Goal: Task Accomplishment & Management: Manage account settings

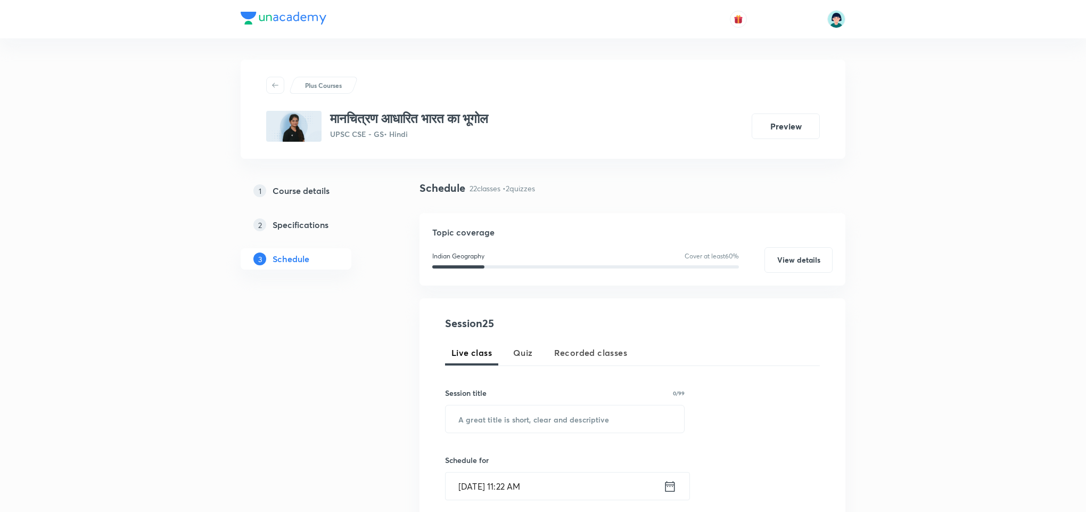
click at [560, 430] on input "text" at bounding box center [565, 418] width 239 height 27
paste input "Indian Agriculture"
type input "Indian Agriculture"
click at [758, 371] on div "Session 25 Live class Quiz Recorded classes Session title 18/99 Indian Agricult…" at bounding box center [632, 496] width 375 height 363
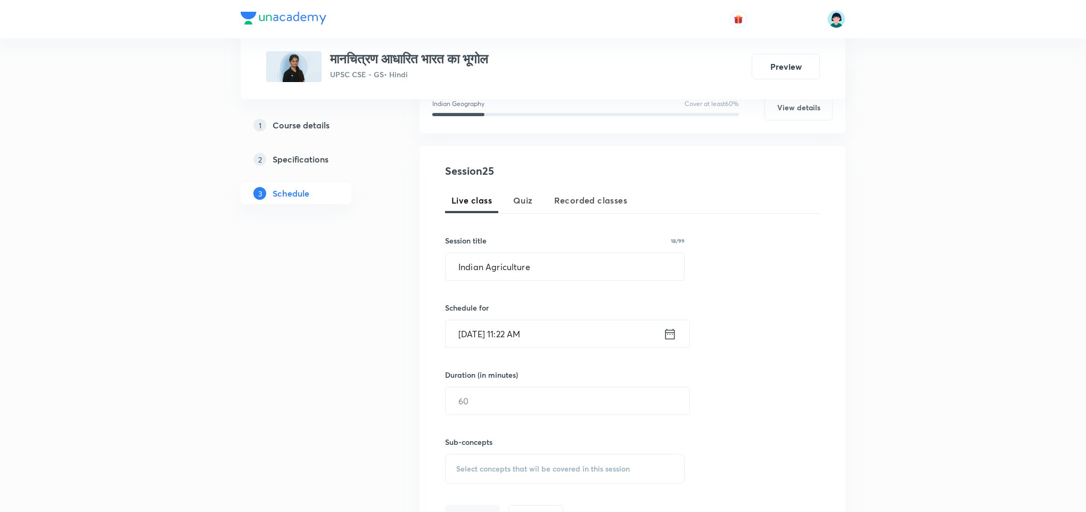
scroll to position [160, 0]
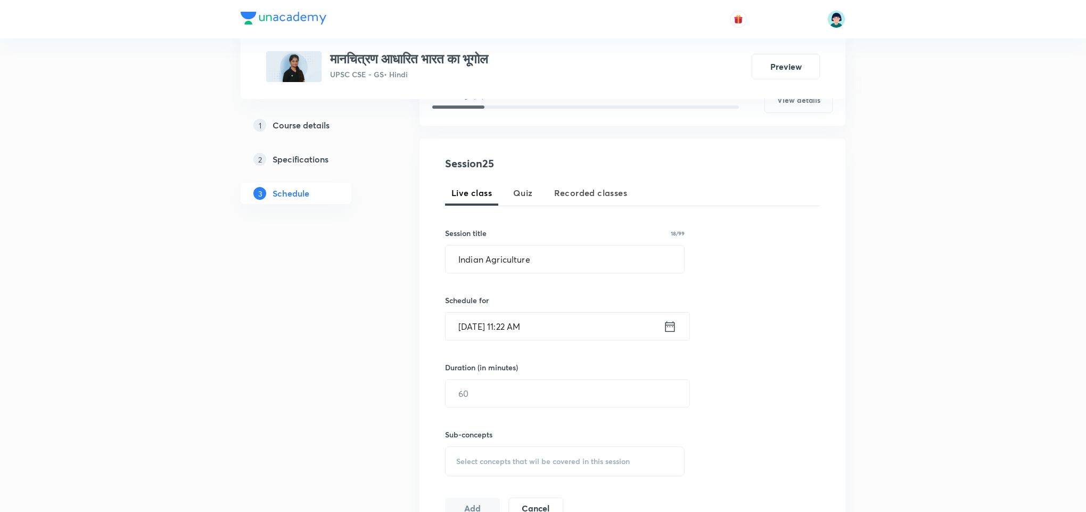
click at [502, 328] on input "Oct 6, 2025, 11:22 AM" at bounding box center [555, 326] width 218 height 27
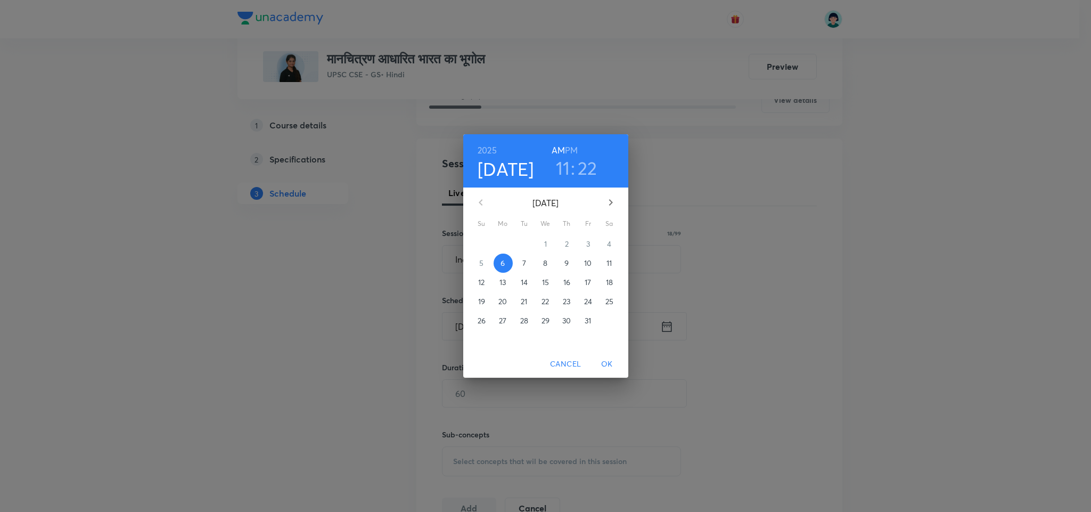
click at [561, 171] on h3 "11" at bounding box center [563, 168] width 14 height 22
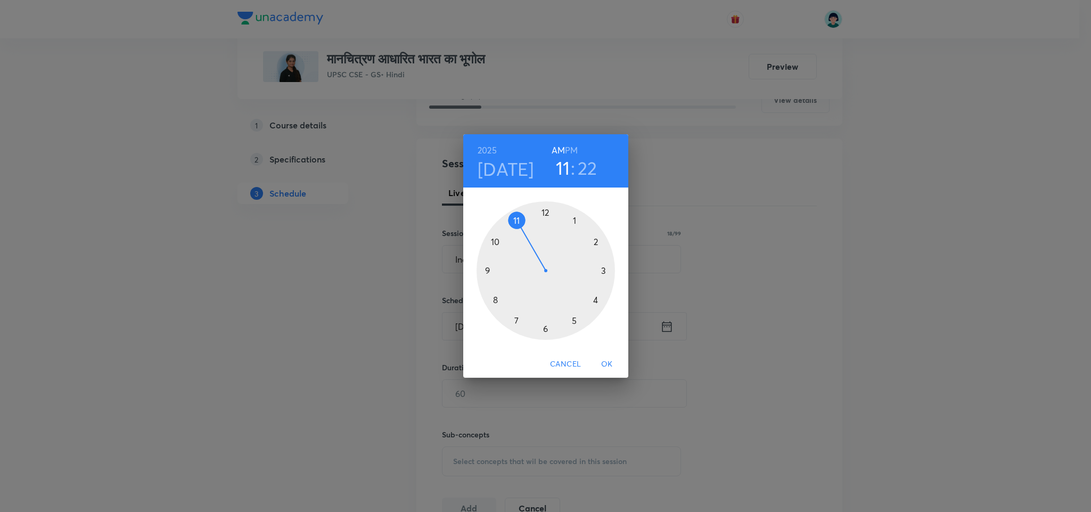
click at [576, 224] on div at bounding box center [546, 270] width 138 height 138
click at [575, 152] on h6 "PM" at bounding box center [571, 150] width 13 height 15
click at [574, 216] on div at bounding box center [546, 270] width 138 height 138
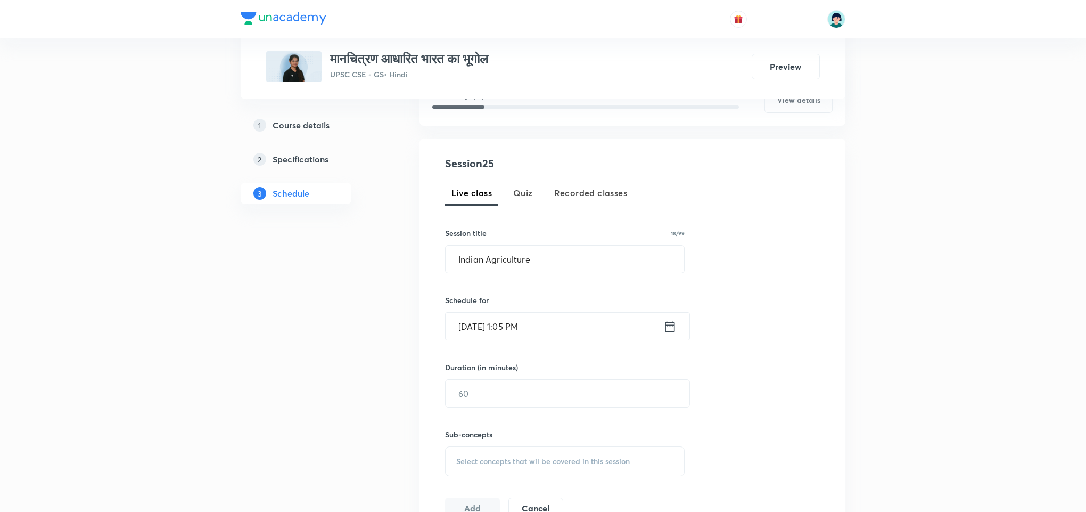
click at [467, 419] on div "Sub-concepts Select concepts that wil be covered in this session" at bounding box center [565, 441] width 240 height 69
click at [828, 243] on div "Session 25 Live class Quiz Recorded classes Session title 18/99 Indian Agricult…" at bounding box center [633, 336] width 426 height 397
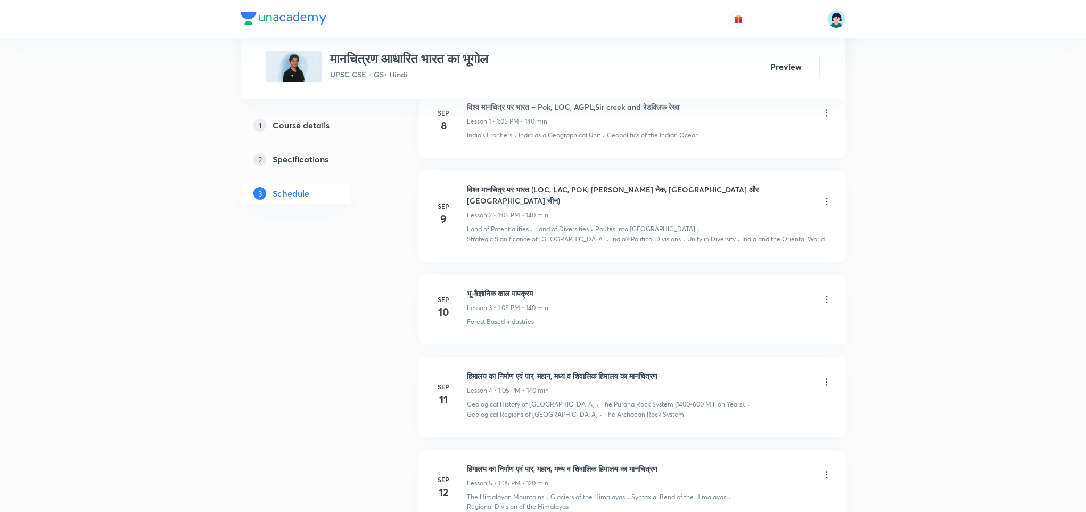
scroll to position [349, 0]
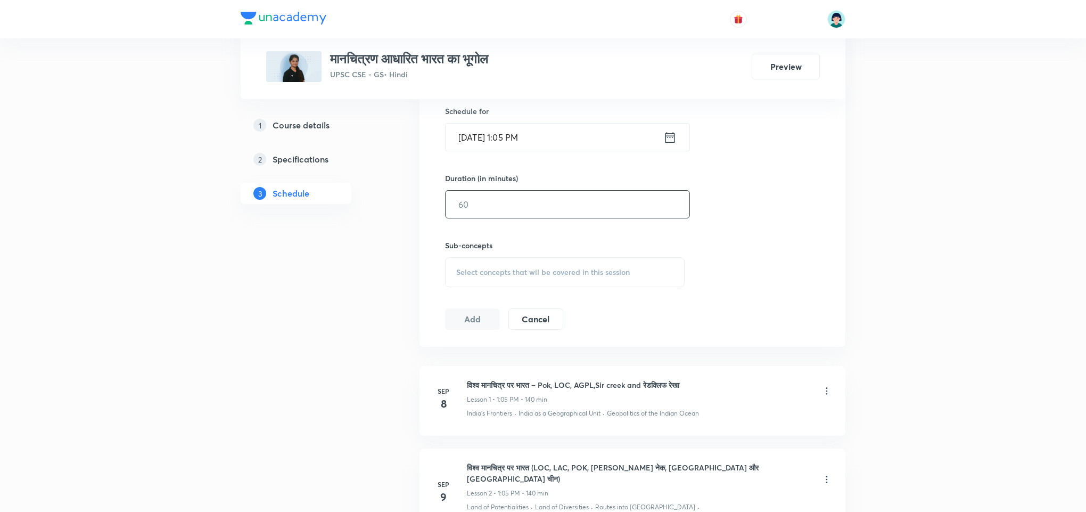
click at [502, 205] on input "text" at bounding box center [568, 204] width 244 height 27
type input "120"
click at [781, 202] on div "Session 25 Live class Quiz Recorded classes Session title 18/99 Indian Agricult…" at bounding box center [632, 147] width 375 height 363
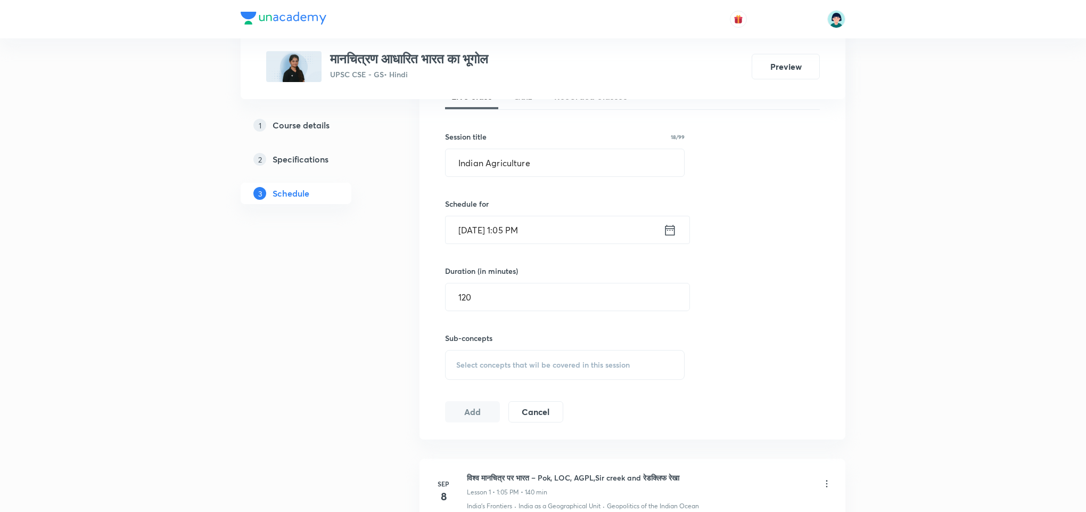
scroll to position [253, 0]
click at [628, 367] on span "Select concepts that wil be covered in this session" at bounding box center [543, 368] width 174 height 9
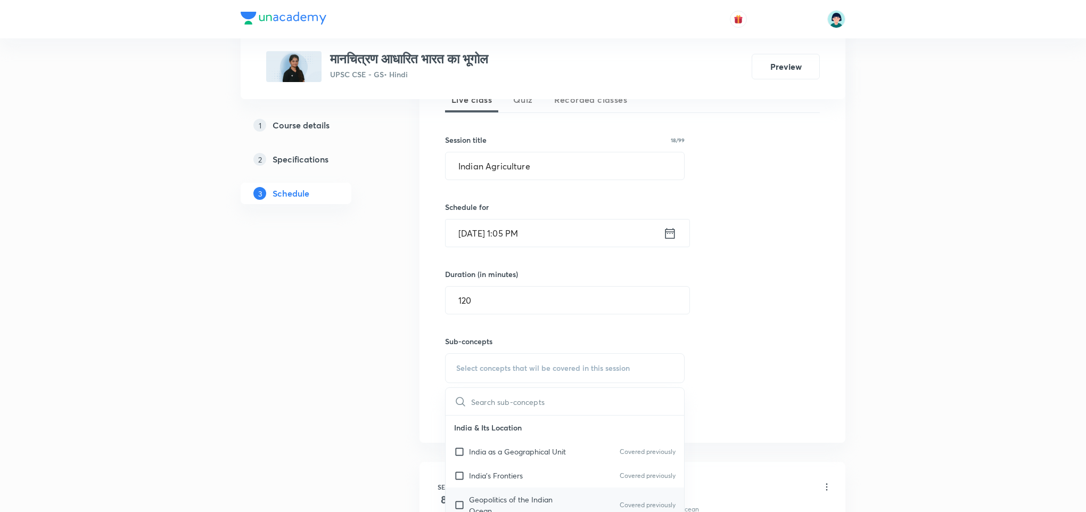
click at [509, 489] on div "Geopolitics of the Indian Ocean Covered previously" at bounding box center [565, 504] width 239 height 35
checkbox input "true"
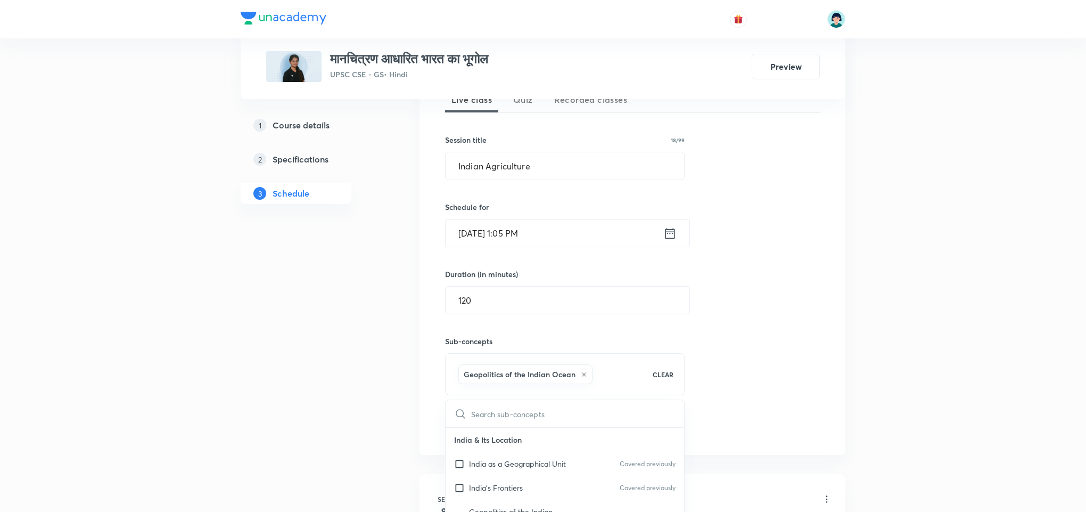
click at [729, 377] on div "Session 25 Live class Quiz Recorded classes Session title 18/99 Indian Agricult…" at bounding box center [632, 249] width 375 height 375
click at [454, 423] on button "Add" at bounding box center [472, 425] width 55 height 21
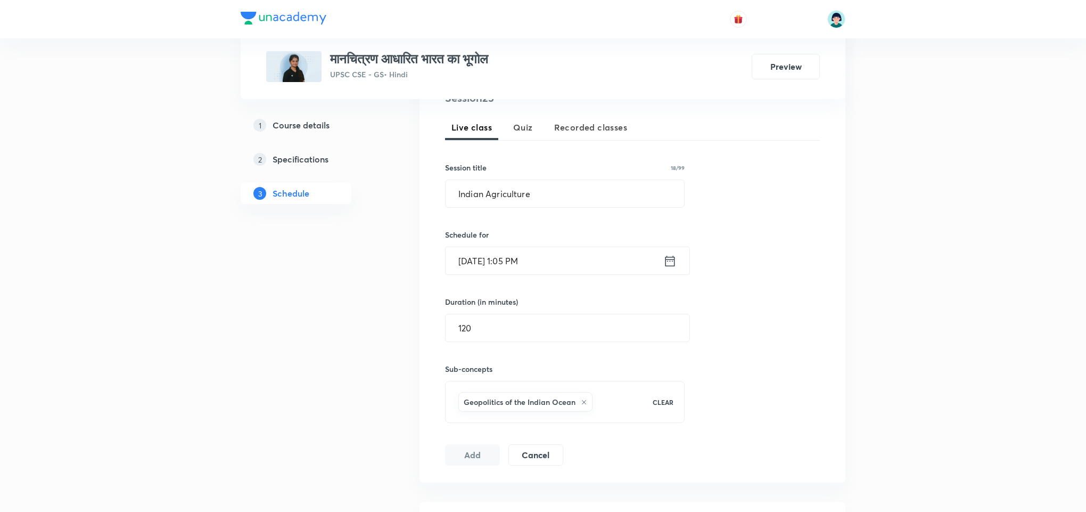
scroll to position [220, 0]
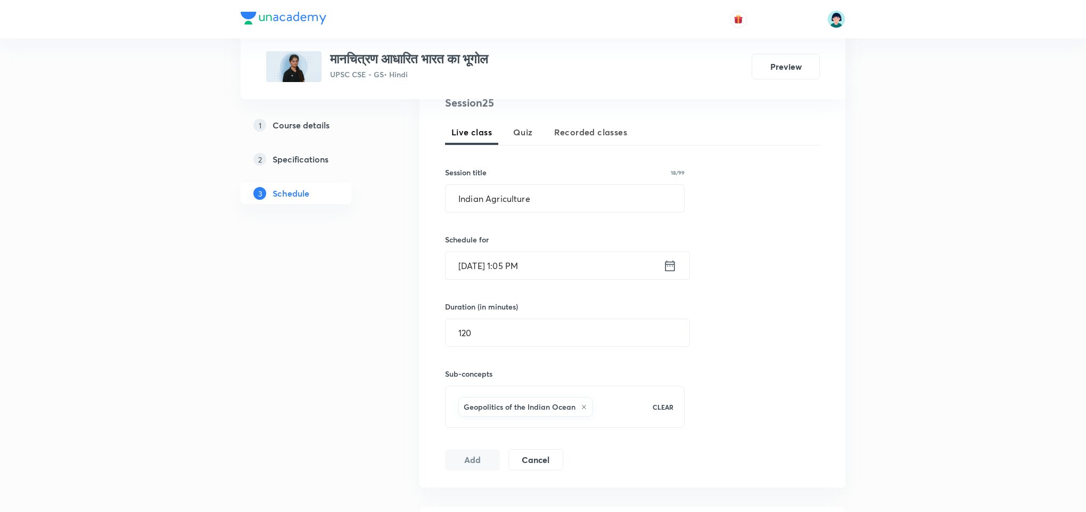
click at [470, 470] on div "Add Cancel" at bounding box center [508, 459] width 127 height 21
click at [478, 455] on button "Add" at bounding box center [472, 458] width 55 height 21
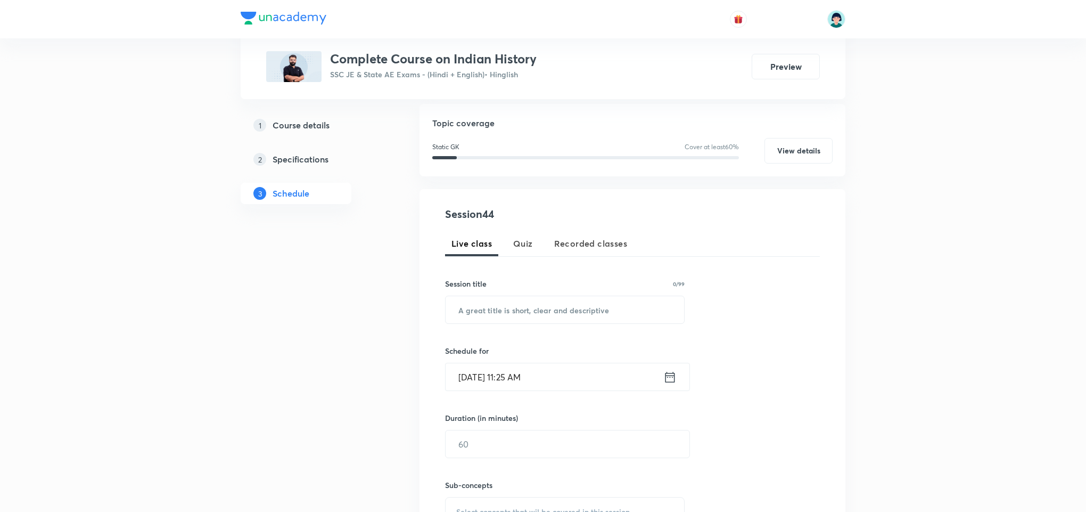
scroll to position [273, 0]
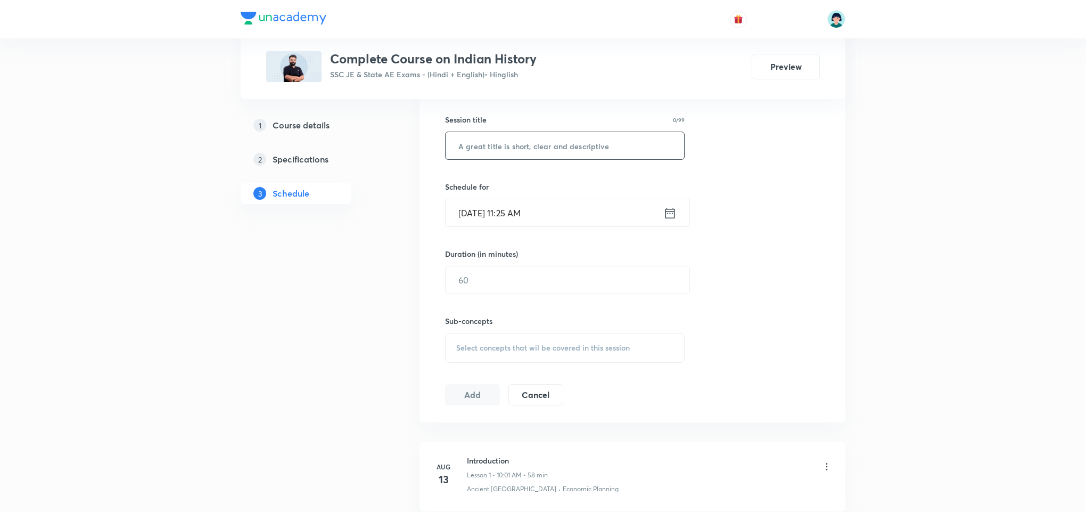
click at [601, 152] on input "text" at bounding box center [565, 145] width 239 height 27
paste input "Indian history part 22"
click at [489, 144] on input "Indian history part 22" at bounding box center [565, 145] width 239 height 27
type input "Indian History Part 22"
click at [484, 224] on input "Oct 6, 2025, 11:25 AM" at bounding box center [555, 212] width 218 height 27
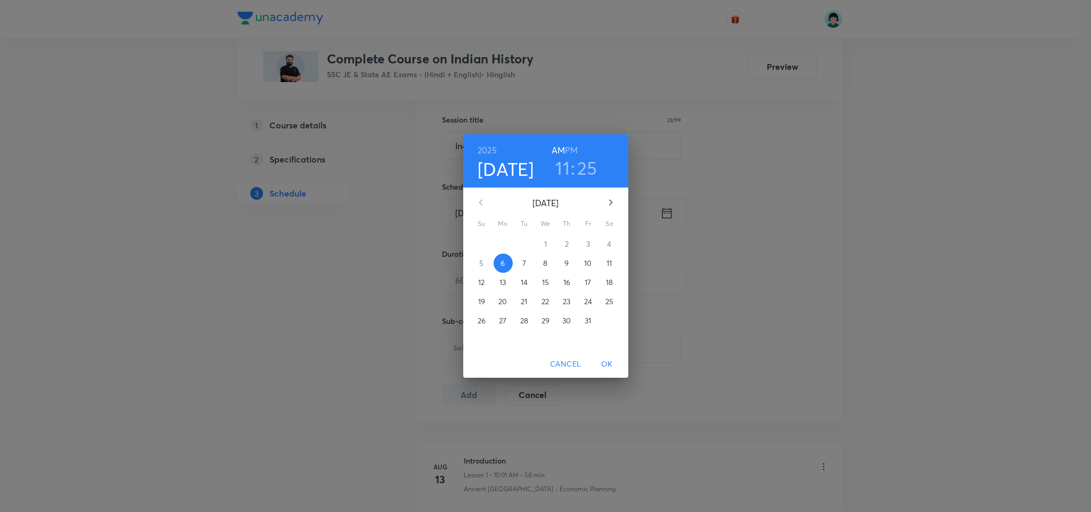
click at [566, 168] on h3 "11" at bounding box center [562, 168] width 14 height 22
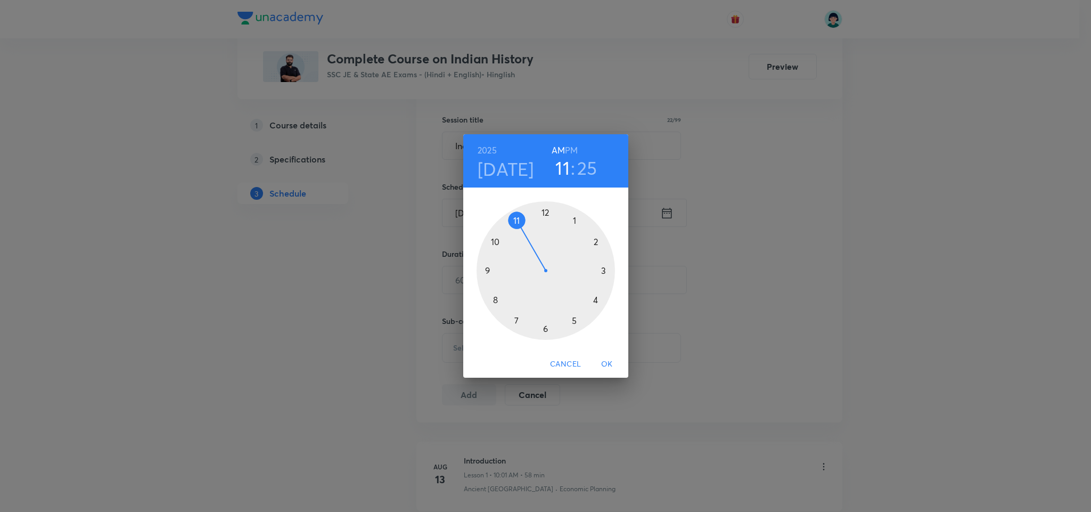
click at [516, 169] on h4 "[DATE]" at bounding box center [506, 169] width 56 height 22
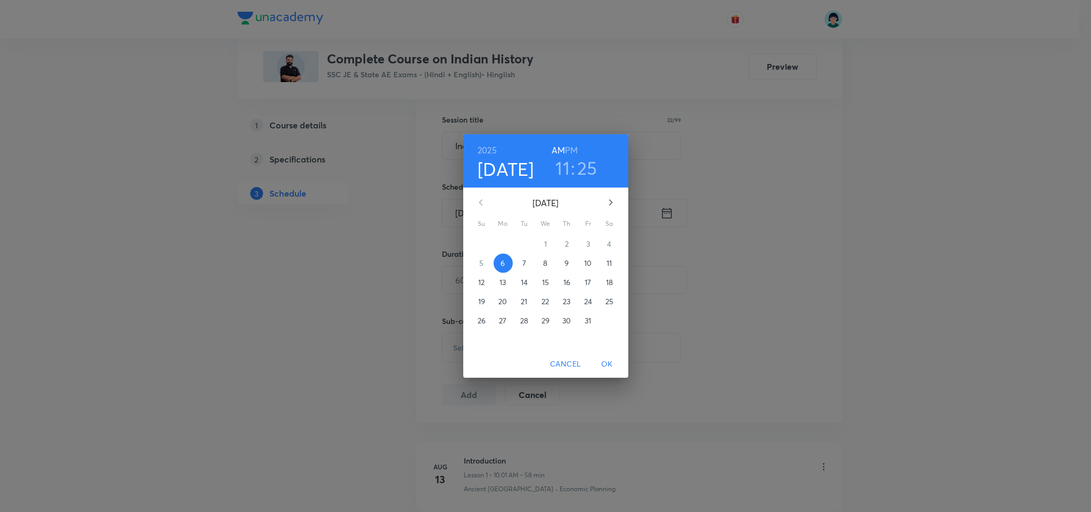
click at [526, 267] on span "7" at bounding box center [524, 263] width 19 height 11
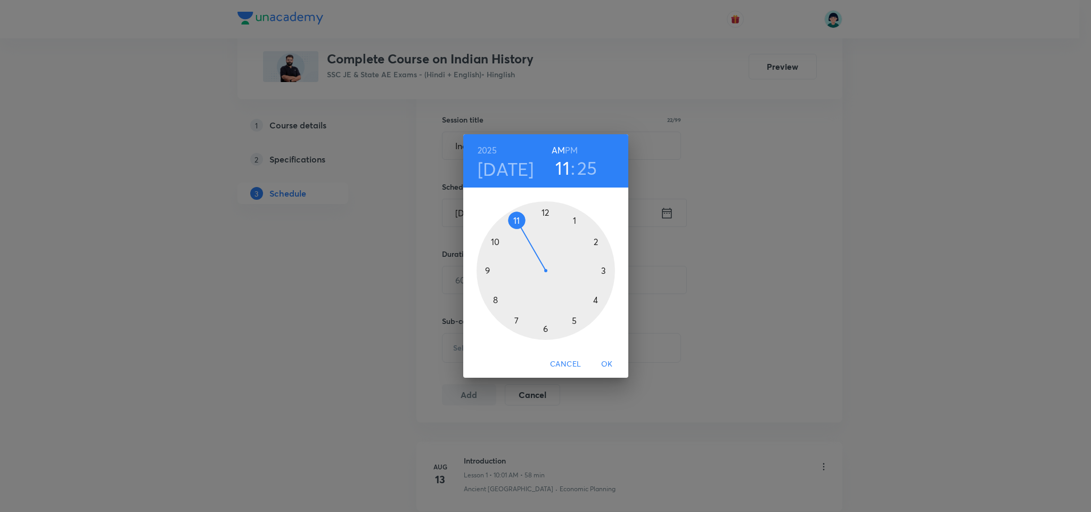
click at [546, 326] on div at bounding box center [546, 270] width 138 height 138
click at [545, 212] on div at bounding box center [546, 270] width 138 height 138
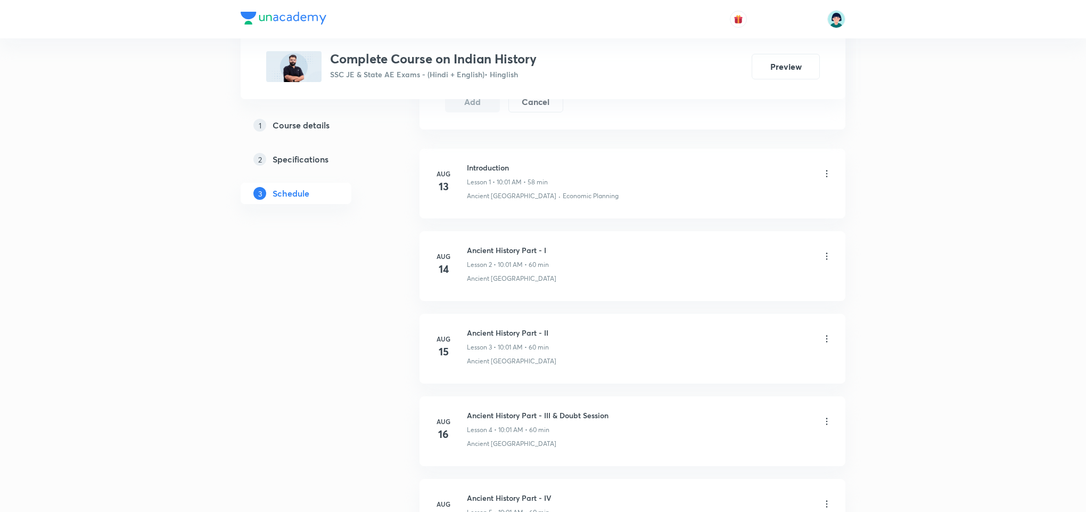
scroll to position [246, 0]
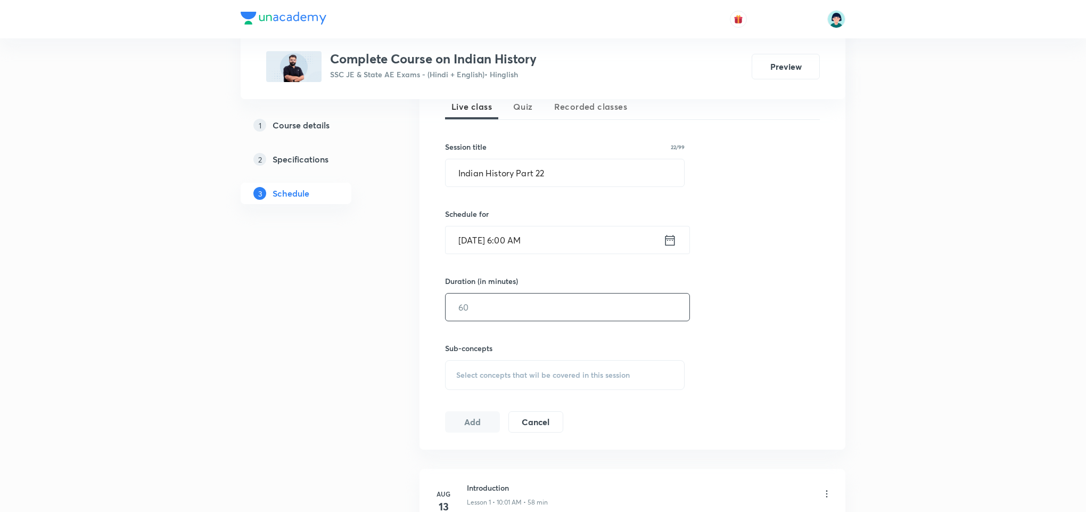
click at [462, 318] on input "text" at bounding box center [568, 306] width 244 height 27
type input "59"
click at [585, 363] on div "Select concepts that wil be covered in this session" at bounding box center [565, 375] width 240 height 30
click at [494, 467] on div "Botany Covered previously" at bounding box center [565, 458] width 239 height 24
checkbox input "true"
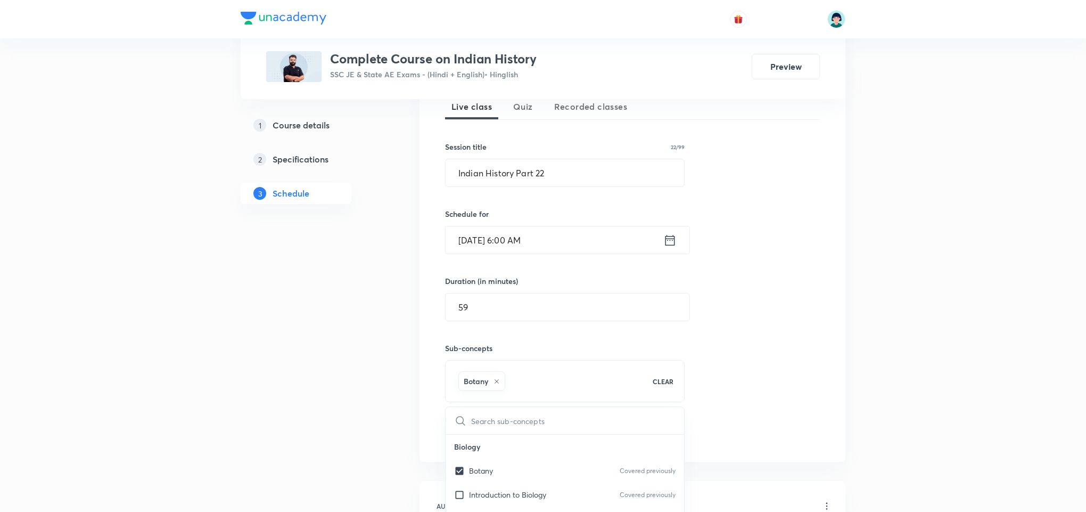
click at [767, 355] on div "Session 44 Live class Quiz Recorded classes Session title 22/99 Indian History …" at bounding box center [632, 256] width 375 height 375
click at [480, 428] on button "Add" at bounding box center [472, 432] width 55 height 21
click at [562, 184] on input "Indian History Part 22" at bounding box center [565, 172] width 239 height 27
click at [459, 235] on input "Oct 7, 2025, 6:00 AM" at bounding box center [555, 239] width 218 height 27
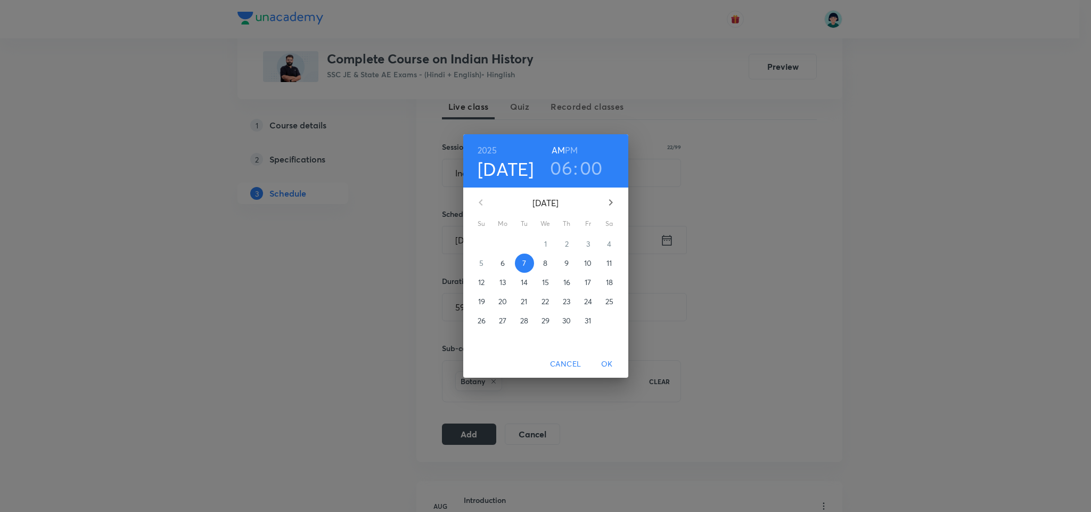
click at [541, 267] on span "8" at bounding box center [545, 263] width 19 height 11
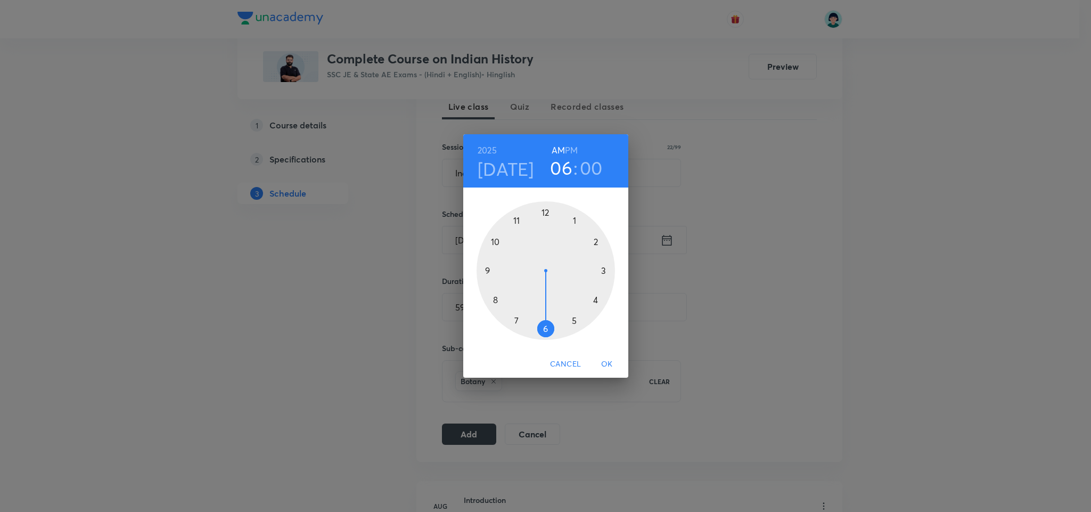
click at [603, 370] on span "OK" at bounding box center [607, 363] width 26 height 13
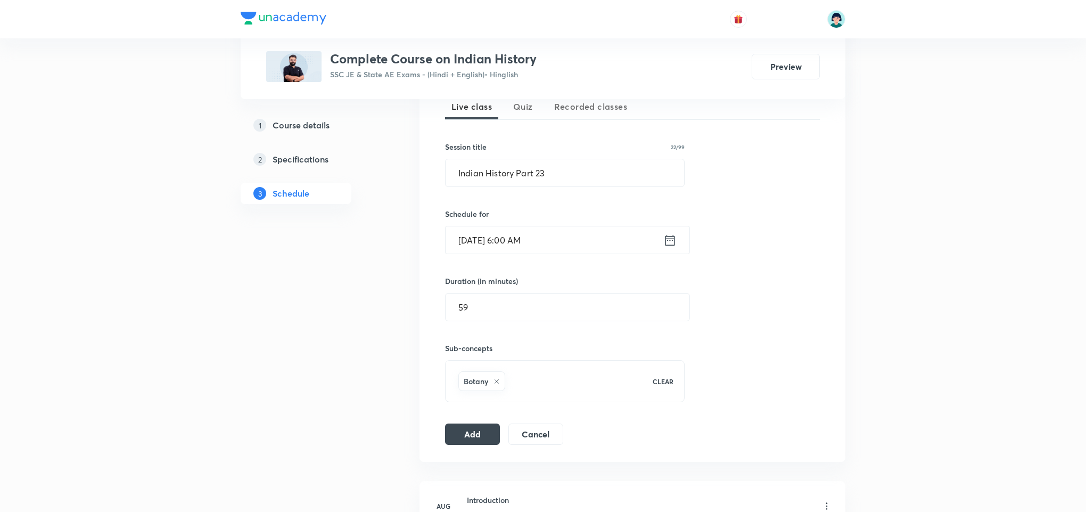
click at [464, 448] on div "Session 44 Live class Quiz Recorded classes Session title 22/99 Indian History …" at bounding box center [633, 257] width 426 height 410
click at [475, 440] on button "Add" at bounding box center [472, 432] width 55 height 21
click at [614, 174] on input "Indian History Part 23" at bounding box center [565, 172] width 239 height 27
type input "Indian History Part 24"
click at [477, 238] on input "Oct 8, 2025, 6:00 AM" at bounding box center [555, 239] width 218 height 27
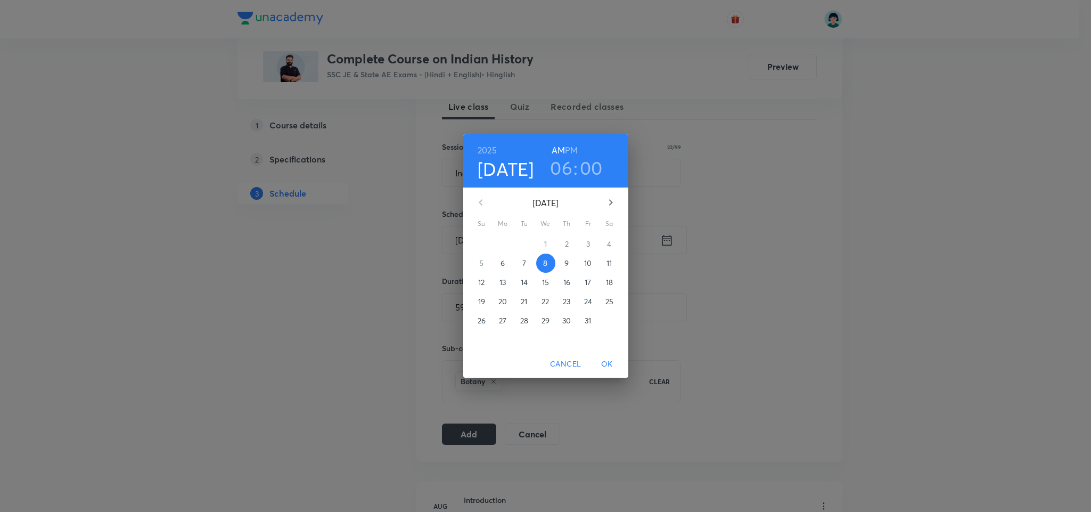
click at [565, 264] on p "9" at bounding box center [567, 263] width 4 height 11
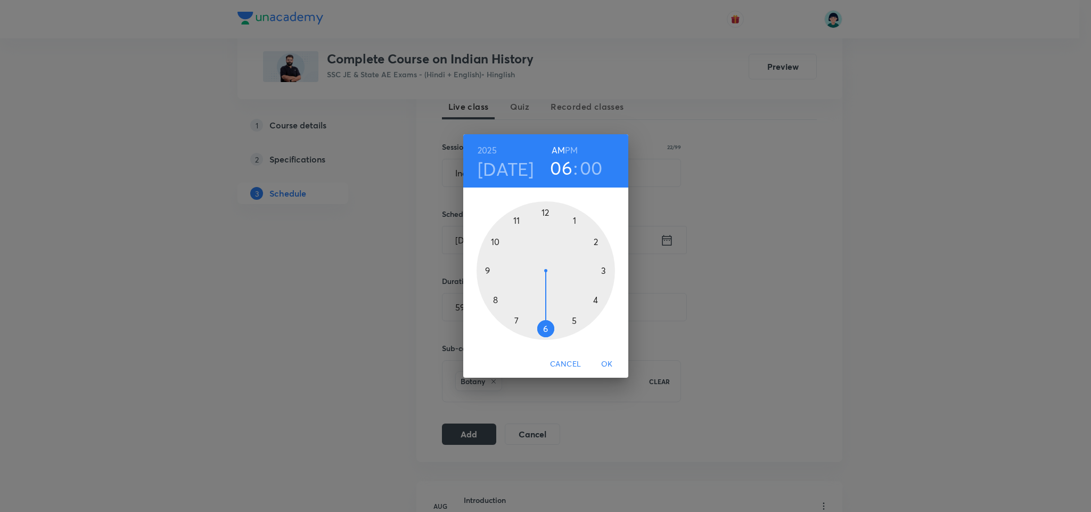
click at [609, 360] on span "OK" at bounding box center [607, 363] width 26 height 13
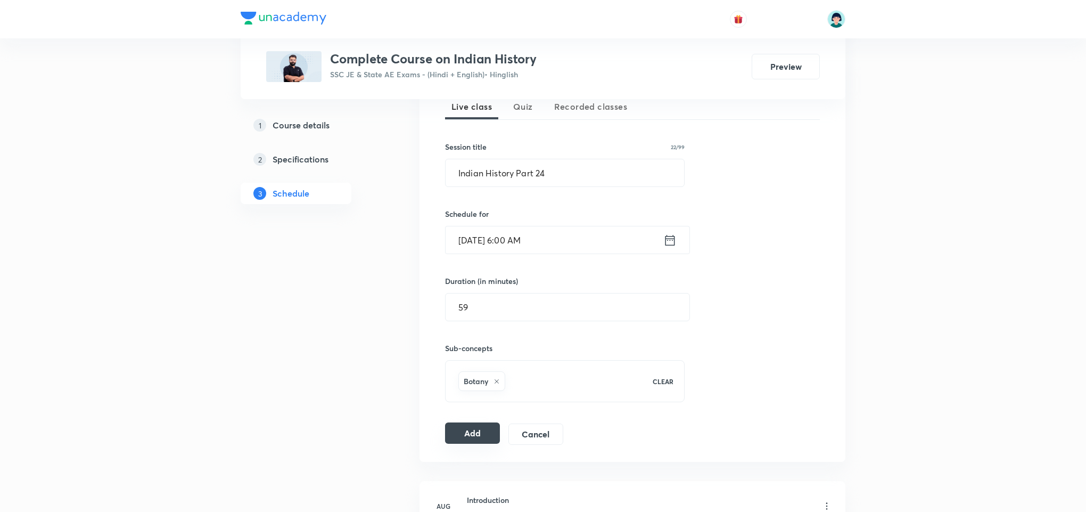
click at [469, 431] on button "Add" at bounding box center [472, 432] width 55 height 21
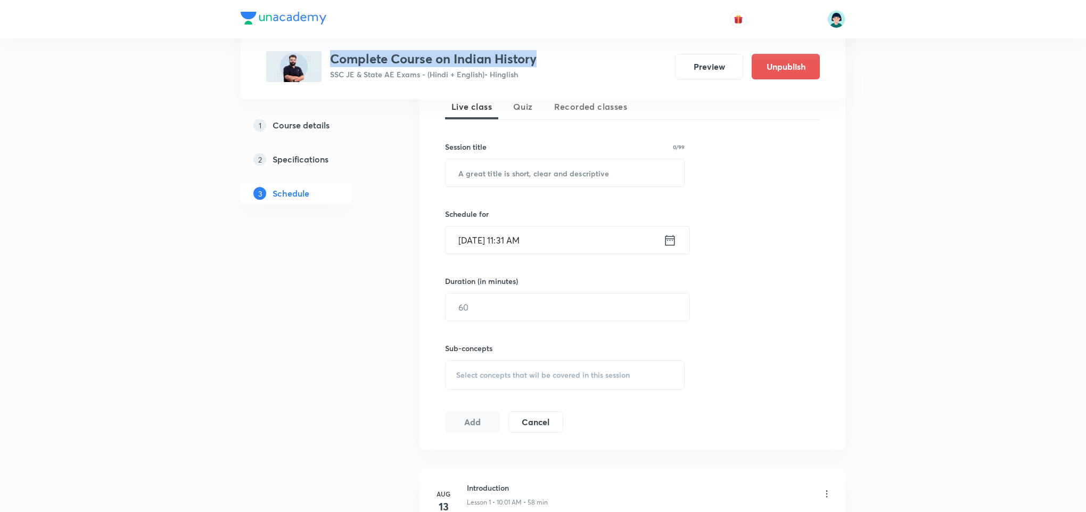
click at [379, 62] on h3 "Complete Course on Indian History" at bounding box center [433, 58] width 207 height 15
drag, startPoint x: 379, startPoint y: 62, endPoint x: 511, endPoint y: 76, distance: 133.3
click at [511, 76] on div "Complete Course on Indian History SSC JE & State AE Exams - (Hindi + English) •…" at bounding box center [433, 66] width 207 height 31
click at [525, 69] on p "SSC JE & State AE Exams - (Hindi + English) • Hinglish" at bounding box center [433, 74] width 207 height 11
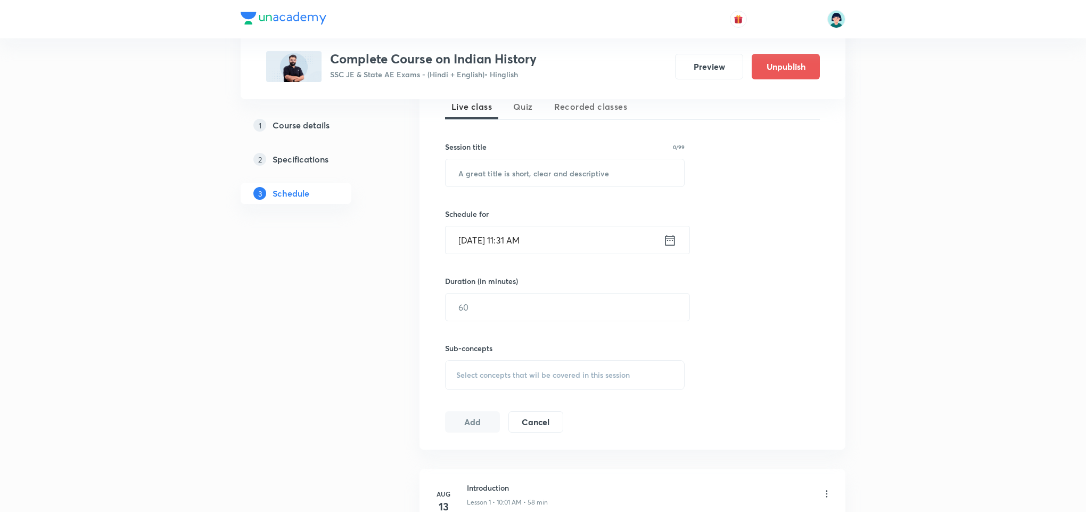
click at [516, 61] on h3 "Complete Course on Indian History" at bounding box center [433, 58] width 207 height 15
drag, startPoint x: 516, startPoint y: 61, endPoint x: 369, endPoint y: 61, distance: 147.0
click at [369, 61] on h3 "Complete Course on Indian History" at bounding box center [433, 58] width 207 height 15
drag, startPoint x: 369, startPoint y: 61, endPoint x: 516, endPoint y: 47, distance: 147.7
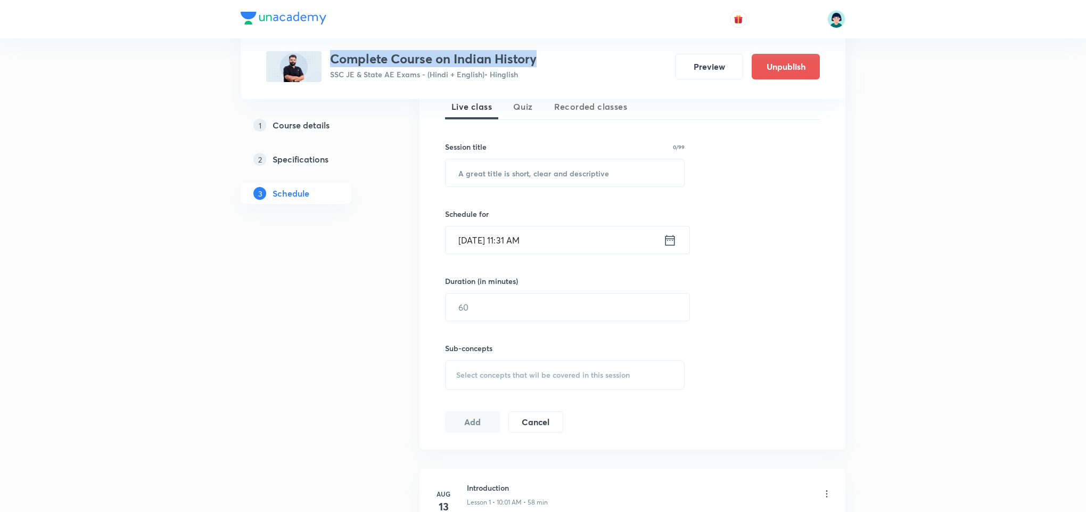
click at [516, 47] on div "Plus Courses Complete Course on Indian History SSC JE & State AE Exams - (Hindi…" at bounding box center [543, 49] width 554 height 65
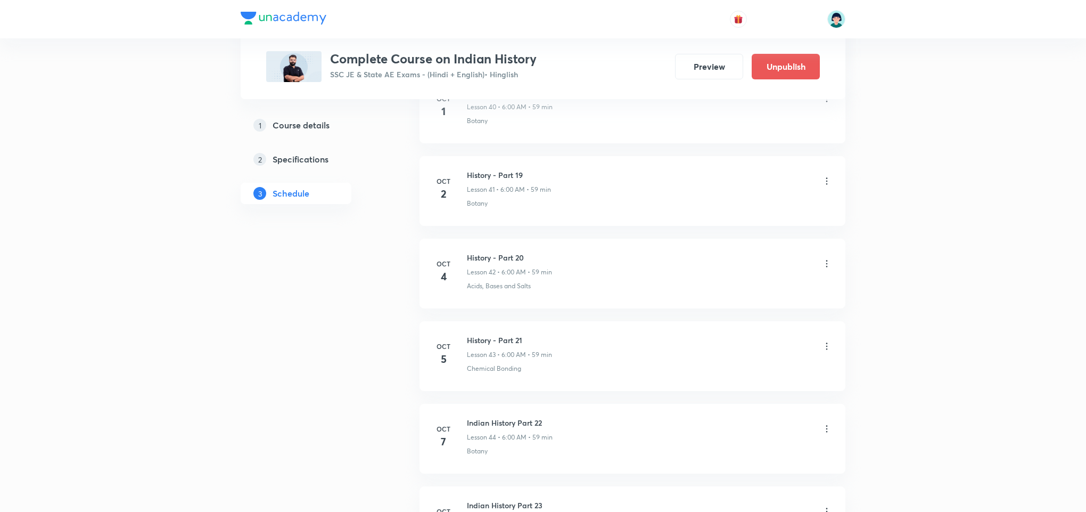
scroll to position [4116, 0]
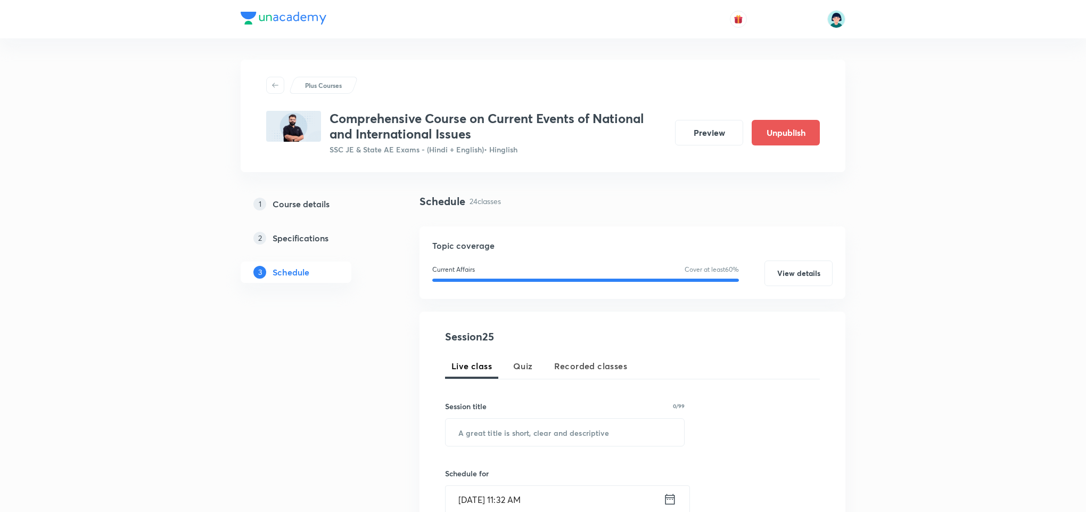
scroll to position [2321, 0]
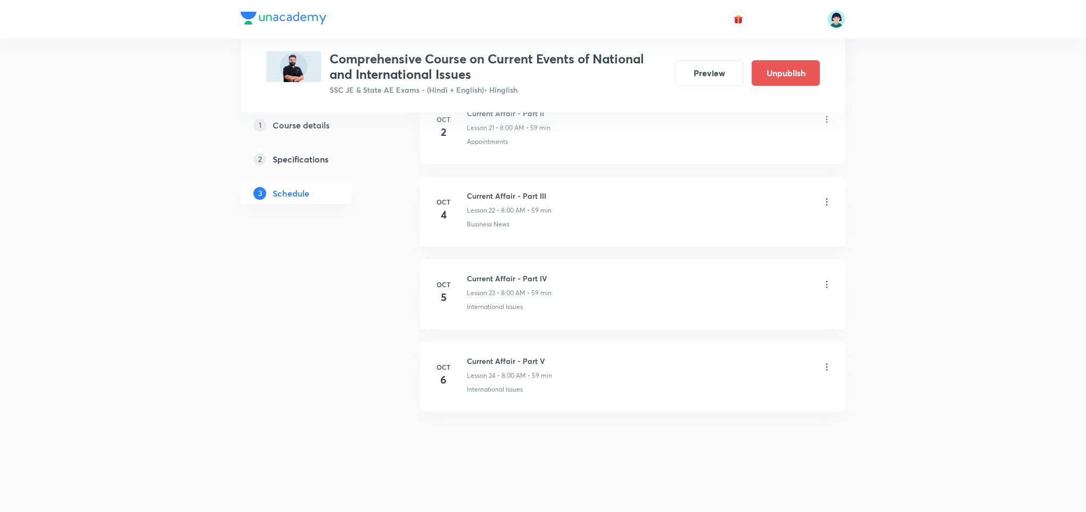
click at [526, 364] on h6 "Current Affair - Part V" at bounding box center [509, 360] width 85 height 11
copy h6 "Current Affair - Part V"
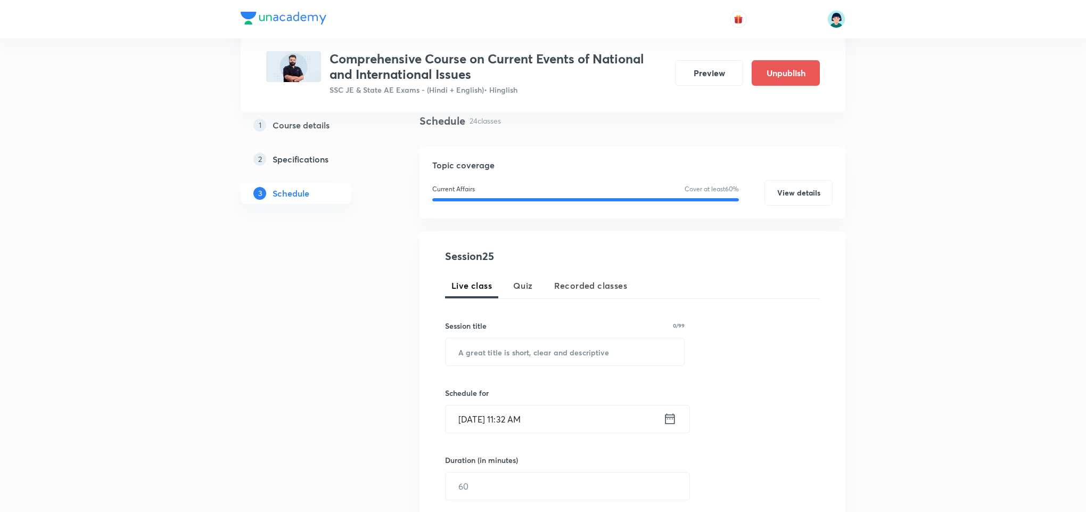
scroll to position [173, 0]
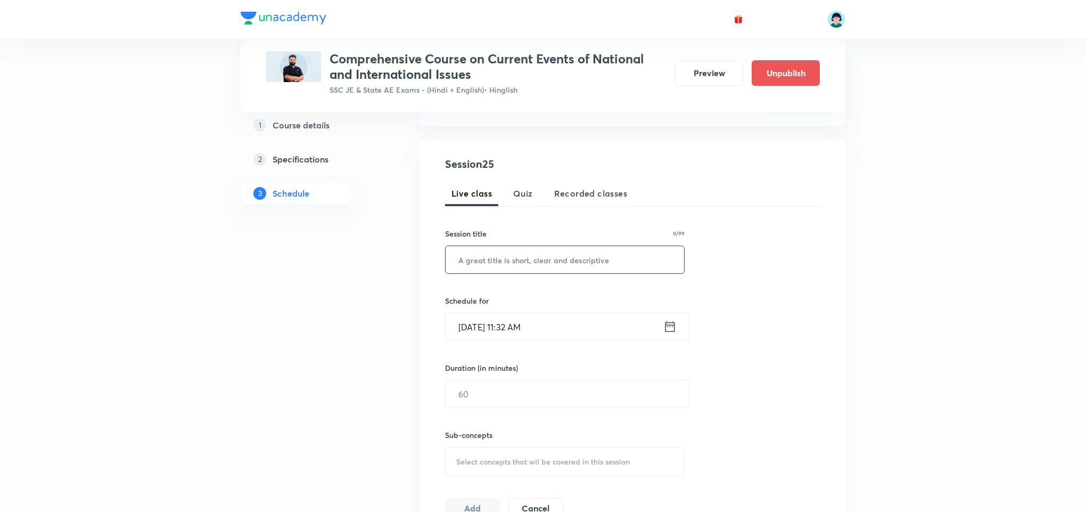
click at [476, 261] on input "text" at bounding box center [565, 259] width 239 height 27
paste input "Current Affair - Part V"
type input "Current Affair - Part VI"
click at [472, 334] on input "Oct 6, 2025, 11:32 AM" at bounding box center [555, 326] width 218 height 27
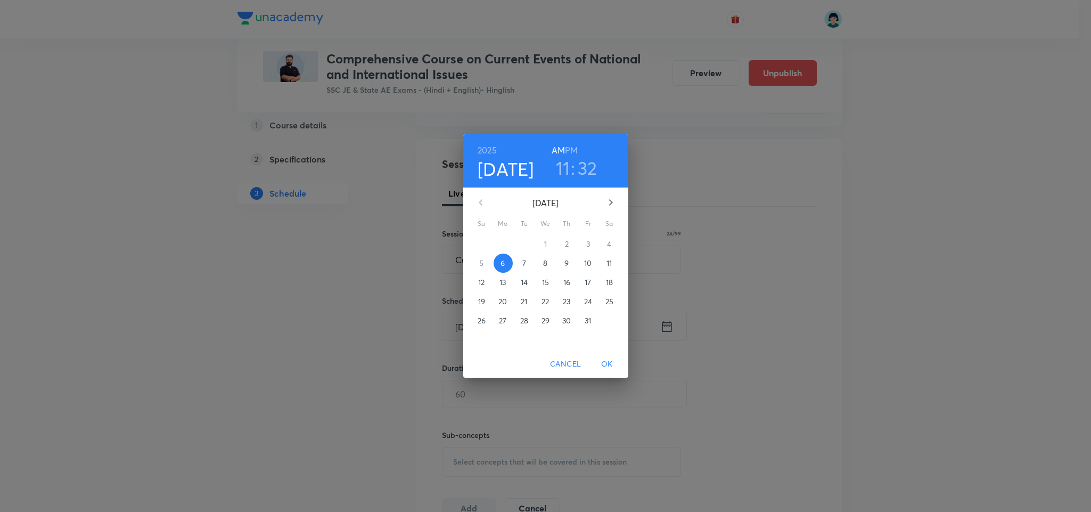
click at [525, 255] on button "7" at bounding box center [524, 263] width 19 height 19
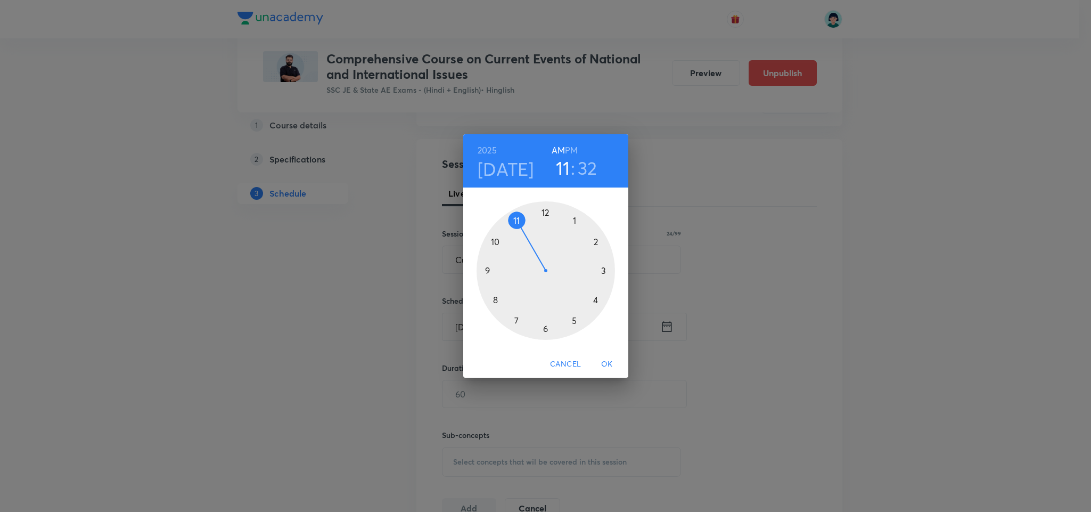
click at [494, 299] on div at bounding box center [546, 270] width 138 height 138
click at [546, 208] on div at bounding box center [546, 270] width 138 height 138
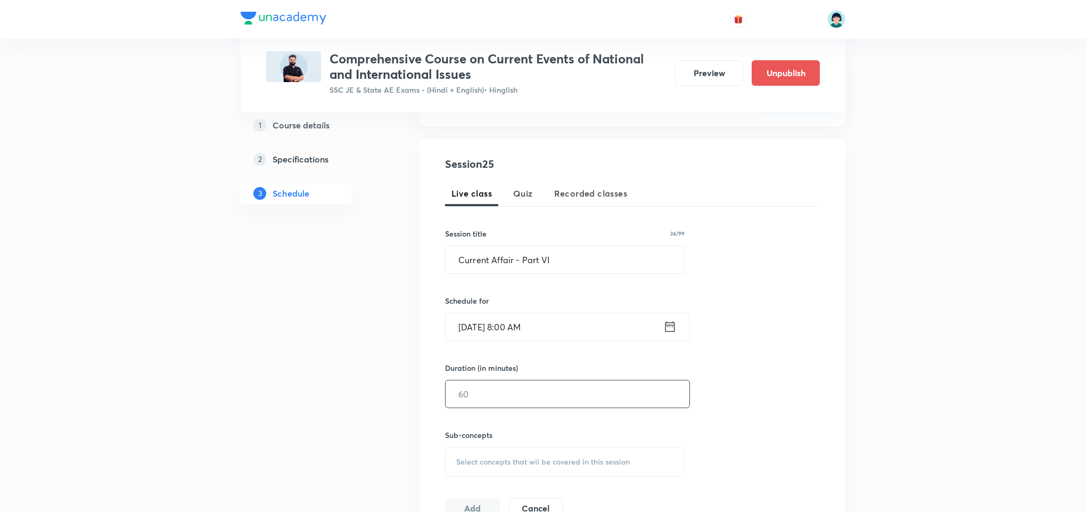
click at [517, 387] on input "text" at bounding box center [568, 393] width 244 height 27
type input "59"
click at [731, 367] on div "Session 25 Live class Quiz Recorded classes Session title 24/99 Current Affair …" at bounding box center [632, 337] width 375 height 363
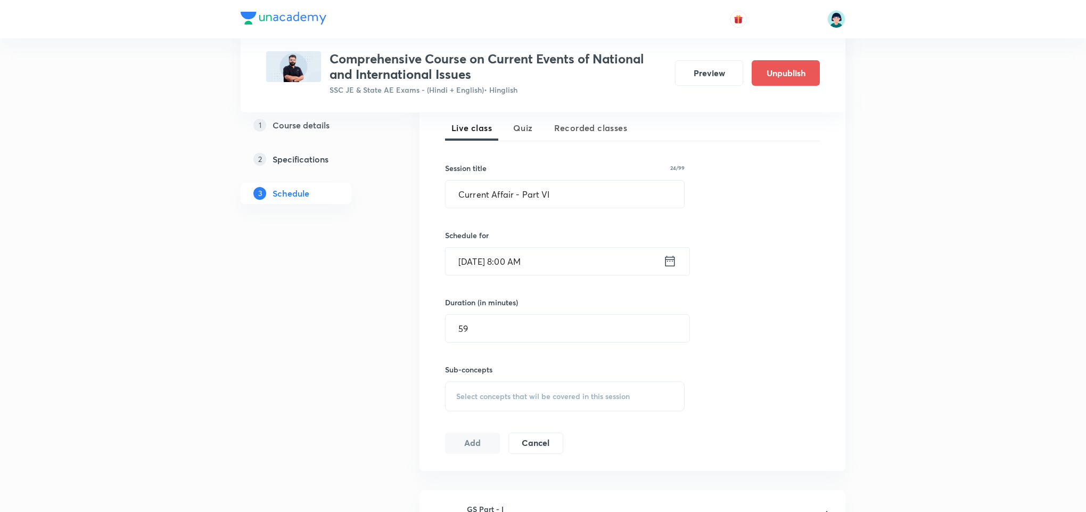
scroll to position [268, 0]
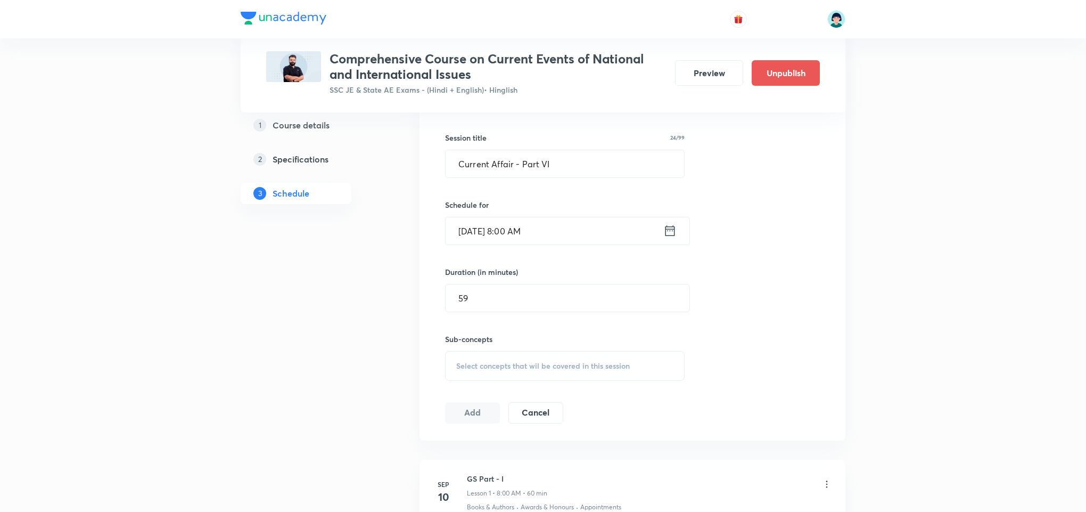
click at [632, 363] on div "Select concepts that wil be covered in this session" at bounding box center [565, 366] width 240 height 30
click at [519, 462] on p "Awards & Honours" at bounding box center [565, 473] width 239 height 24
click at [528, 487] on div "Awards & Honours Covered previously" at bounding box center [565, 497] width 239 height 24
checkbox input "true"
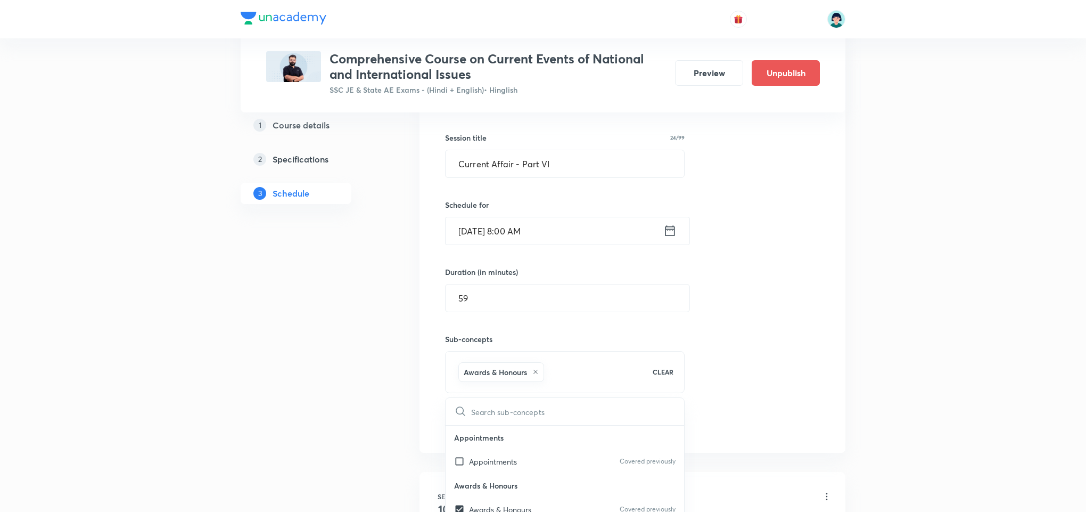
click at [841, 293] on div "Session 25 Live class Quiz Recorded classes Session title 24/99 Current Affair …" at bounding box center [633, 248] width 426 height 410
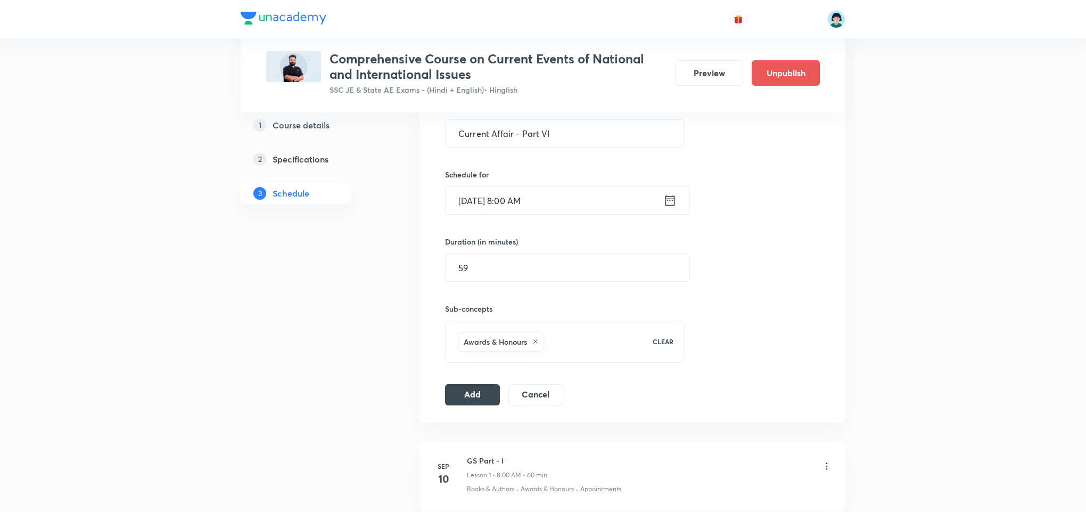
scroll to position [300, 0]
click at [483, 396] on button "Add" at bounding box center [472, 391] width 55 height 21
click at [558, 137] on input "Current Affair - Part VI" at bounding box center [565, 131] width 239 height 27
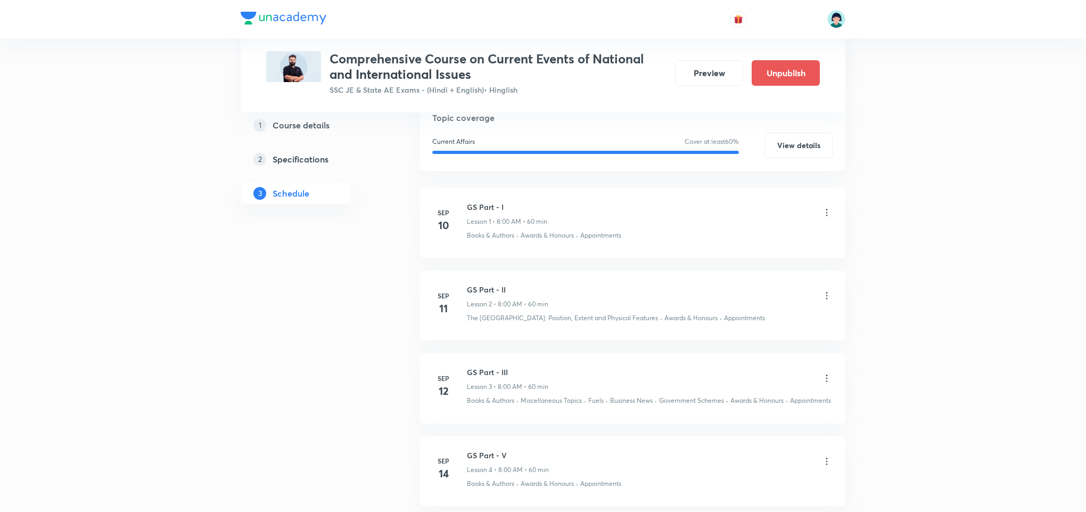
scroll to position [112, 0]
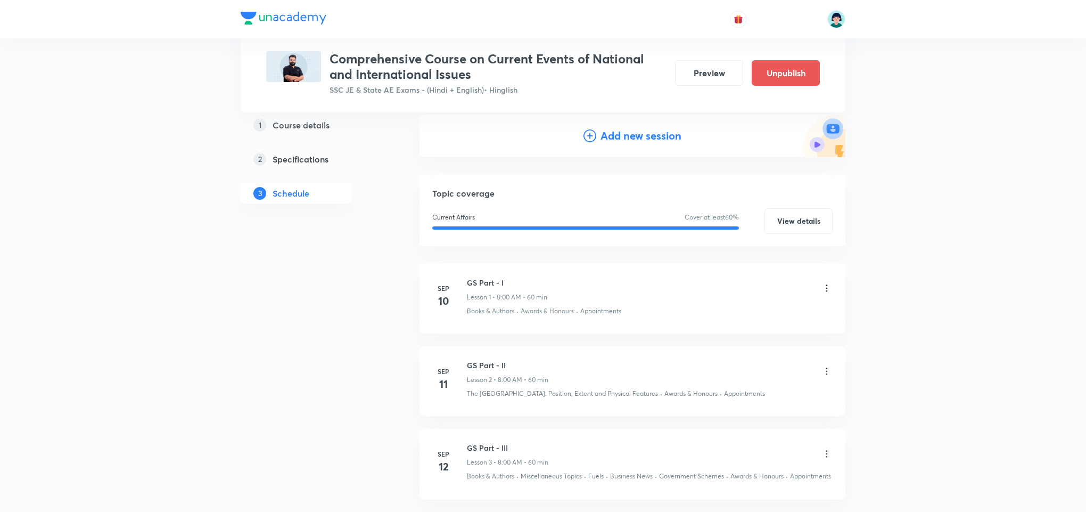
click at [657, 138] on h4 "Add new session" at bounding box center [641, 136] width 81 height 16
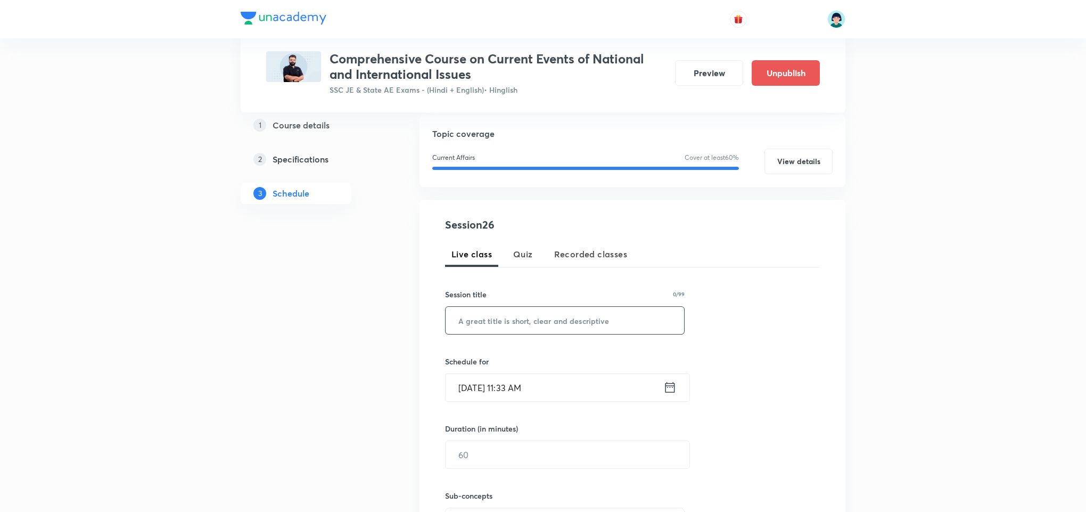
click at [496, 325] on input "text" at bounding box center [565, 320] width 239 height 27
paste input "Current Affair - Part VI"
type input "Current Affair - Part VII"
click at [469, 385] on input "Oct 6, 2025, 11:33 AM" at bounding box center [555, 387] width 218 height 27
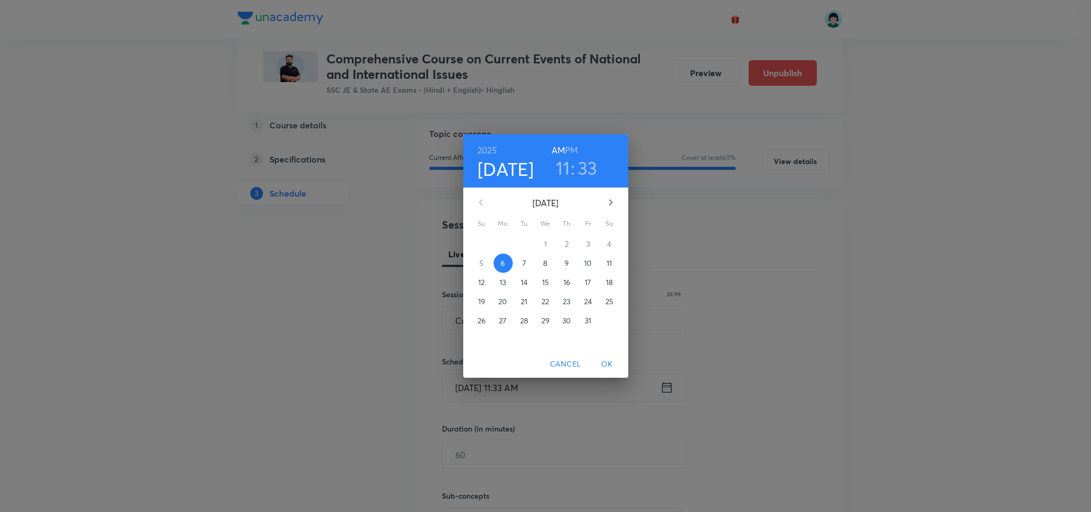
click at [545, 259] on p "8" at bounding box center [545, 263] width 4 height 11
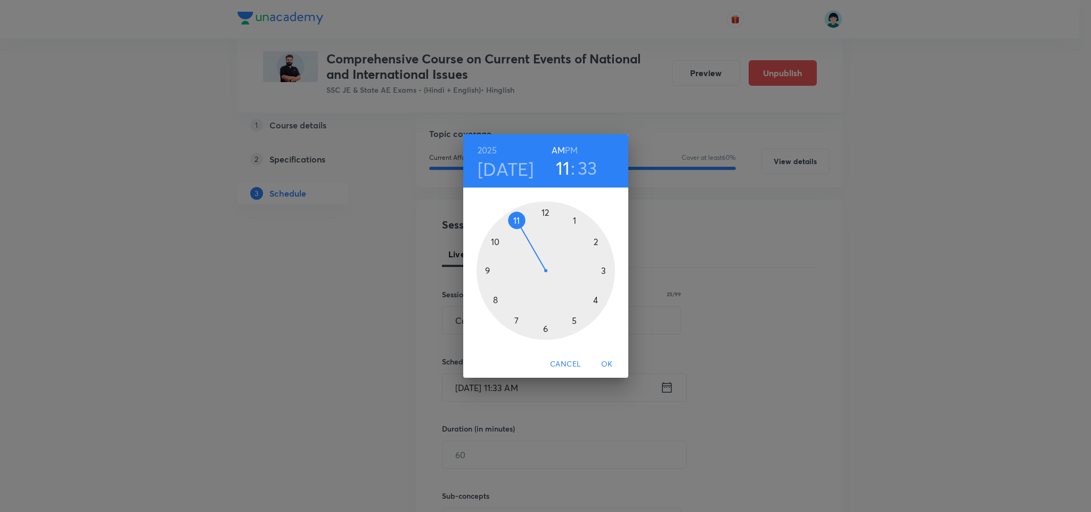
click at [492, 303] on div at bounding box center [546, 270] width 138 height 138
click at [556, 152] on h6 "AM" at bounding box center [558, 150] width 13 height 15
click at [545, 210] on div at bounding box center [546, 270] width 138 height 138
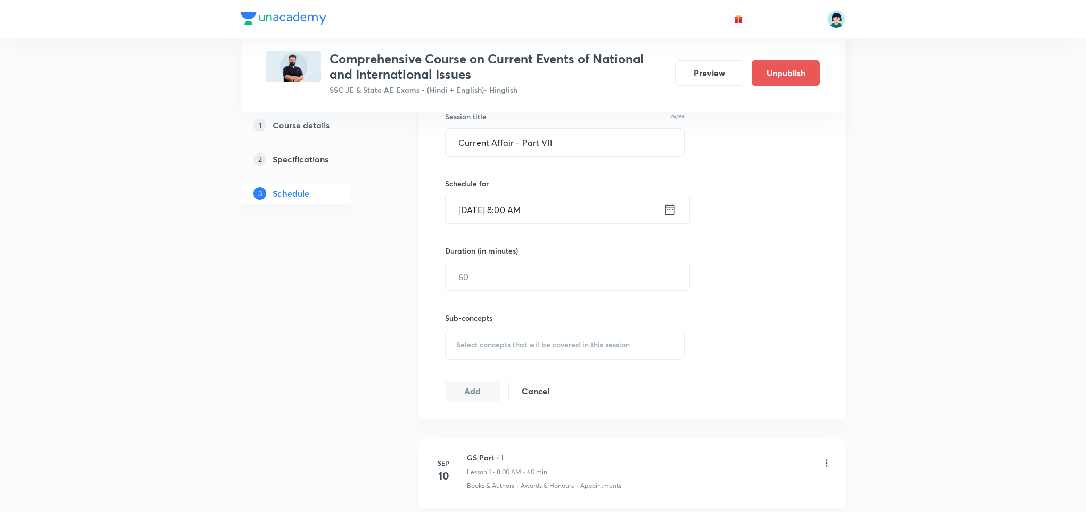
scroll to position [304, 0]
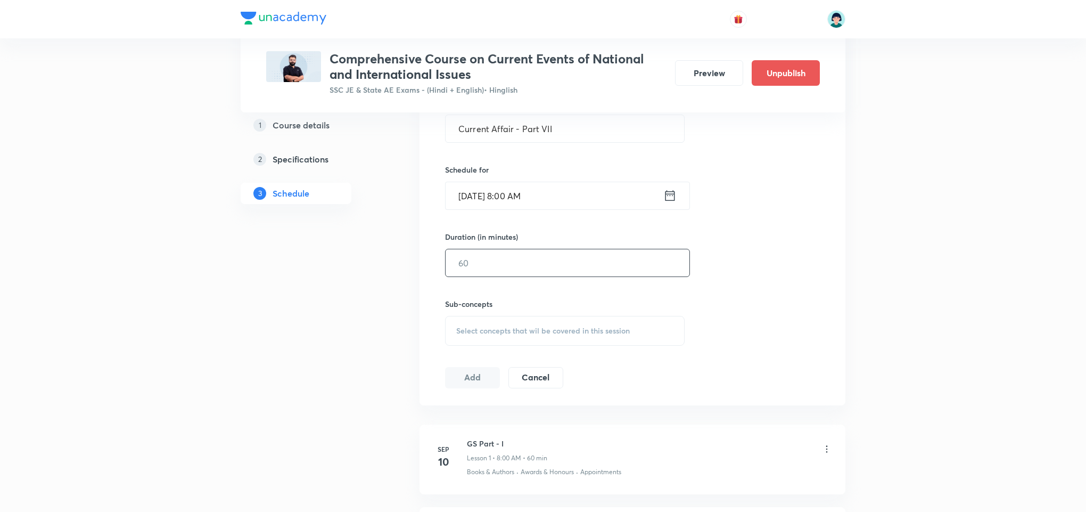
click at [481, 273] on input "text" at bounding box center [568, 262] width 244 height 27
type input "59"
click at [530, 342] on div "Select concepts that wil be covered in this session" at bounding box center [565, 331] width 240 height 30
click at [489, 488] on p "Books & Authors" at bounding box center [565, 486] width 239 height 24
click at [518, 468] on p "Awards & Honours" at bounding box center [500, 461] width 62 height 11
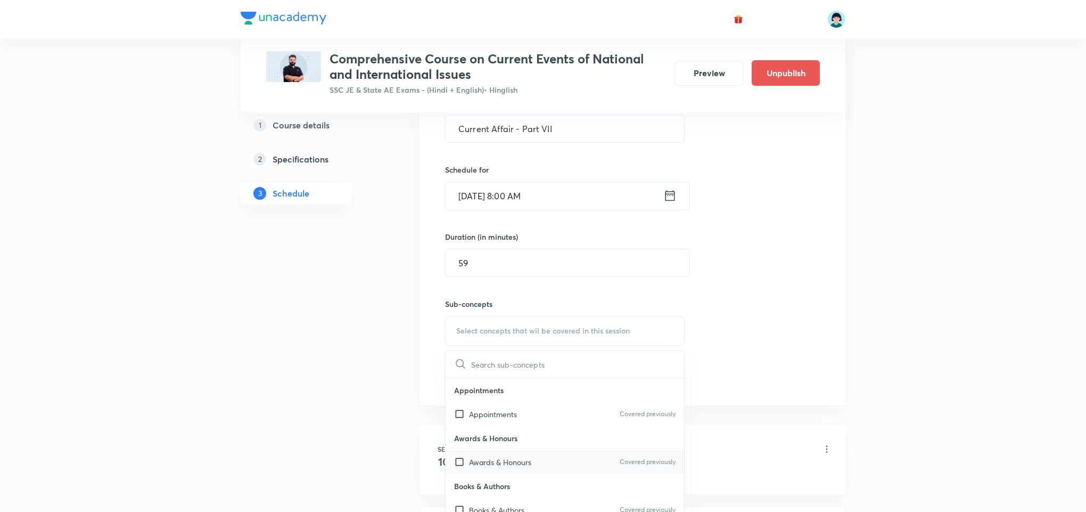
checkbox input "true"
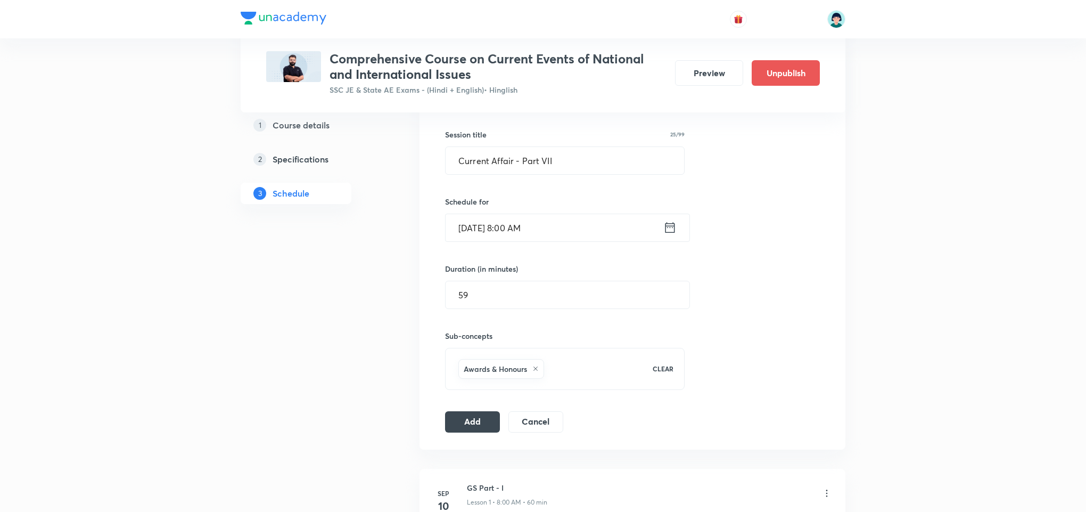
scroll to position [240, 0]
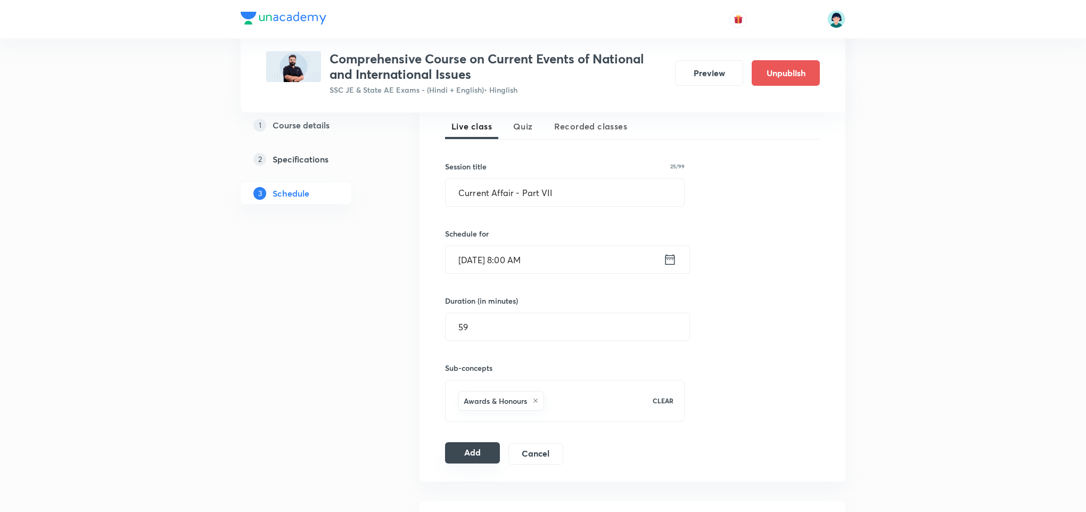
click at [481, 453] on button "Add" at bounding box center [472, 452] width 55 height 21
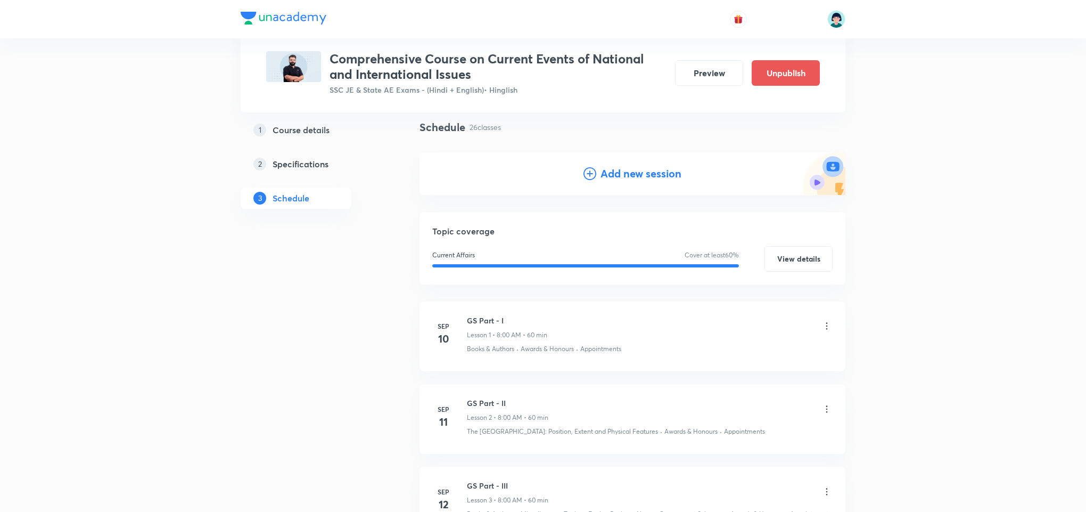
scroll to position [2133, 0]
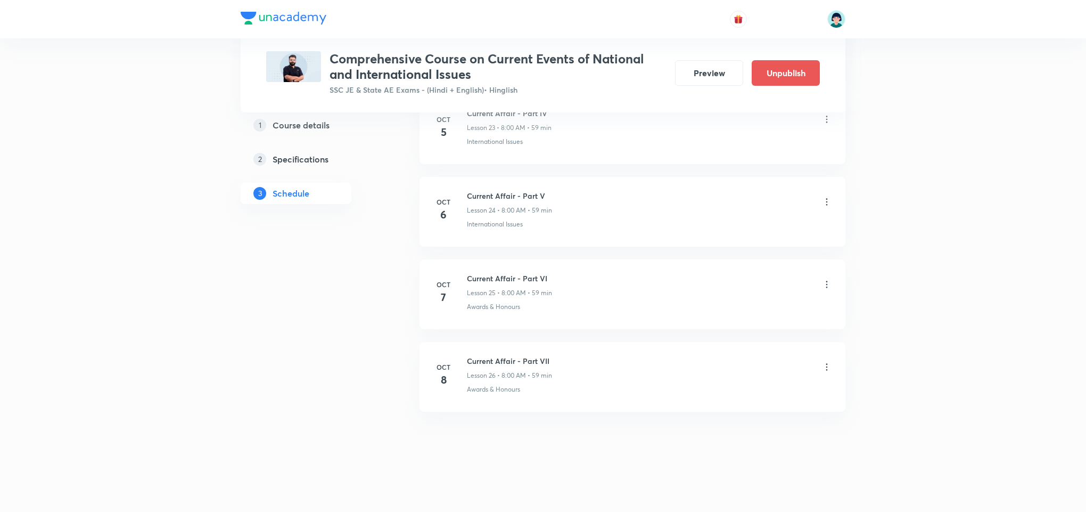
click at [502, 361] on h6 "Current Affair - Part VII" at bounding box center [509, 360] width 85 height 11
copy h6 "Current Affair - Part VII"
click at [502, 361] on h6 "Current Affair - Part VII" at bounding box center [509, 360] width 85 height 11
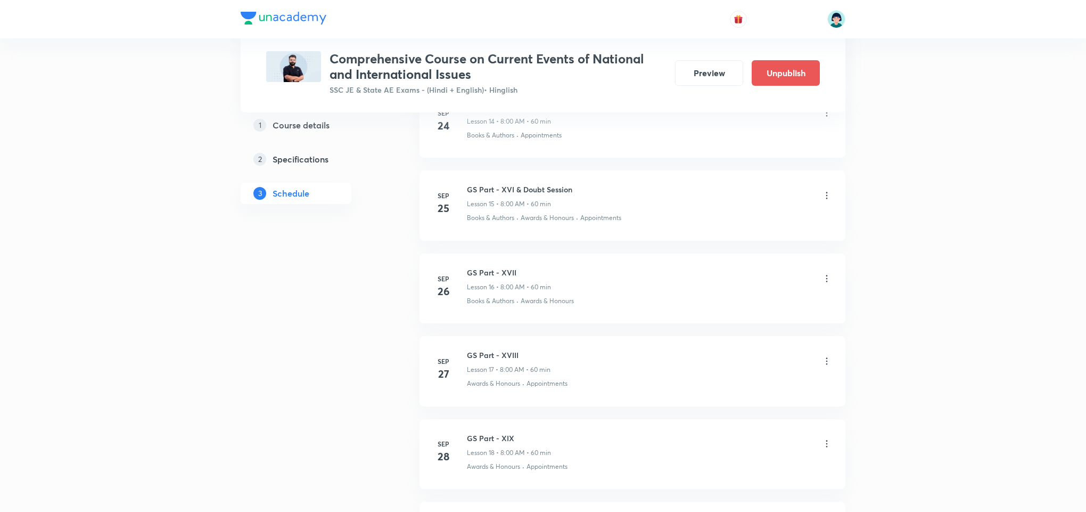
scroll to position [0, 0]
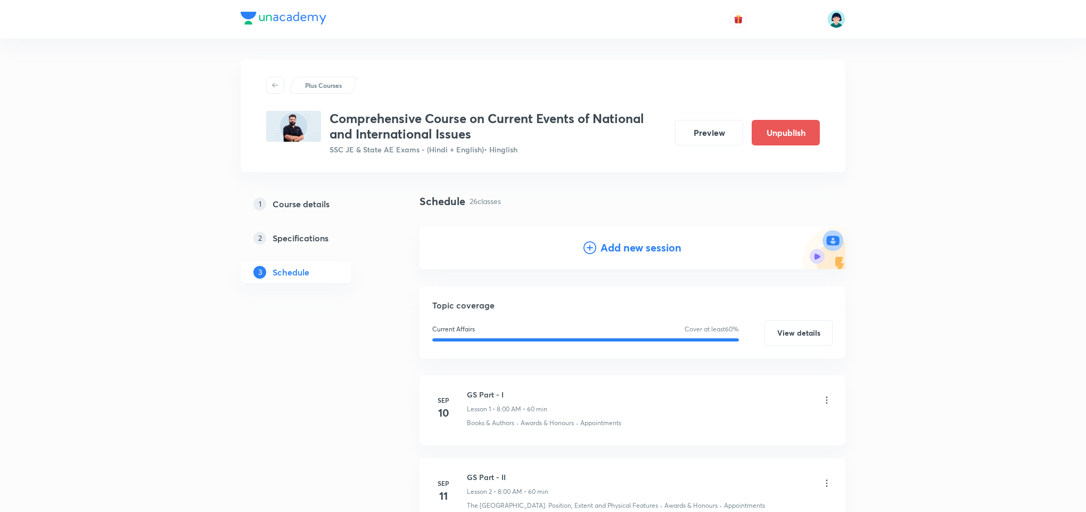
click at [644, 240] on h4 "Add new session" at bounding box center [641, 248] width 81 height 16
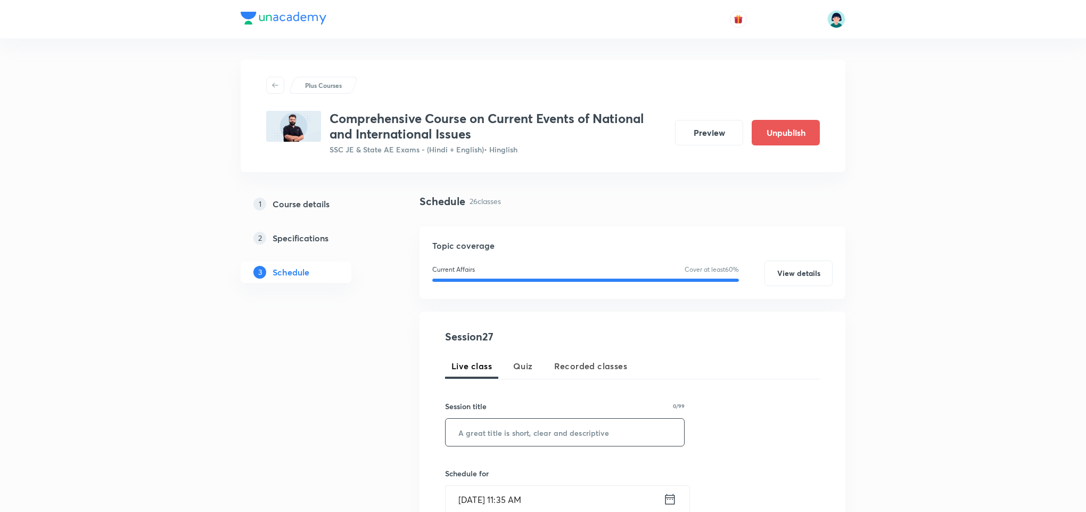
click at [480, 423] on input "text" at bounding box center [565, 432] width 239 height 27
paste input "Current Affair - Part VII"
type input "Current Affair - Part VIII"
click at [748, 402] on div "Session 27 Live class Quiz Recorded classes Session title 26/99 Current Affair …" at bounding box center [632, 510] width 375 height 363
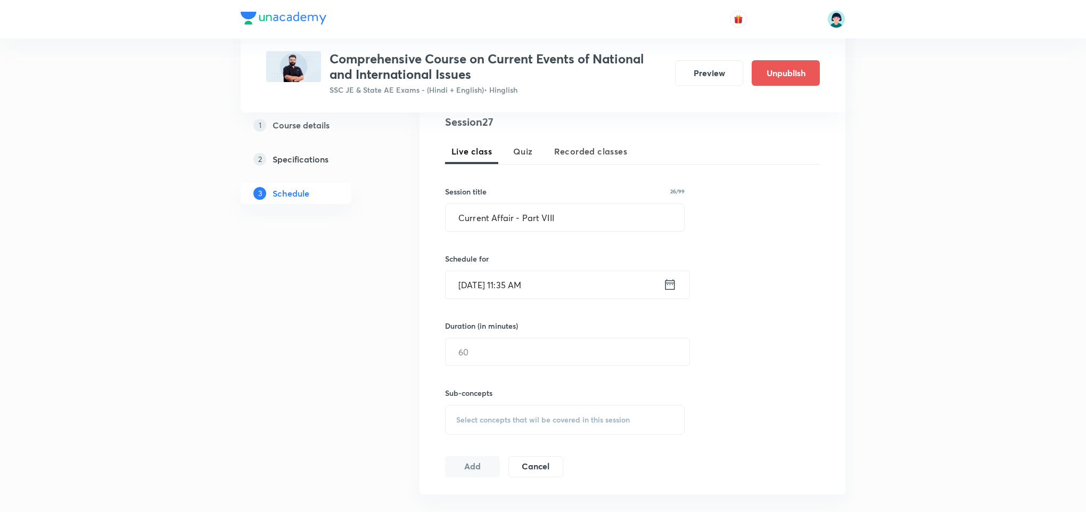
scroll to position [224, 0]
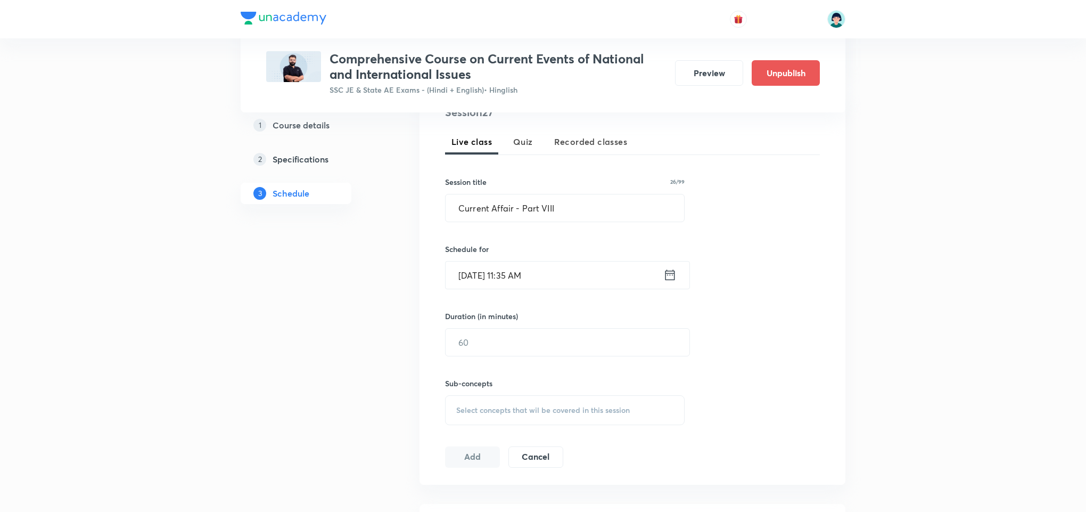
click at [460, 272] on input "Oct 6, 2025, 11:35 AM" at bounding box center [555, 274] width 218 height 27
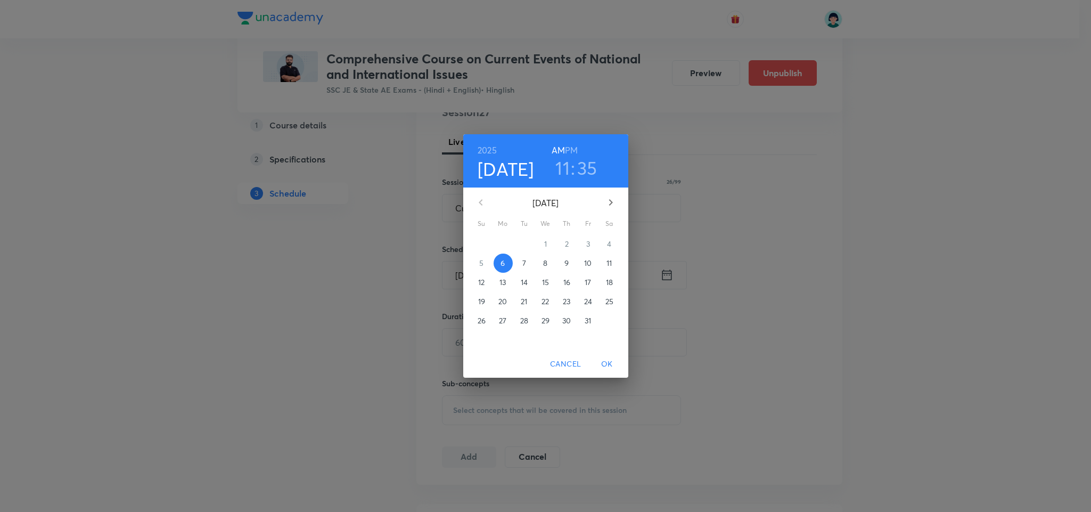
click at [569, 262] on span "9" at bounding box center [567, 263] width 19 height 11
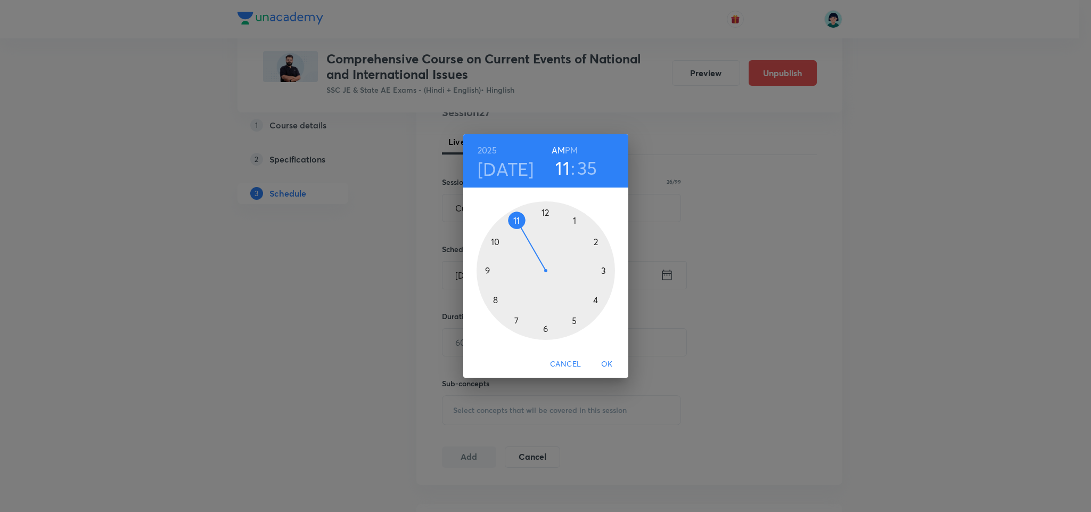
click at [494, 296] on div at bounding box center [546, 270] width 138 height 138
click at [546, 208] on div at bounding box center [546, 270] width 138 height 138
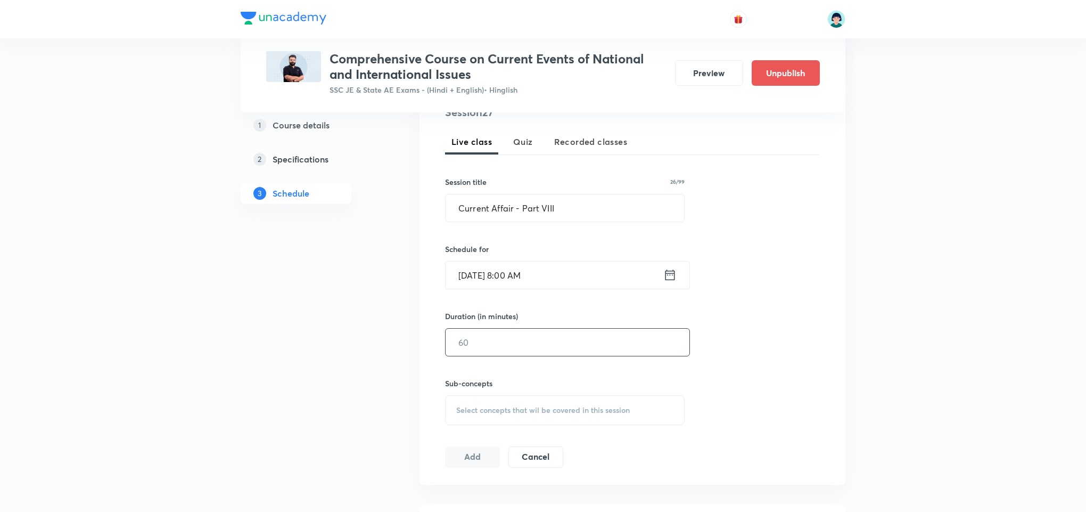
click at [505, 342] on input "text" at bounding box center [568, 342] width 244 height 27
drag, startPoint x: 505, startPoint y: 342, endPoint x: 529, endPoint y: 346, distance: 24.8
click at [529, 346] on input "text" at bounding box center [568, 342] width 244 height 27
type input "59"
click at [532, 408] on span "Select concepts that wil be covered in this session" at bounding box center [543, 410] width 174 height 9
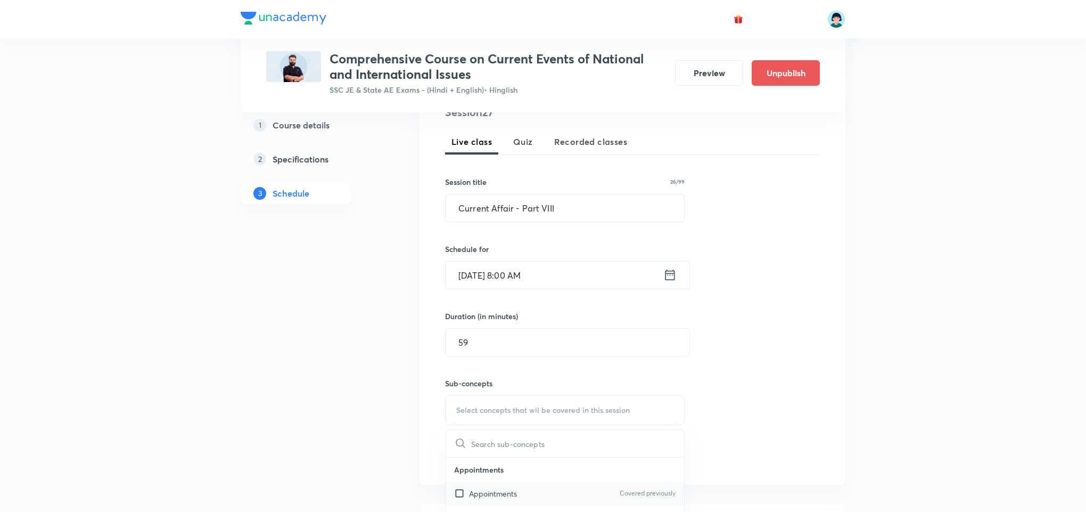
drag, startPoint x: 495, startPoint y: 481, endPoint x: 497, endPoint y: 497, distance: 16.1
click at [497, 497] on div "Appointments Appointments Covered previously" at bounding box center [565, 481] width 239 height 48
click at [497, 497] on p "Appointments" at bounding box center [493, 493] width 48 height 11
checkbox input "true"
click at [833, 387] on div "Session 27 Live class Quiz Recorded classes Session title 26/99 Current Affair …" at bounding box center [633, 292] width 426 height 410
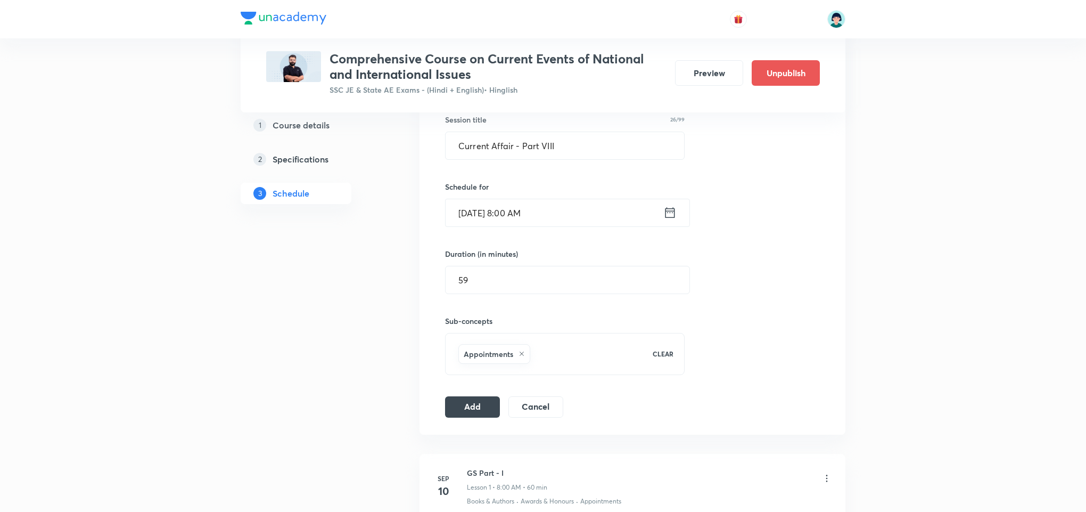
scroll to position [288, 0]
drag, startPoint x: 462, startPoint y: 419, endPoint x: 478, endPoint y: 409, distance: 18.6
click at [478, 409] on div "Session 27 Live class Quiz Recorded classes Session title 26/99 Current Affair …" at bounding box center [633, 228] width 426 height 410
click at [478, 409] on button "Add" at bounding box center [472, 404] width 55 height 21
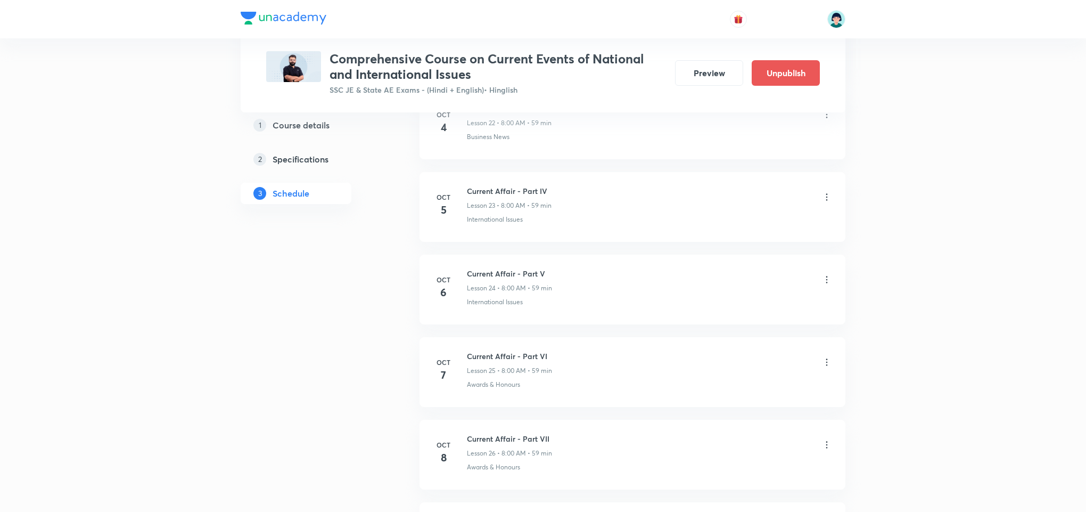
scroll to position [2217, 0]
click at [532, 356] on h6 "Current Affair - Part VIII" at bounding box center [509, 360] width 85 height 11
copy h6 "Current Affair - Part VIII"
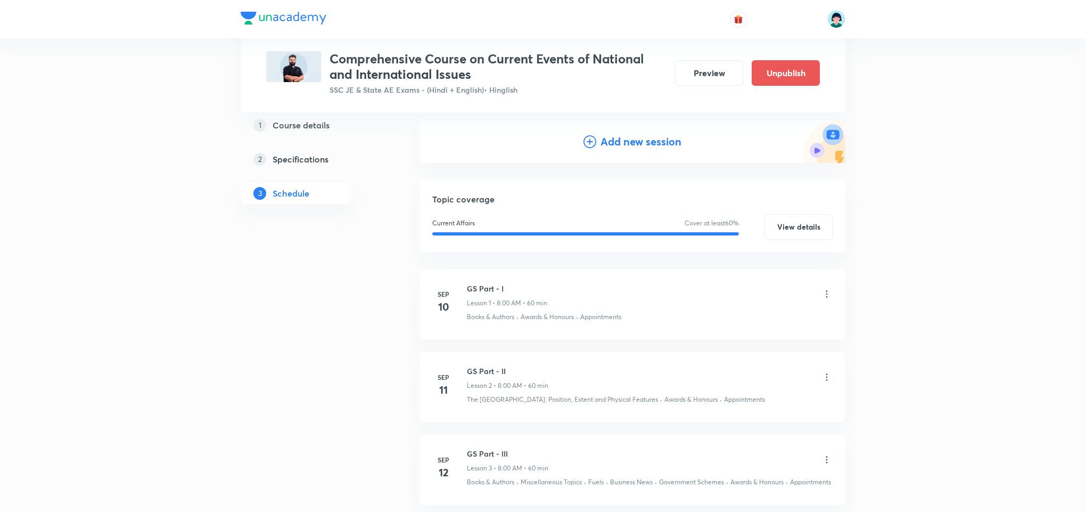
scroll to position [60, 0]
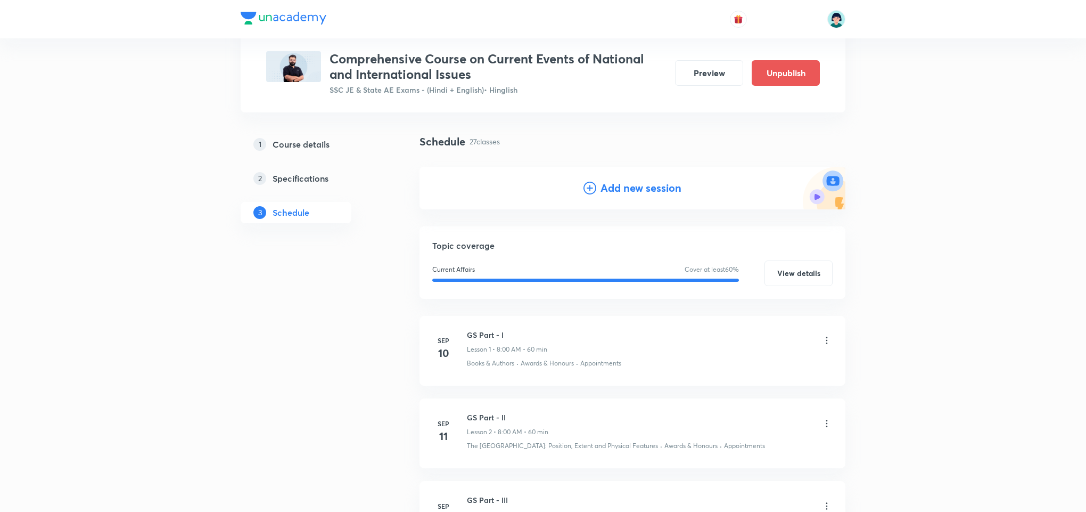
click at [648, 182] on h4 "Add new session" at bounding box center [641, 188] width 81 height 16
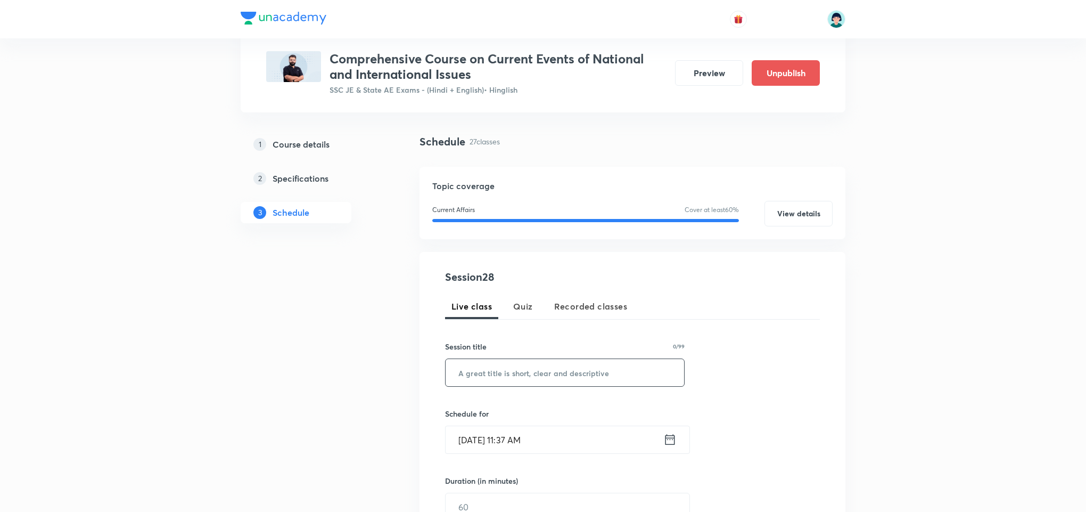
click at [505, 377] on input "text" at bounding box center [565, 372] width 239 height 27
paste input "Current Affair - Part VIII"
type input "Current Affair - Part IX"
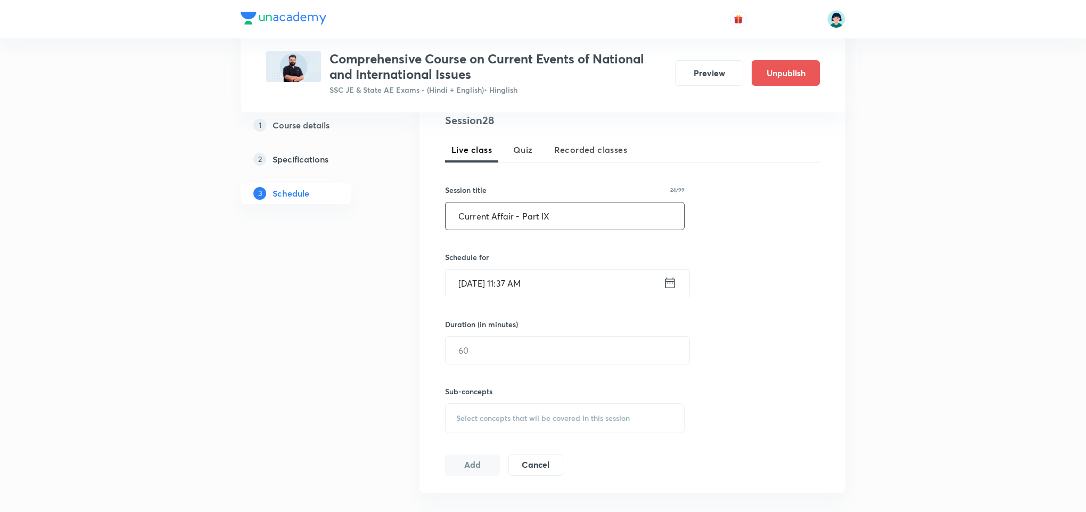
scroll to position [235, 0]
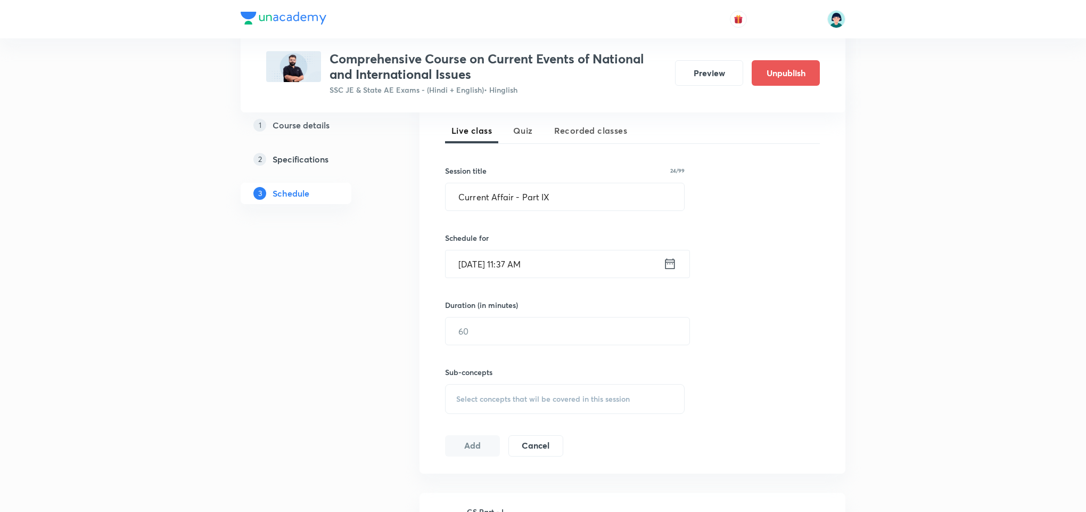
click at [459, 289] on div "Session 28 Live class Quiz Recorded classes Session title 24/99 Current Affair …" at bounding box center [632, 274] width 375 height 363
click at [473, 273] on input "Oct 6, 2025, 11:37 AM" at bounding box center [555, 263] width 218 height 27
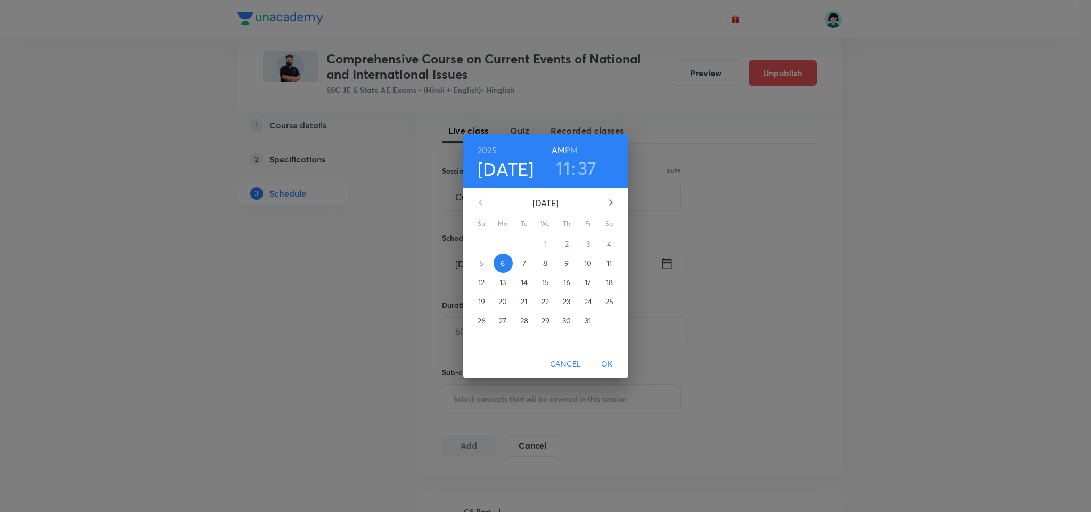
click at [586, 264] on p "10" at bounding box center [587, 263] width 7 height 11
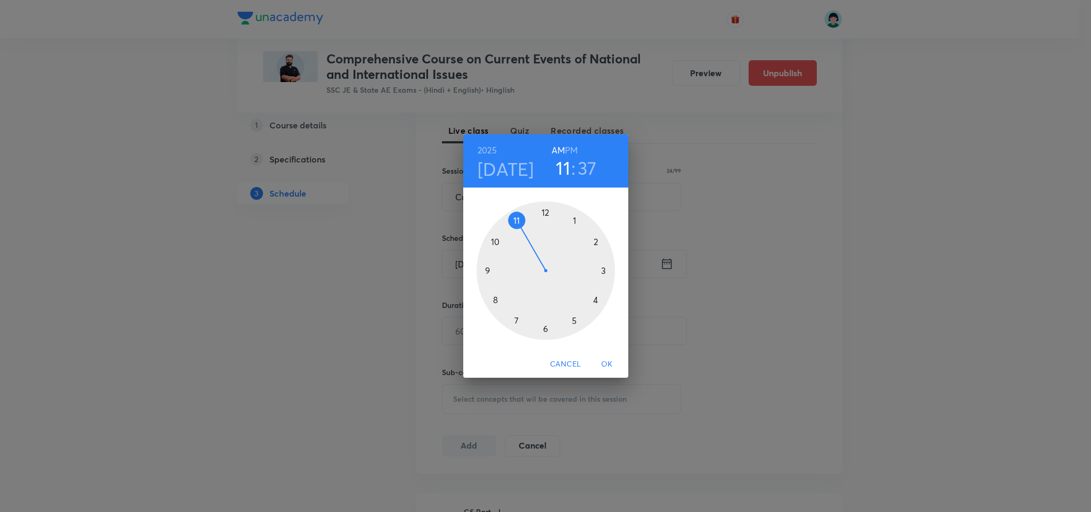
click at [492, 298] on div at bounding box center [546, 270] width 138 height 138
click at [555, 145] on h6 "AM" at bounding box center [558, 150] width 13 height 15
click at [545, 211] on div at bounding box center [546, 270] width 138 height 138
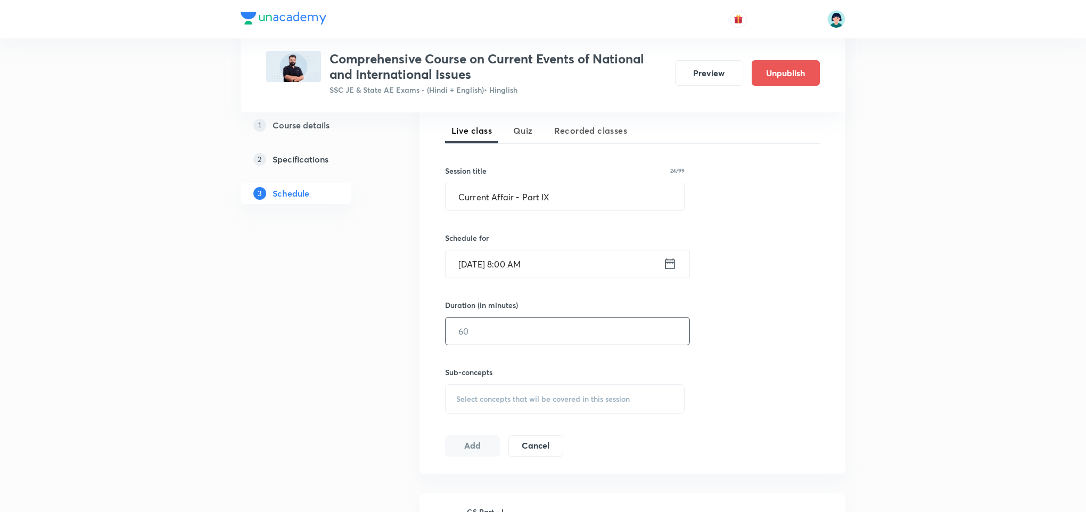
click at [510, 331] on input "text" at bounding box center [568, 330] width 244 height 27
type input "59"
click at [553, 392] on div "Select concepts that wil be covered in this session" at bounding box center [565, 399] width 240 height 30
click at [502, 492] on div "Appointments Covered previously" at bounding box center [565, 482] width 239 height 24
checkbox input "true"
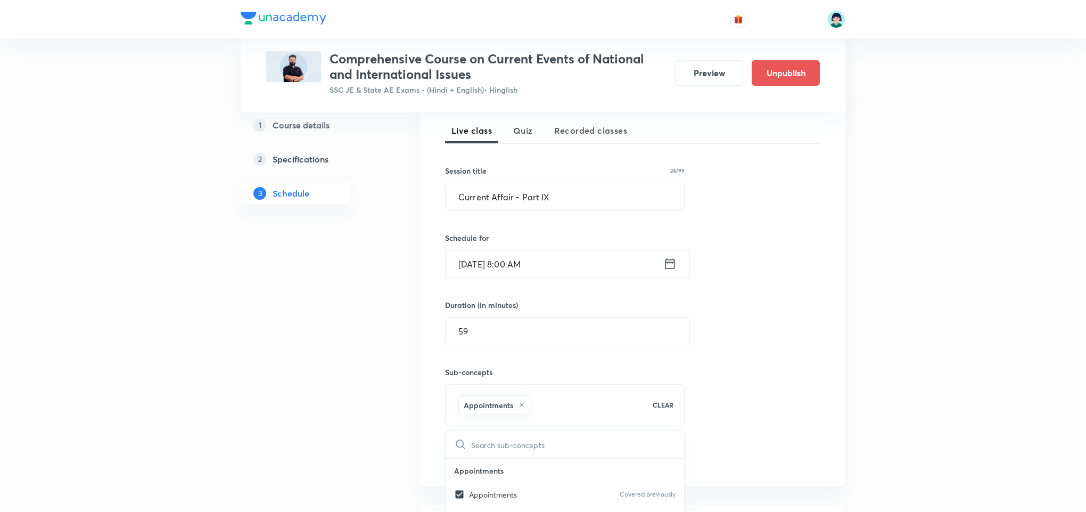
click at [833, 344] on div "Session 28 Live class Quiz Recorded classes Session title 24/99 Current Affair …" at bounding box center [633, 281] width 426 height 410
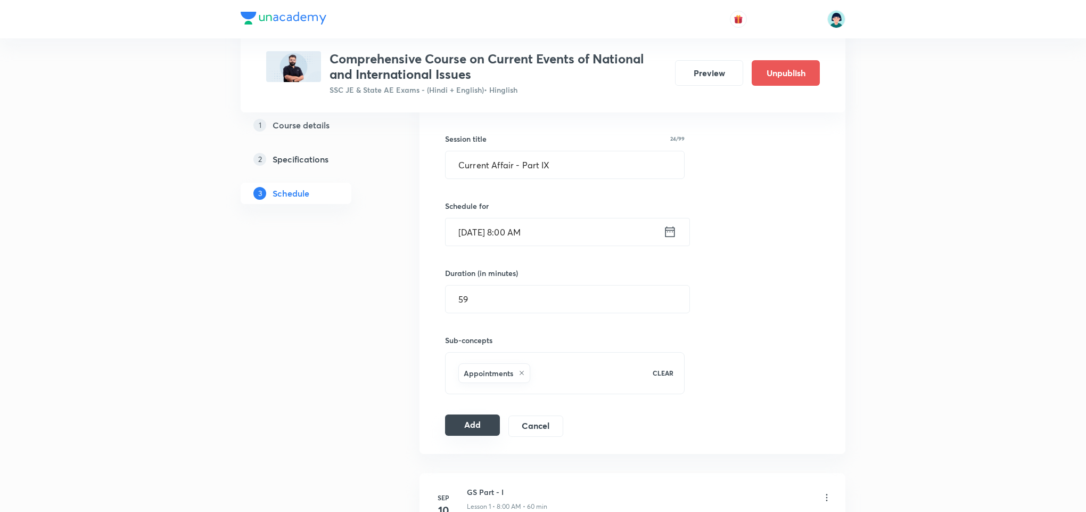
click at [461, 435] on button "Add" at bounding box center [472, 424] width 55 height 21
click at [813, 253] on div "Session 28 Live class Quiz Recorded classes Session title 24/99 Current Affair …" at bounding box center [632, 248] width 375 height 375
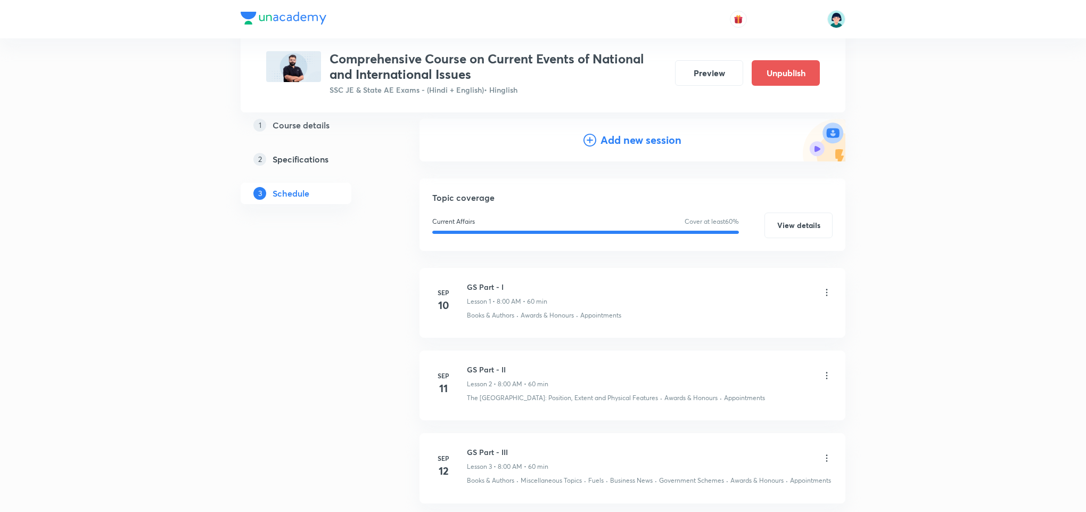
scroll to position [2300, 0]
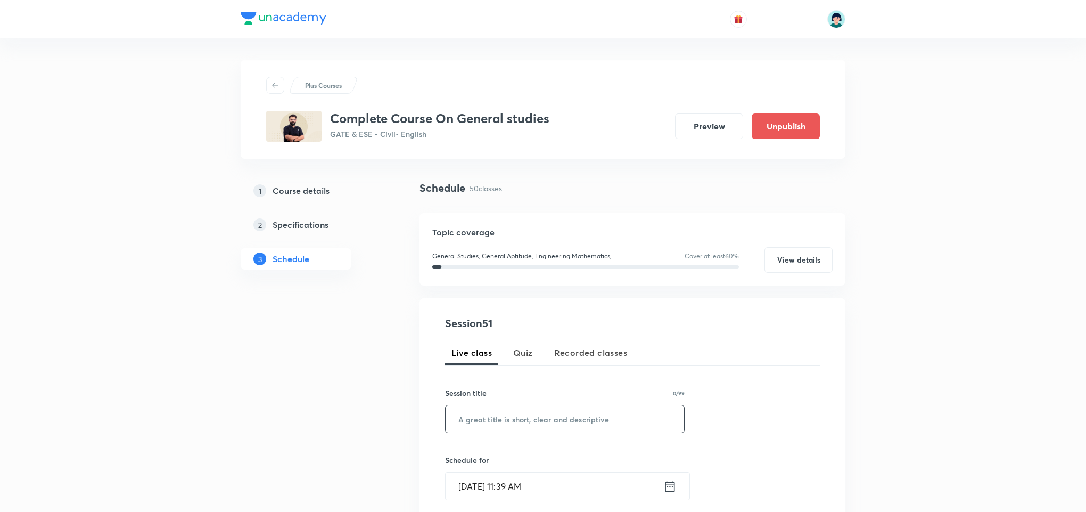
click at [472, 427] on input "text" at bounding box center [565, 418] width 239 height 27
paste input "gs part 31"
type input "GS Part 31"
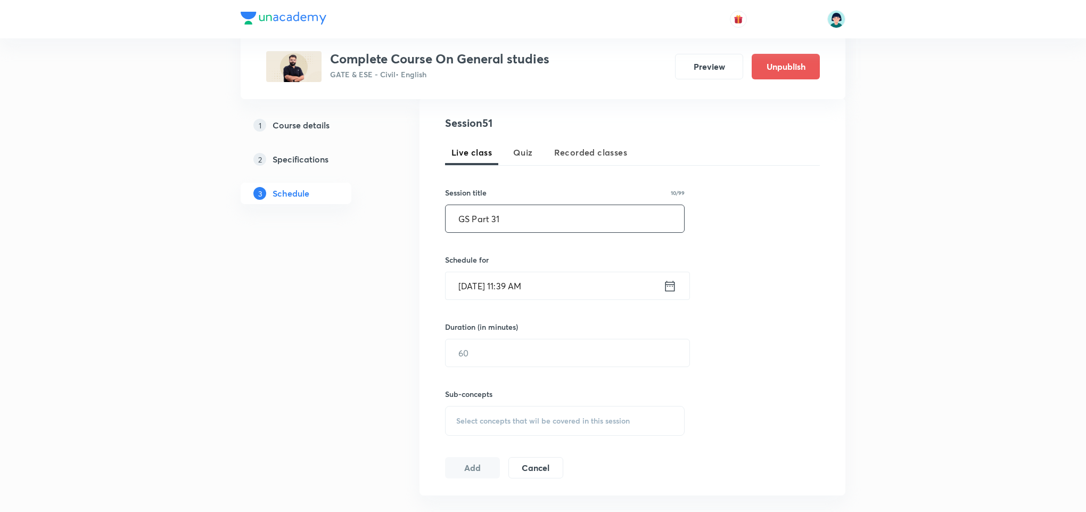
scroll to position [232, 0]
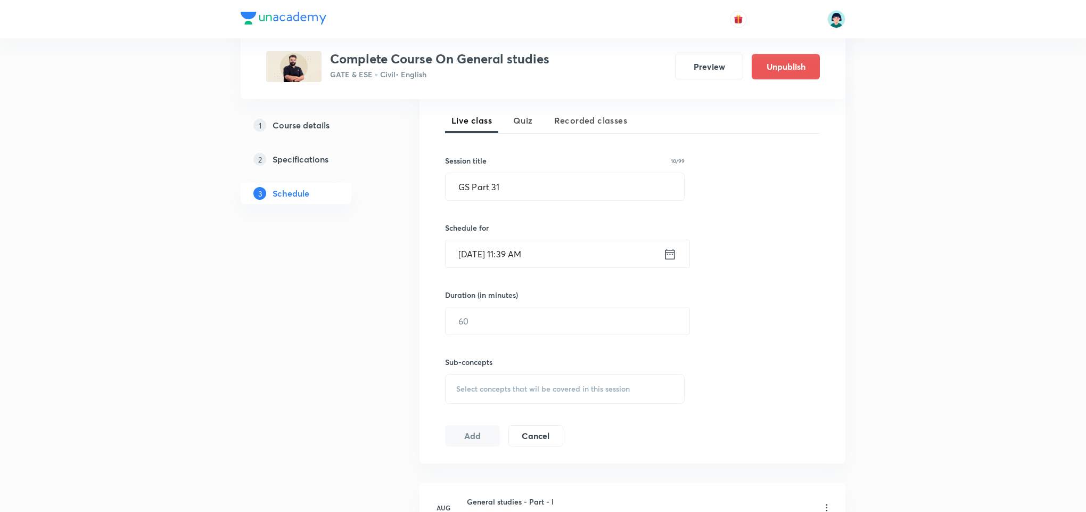
click at [457, 252] on input "[DATE] 11:39 AM" at bounding box center [555, 253] width 218 height 27
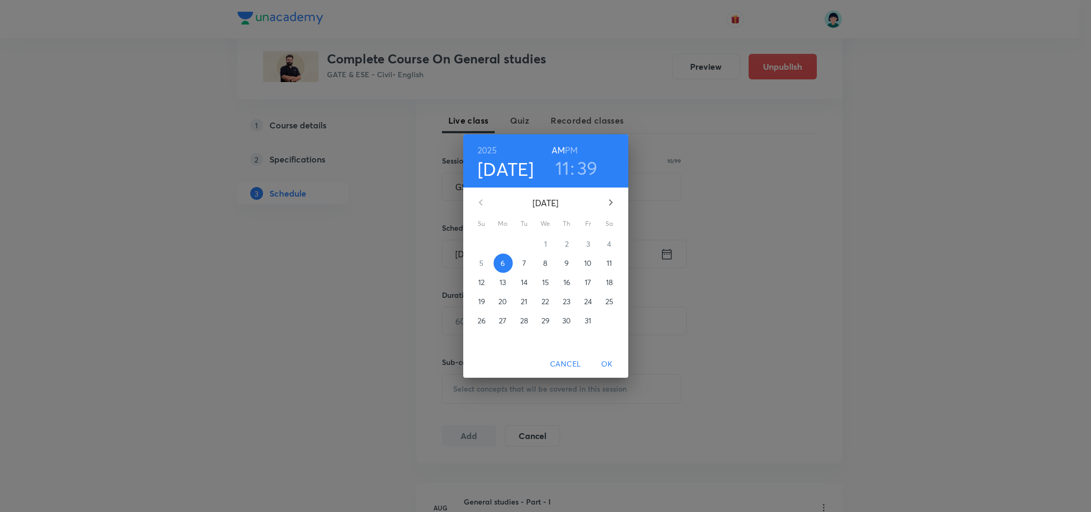
click at [542, 268] on span "8" at bounding box center [545, 263] width 19 height 11
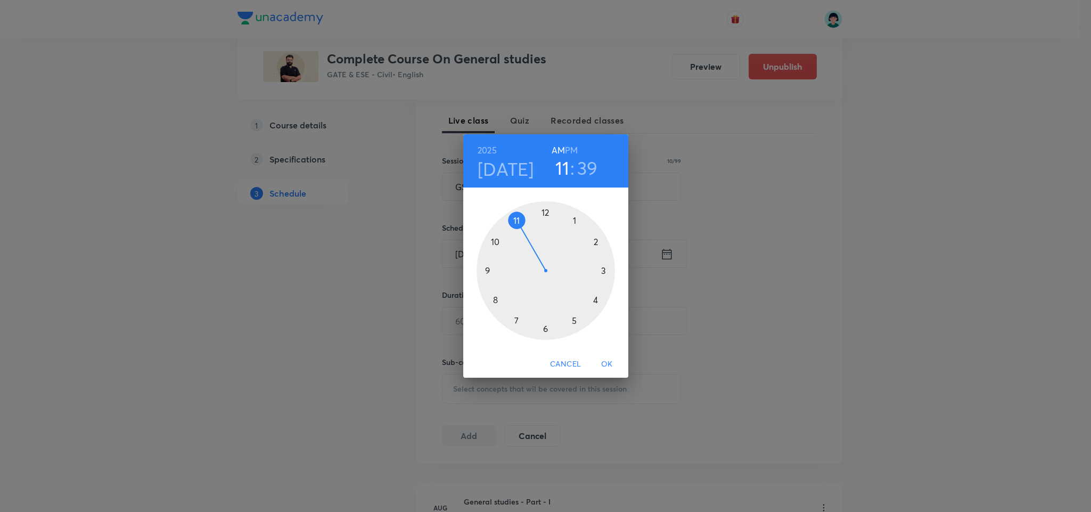
click at [495, 241] on div at bounding box center [546, 270] width 138 height 138
drag, startPoint x: 497, startPoint y: 310, endPoint x: 549, endPoint y: 216, distance: 107.7
click at [549, 216] on div at bounding box center [546, 270] width 138 height 138
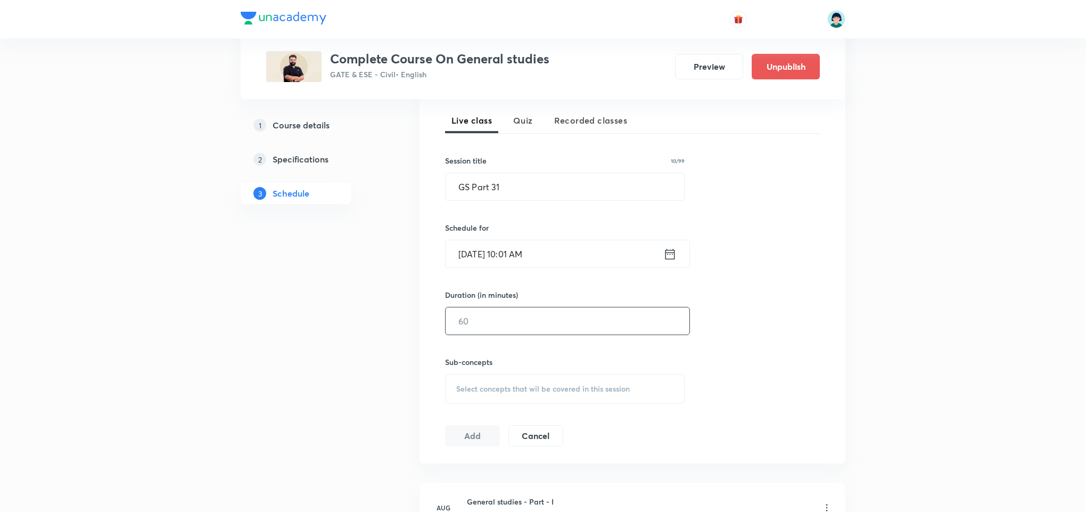
click at [537, 322] on input "text" at bounding box center [568, 320] width 244 height 27
type input "60"
click at [550, 385] on span "Select concepts that wil be covered in this session" at bounding box center [543, 389] width 174 height 9
click at [512, 486] on p "Energy Resources: Conservation & Utilisation" at bounding box center [523, 478] width 108 height 22
checkbox input "true"
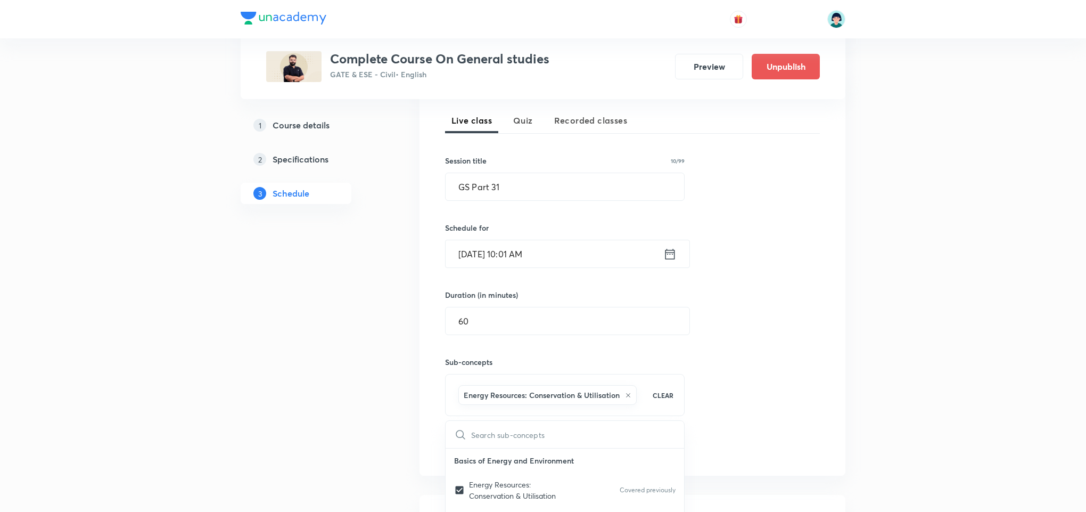
click at [753, 387] on div "Session 51 Live class Quiz Recorded classes Session title 10/99 GS Part 31 ​ Sc…" at bounding box center [632, 270] width 375 height 375
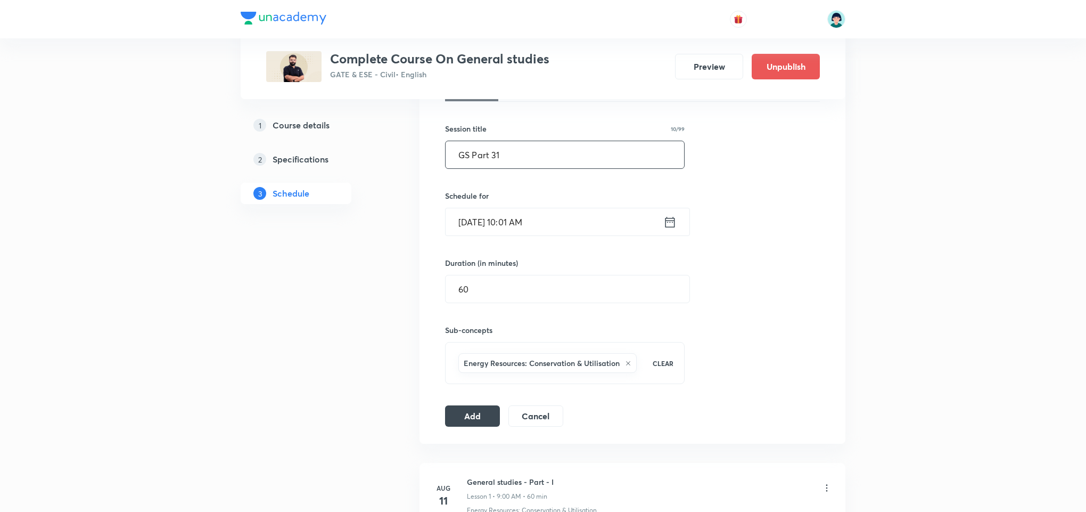
click at [574, 159] on input "GS Part 31" at bounding box center [565, 154] width 239 height 27
click at [477, 427] on div "Add Cancel" at bounding box center [508, 415] width 127 height 21
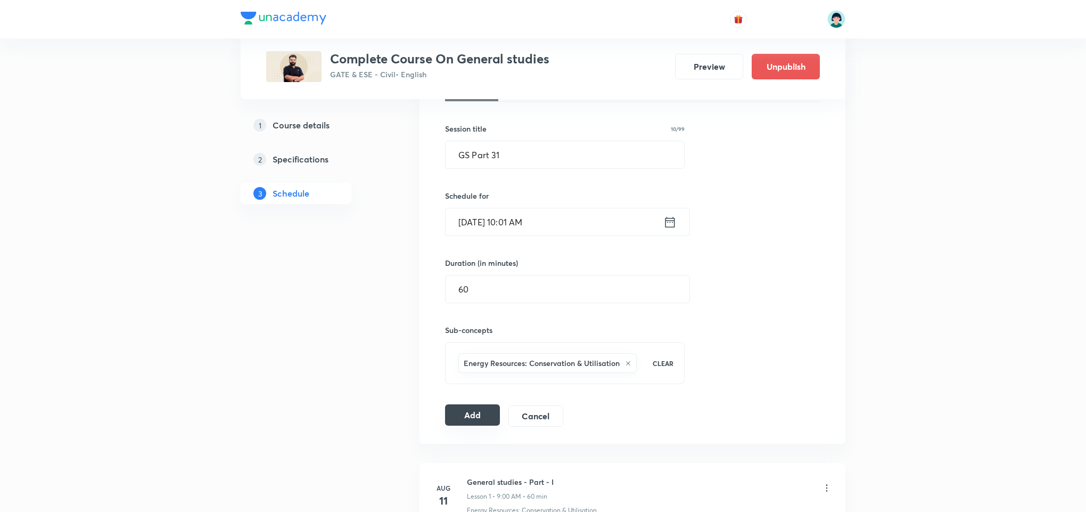
click at [467, 424] on button "Add" at bounding box center [472, 414] width 55 height 21
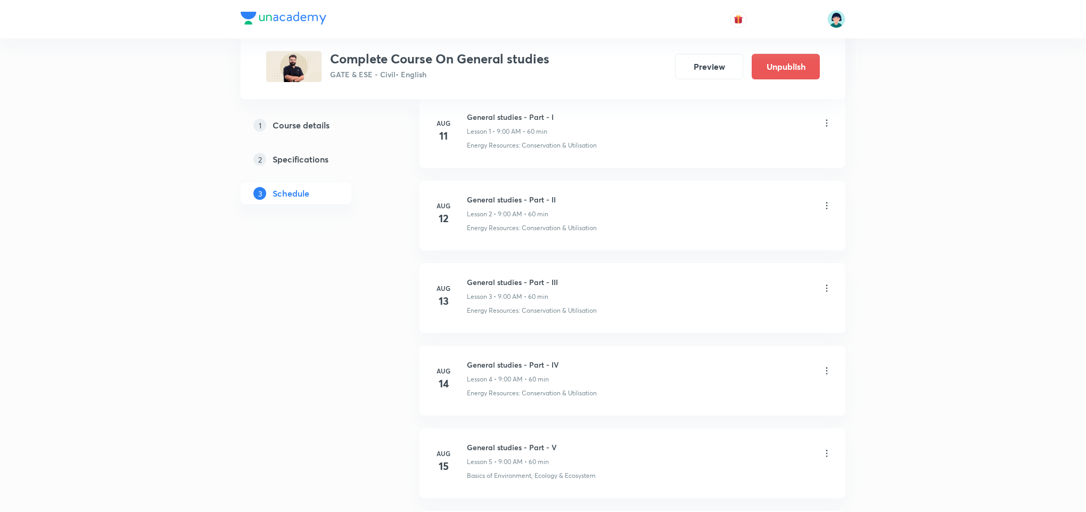
scroll to position [4174, 0]
click at [481, 357] on h6 "GS Part 31" at bounding box center [509, 360] width 85 height 11
copy h6 "GS Part 31"
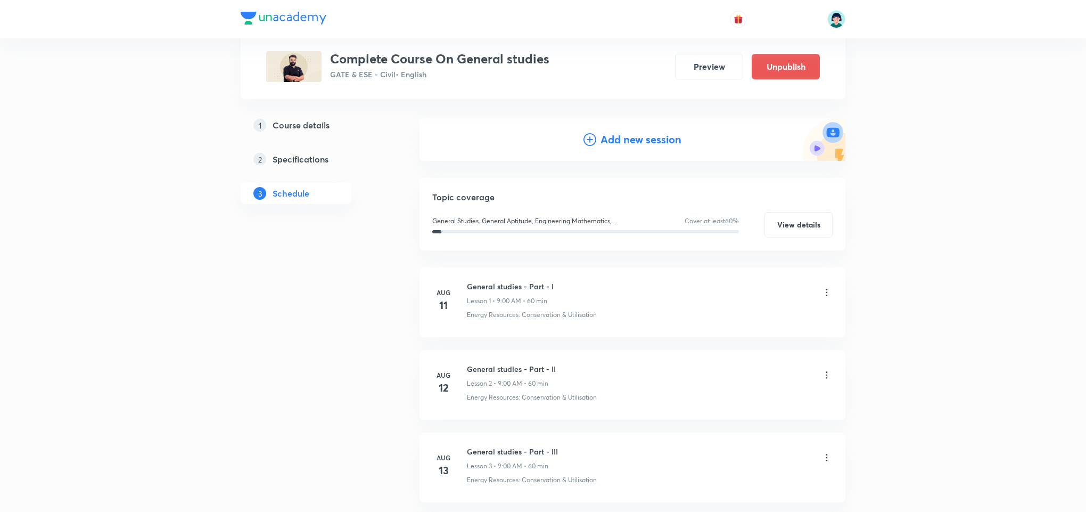
scroll to position [0, 0]
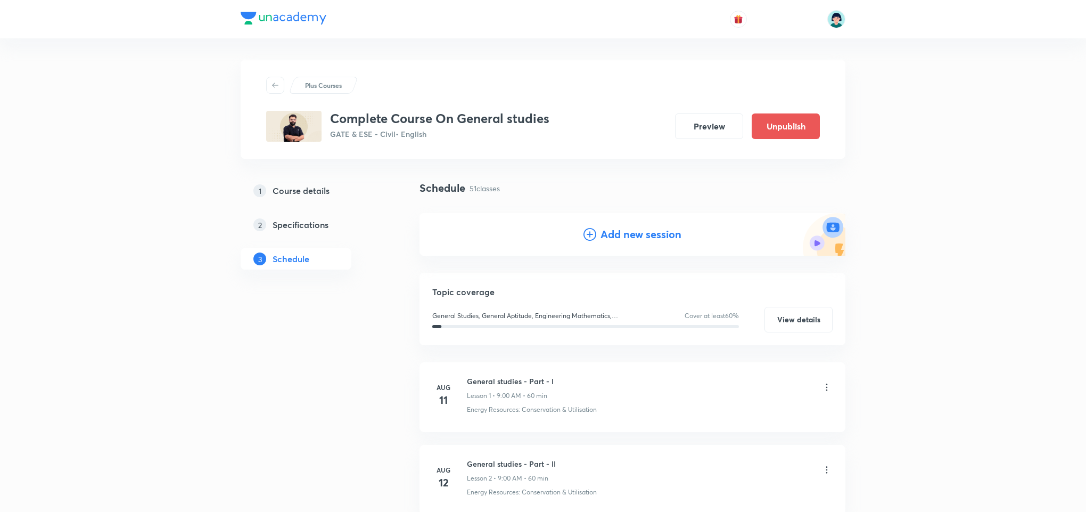
click at [630, 243] on div "Add new session" at bounding box center [633, 234] width 426 height 43
click at [618, 239] on h4 "Add new session" at bounding box center [641, 234] width 81 height 16
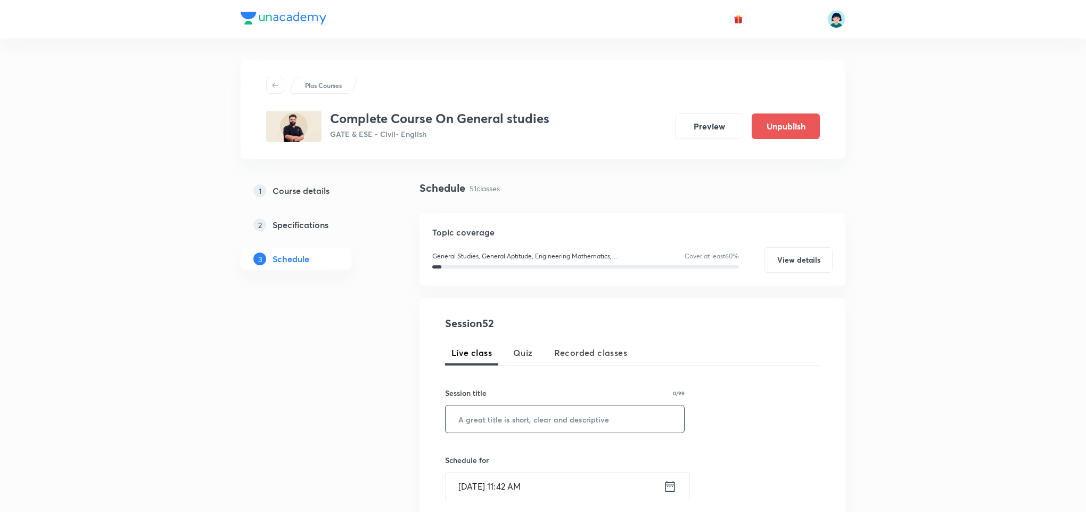
click at [502, 414] on input "text" at bounding box center [565, 418] width 239 height 27
paste input "GS Part 31"
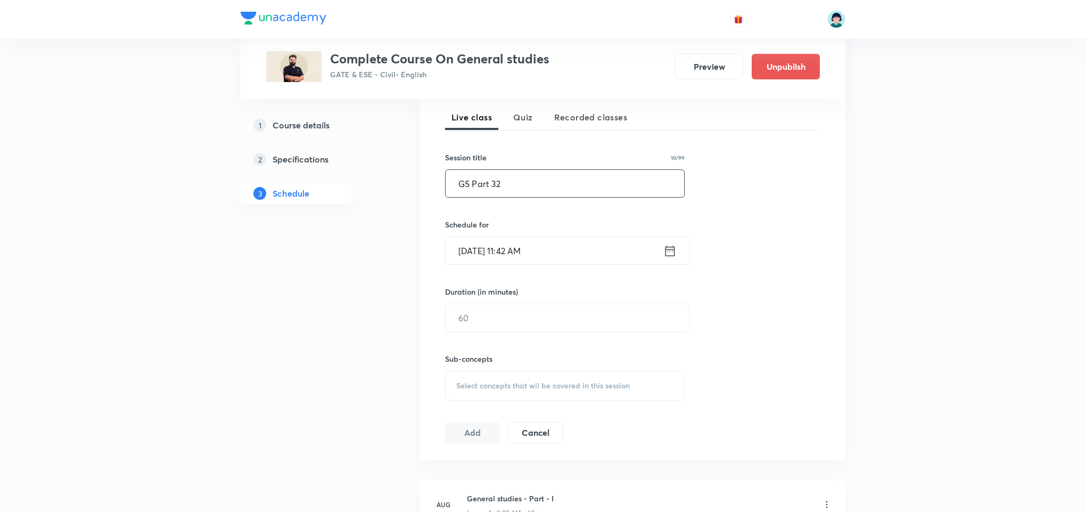
scroll to position [251, 0]
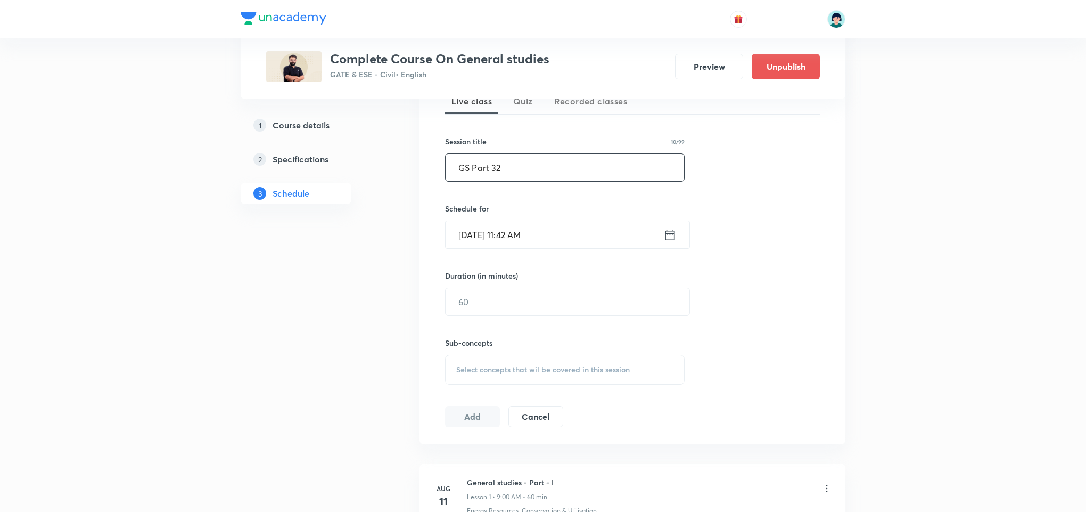
type input "GS Part 32"
click at [454, 245] on input "Oct 6, 2025, 11:42 AM" at bounding box center [555, 234] width 218 height 27
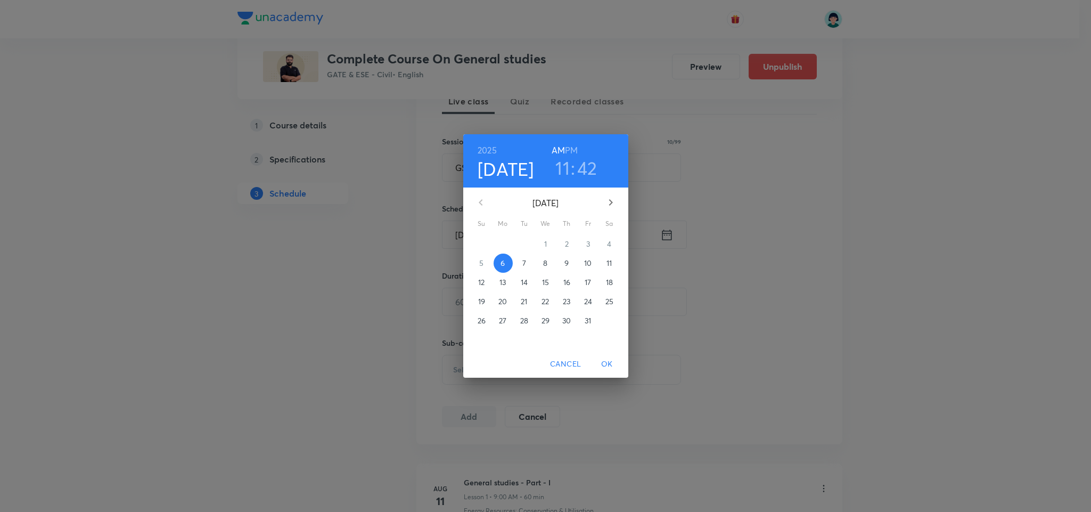
click at [569, 270] on button "9" at bounding box center [567, 263] width 19 height 19
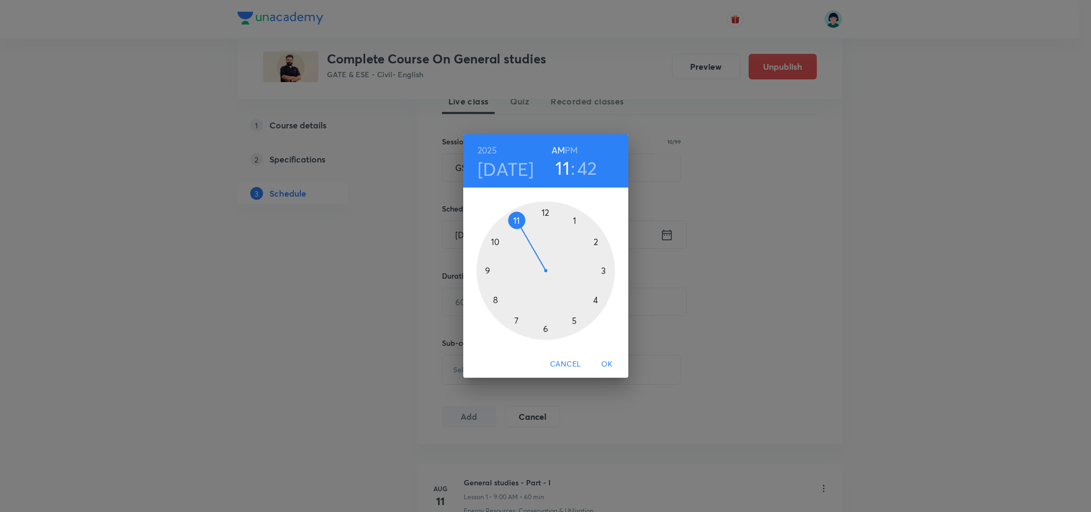
click at [495, 243] on div at bounding box center [546, 270] width 138 height 138
drag, startPoint x: 491, startPoint y: 286, endPoint x: 550, endPoint y: 216, distance: 91.8
click at [550, 216] on div at bounding box center [546, 270] width 138 height 138
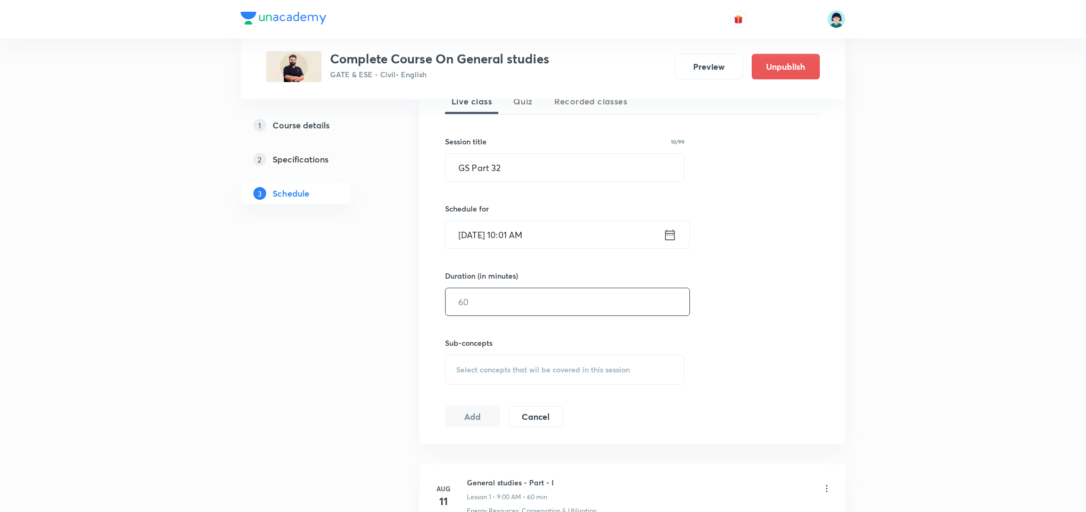
click at [506, 306] on input "text" at bounding box center [568, 301] width 244 height 27
type input "60"
click at [518, 374] on span "Select concepts that wil be covered in this session" at bounding box center [543, 369] width 174 height 9
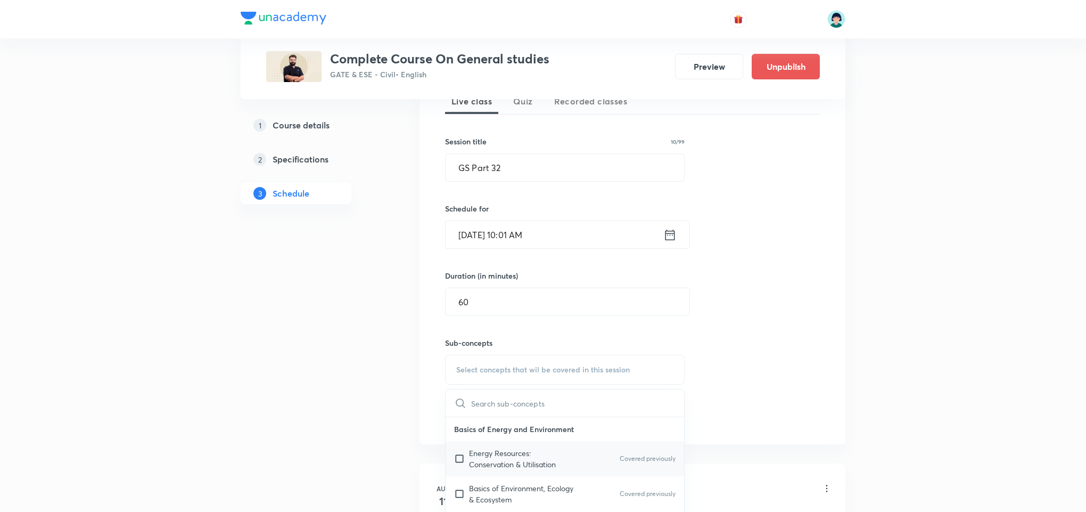
click at [495, 443] on div "Energy Resources: Conservation & Utilisation Covered previously" at bounding box center [565, 458] width 239 height 35
checkbox input "true"
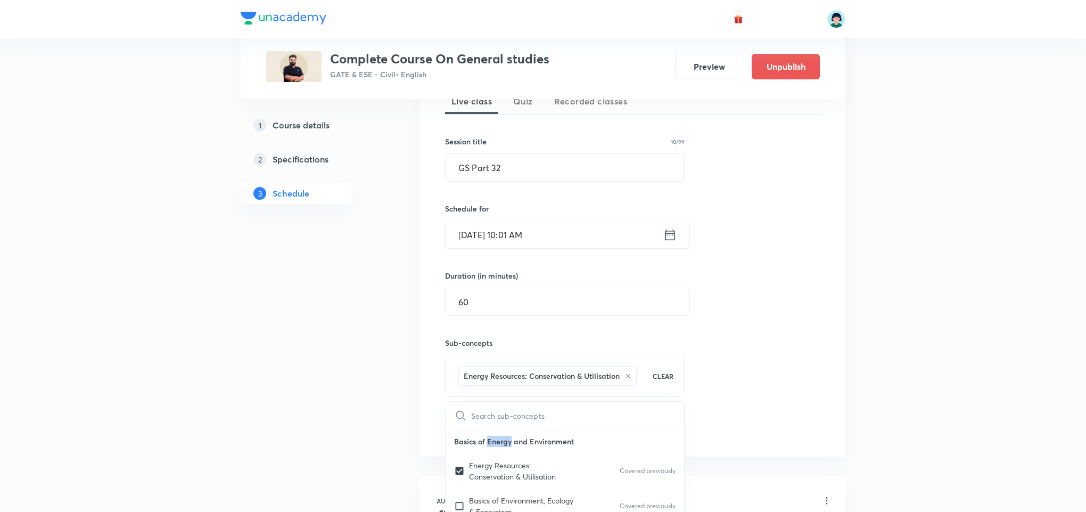
click at [495, 443] on p "Basics of Energy and Environment" at bounding box center [565, 441] width 239 height 24
click at [468, 419] on div "Session 52 Live class Quiz Recorded classes Session title 10/99 GS Part 32 ​ Sc…" at bounding box center [632, 251] width 375 height 375
click at [475, 427] on button "Add" at bounding box center [472, 427] width 55 height 21
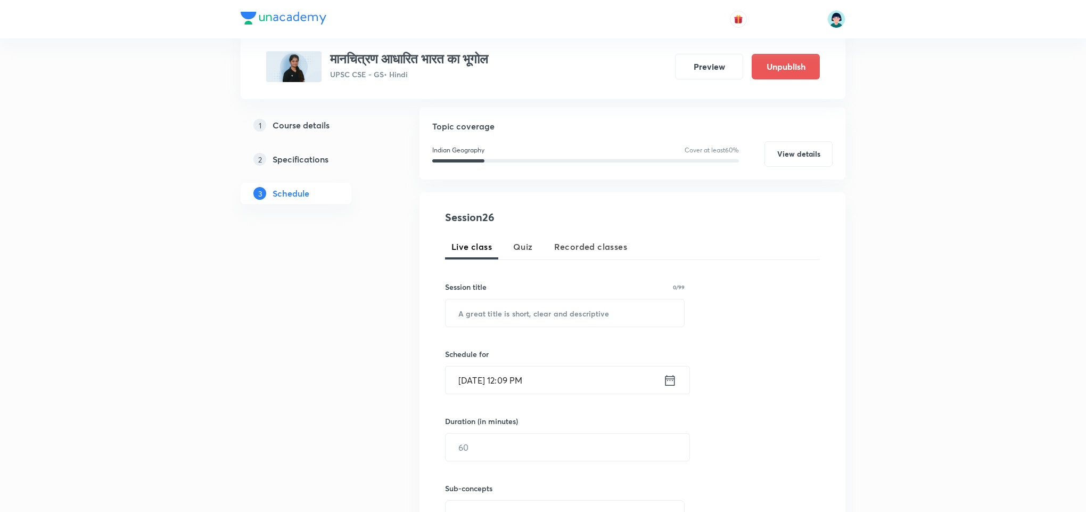
scroll to position [2443, 0]
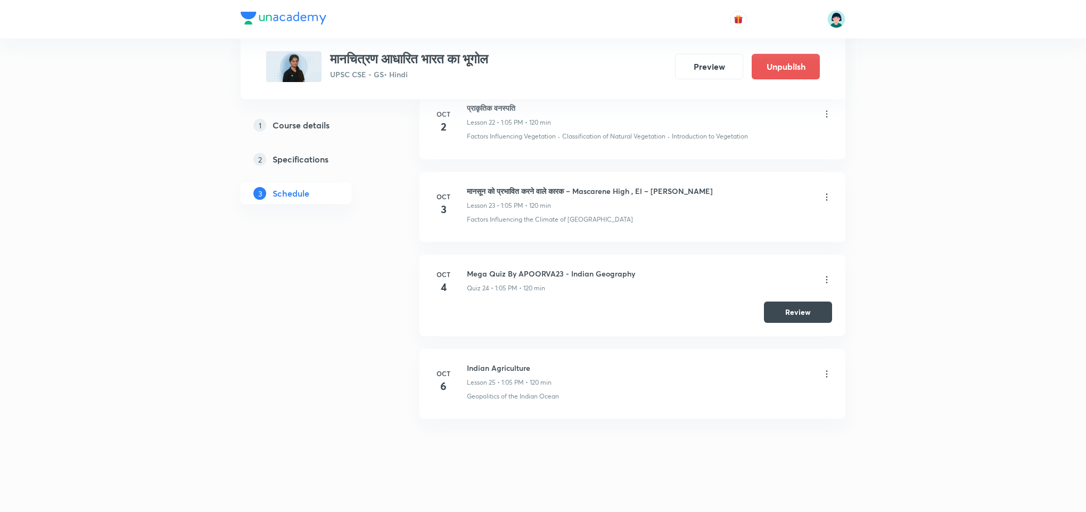
click at [498, 362] on h6 "Indian Agriculture" at bounding box center [509, 367] width 85 height 11
copy h6 "Indian Agriculture"
click at [494, 362] on h6 "Indian Agriculture" at bounding box center [509, 367] width 85 height 11
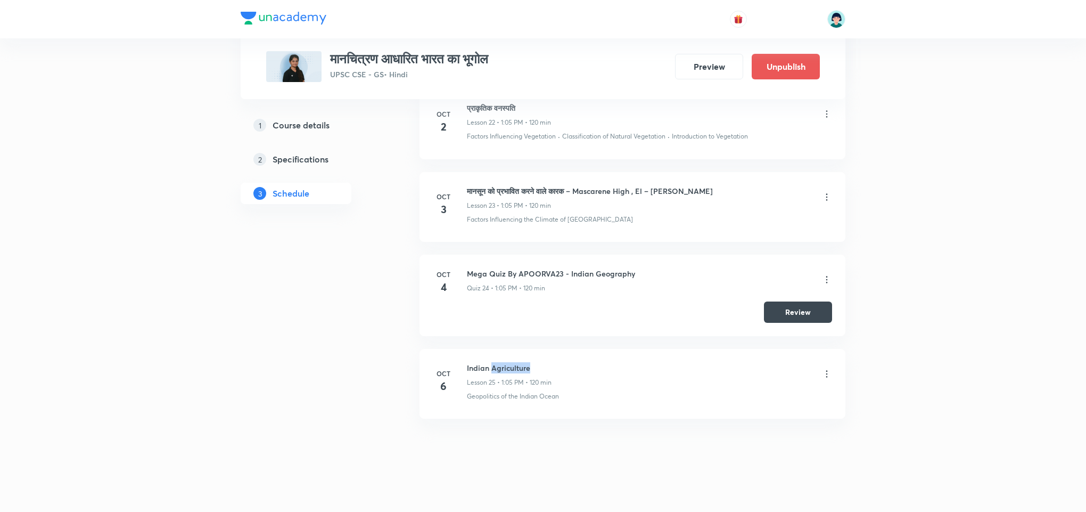
click at [494, 362] on h6 "Indian Agriculture" at bounding box center [509, 367] width 85 height 11
copy h6 "Indian Agriculture"
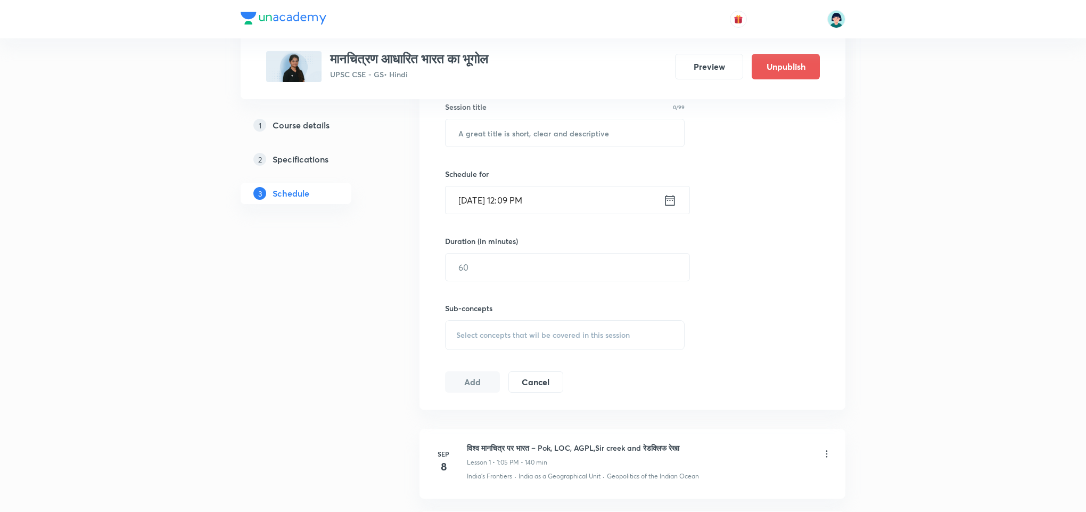
scroll to position [148, 0]
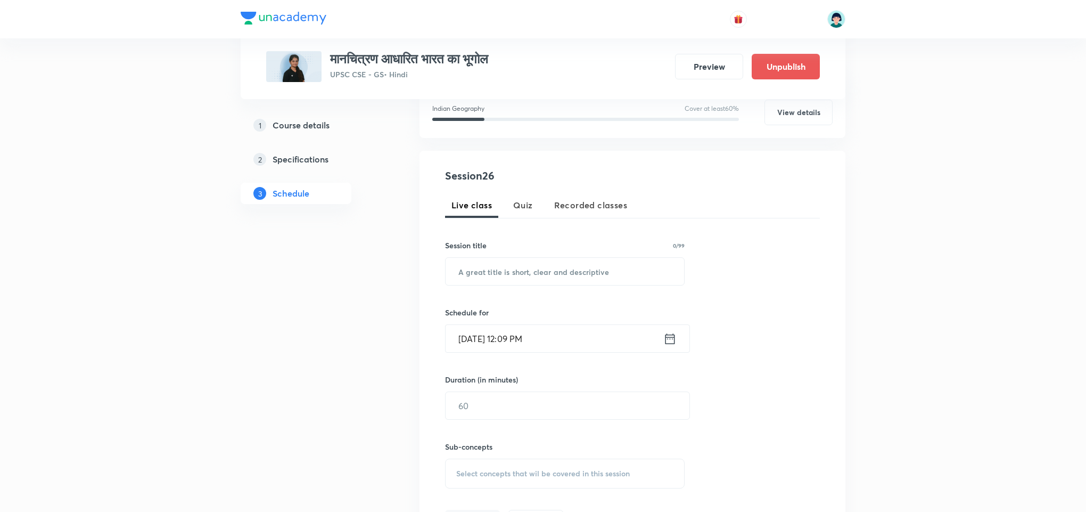
click at [496, 287] on div "Session 26 Live class Quiz Recorded classes Session title 0/99 ​ Schedule for O…" at bounding box center [632, 349] width 375 height 363
click at [544, 272] on input "text" at bounding box center [565, 271] width 239 height 27
paste input "Indian Agriculture"
type input "Indian Agriculture"
click at [452, 325] on input "Oct 6, 2025, 12:09 PM" at bounding box center [555, 338] width 218 height 27
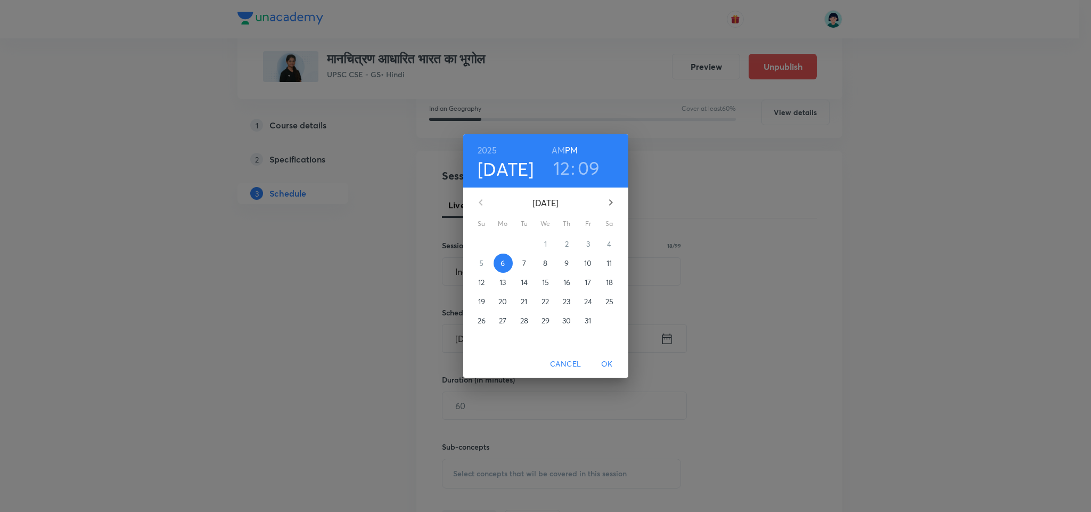
click at [524, 265] on p "7" at bounding box center [524, 263] width 4 height 11
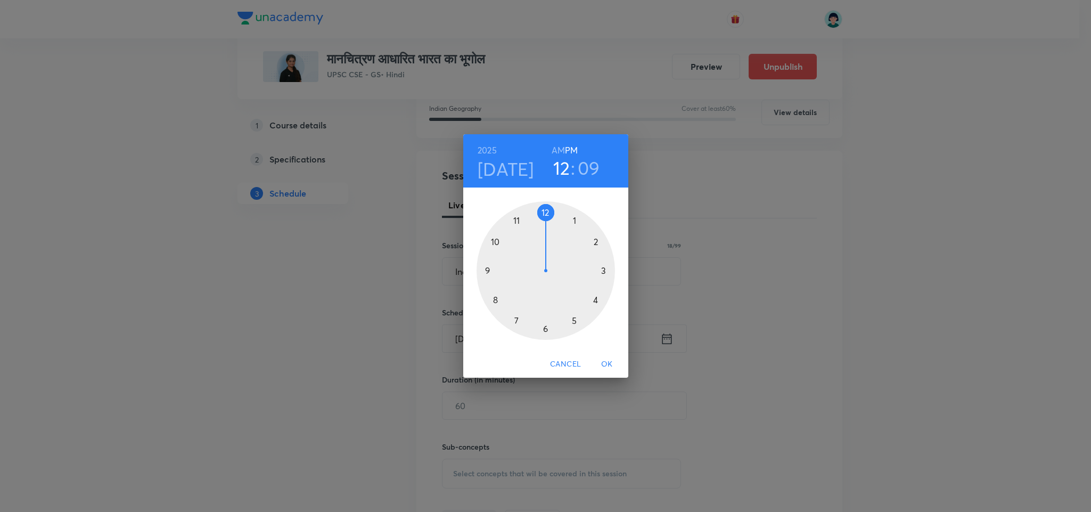
click at [575, 220] on div at bounding box center [546, 270] width 138 height 138
click at [575, 214] on div at bounding box center [546, 270] width 138 height 138
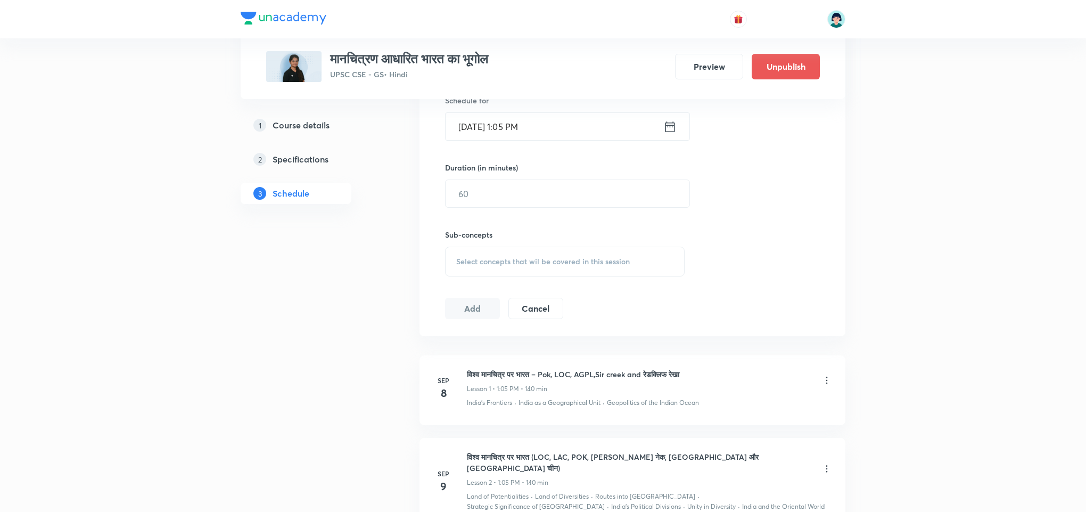
scroll to position [323, 0]
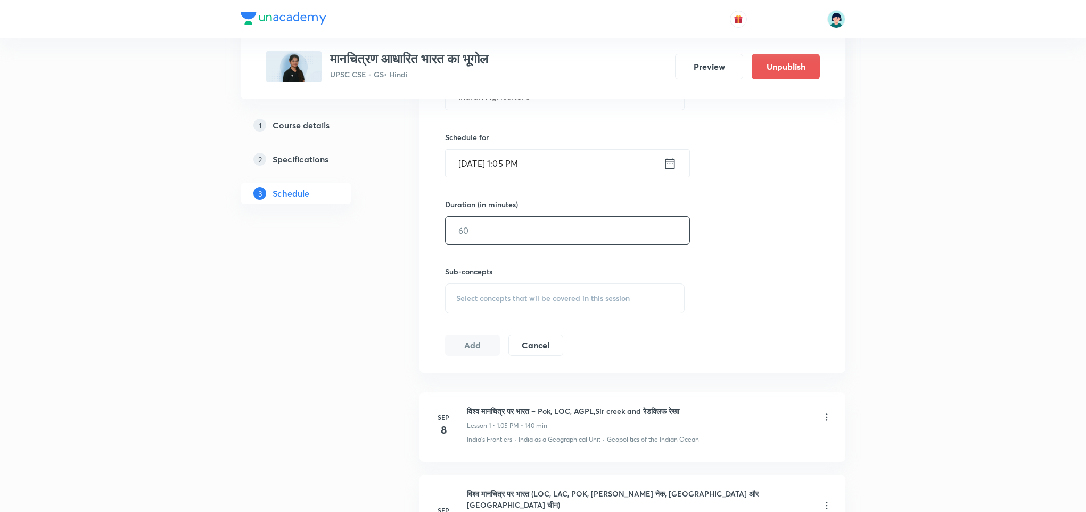
click at [521, 229] on input "text" at bounding box center [568, 230] width 244 height 27
type input "120"
click at [558, 299] on span "Select concepts that wil be covered in this session" at bounding box center [543, 298] width 174 height 9
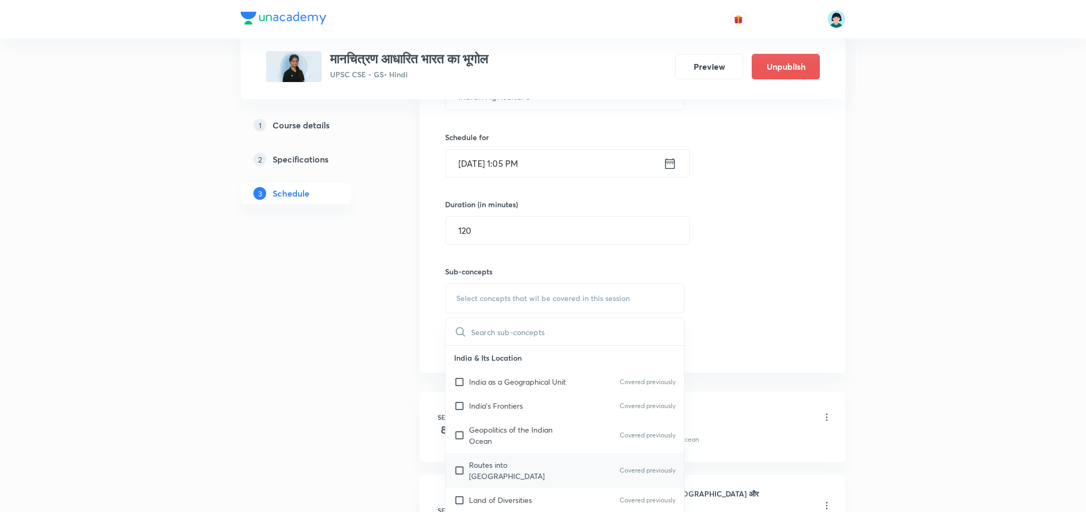
click at [518, 468] on p "Routes into India" at bounding box center [523, 470] width 108 height 22
checkbox input "true"
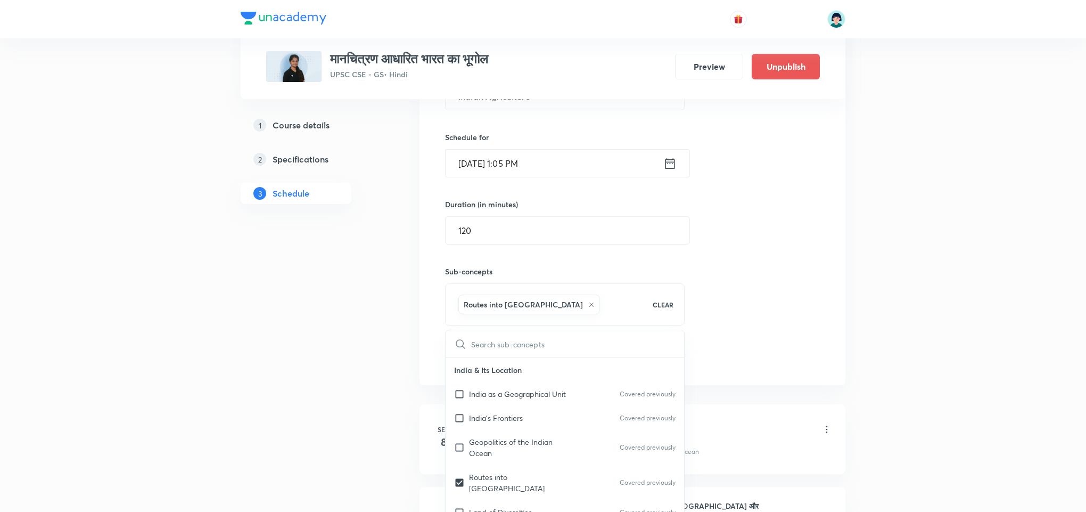
click at [778, 251] on div "Session 26 Live class Quiz Recorded classes Session title 18/99 Indian Agricult…" at bounding box center [632, 180] width 375 height 375
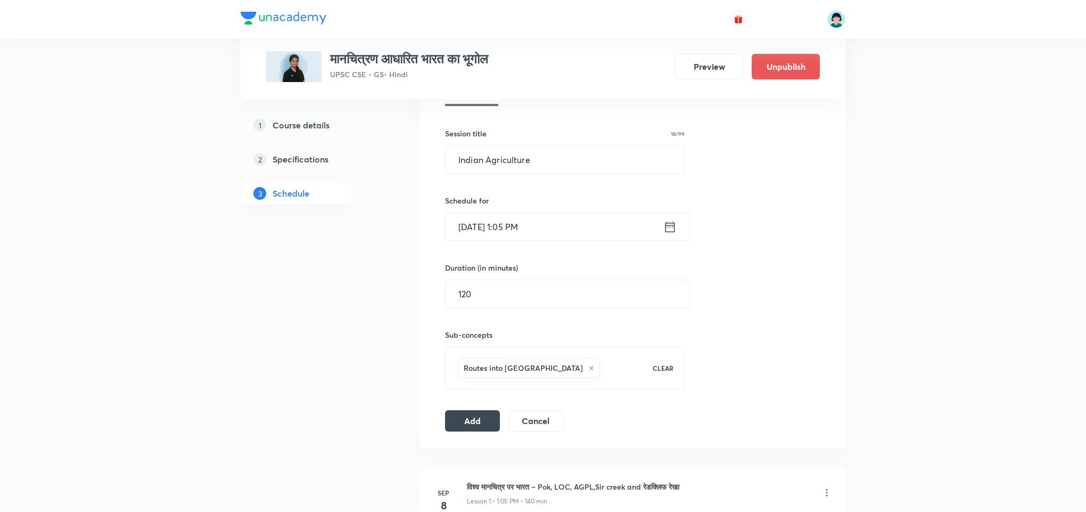
scroll to position [259, 0]
click at [491, 418] on button "Add" at bounding box center [472, 420] width 55 height 21
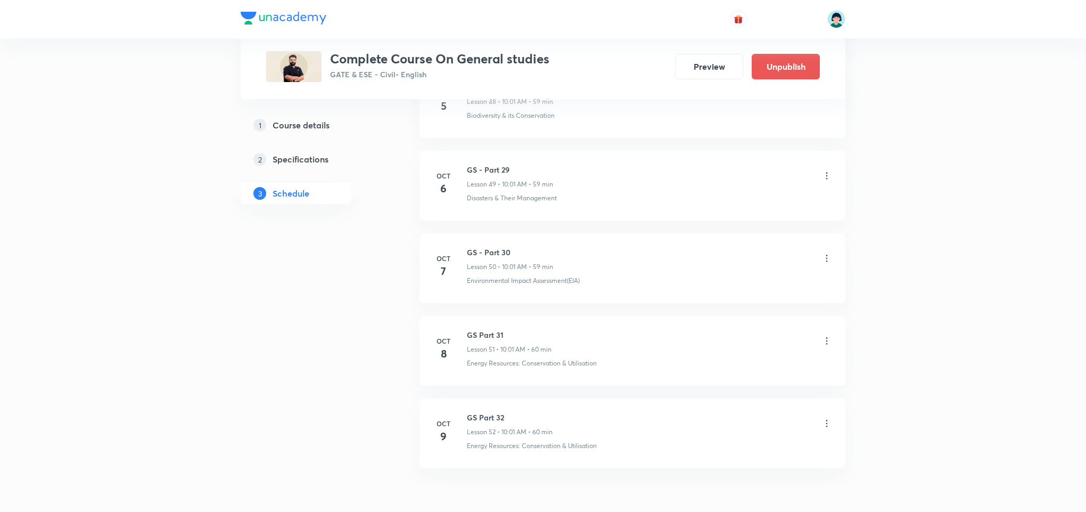
click at [569, 263] on li "[DATE] GS - Part 30 Lesson 50 • 10:01 AM • 59 min Environmental Impact Assessme…" at bounding box center [633, 268] width 426 height 70
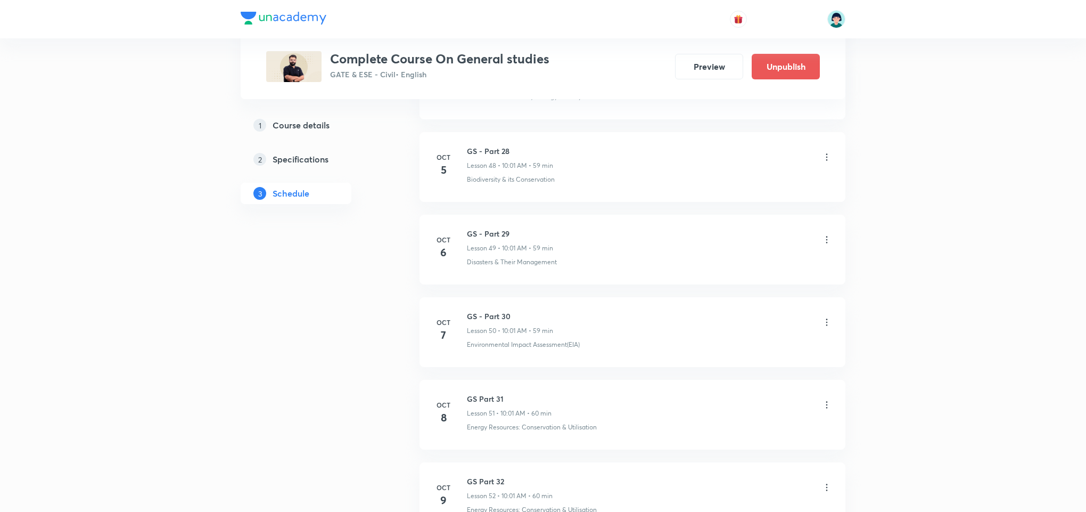
scroll to position [4430, 0]
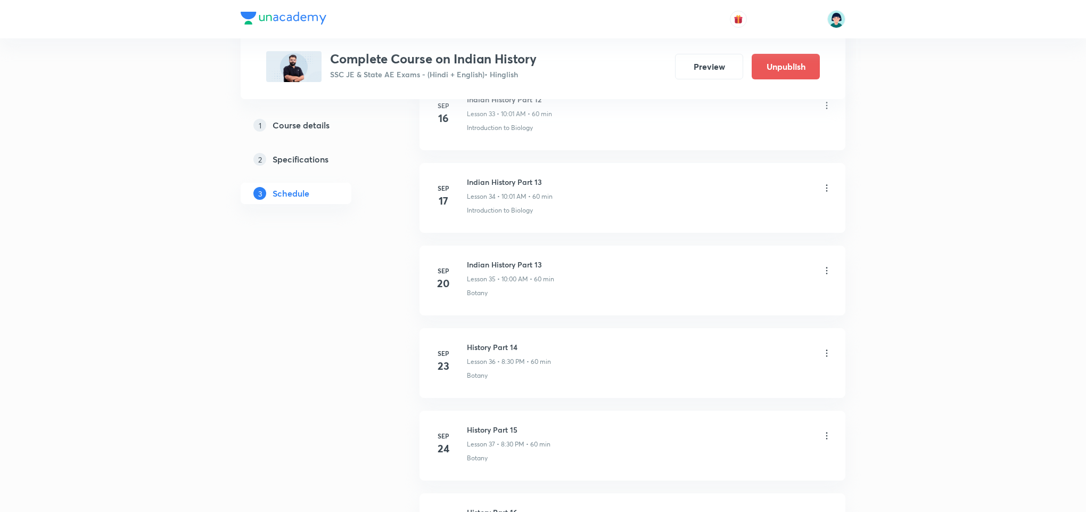
scroll to position [4116, 0]
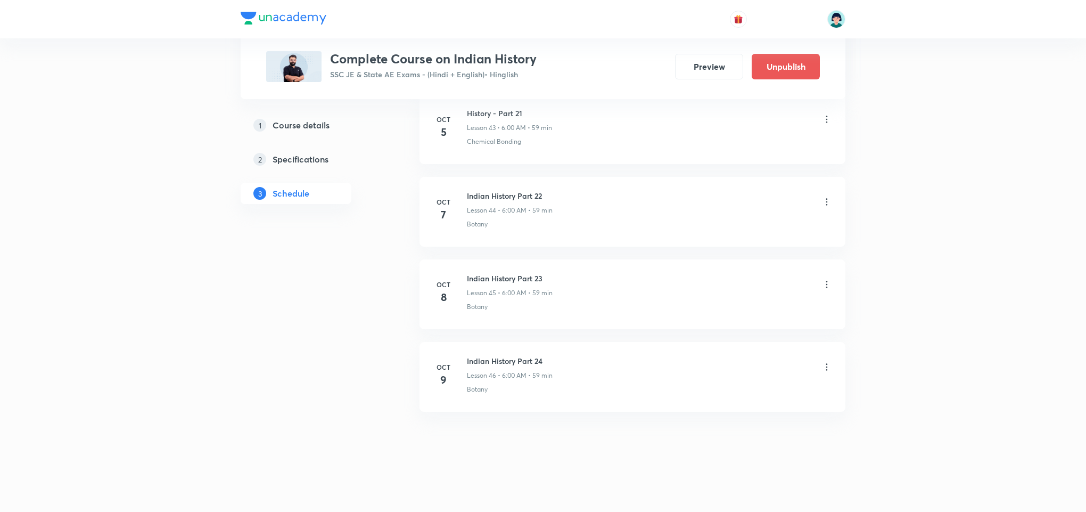
click at [525, 357] on h6 "Indian History Part 24" at bounding box center [510, 360] width 86 height 11
drag, startPoint x: 525, startPoint y: 357, endPoint x: 523, endPoint y: 247, distance: 110.3
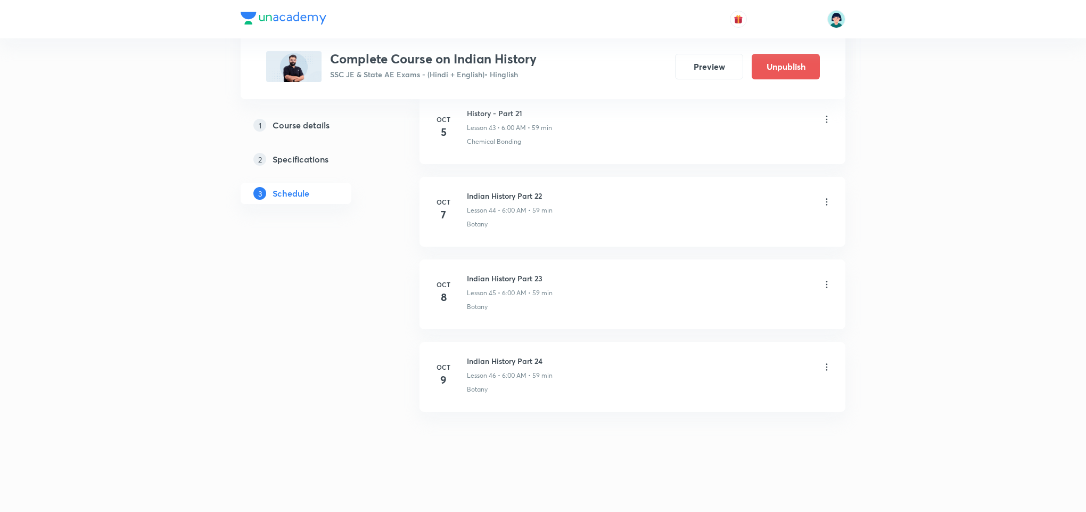
click at [497, 195] on h6 "Indian History Part 22" at bounding box center [510, 195] width 86 height 11
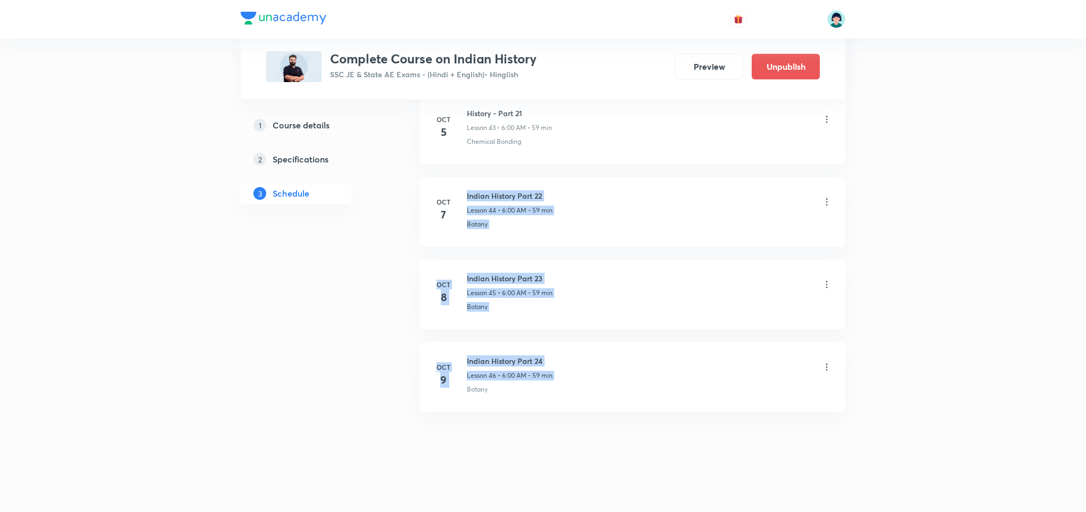
drag, startPoint x: 497, startPoint y: 195, endPoint x: 530, endPoint y: 382, distance: 189.8
click at [530, 382] on div "Indian History Part 24 Lesson 46 • 6:00 AM • 59 min Botany" at bounding box center [649, 374] width 365 height 39
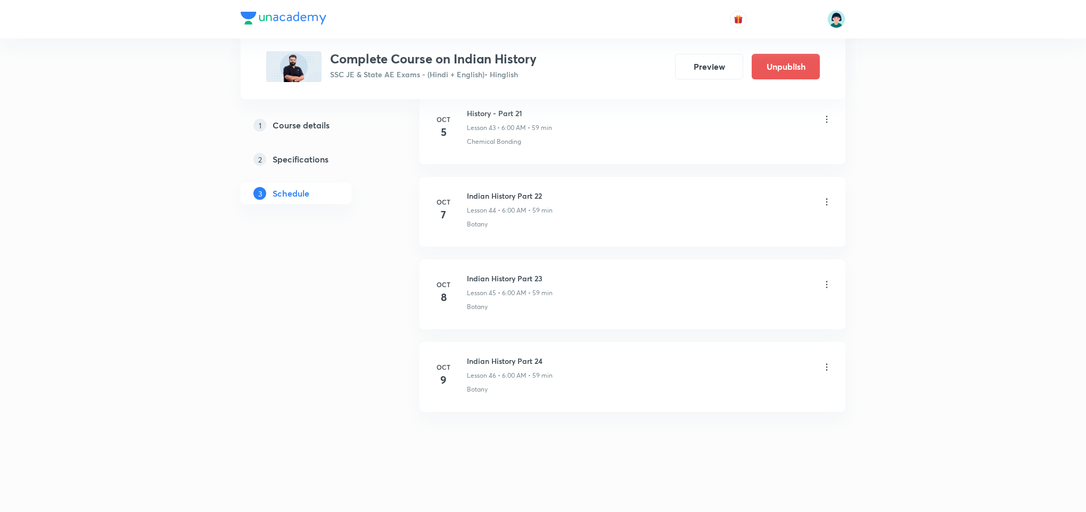
click at [530, 382] on div "Indian History Part 24 Lesson 46 • 6:00 AM • 59 min Botany" at bounding box center [649, 374] width 365 height 39
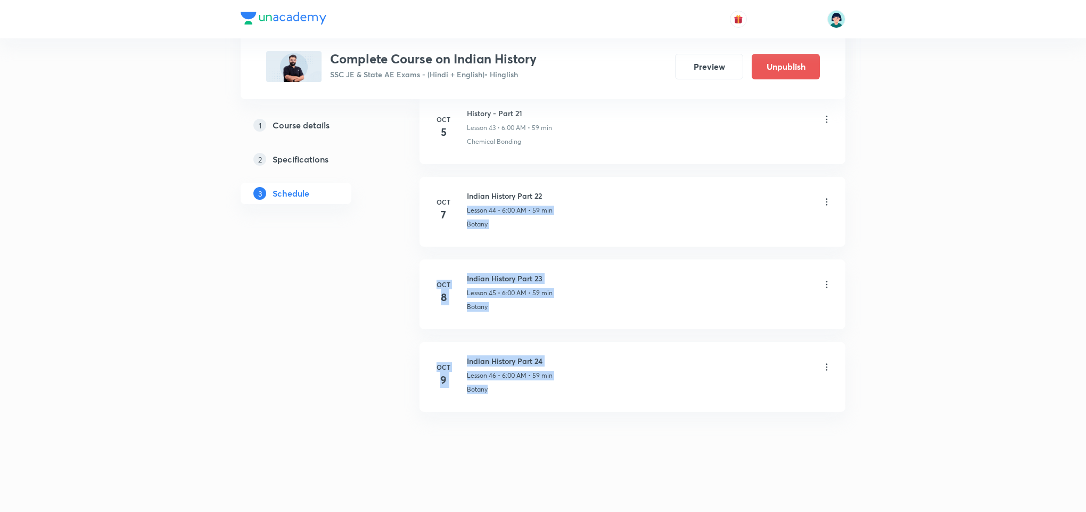
drag, startPoint x: 530, startPoint y: 382, endPoint x: 516, endPoint y: 201, distance: 181.6
click at [516, 201] on div "Indian History Part 22 Lesson 44 • 6:00 AM • 59 min" at bounding box center [510, 202] width 86 height 25
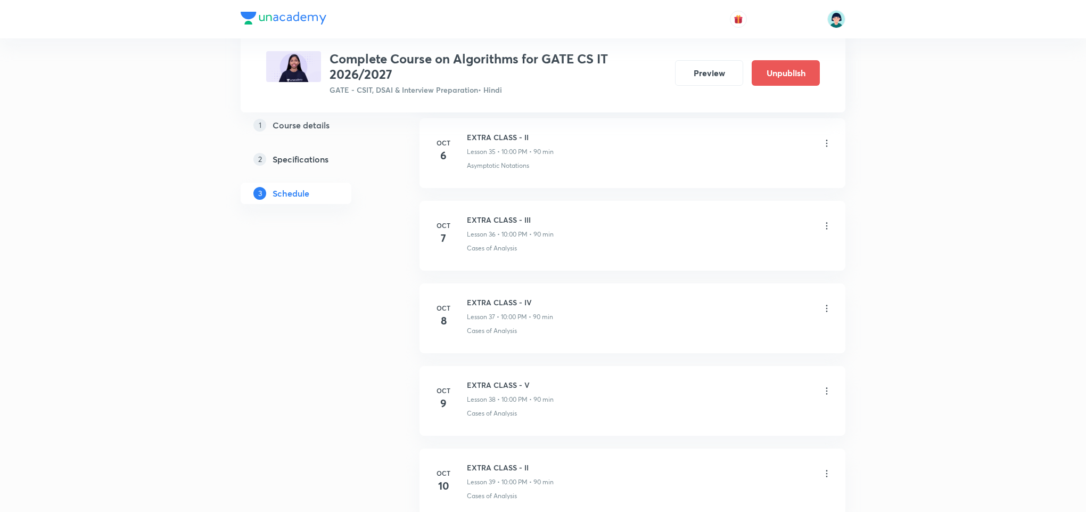
scroll to position [3455, 0]
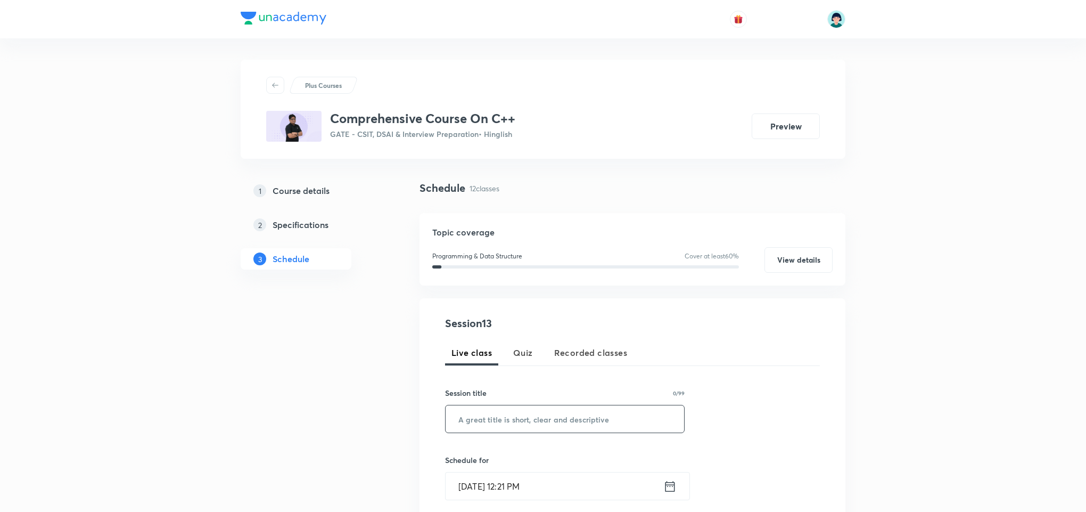
click at [480, 409] on input "text" at bounding box center [565, 418] width 239 height 27
paste input "Class in C++ – 01"
type input "Class in C++ – 01"
click at [475, 481] on input "Oct 6, 2025, 12:21 PM" at bounding box center [555, 485] width 218 height 27
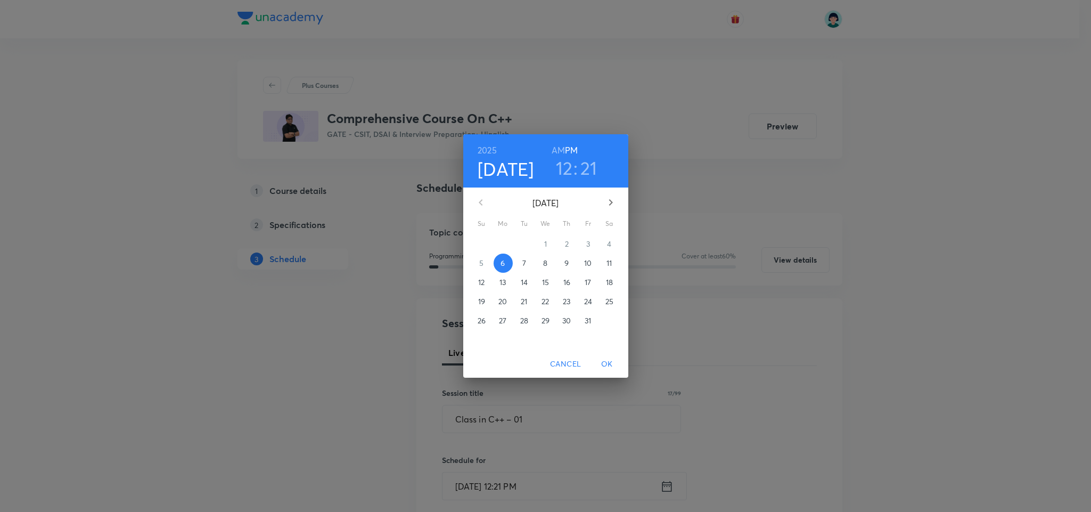
click at [526, 260] on p "7" at bounding box center [524, 263] width 4 height 11
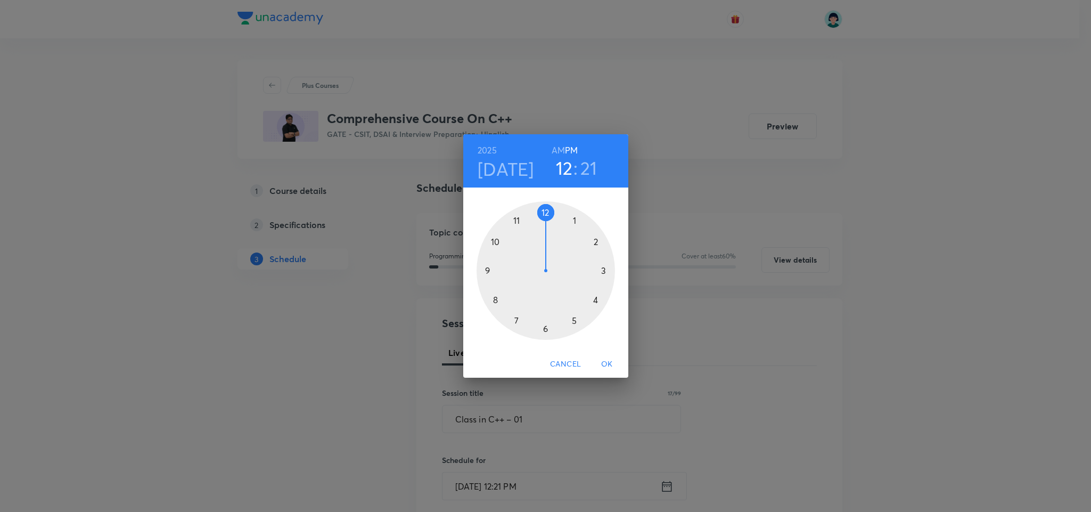
click at [496, 235] on div at bounding box center [546, 270] width 138 height 138
click at [562, 154] on div "AM PM" at bounding box center [565, 150] width 27 height 15
click at [562, 154] on h6 "AM" at bounding box center [558, 150] width 13 height 15
click at [545, 326] on div at bounding box center [546, 270] width 138 height 138
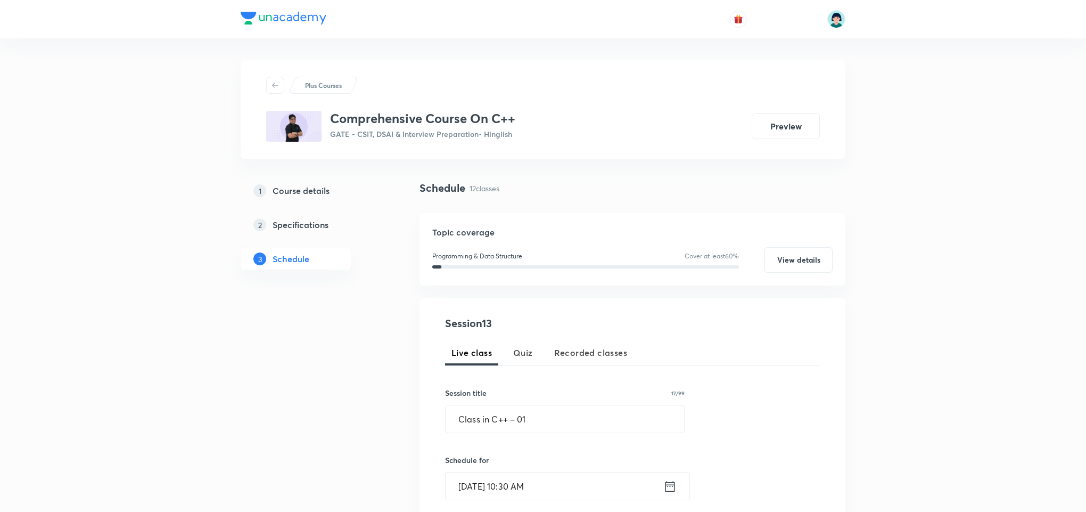
click at [484, 496] on input "Oct 7, 2025, 10:30 AM" at bounding box center [555, 485] width 218 height 27
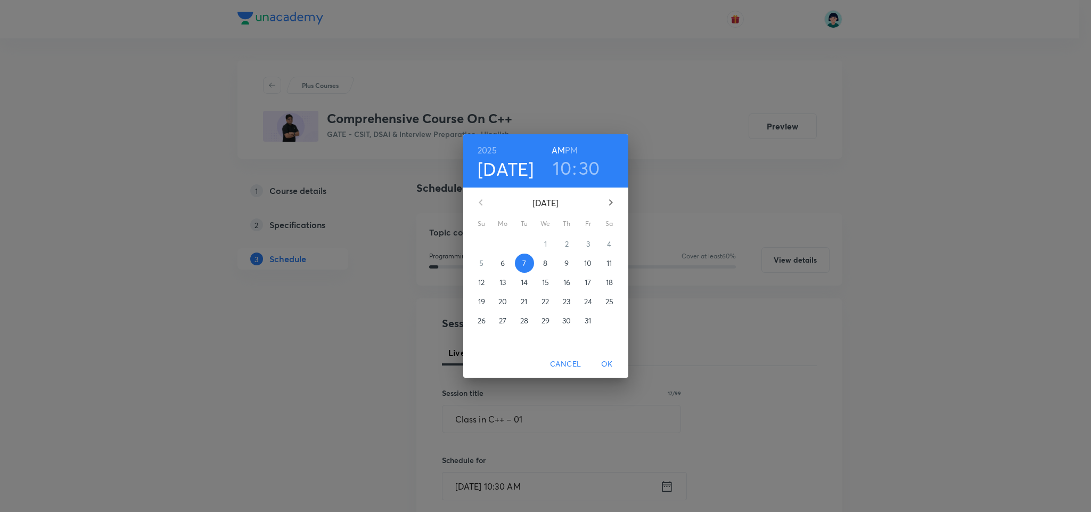
click at [600, 358] on span "OK" at bounding box center [607, 363] width 26 height 13
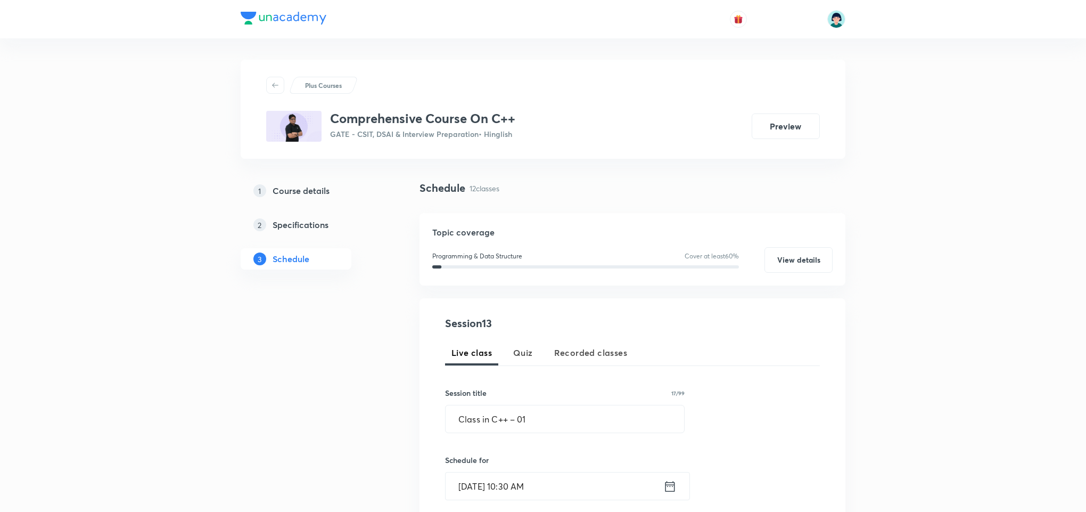
click at [805, 380] on div "Session 13 Live class Quiz Recorded classes Session title 17/99 Class in C++ – …" at bounding box center [632, 496] width 375 height 363
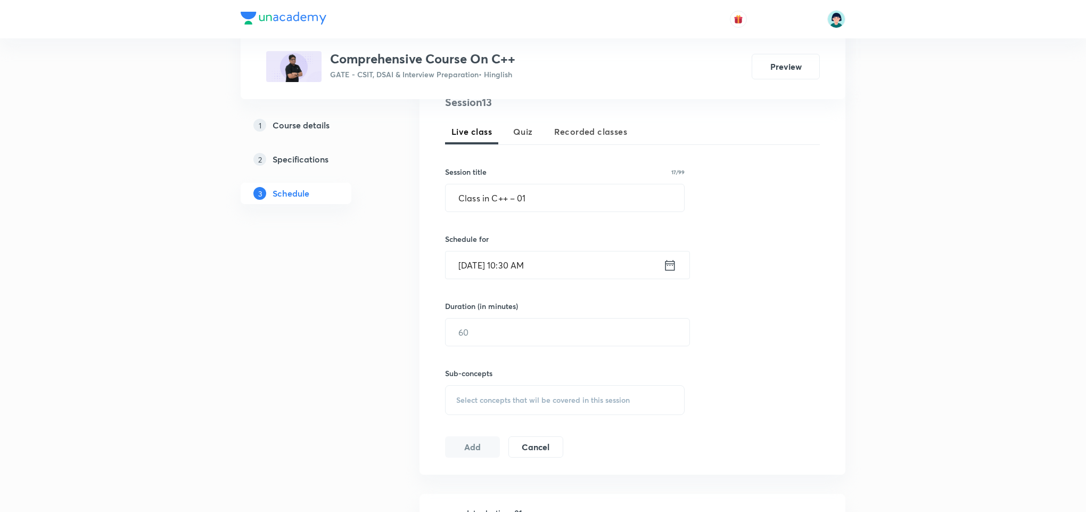
scroll to position [224, 0]
click at [518, 357] on div "Sub-concepts Select concepts that wil be covered in this session" at bounding box center [565, 378] width 240 height 69
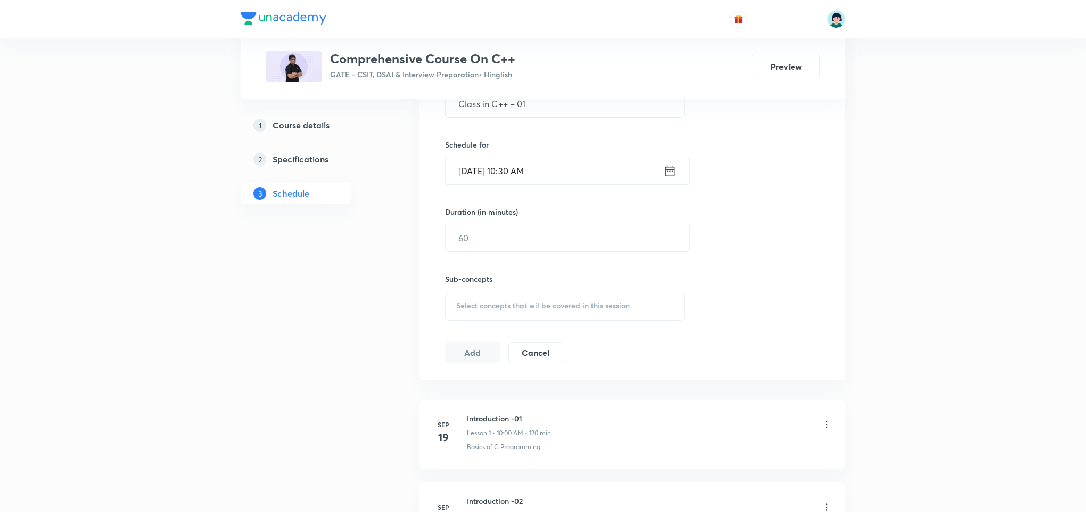
scroll to position [320, 0]
click at [494, 238] on input "text" at bounding box center [568, 233] width 244 height 27
type input "120"
click at [523, 288] on div "Select concepts that wil be covered in this session" at bounding box center [565, 302] width 240 height 30
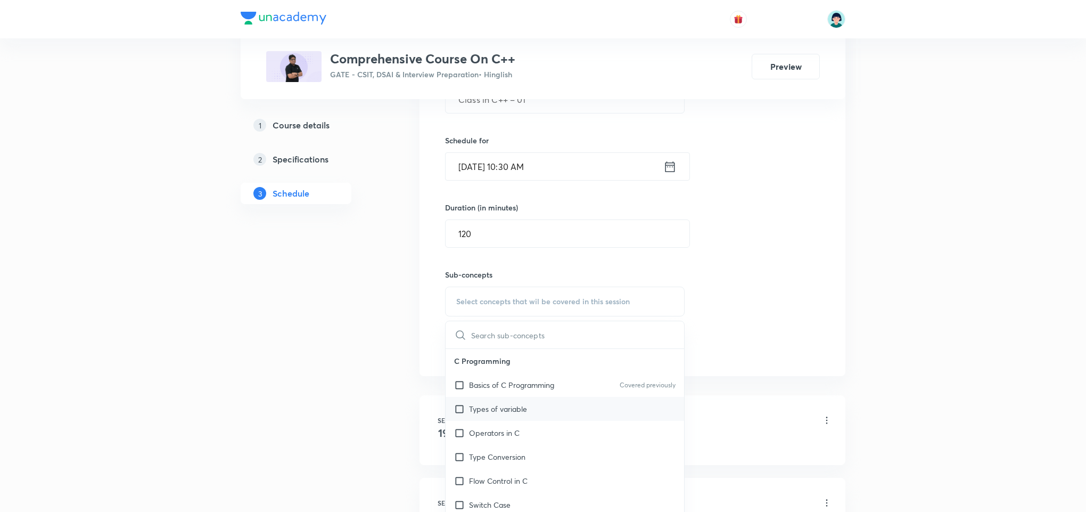
click at [483, 406] on p "Types of variable" at bounding box center [498, 408] width 58 height 11
checkbox input "true"
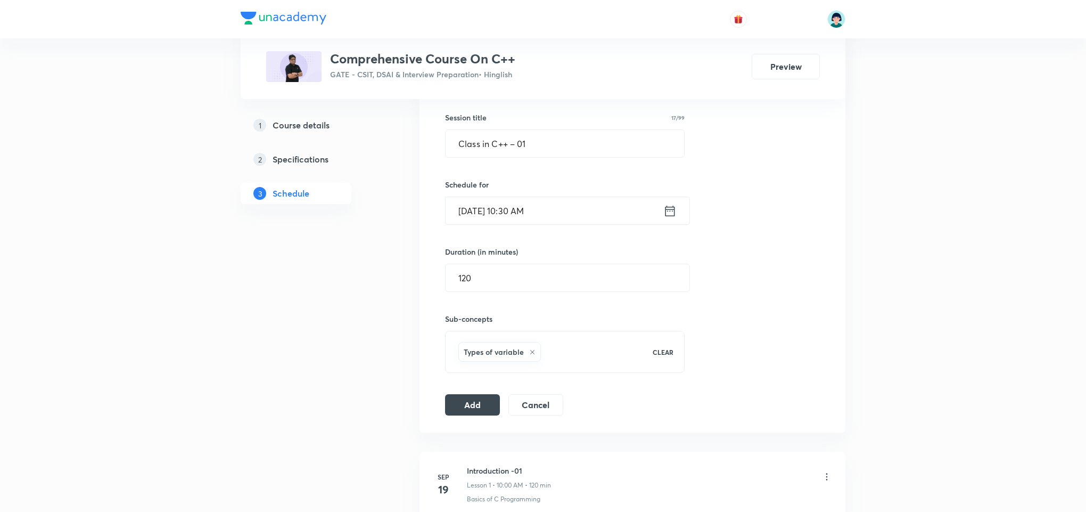
scroll to position [256, 0]
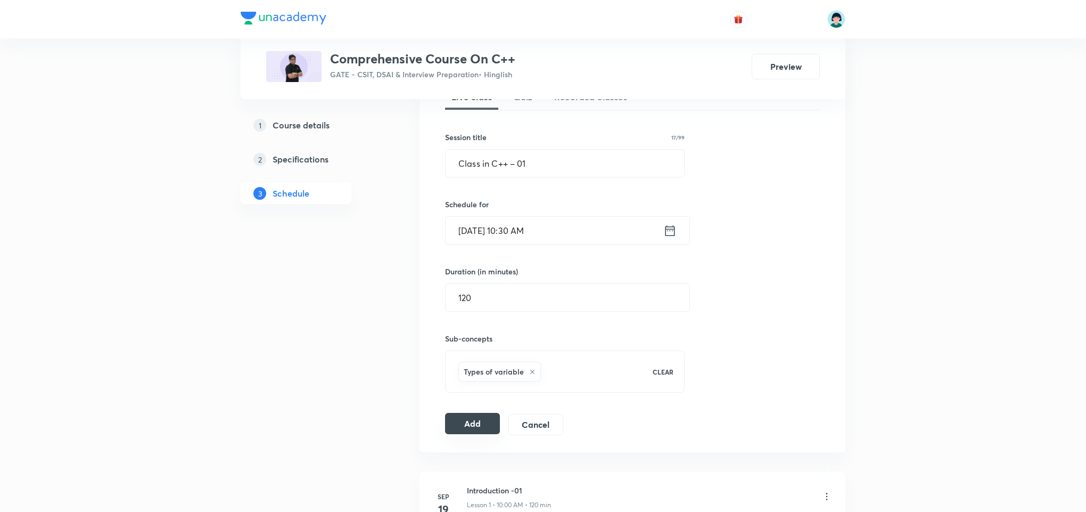
click at [471, 430] on button "Add" at bounding box center [472, 423] width 55 height 21
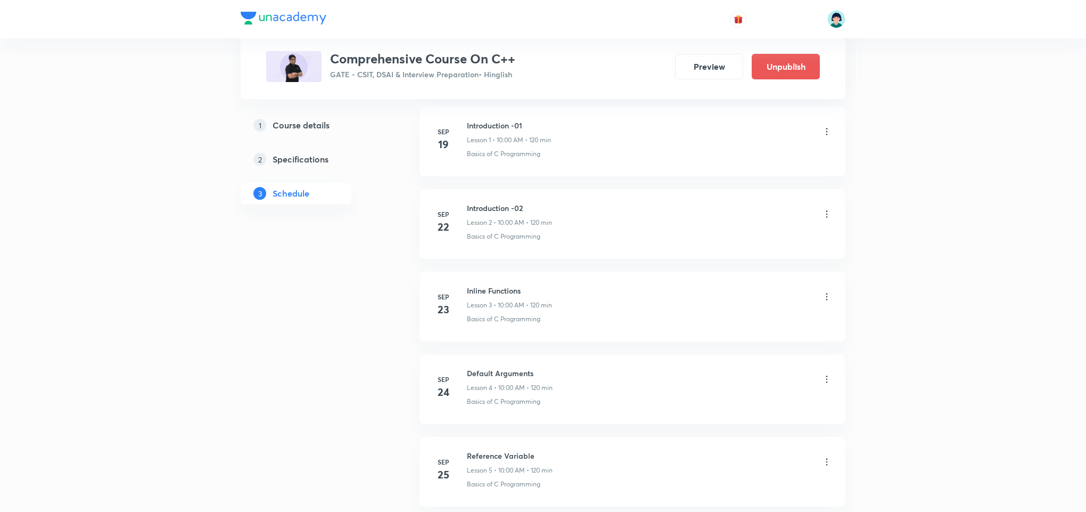
scroll to position [0, 0]
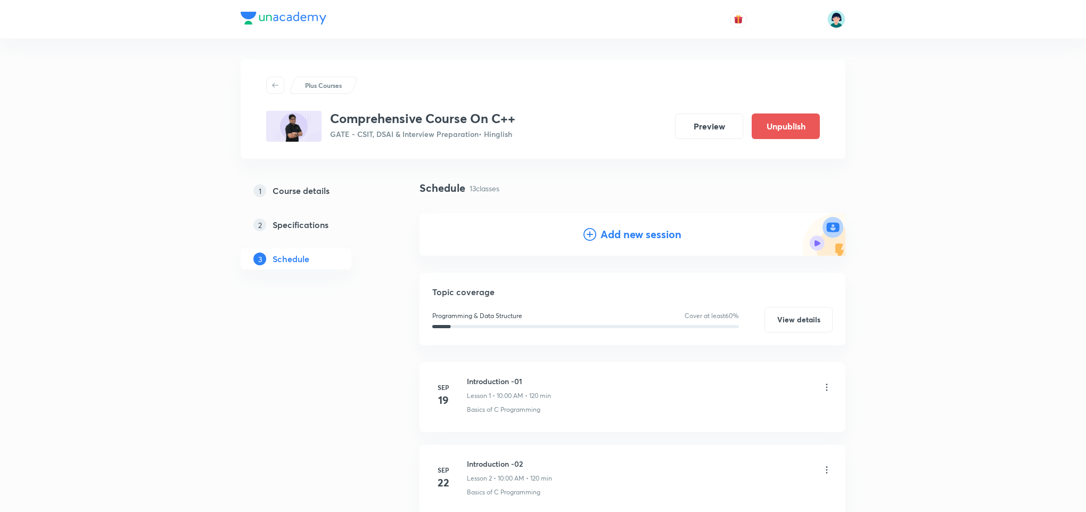
click at [617, 235] on h4 "Add new session" at bounding box center [641, 234] width 81 height 16
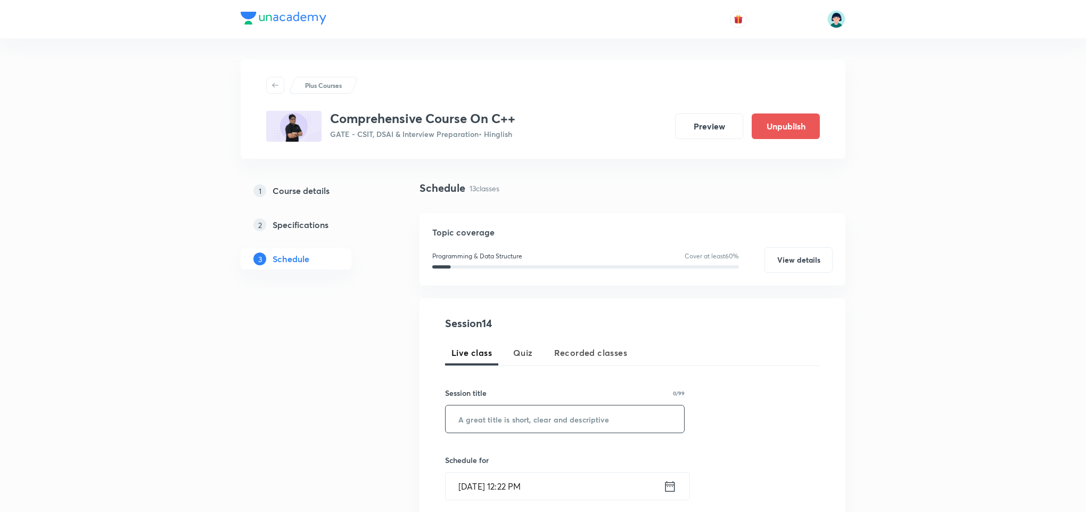
click at [505, 408] on input "text" at bounding box center [565, 418] width 239 height 27
paste input "Class in C++ – 02"
type input "Class in C++ – 02"
click at [480, 487] on input "Oct 6, 2025, 12:22 PM" at bounding box center [555, 485] width 218 height 27
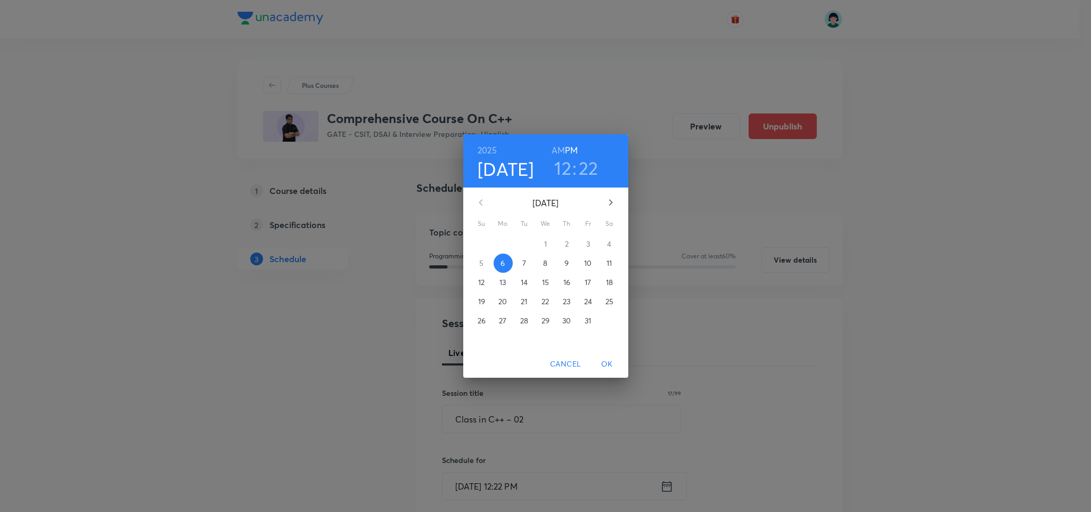
click at [542, 261] on span "8" at bounding box center [545, 263] width 19 height 11
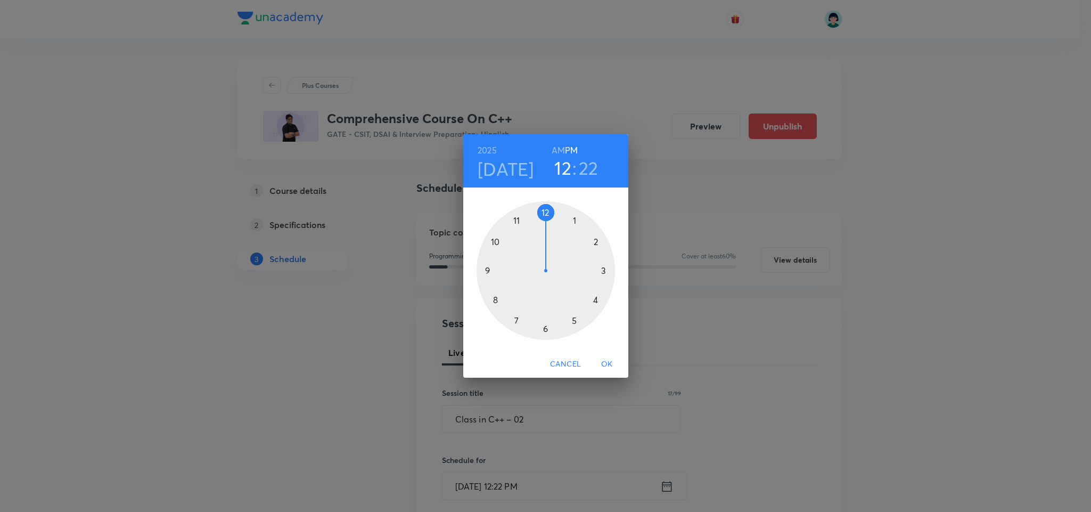
click at [494, 240] on div at bounding box center [546, 270] width 138 height 138
click at [558, 153] on h6 "AM" at bounding box center [558, 150] width 13 height 15
click at [545, 326] on div at bounding box center [546, 270] width 138 height 138
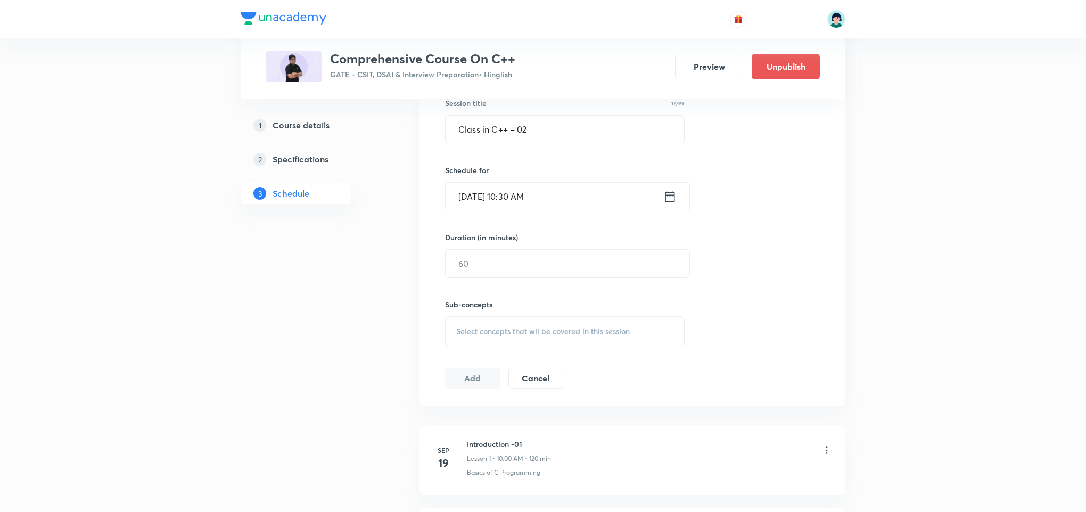
scroll to position [288, 0]
click at [516, 252] on div "​" at bounding box center [567, 265] width 245 height 28
type input "120"
click at [585, 340] on div "Select concepts that wil be covered in this session" at bounding box center [565, 333] width 240 height 30
click at [506, 462] on p "Operators in C" at bounding box center [494, 464] width 51 height 11
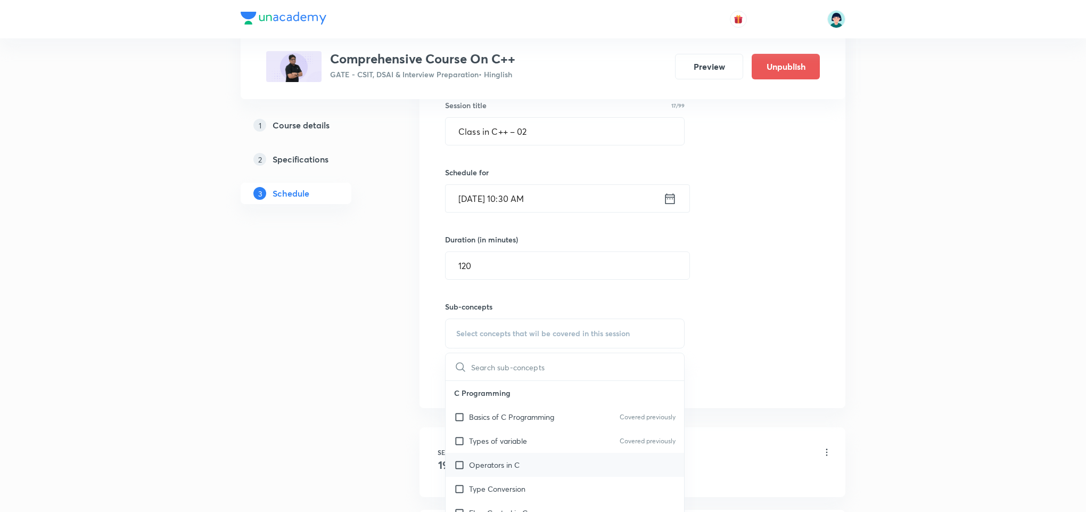
checkbox input "true"
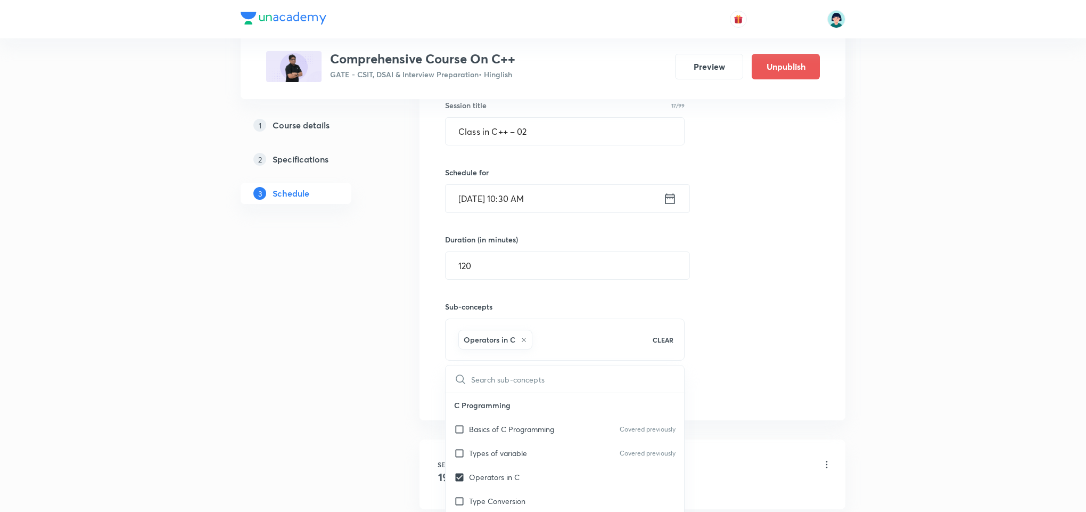
click at [807, 376] on div "Session 14 Live class Quiz Recorded classes Session title 17/99 Class in C++ – …" at bounding box center [632, 215] width 375 height 375
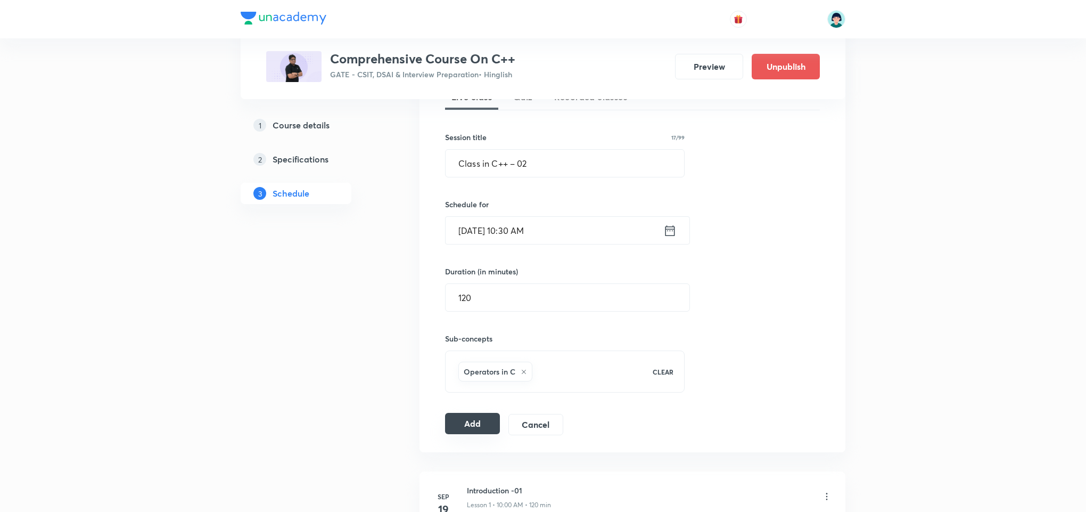
click at [498, 419] on button "Add" at bounding box center [472, 423] width 55 height 21
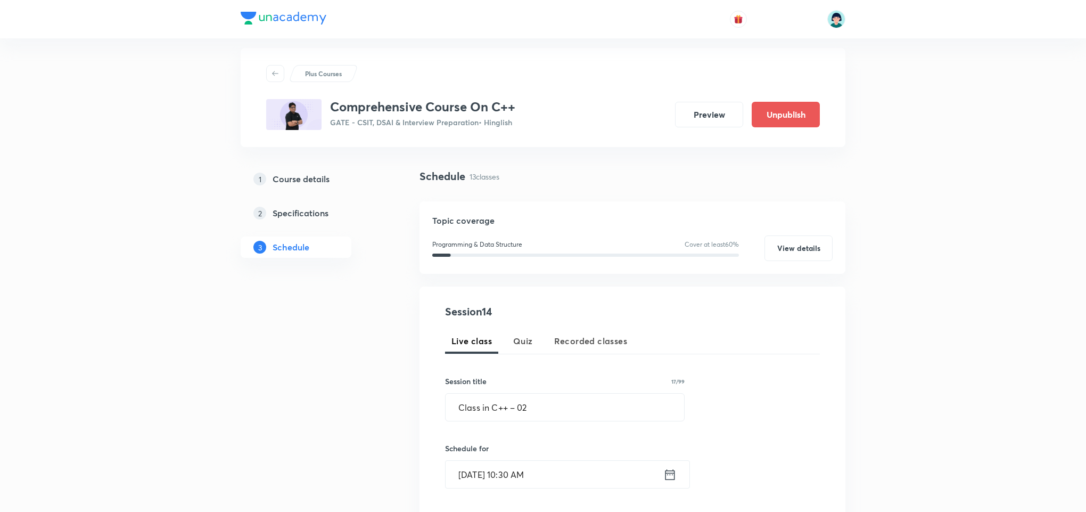
scroll to position [0, 0]
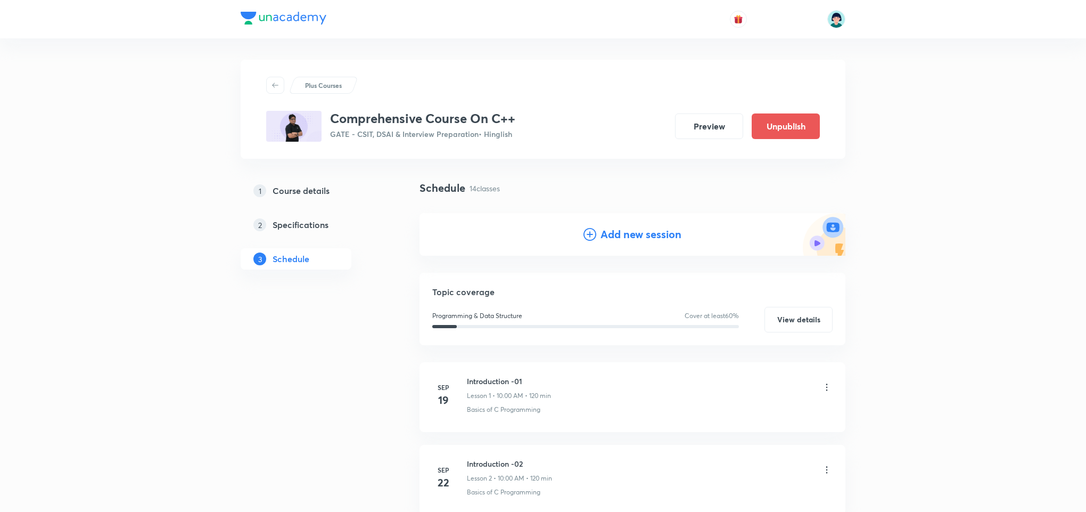
click at [641, 237] on h4 "Add new session" at bounding box center [641, 234] width 81 height 16
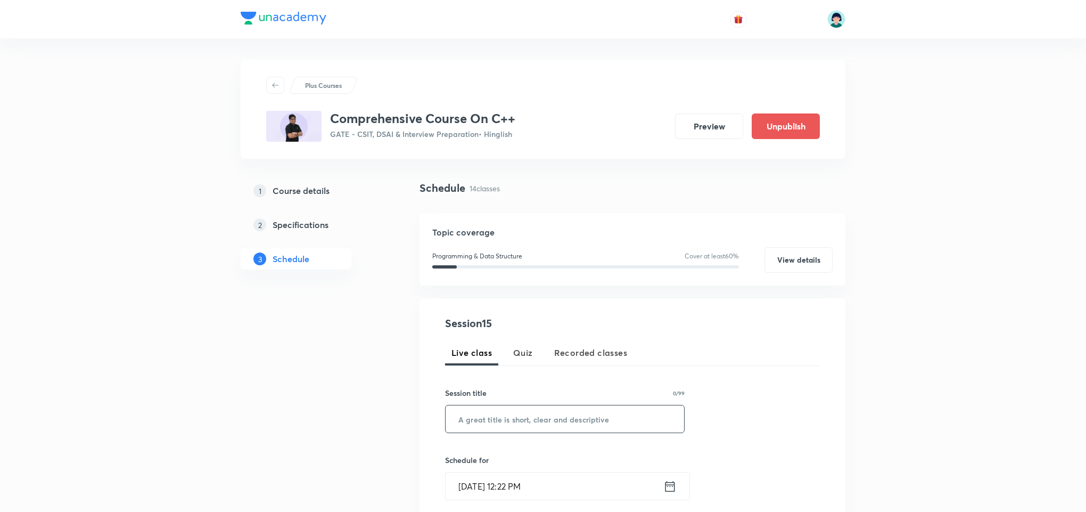
click at [493, 410] on input "text" at bounding box center [565, 418] width 239 height 27
paste input "Constructors -01"
type input "Constructors -01"
click at [475, 505] on div "Session 15 Live class Quiz Recorded classes Session title 16/99 Constructors -0…" at bounding box center [632, 496] width 375 height 363
click at [465, 487] on input "Oct 6, 2025, 12:22 PM" at bounding box center [555, 485] width 218 height 27
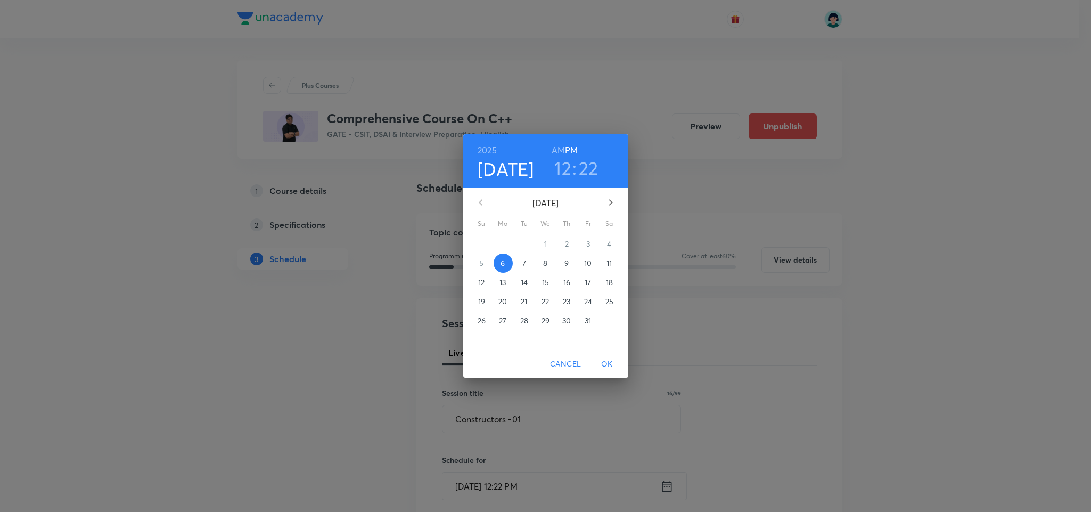
click at [561, 263] on span "9" at bounding box center [567, 263] width 19 height 11
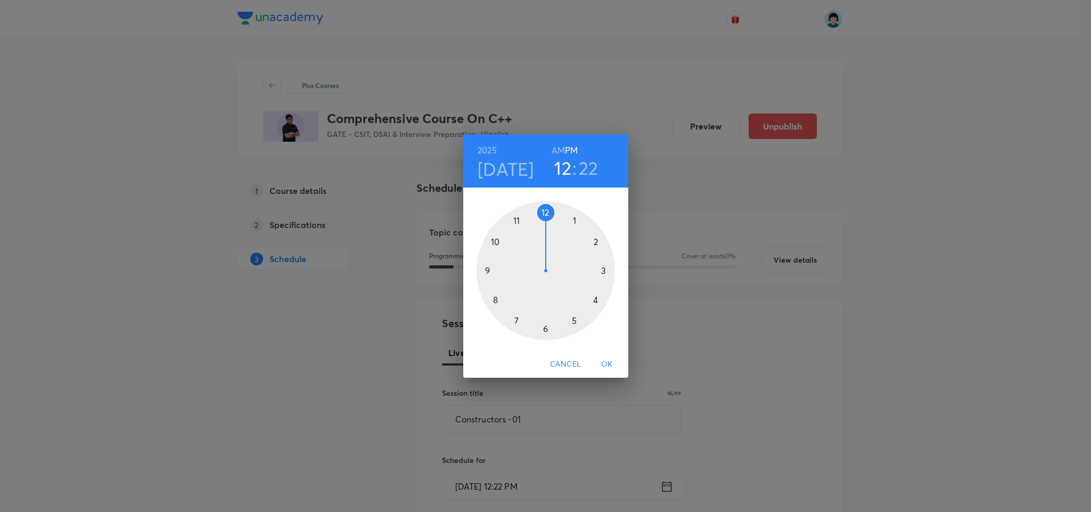
click at [493, 241] on div at bounding box center [546, 270] width 138 height 138
click at [558, 153] on h6 "AM" at bounding box center [558, 150] width 13 height 15
click at [544, 328] on div at bounding box center [546, 270] width 138 height 138
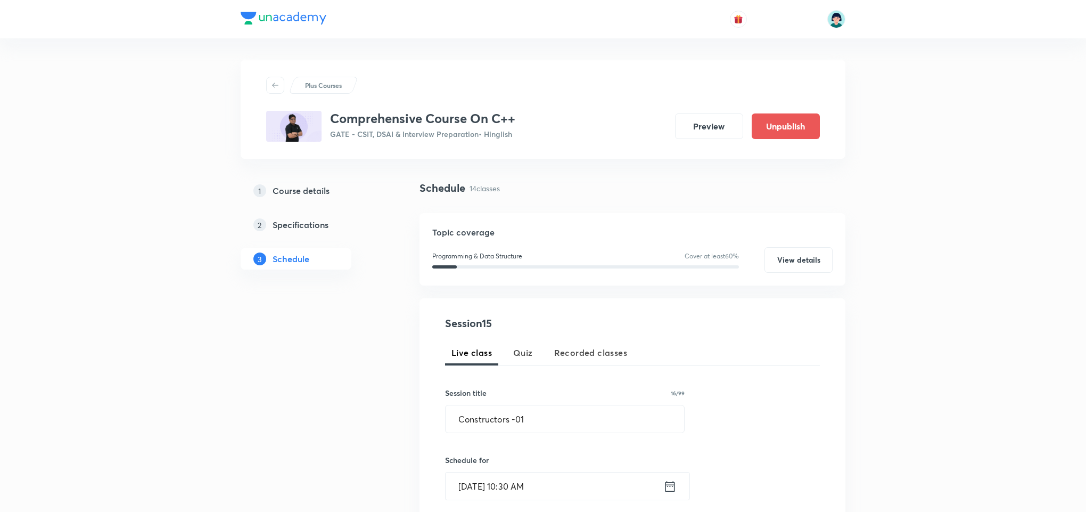
click at [759, 350] on div "Live class Quiz Recorded classes" at bounding box center [632, 353] width 375 height 26
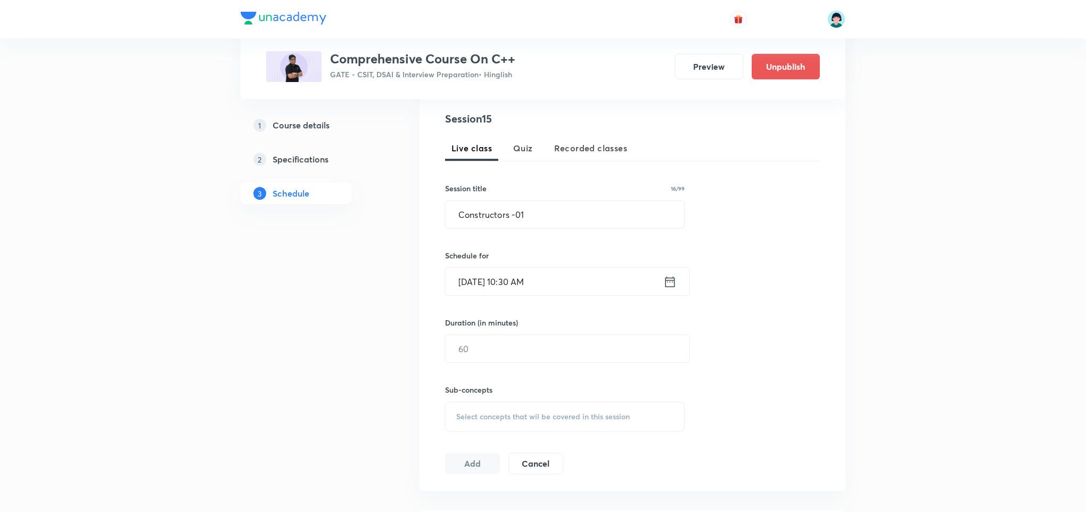
scroll to position [288, 0]
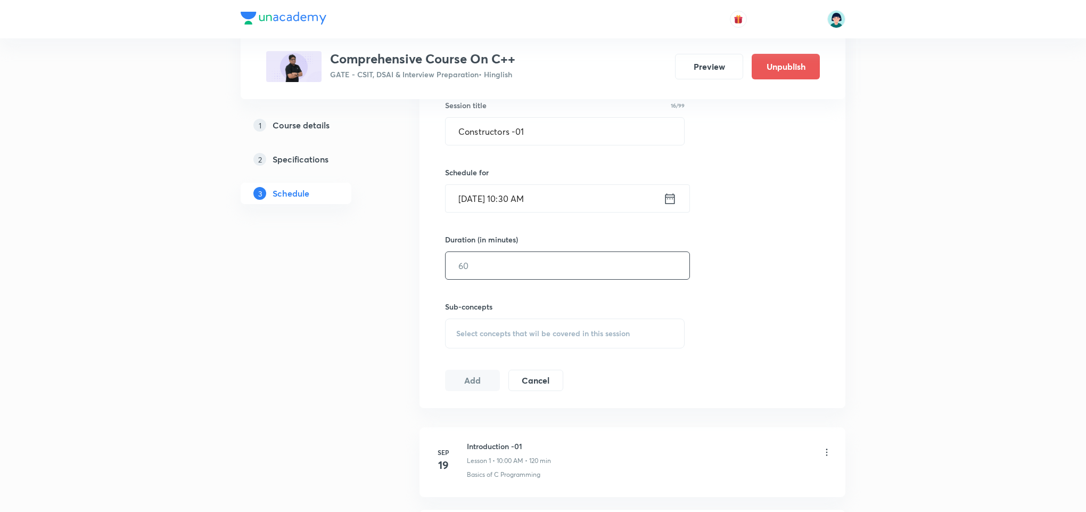
click at [481, 276] on input "text" at bounding box center [568, 265] width 244 height 27
type input "120"
click at [547, 320] on div "Select concepts that wil be covered in this session" at bounding box center [565, 333] width 240 height 30
click at [497, 414] on p "Basics of C Programming" at bounding box center [511, 416] width 85 height 11
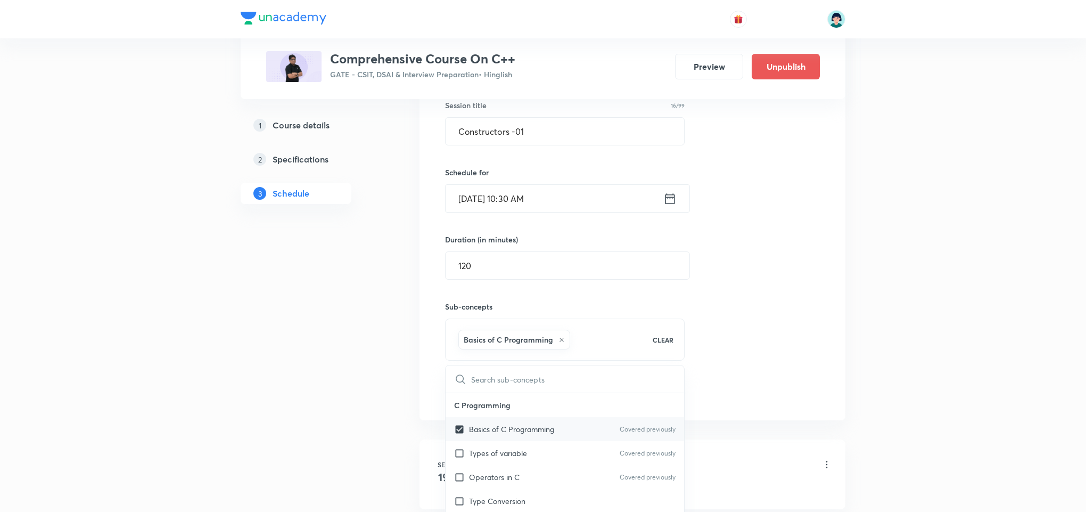
click at [498, 426] on p "Basics of C Programming" at bounding box center [511, 428] width 85 height 11
checkbox input "false"
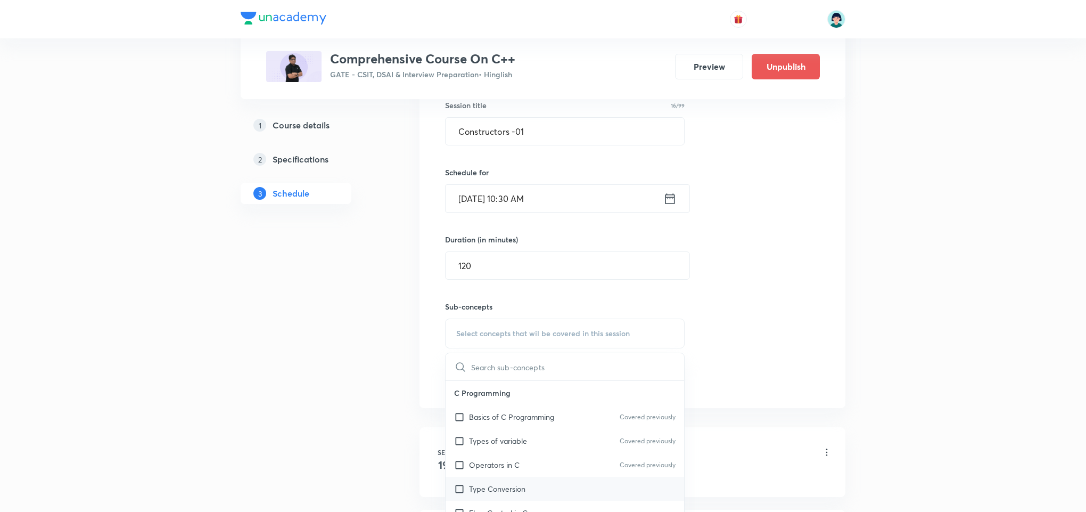
click at [496, 486] on p "Type Conversion" at bounding box center [497, 488] width 56 height 11
checkbox input "true"
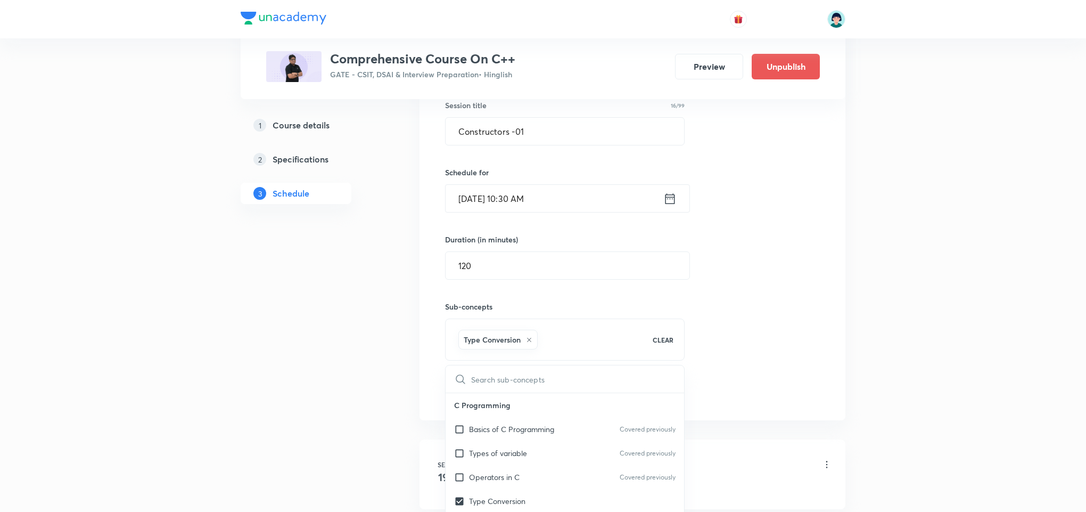
click at [452, 387] on button "Add" at bounding box center [472, 391] width 55 height 21
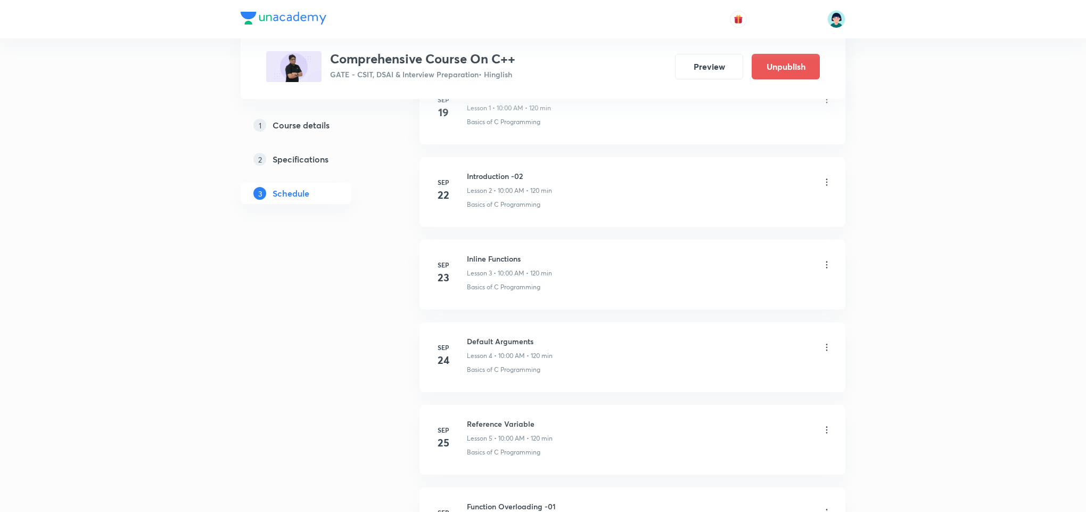
scroll to position [0, 0]
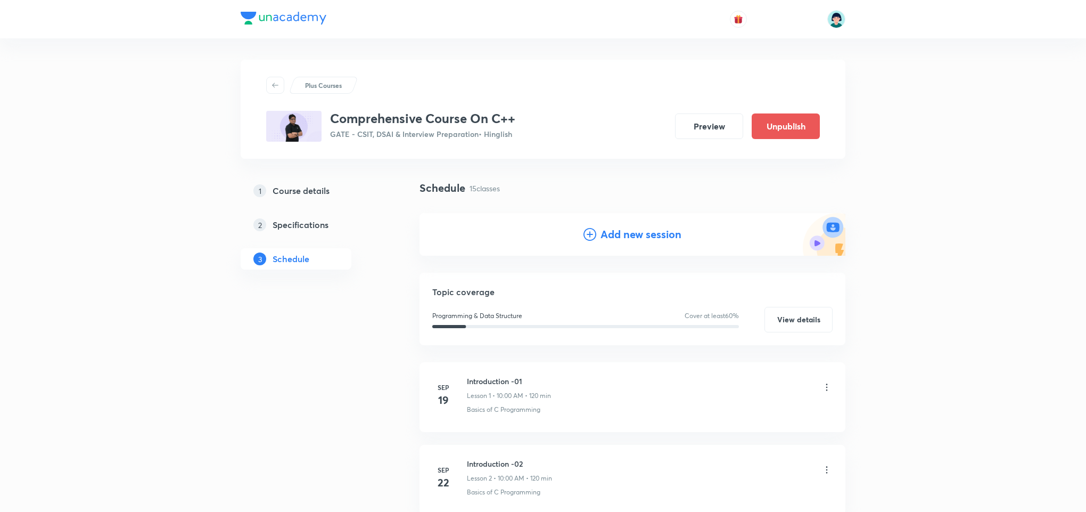
click at [660, 229] on h4 "Add new session" at bounding box center [641, 234] width 81 height 16
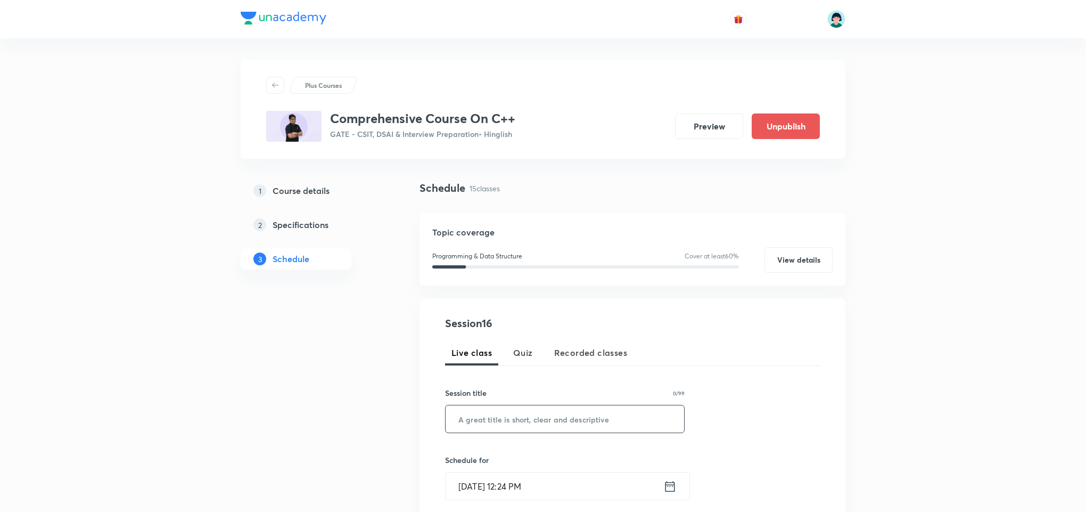
click at [497, 409] on input "text" at bounding box center [565, 418] width 239 height 27
paste input "Constructors-02"
type input "Constructors-02"
click at [471, 489] on input "Oct 6, 2025, 12:24 PM" at bounding box center [555, 485] width 218 height 27
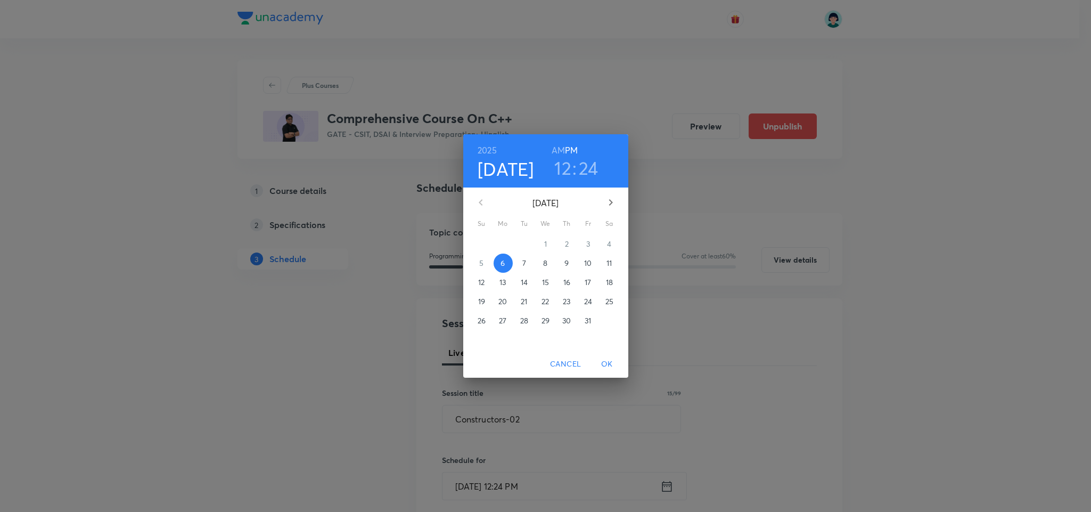
click at [588, 258] on p "10" at bounding box center [587, 263] width 7 height 11
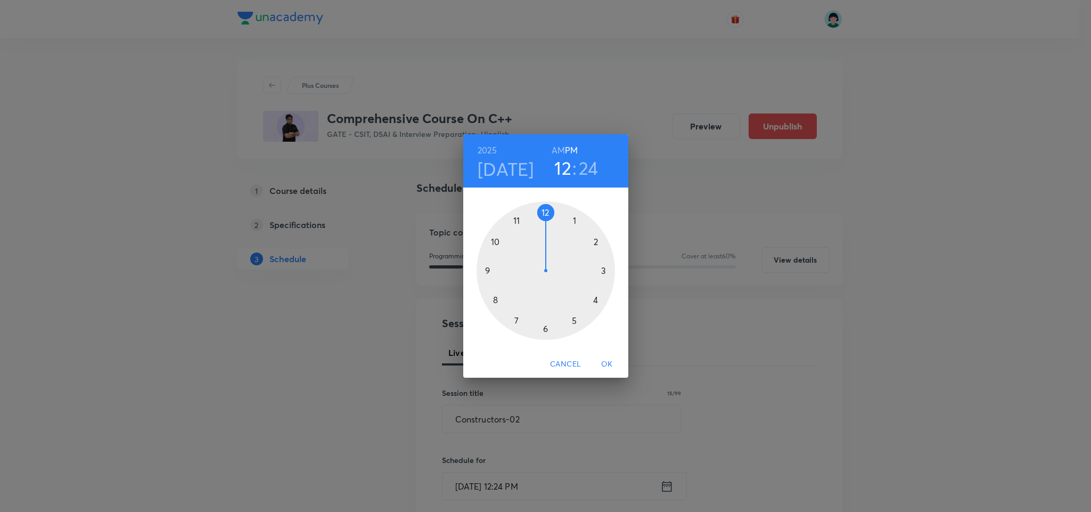
click at [494, 242] on div at bounding box center [546, 270] width 138 height 138
click at [565, 151] on h6 "PM" at bounding box center [571, 150] width 13 height 15
click at [560, 149] on h6 "AM" at bounding box center [558, 150] width 13 height 15
click at [545, 328] on div at bounding box center [546, 270] width 138 height 138
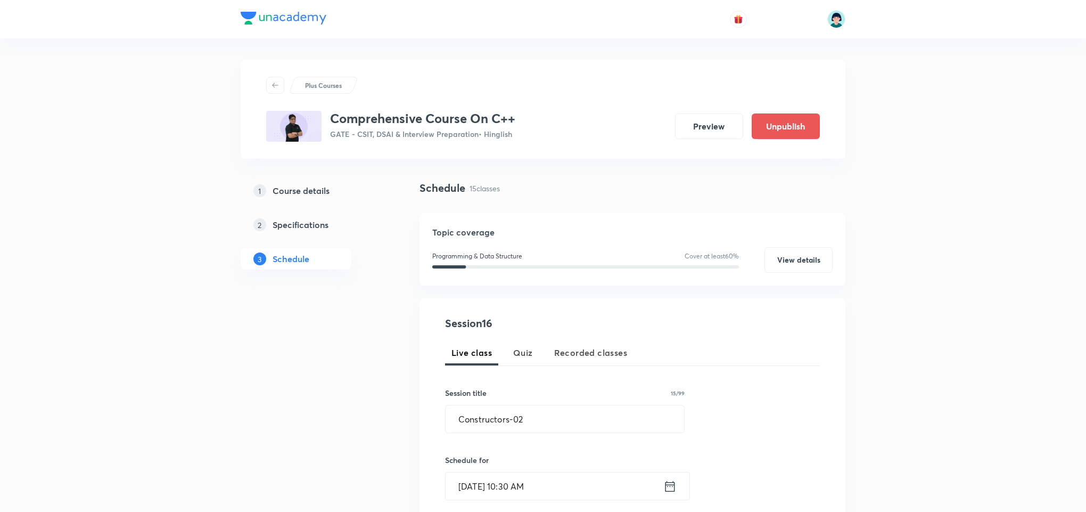
click at [748, 328] on div "Session 16 Live class Quiz Recorded classes Session title 15/99 Constructors-02…" at bounding box center [632, 496] width 375 height 363
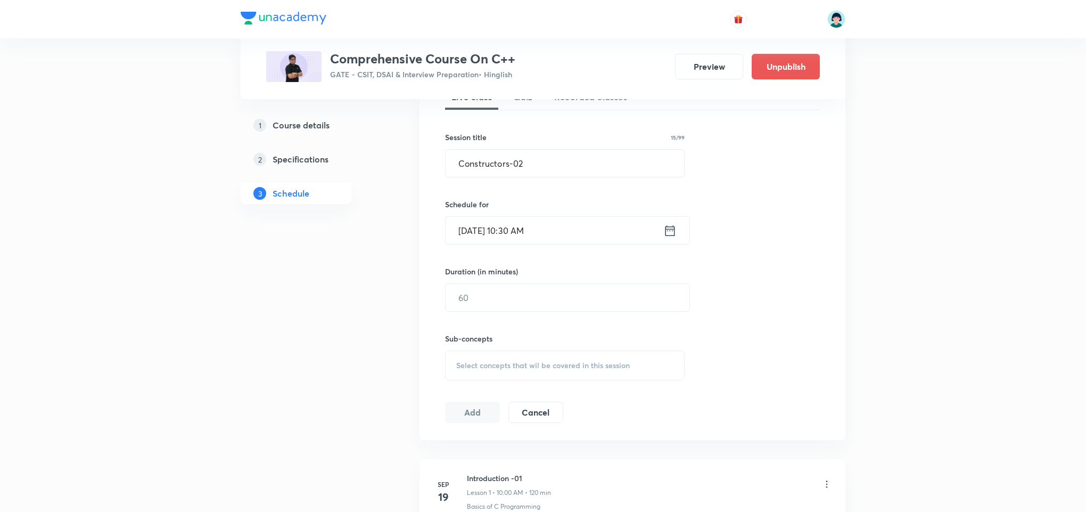
scroll to position [224, 0]
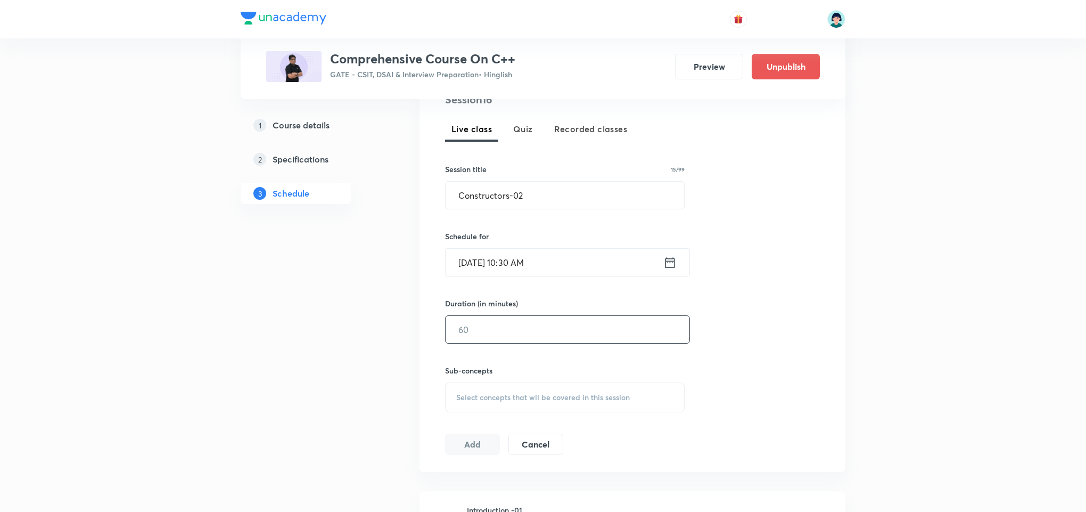
click at [559, 336] on input "text" at bounding box center [568, 329] width 244 height 27
type input "120"
click at [807, 383] on div "Session 16 Live class Quiz Recorded classes Session title 15/99 Constructors-02…" at bounding box center [632, 273] width 375 height 363
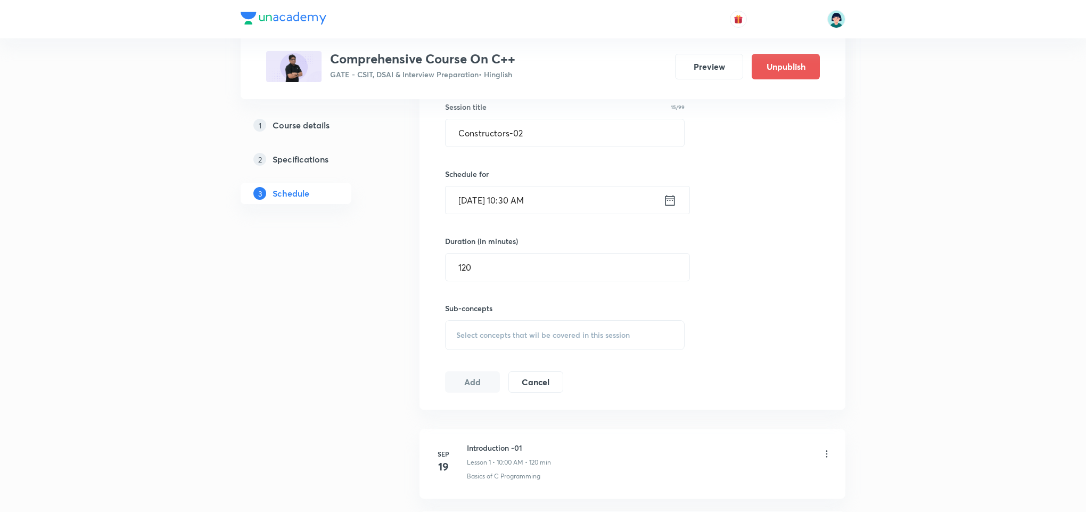
scroll to position [288, 0]
click at [618, 308] on h6 "Sub-concepts" at bounding box center [565, 306] width 240 height 11
click at [551, 329] on span "Select concepts that wil be covered in this session" at bounding box center [543, 333] width 174 height 9
click at [598, 426] on div "Flow Control in C" at bounding box center [565, 429] width 239 height 24
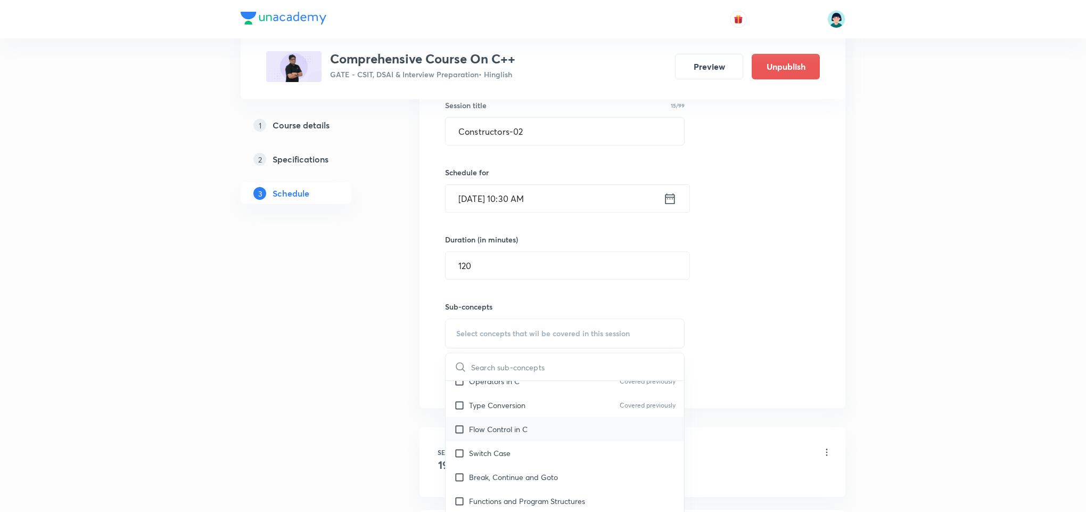
checkbox input "true"
click at [807, 339] on div "Session 16 Live class Quiz Recorded classes Session title 15/99 Constructors-02…" at bounding box center [632, 215] width 375 height 375
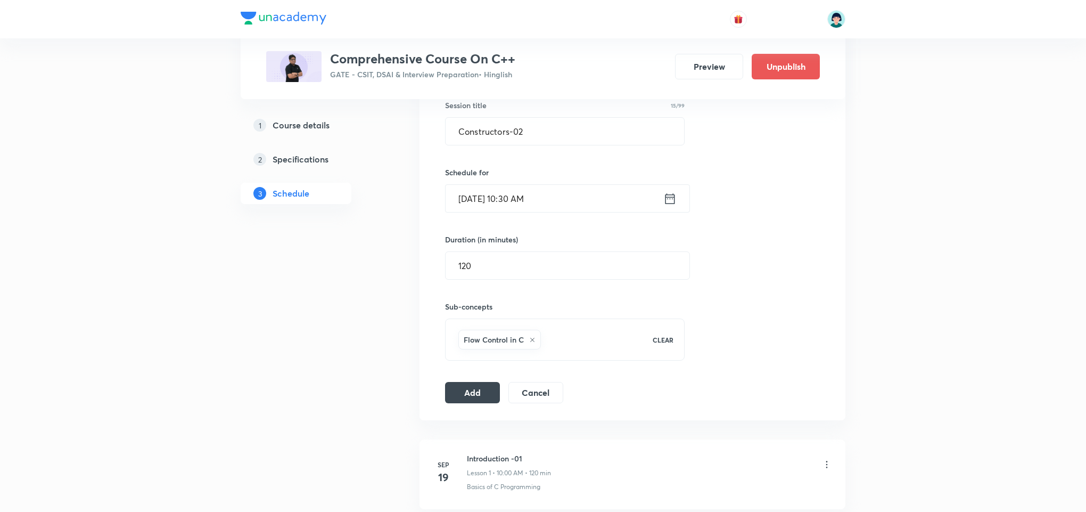
scroll to position [256, 0]
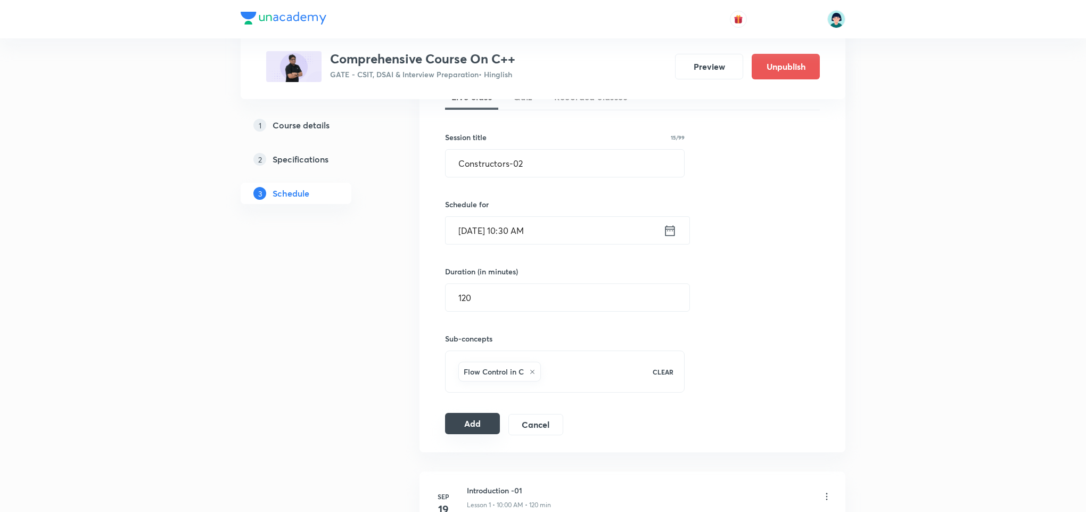
click at [473, 434] on button "Add" at bounding box center [472, 423] width 55 height 21
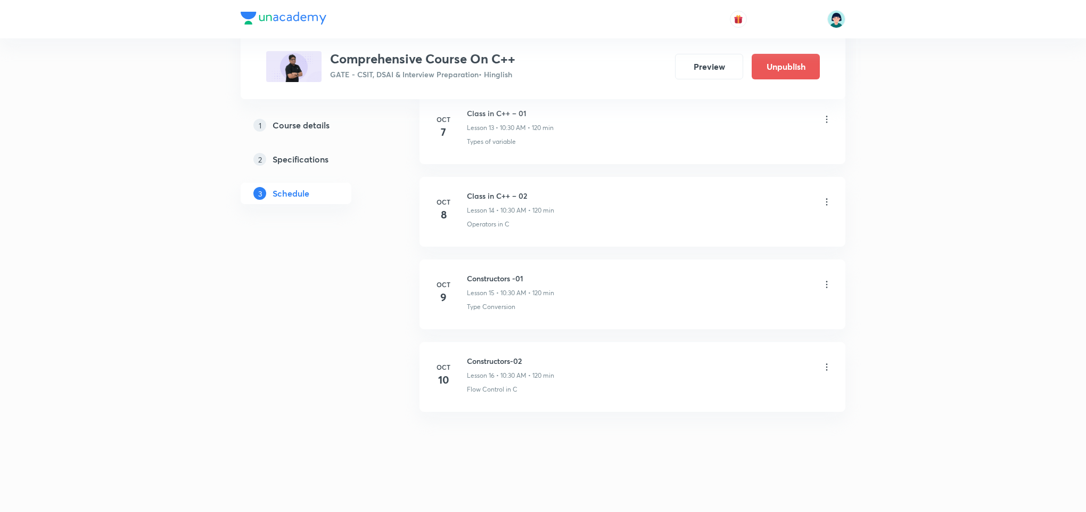
scroll to position [88, 0]
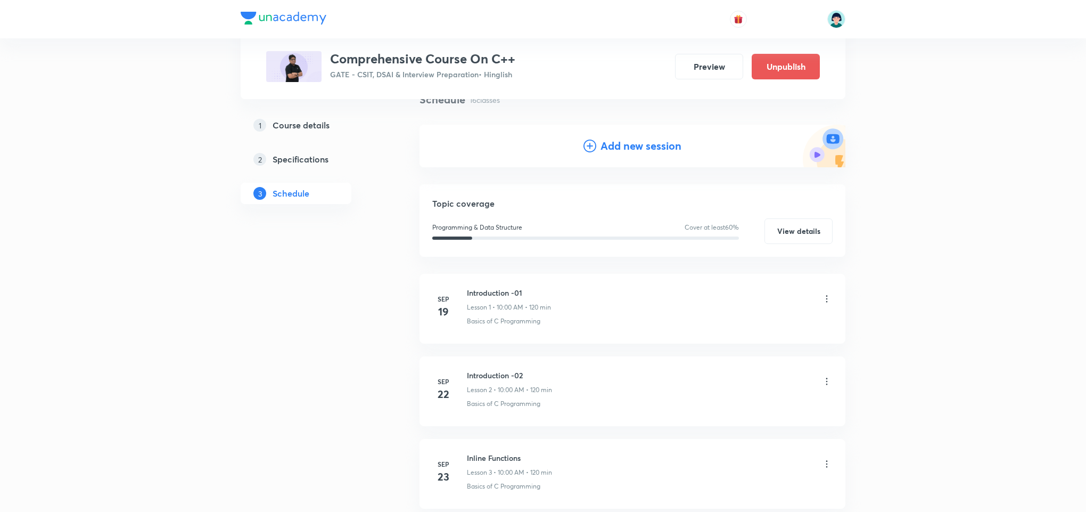
click at [603, 145] on h4 "Add new session" at bounding box center [641, 146] width 81 height 16
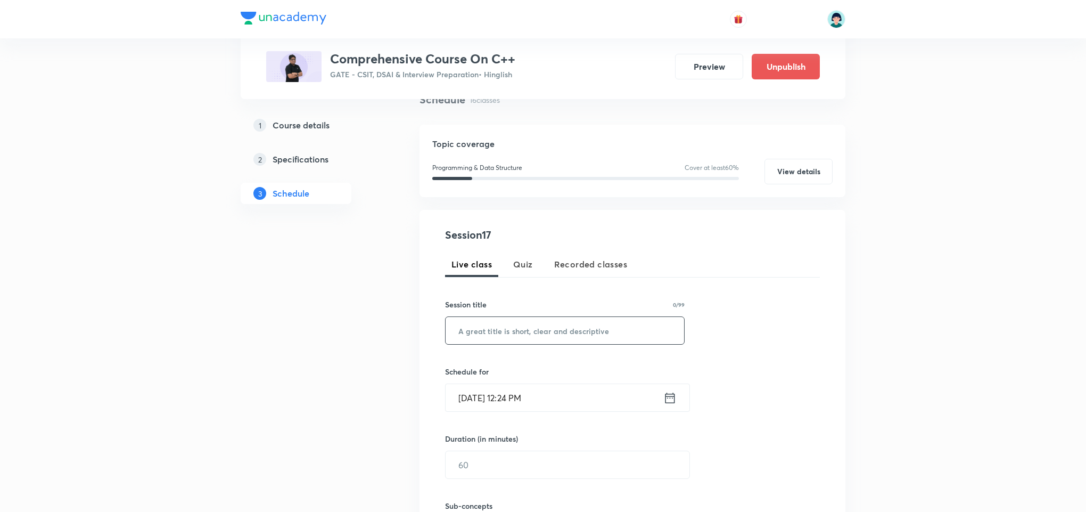
click at [497, 329] on input "text" at bounding box center [565, 330] width 239 height 27
paste input "Pointers"
type input "Pointers"
click at [453, 398] on input "Oct 6, 2025, 12:24 PM" at bounding box center [555, 397] width 218 height 27
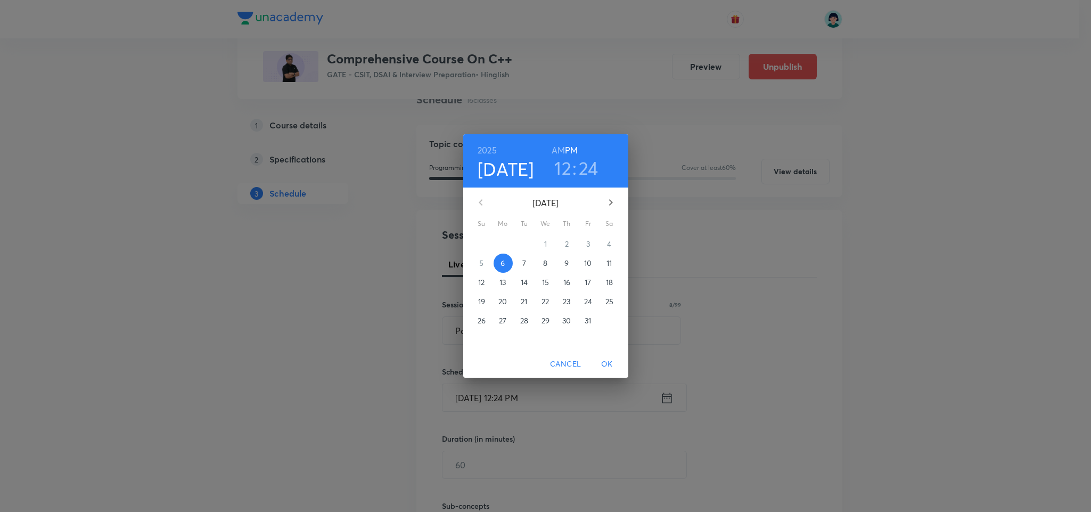
click at [612, 259] on p "11" at bounding box center [609, 263] width 5 height 11
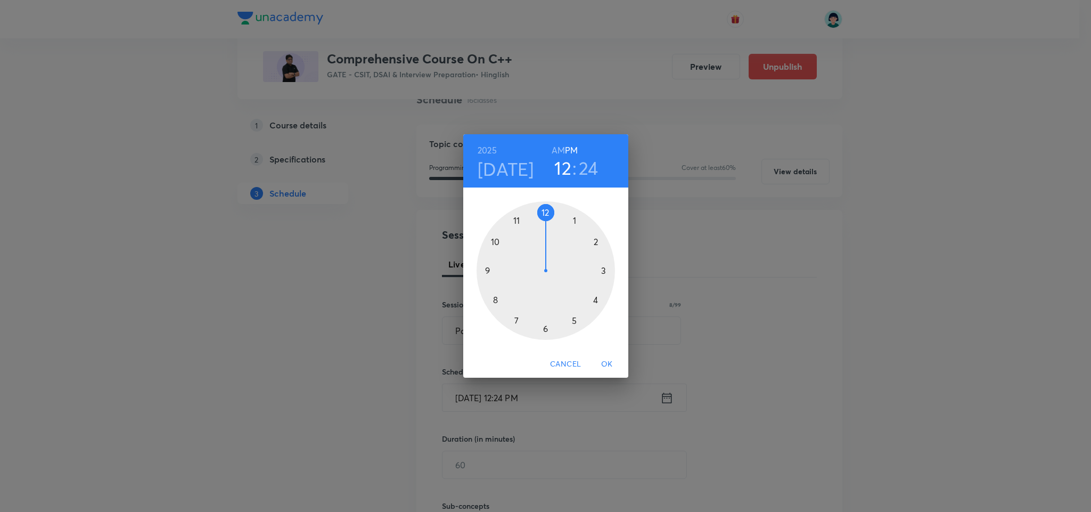
click at [492, 235] on div at bounding box center [546, 270] width 138 height 138
click at [557, 152] on h6 "AM" at bounding box center [558, 150] width 13 height 15
click at [543, 328] on div at bounding box center [546, 270] width 138 height 138
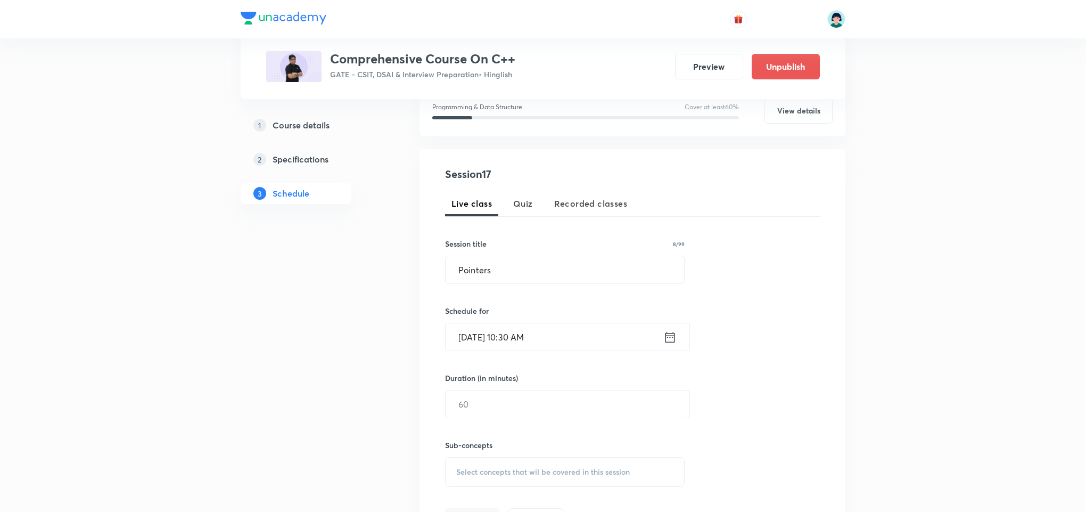
scroll to position [184, 0]
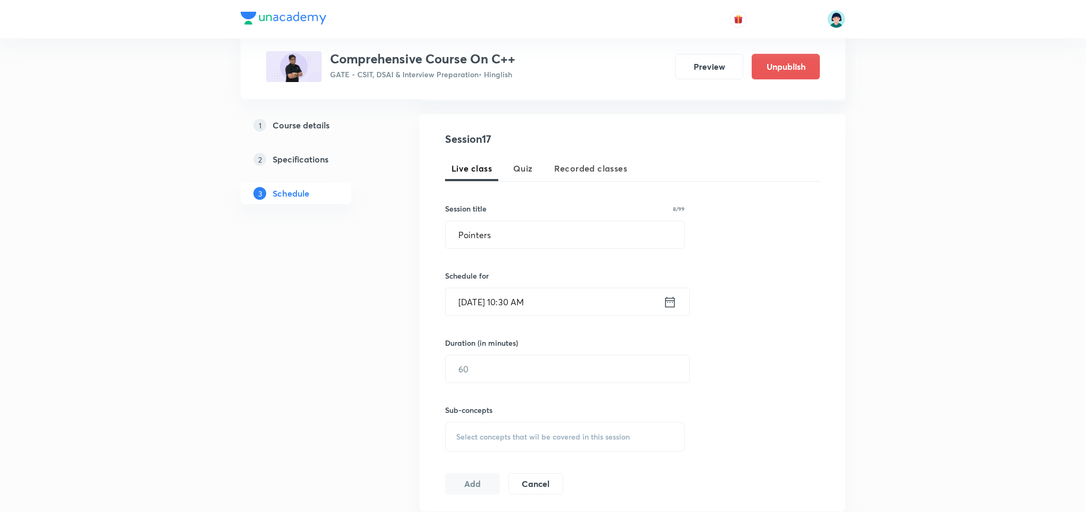
click at [505, 353] on div "Duration (in minutes) ​" at bounding box center [542, 360] width 194 height 46
click at [493, 365] on input "text" at bounding box center [568, 368] width 244 height 27
click at [775, 363] on div "Session 17 Live class Quiz Recorded classes Session title 8/99 Pointers ​ Sched…" at bounding box center [632, 312] width 375 height 363
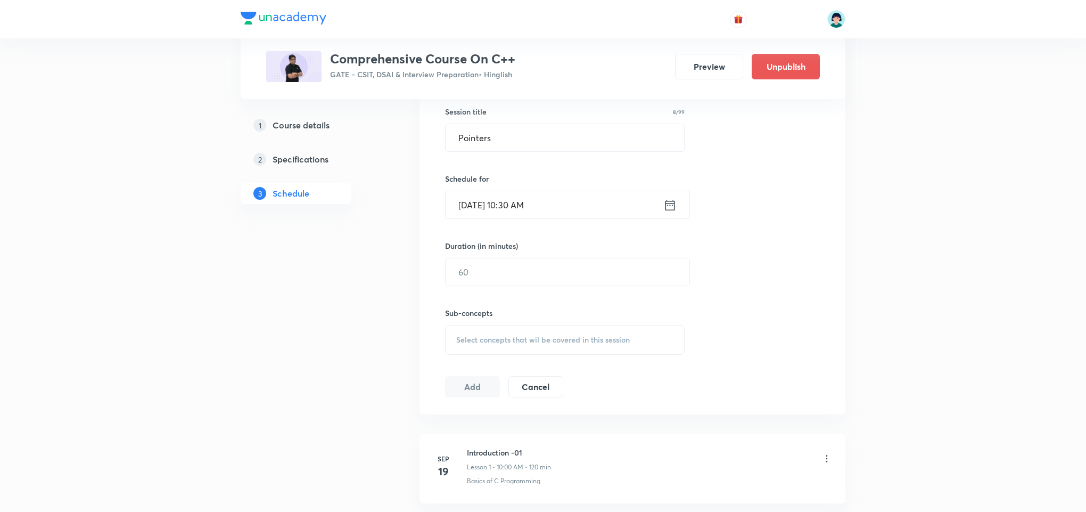
scroll to position [280, 0]
click at [521, 264] on input "text" at bounding box center [568, 272] width 244 height 27
type input "120"
click at [554, 366] on div "Session 17 Live class Quiz Recorded classes Session title 8/99 Pointers ​ Sched…" at bounding box center [632, 216] width 375 height 363
click at [481, 325] on div "Sub-concepts Select concepts that wil be covered in this session" at bounding box center [565, 331] width 240 height 47
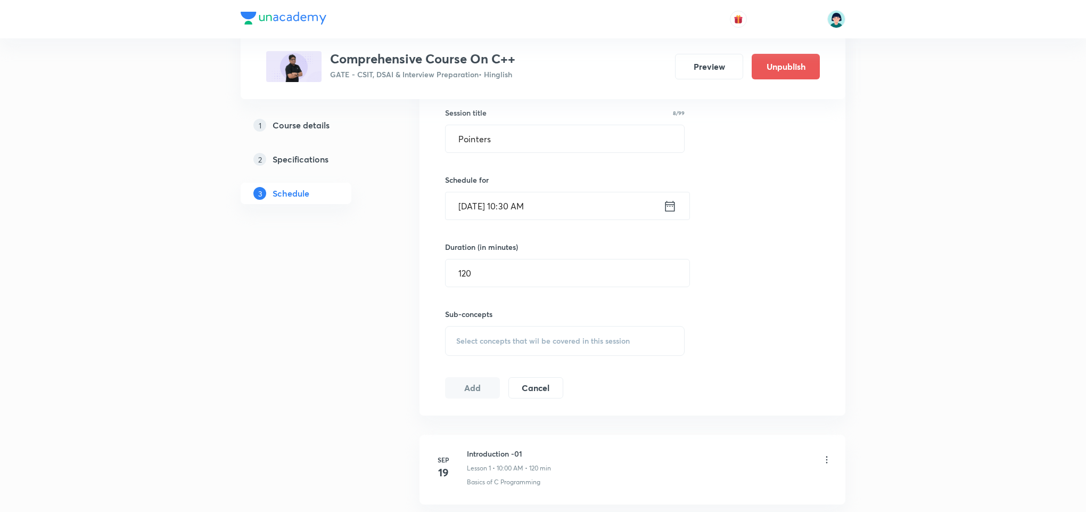
click at [500, 342] on span "Select concepts that wil be covered in this session" at bounding box center [543, 341] width 174 height 9
click at [504, 445] on p "Types of variable" at bounding box center [498, 448] width 58 height 11
checkbox input "true"
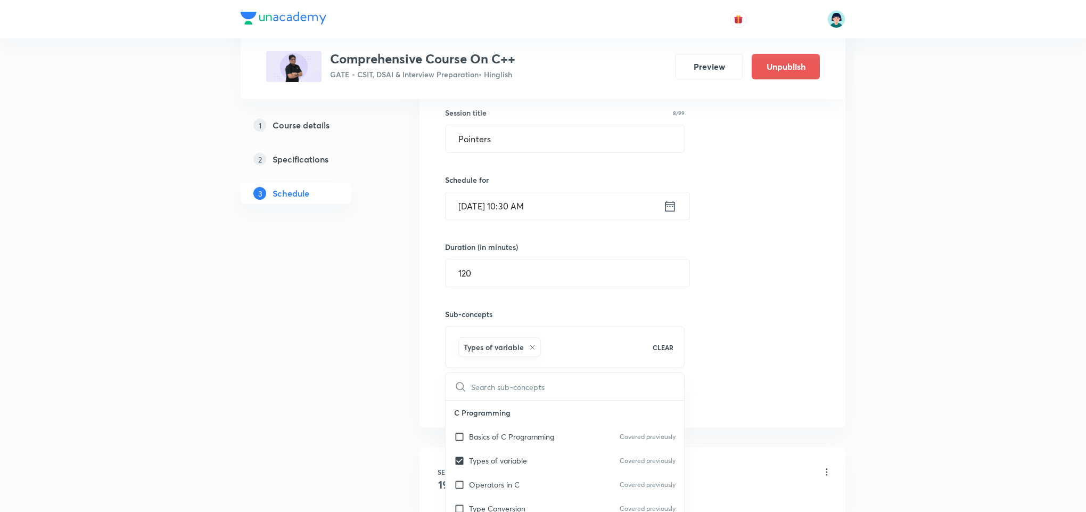
click at [832, 316] on div "Session 17 Live class Quiz Recorded classes Session title 8/99 Pointers ​ Sched…" at bounding box center [633, 223] width 426 height 410
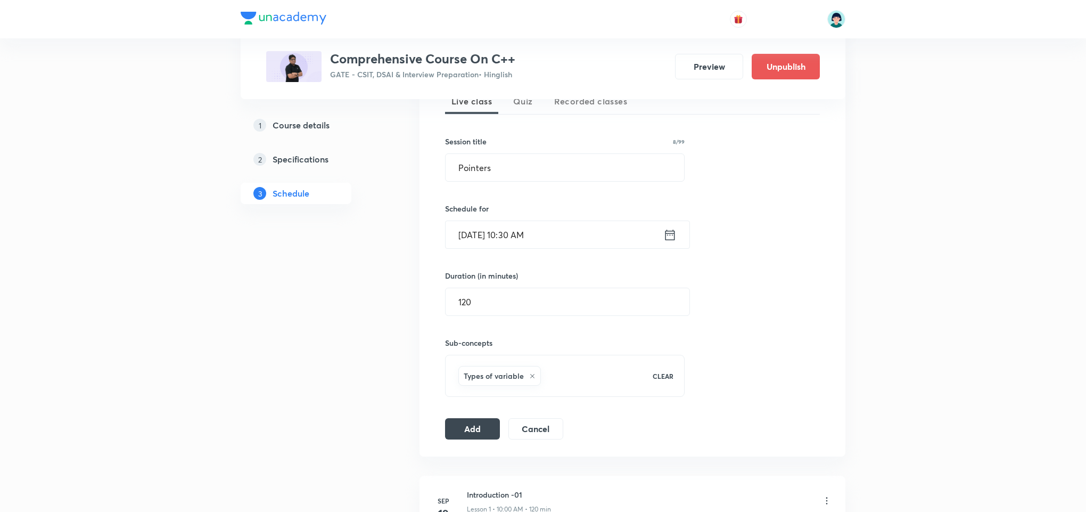
scroll to position [248, 0]
click at [476, 427] on button "Add" at bounding box center [472, 430] width 55 height 21
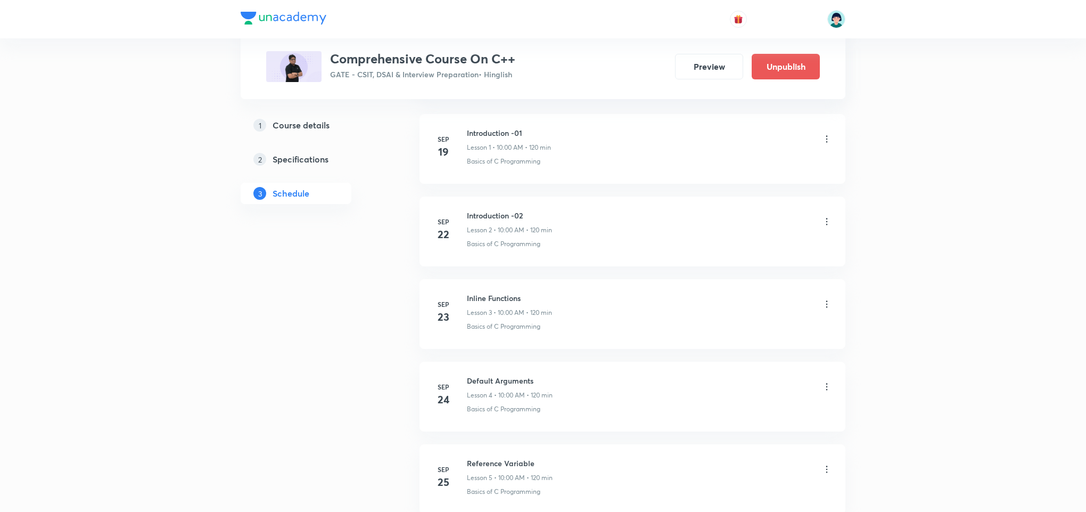
drag, startPoint x: 1081, startPoint y: 162, endPoint x: 1090, endPoint y: 173, distance: 14.7
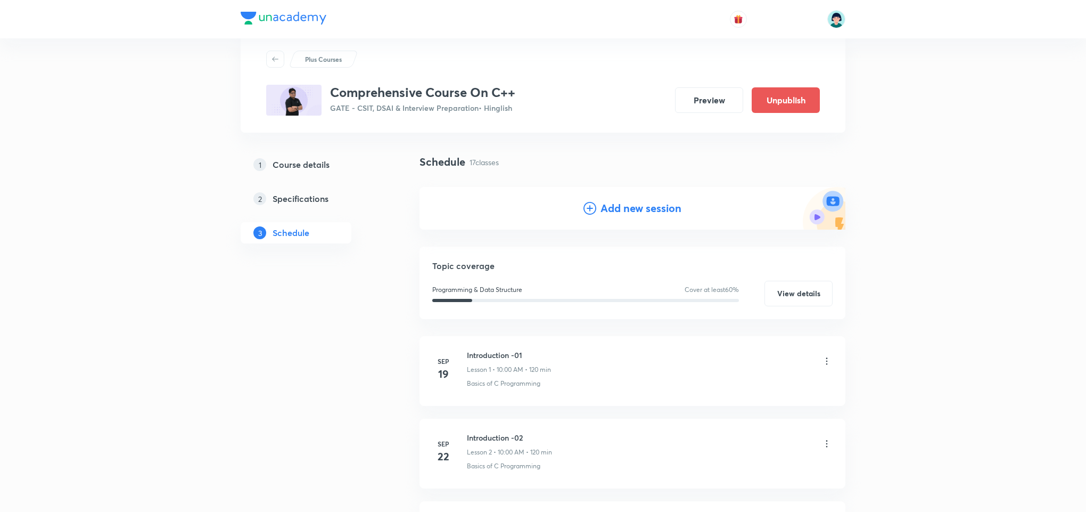
click at [609, 205] on h4 "Add new session" at bounding box center [641, 208] width 81 height 16
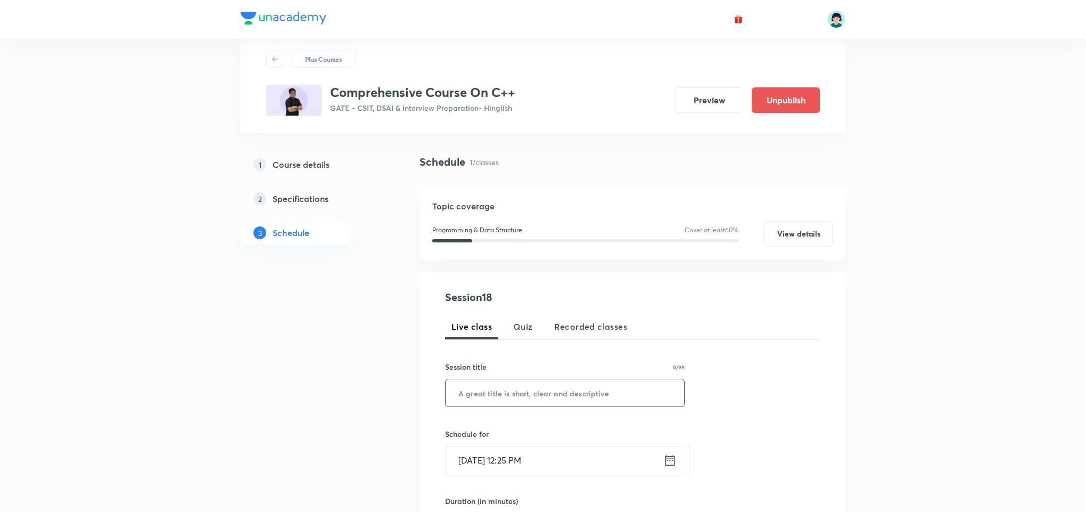
click at [562, 392] on input "text" at bounding box center [565, 392] width 239 height 27
paste input "Operator Overloading -part 1"
click at [556, 393] on input "Operator Overloading -part 1" at bounding box center [565, 392] width 239 height 27
type input "Operator Overloading -Part 1"
click at [478, 467] on input "Oct 6, 2025, 12:25 PM" at bounding box center [555, 459] width 218 height 27
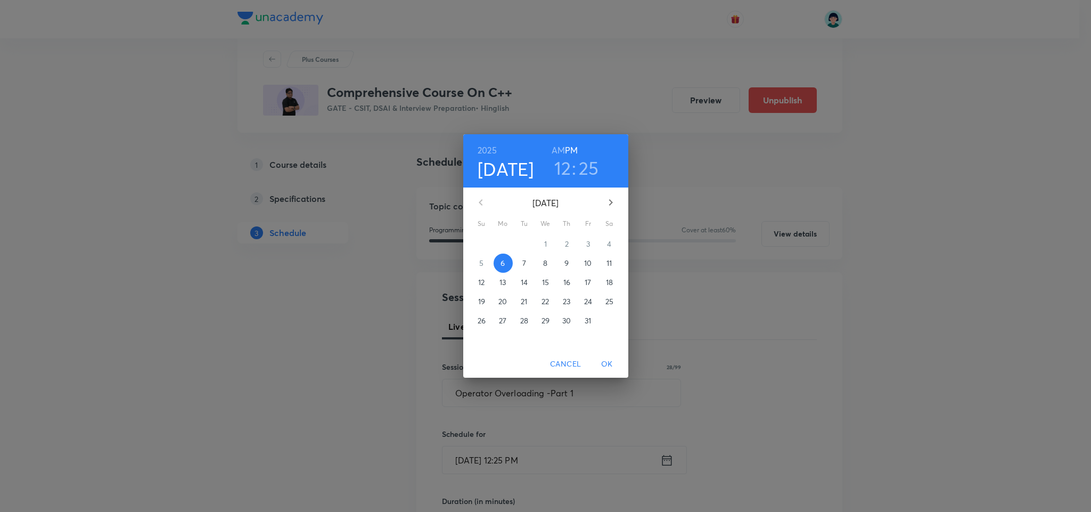
click at [505, 284] on p "13" at bounding box center [503, 282] width 6 height 11
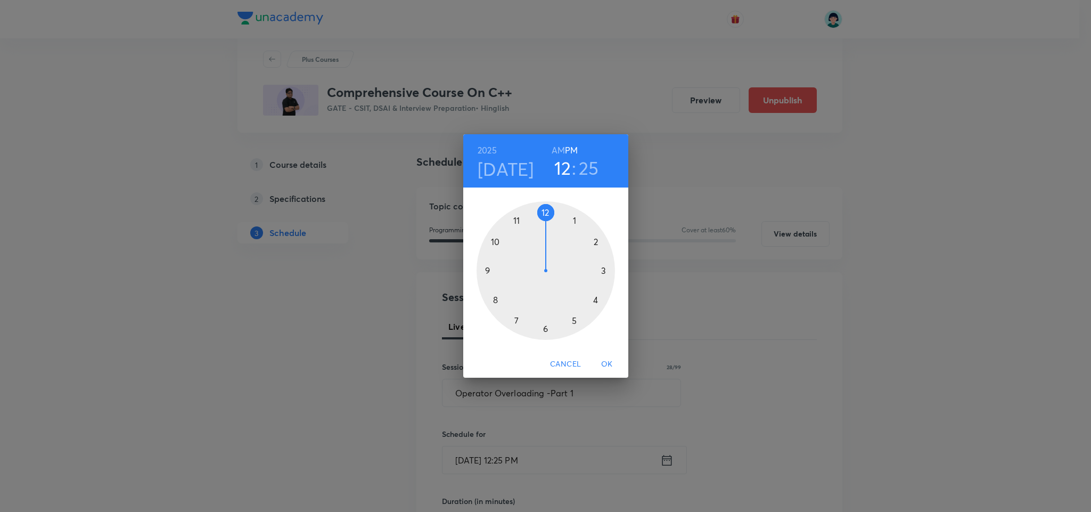
click at [495, 243] on div at bounding box center [546, 270] width 138 height 138
click at [556, 154] on h6 "AM" at bounding box center [558, 150] width 13 height 15
click at [544, 336] on div at bounding box center [546, 270] width 138 height 138
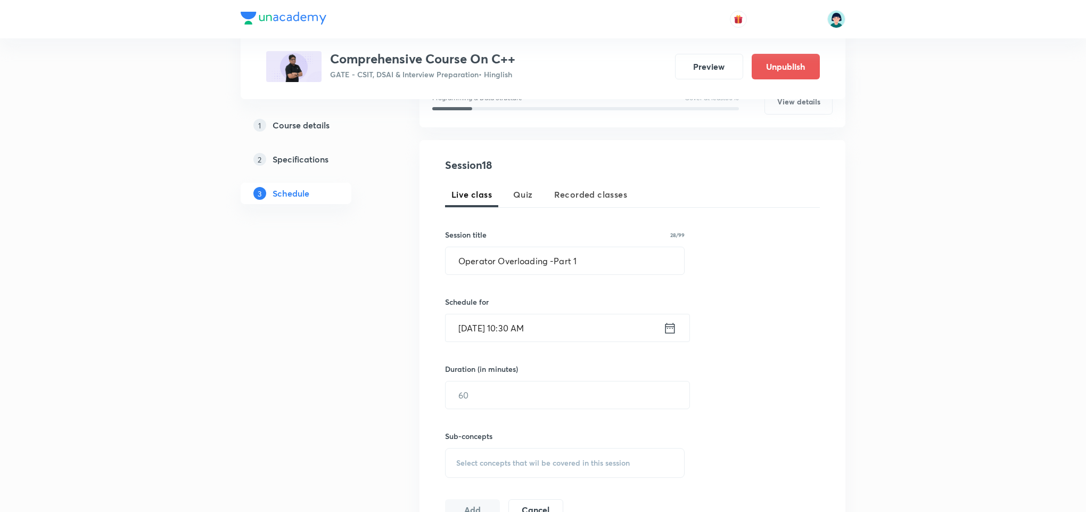
scroll to position [218, 0]
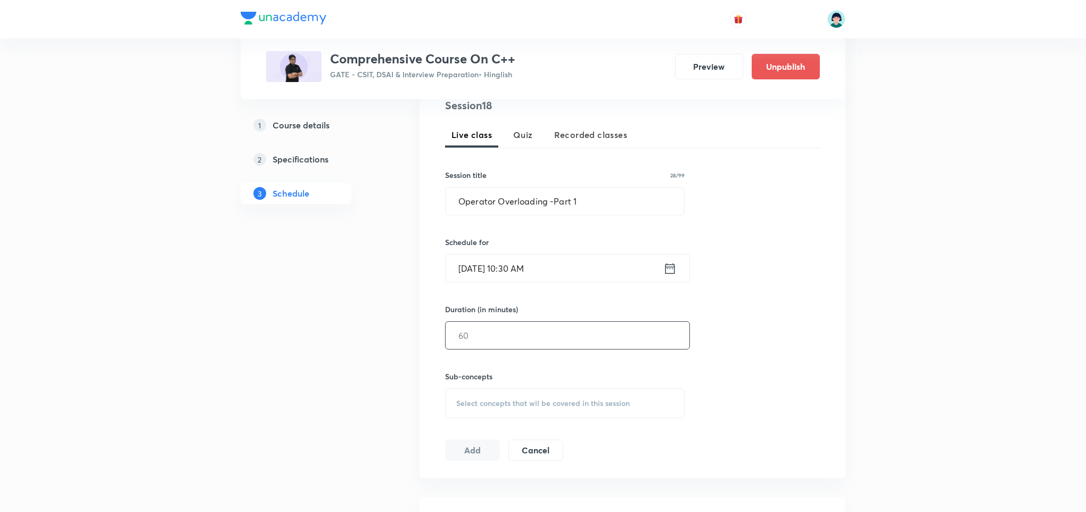
click at [526, 336] on input "text" at bounding box center [568, 335] width 244 height 27
type input "120"
click at [575, 390] on div "Select concepts that wil be covered in this session" at bounding box center [565, 403] width 240 height 30
click at [584, 475] on div "Switch Case" at bounding box center [565, 472] width 239 height 24
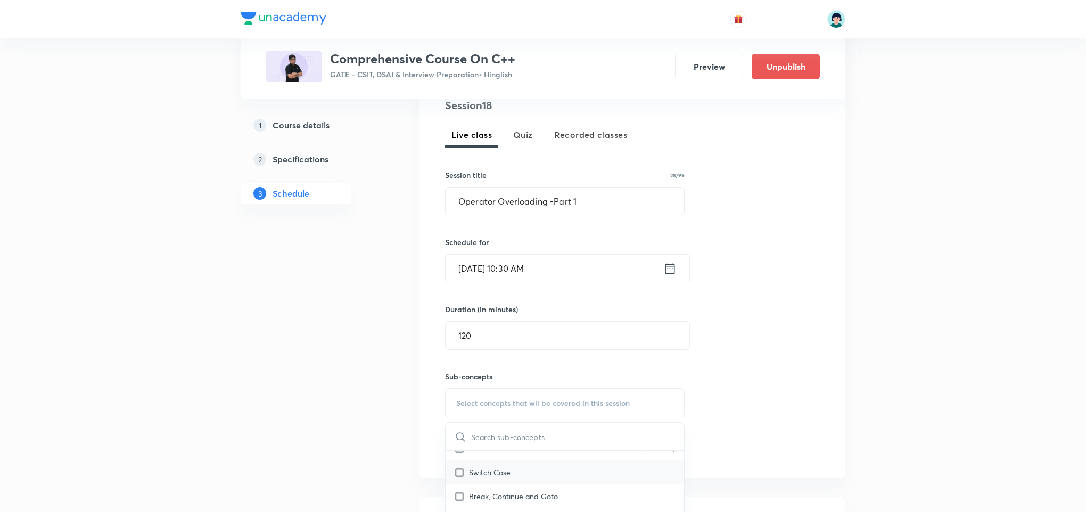
checkbox input "true"
click at [780, 459] on div "Session 18 Live class Quiz Recorded classes Session title 28/99 Operator Overlo…" at bounding box center [632, 284] width 375 height 375
click at [480, 461] on button "Add" at bounding box center [472, 461] width 55 height 21
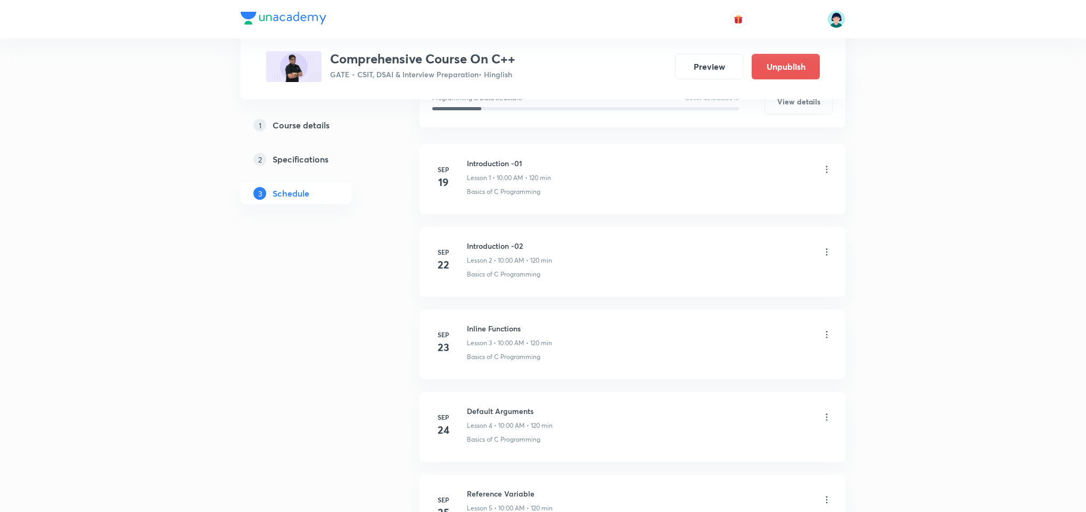
scroll to position [1432, 0]
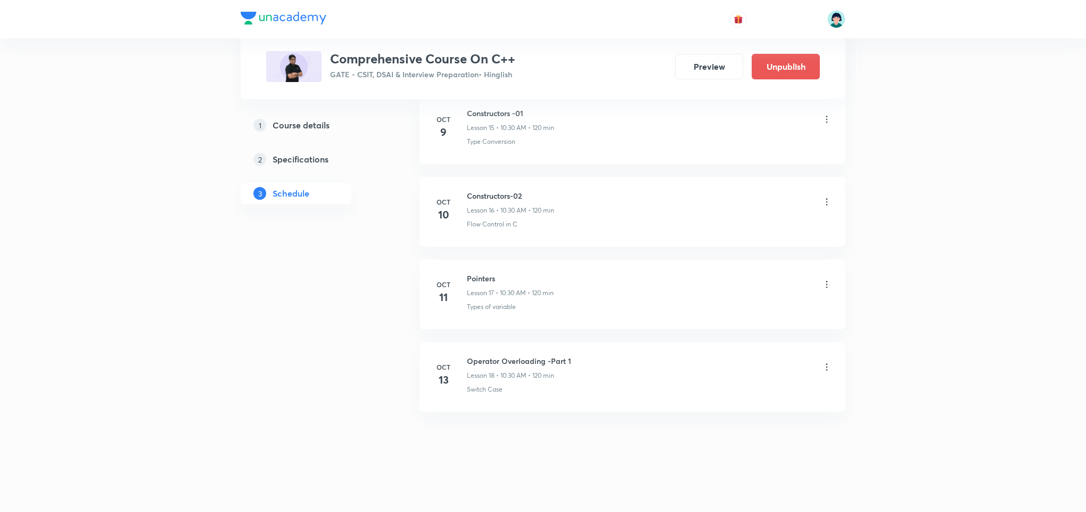
click at [566, 407] on li "Oct 13 Operator Overloading -Part 1 Lesson 18 • 10:30 AM • 120 min Switch Case" at bounding box center [633, 377] width 426 height 70
click at [503, 366] on h6 "Operator Overloading -Part 1" at bounding box center [519, 360] width 104 height 11
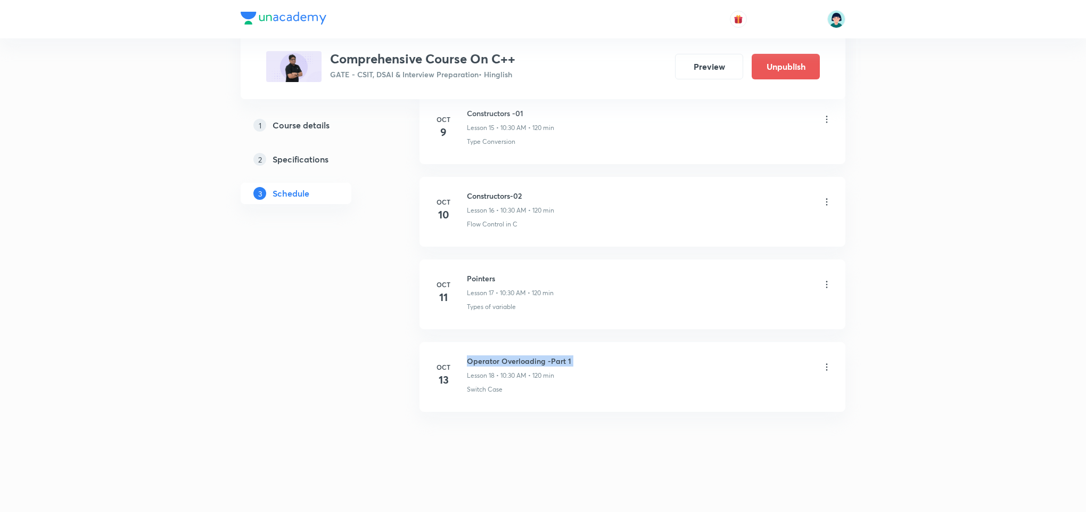
copy h6 "Operator Overloading -Part 1"
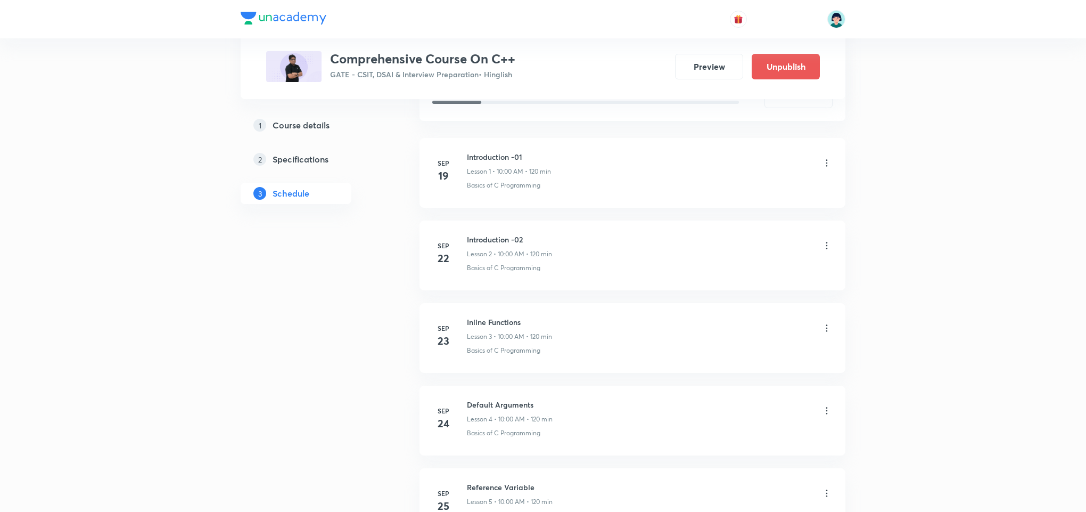
scroll to position [18, 0]
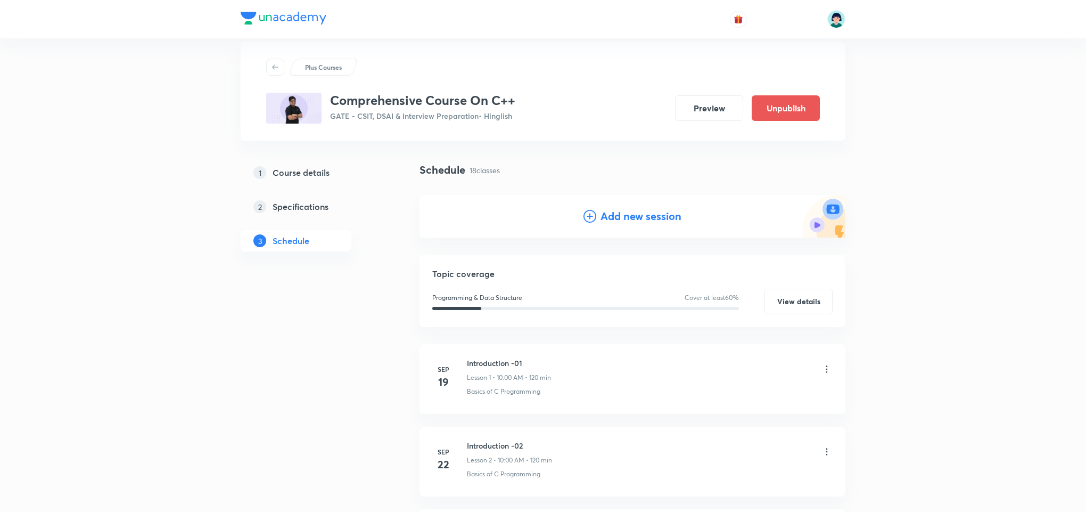
click at [630, 214] on h4 "Add new session" at bounding box center [641, 216] width 81 height 16
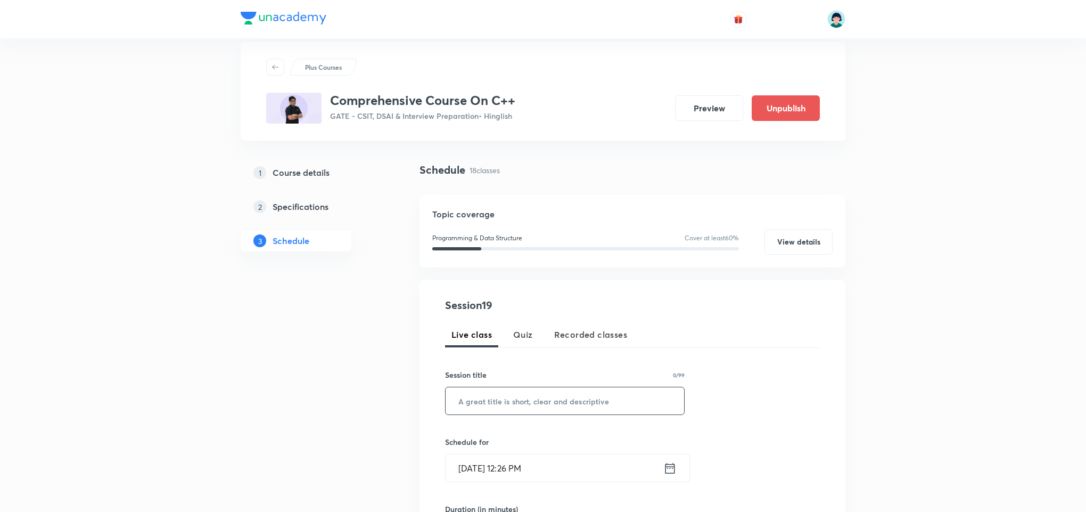
click at [503, 412] on input "text" at bounding box center [565, 400] width 239 height 27
paste input "Operator Overloading -Part 1"
type input "Operator Overloading -Part 2"
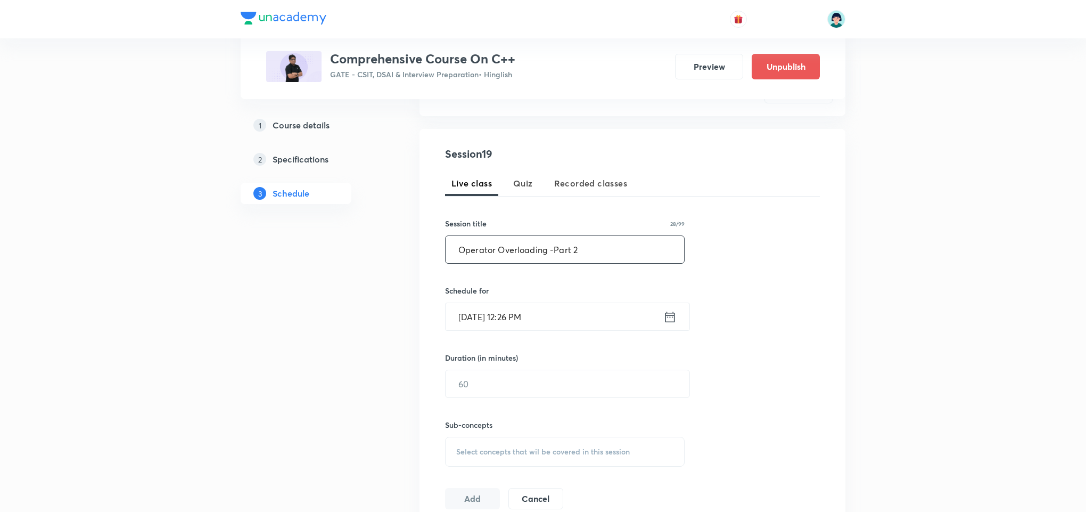
scroll to position [219, 0]
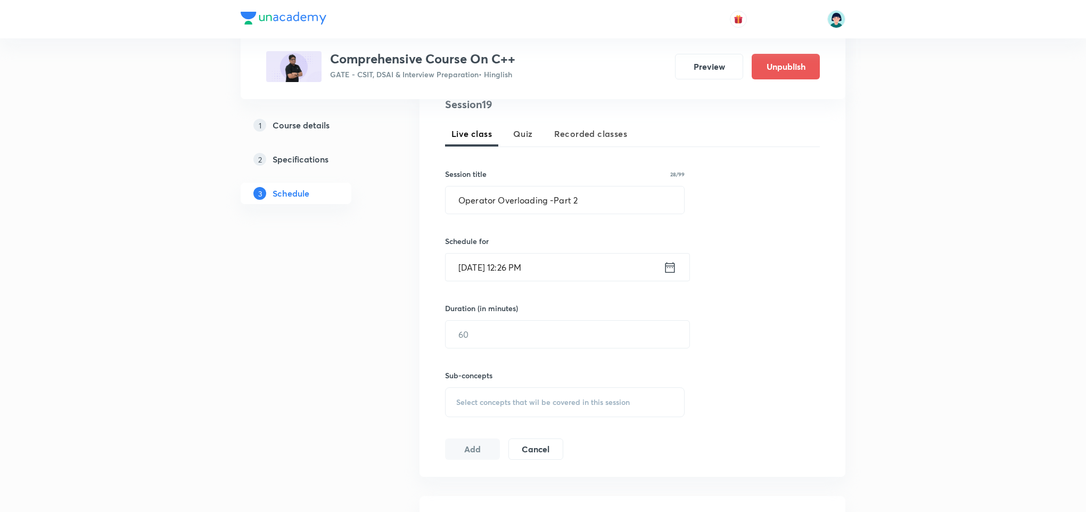
click at [464, 256] on input "Oct 6, 2025, 12:26 PM" at bounding box center [555, 267] width 218 height 27
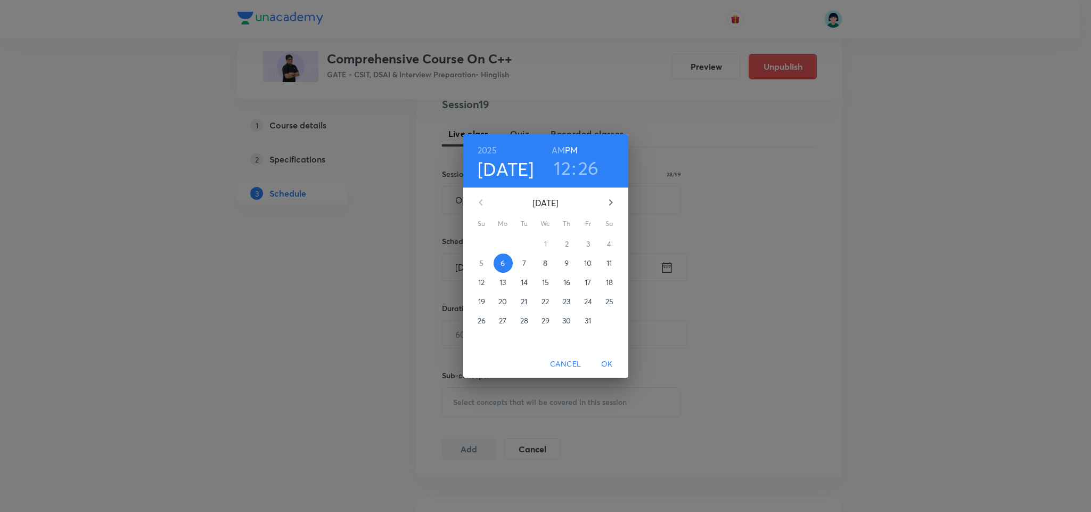
click at [525, 288] on button "14" at bounding box center [524, 282] width 19 height 19
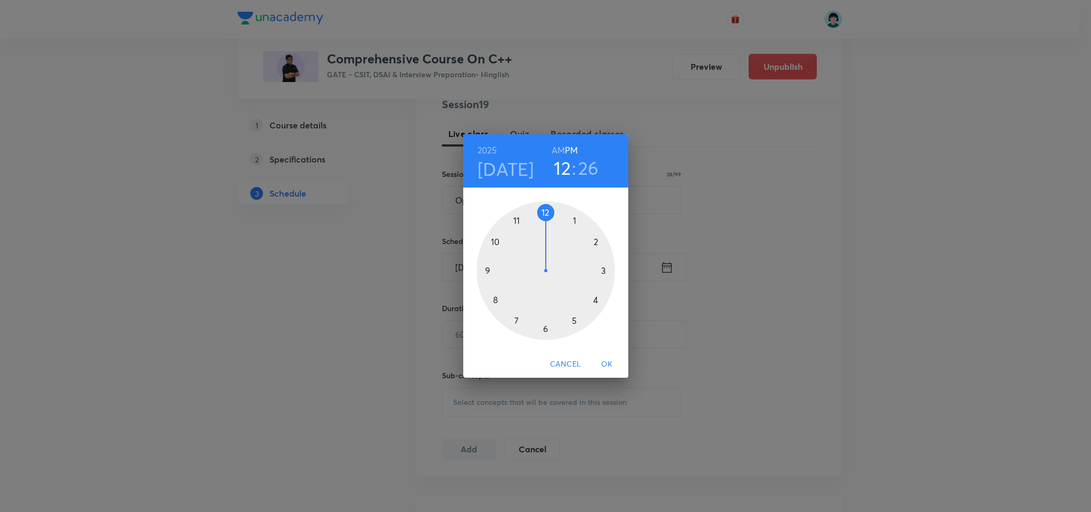
click at [494, 240] on div at bounding box center [546, 270] width 138 height 138
click at [560, 152] on h6 "AM" at bounding box center [558, 150] width 13 height 15
click at [544, 328] on div at bounding box center [546, 270] width 138 height 138
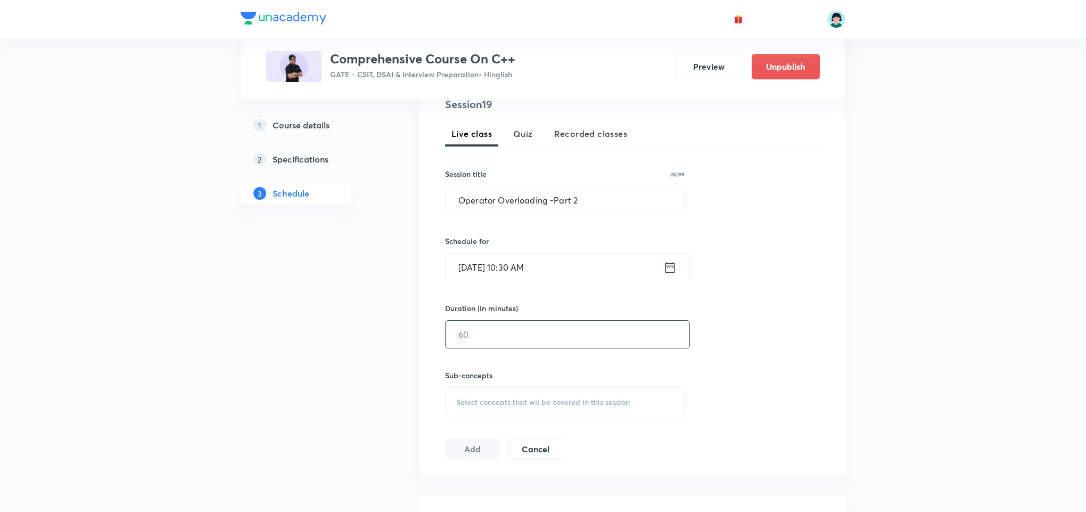
click at [513, 337] on input "text" at bounding box center [568, 334] width 244 height 27
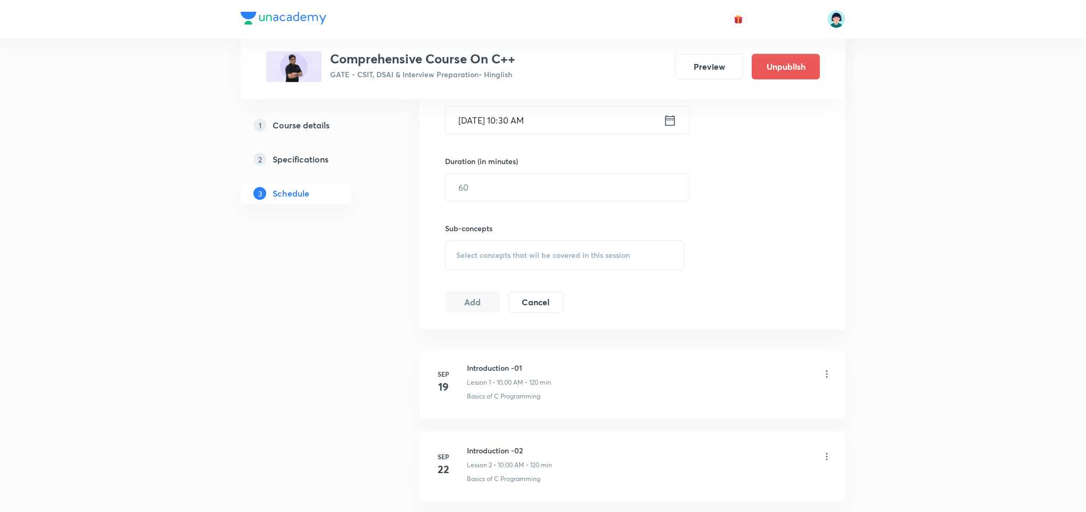
scroll to position [262, 0]
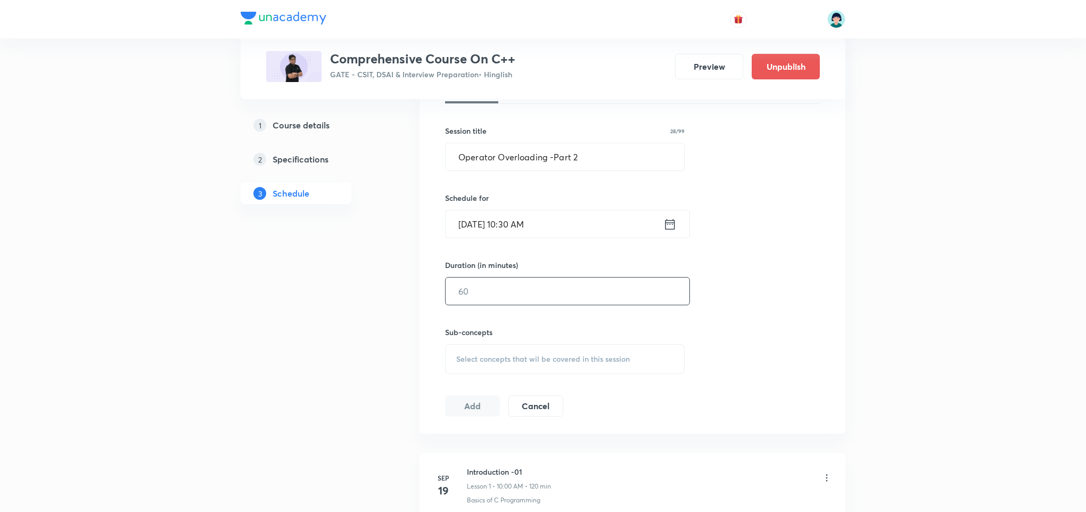
click at [562, 287] on input "text" at bounding box center [568, 290] width 244 height 27
type input "120"
click at [596, 366] on div "Select concepts that wil be covered in this session" at bounding box center [565, 359] width 240 height 30
click at [523, 467] on p "Types of variable" at bounding box center [498, 466] width 58 height 11
checkbox input "true"
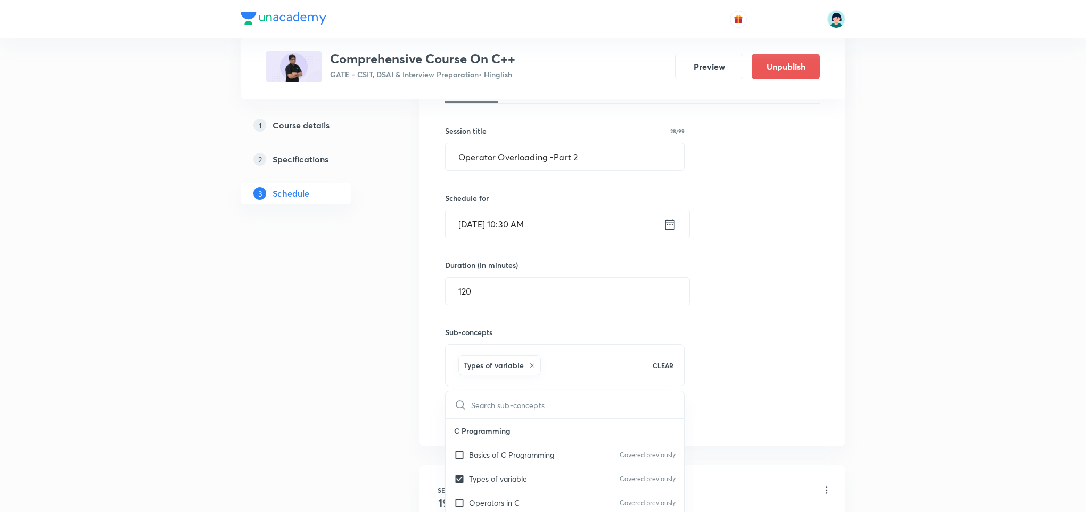
click at [771, 363] on div "Session 19 Live class Quiz Recorded classes Session title 28/99 Operator Overlo…" at bounding box center [632, 240] width 375 height 375
click at [451, 419] on button "Add" at bounding box center [472, 416] width 55 height 21
click at [660, 237] on input "Oct 14, 2025, 10:30 AM" at bounding box center [555, 223] width 218 height 27
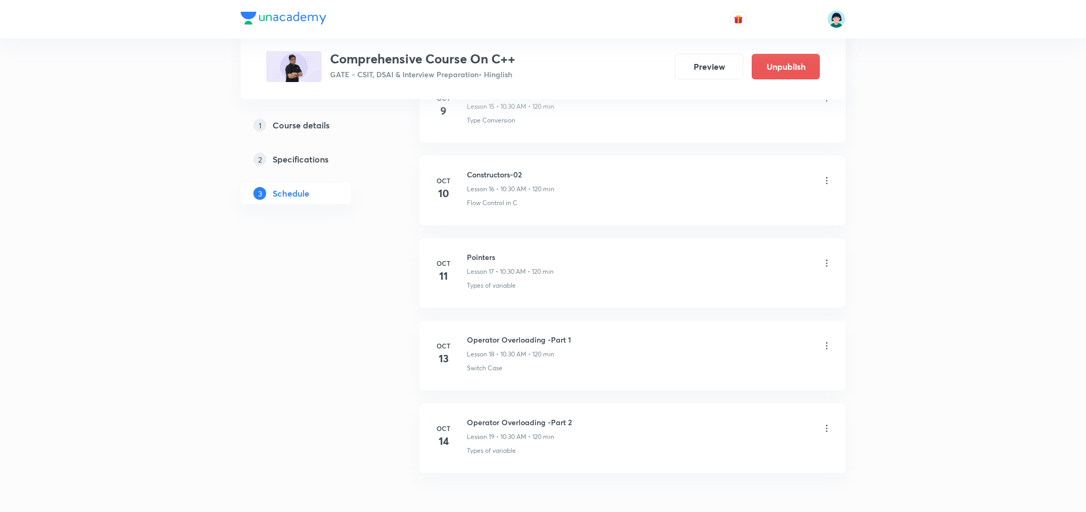
scroll to position [1515, 0]
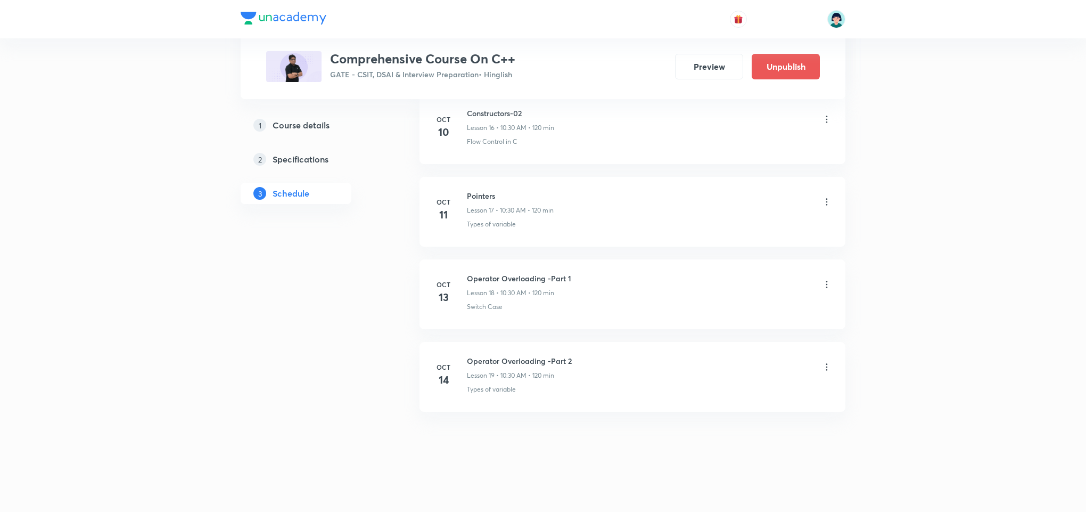
click at [528, 365] on h6 "Operator Overloading -Part 2" at bounding box center [519, 360] width 105 height 11
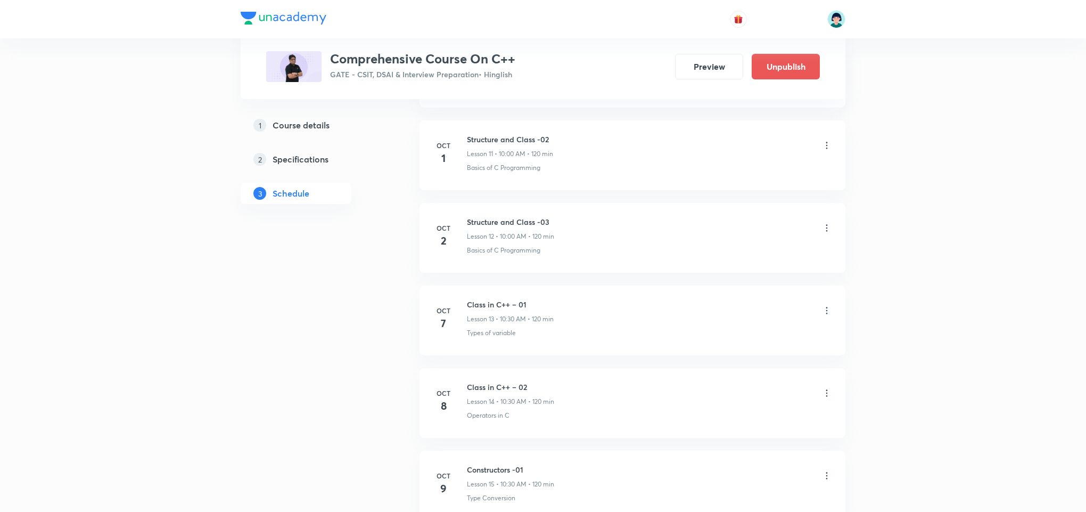
scroll to position [0, 0]
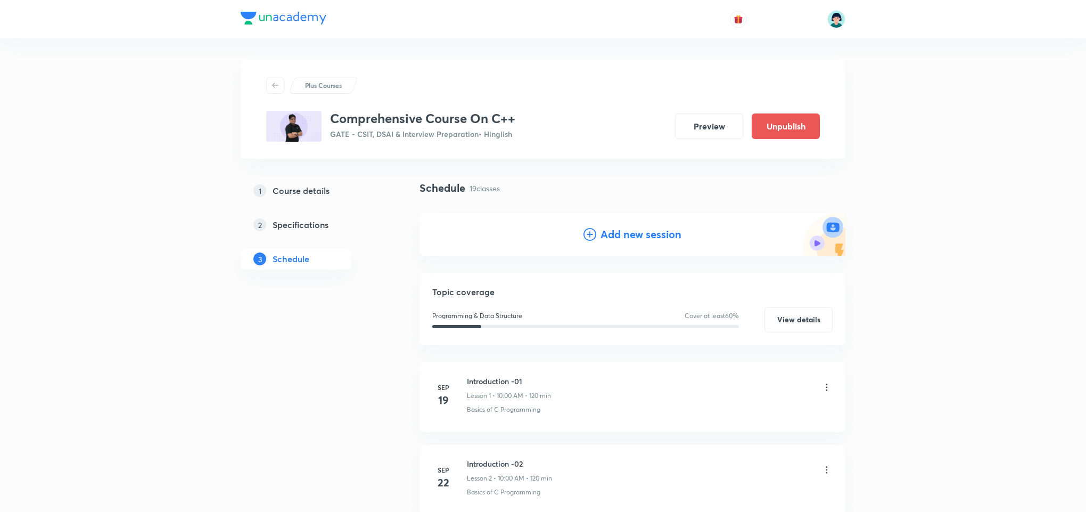
click at [611, 241] on h4 "Add new session" at bounding box center [641, 234] width 81 height 16
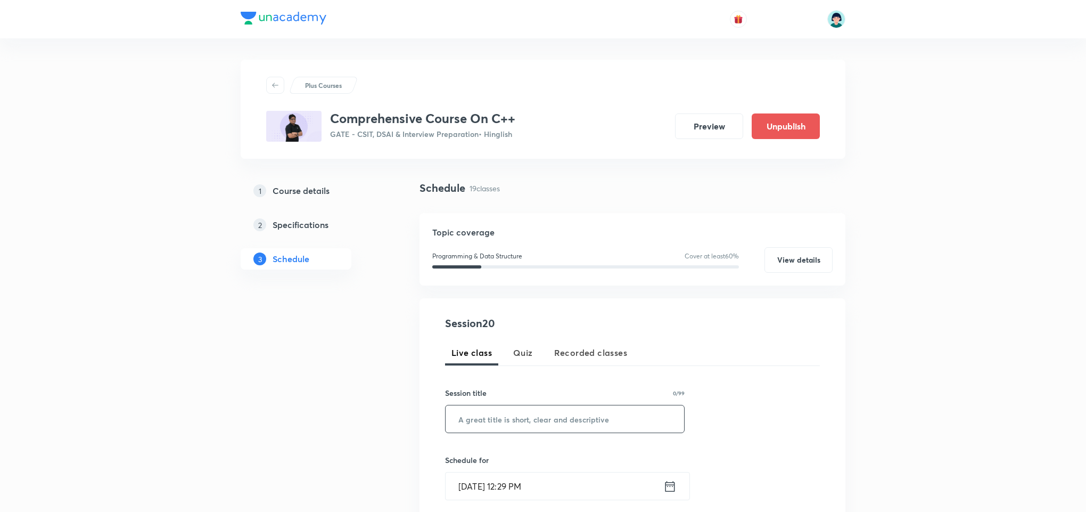
click at [501, 419] on input "text" at bounding box center [565, 418] width 239 height 27
paste input "Operator overloading -part 3"
click at [501, 427] on input "Operator overloading -part 3" at bounding box center [565, 418] width 239 height 27
click at [555, 423] on input "Operator Overloading -part 3" at bounding box center [565, 418] width 239 height 27
type input "Operator Overloading -Part 3"
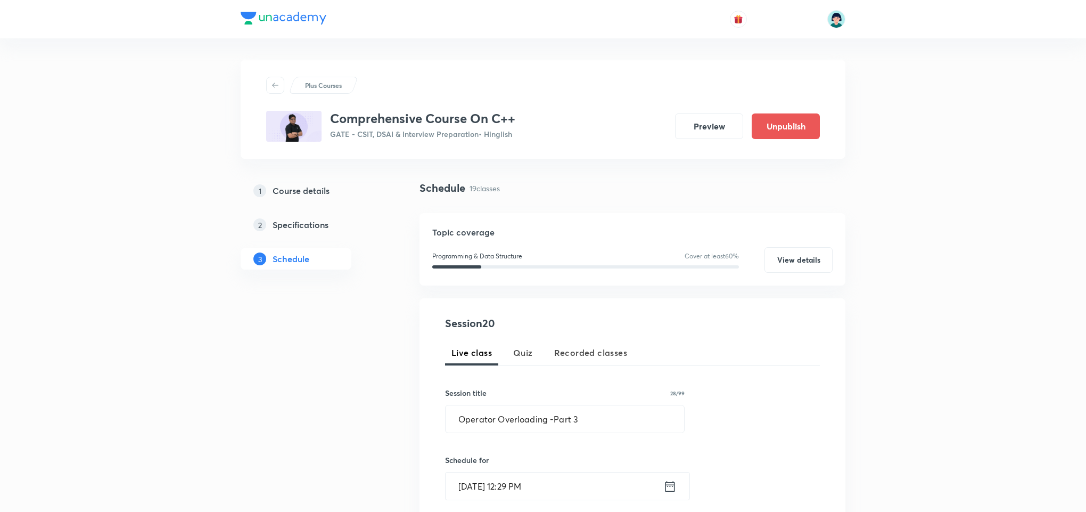
click at [463, 486] on input "Oct 6, 2025, 12:29 PM" at bounding box center [555, 485] width 218 height 27
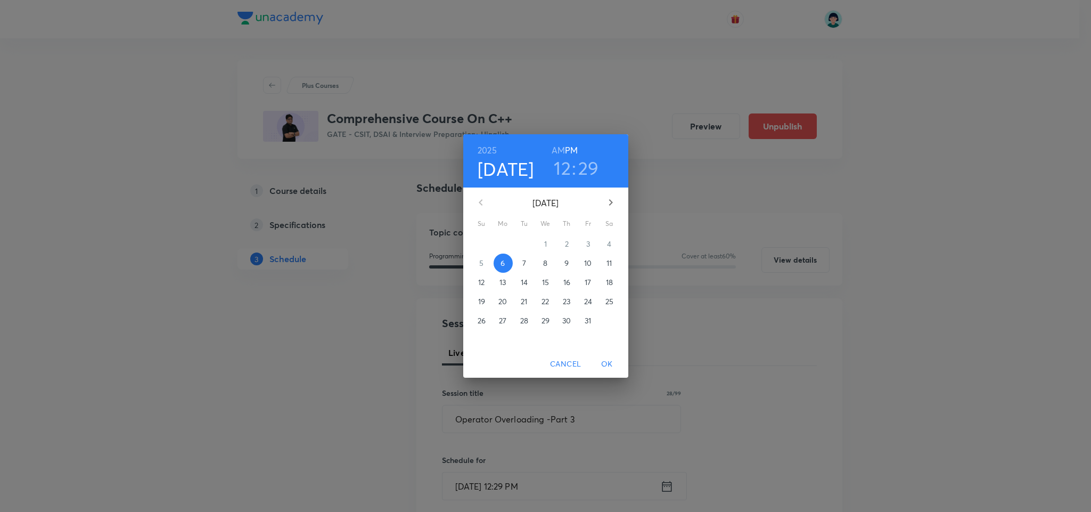
click at [543, 277] on p "15" at bounding box center [545, 282] width 7 height 11
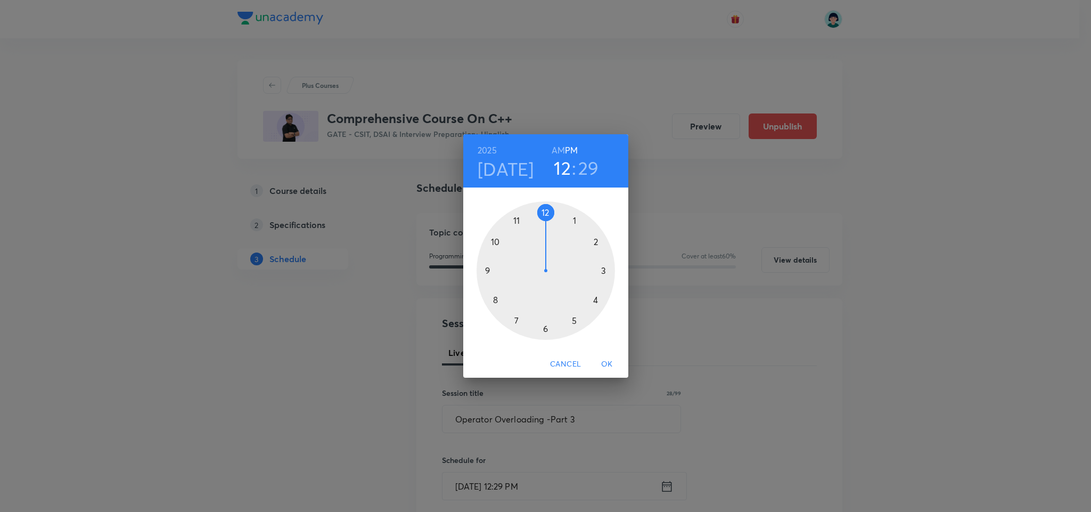
click at [496, 243] on div at bounding box center [546, 270] width 138 height 138
click at [555, 157] on h6 "AM" at bounding box center [558, 150] width 13 height 15
drag, startPoint x: 543, startPoint y: 331, endPoint x: 549, endPoint y: 333, distance: 5.7
click at [549, 333] on div at bounding box center [546, 270] width 138 height 138
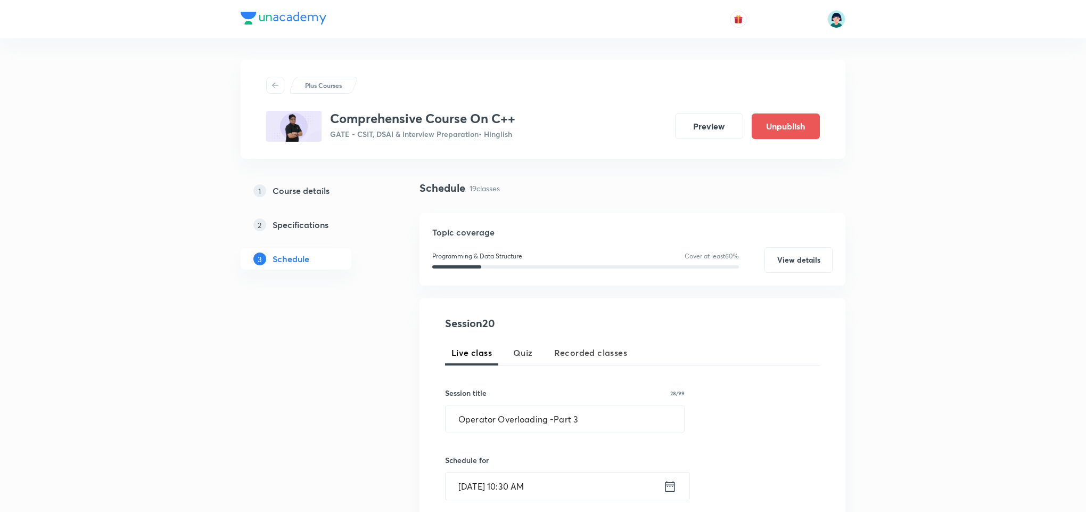
click at [836, 380] on div "Session 20 Live class Quiz Recorded classes Session title 28/99 Operator Overlo…" at bounding box center [633, 496] width 426 height 397
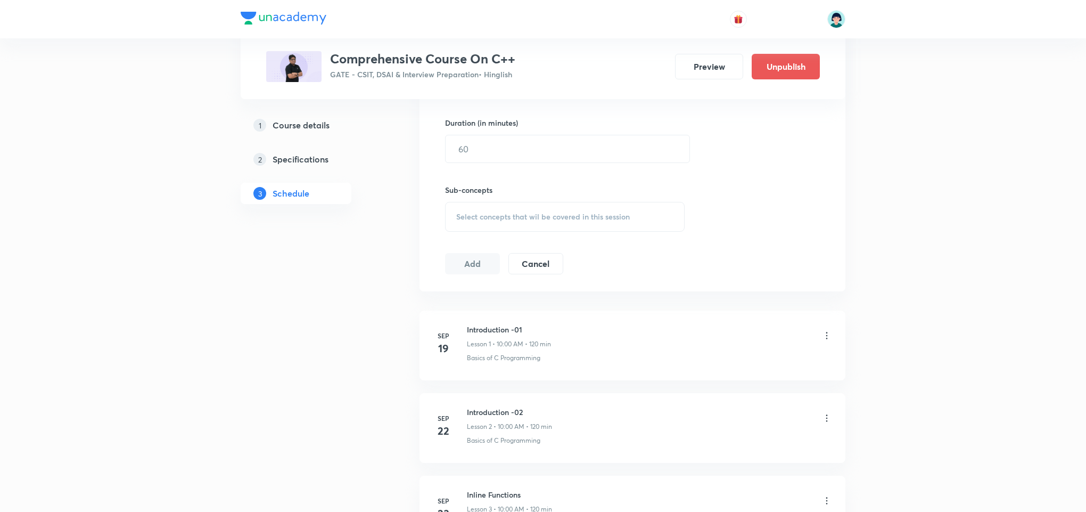
scroll to position [415, 0]
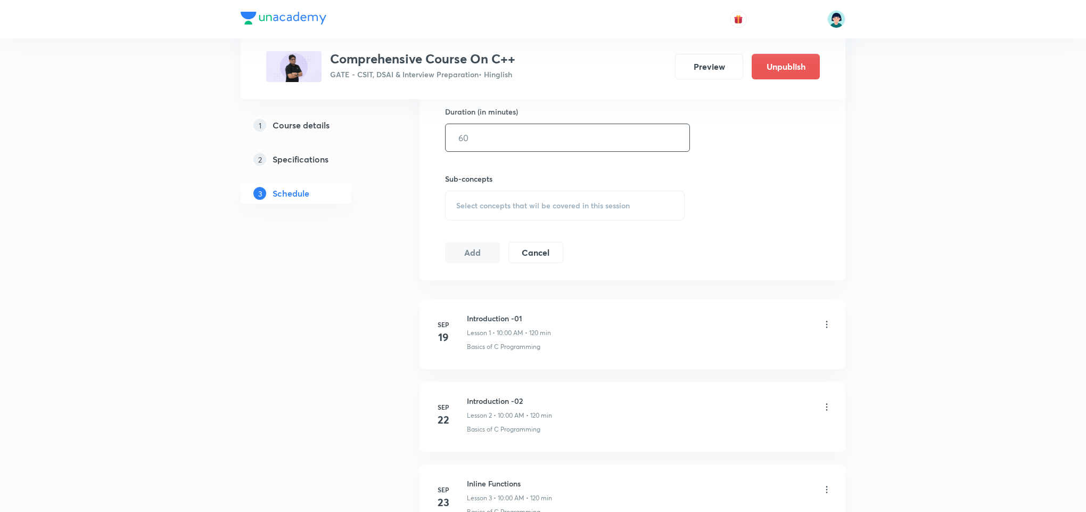
click at [473, 143] on input "text" at bounding box center [568, 137] width 244 height 27
type input "120"
click at [518, 211] on div "Select concepts that wil be covered in this session" at bounding box center [565, 206] width 240 height 30
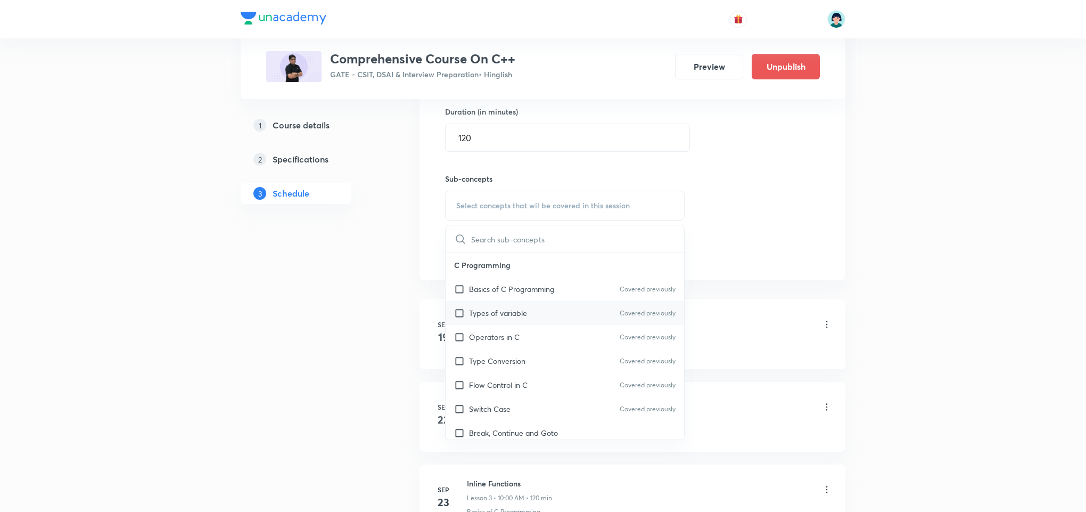
click at [518, 318] on p "Types of variable" at bounding box center [498, 312] width 58 height 11
checkbox input "true"
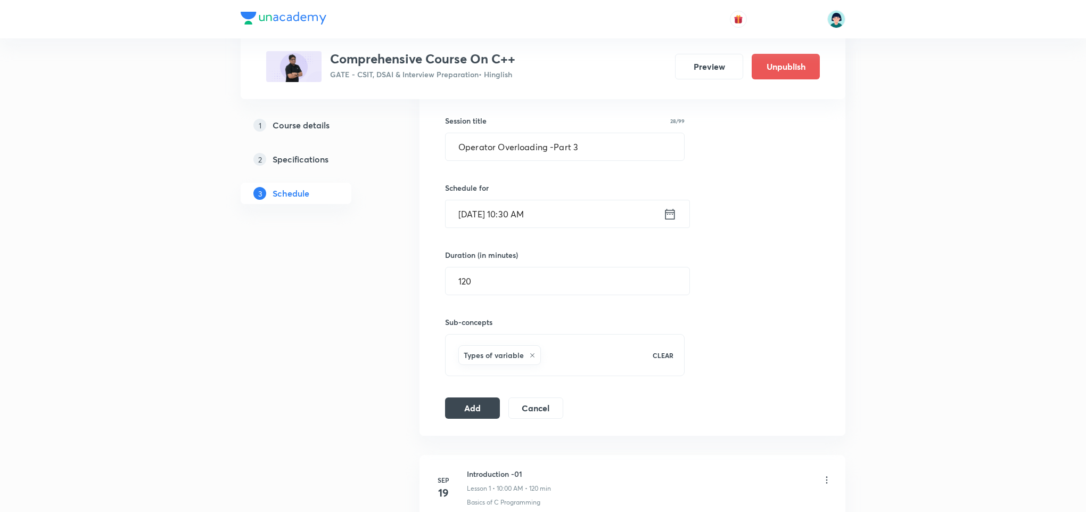
scroll to position [256, 0]
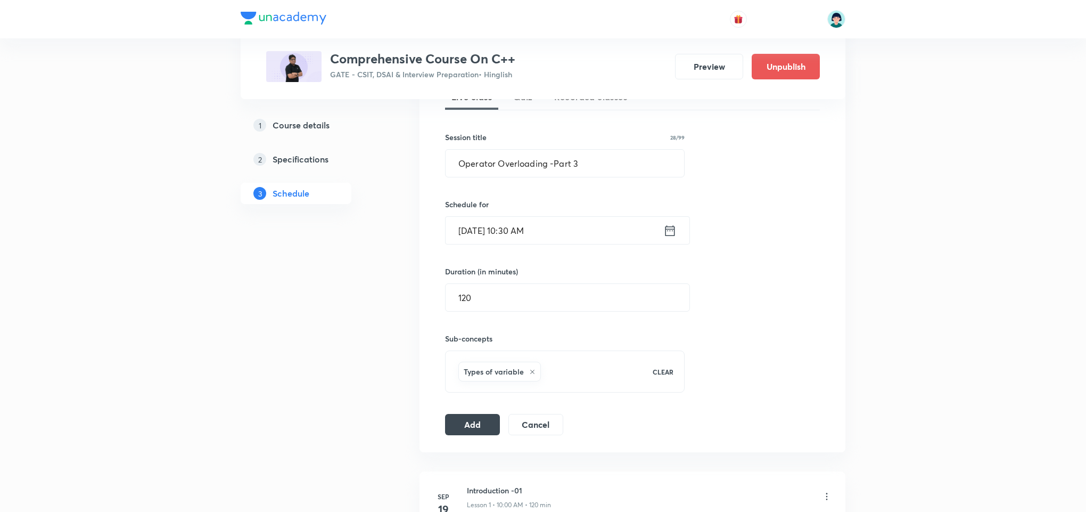
click at [461, 442] on div "Session 20 Live class Quiz Recorded classes Session title 28/99 Operator Overlo…" at bounding box center [633, 248] width 426 height 410
click at [472, 432] on button "Add" at bounding box center [472, 423] width 55 height 21
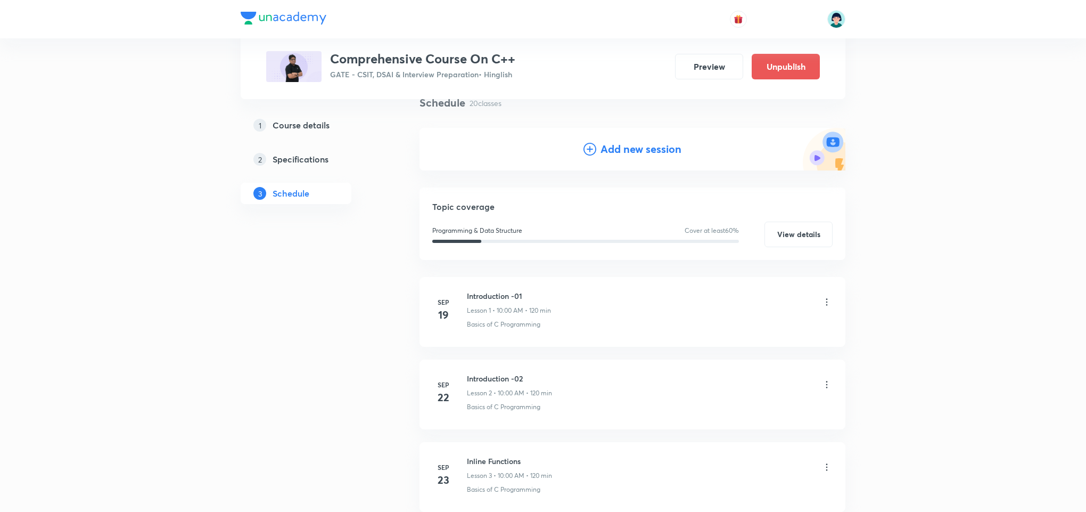
scroll to position [79, 0]
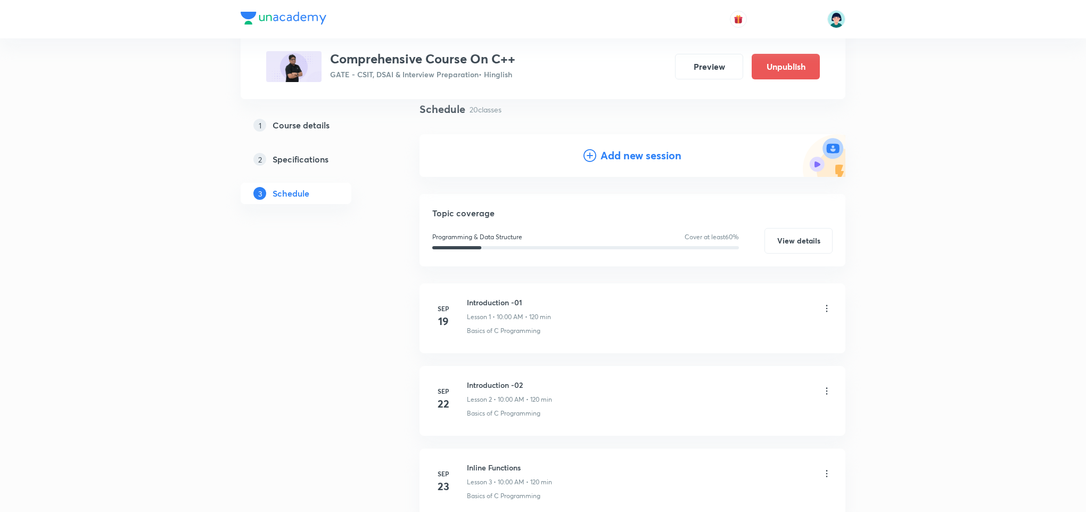
click at [645, 152] on h4 "Add new session" at bounding box center [641, 156] width 81 height 16
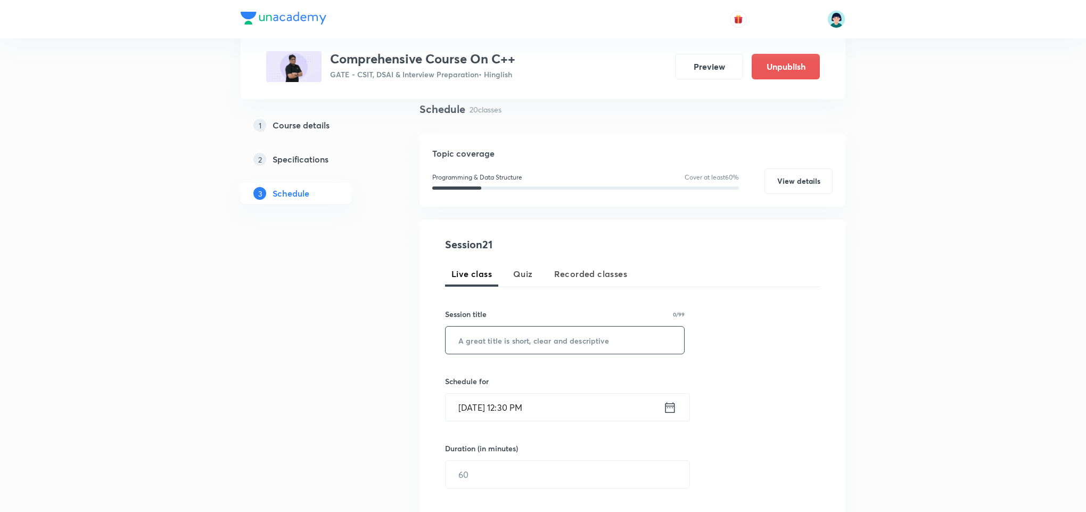
click at [541, 345] on input "text" at bounding box center [565, 339] width 239 height 27
paste input "Friend Function"
type input "Friend Function"
click at [467, 406] on input "Oct 6, 2025, 12:30 PM" at bounding box center [555, 407] width 218 height 27
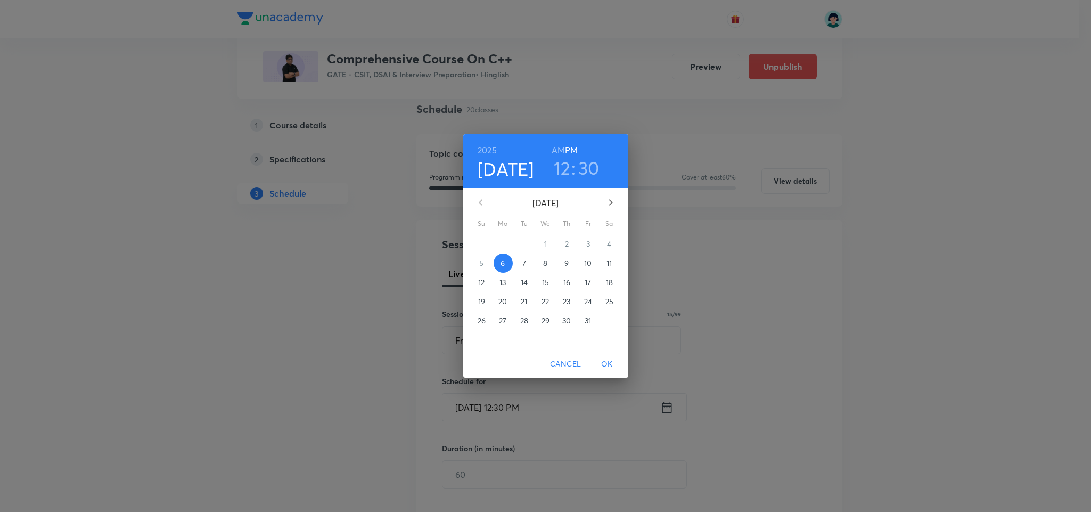
click at [566, 283] on p "16" at bounding box center [566, 282] width 7 height 11
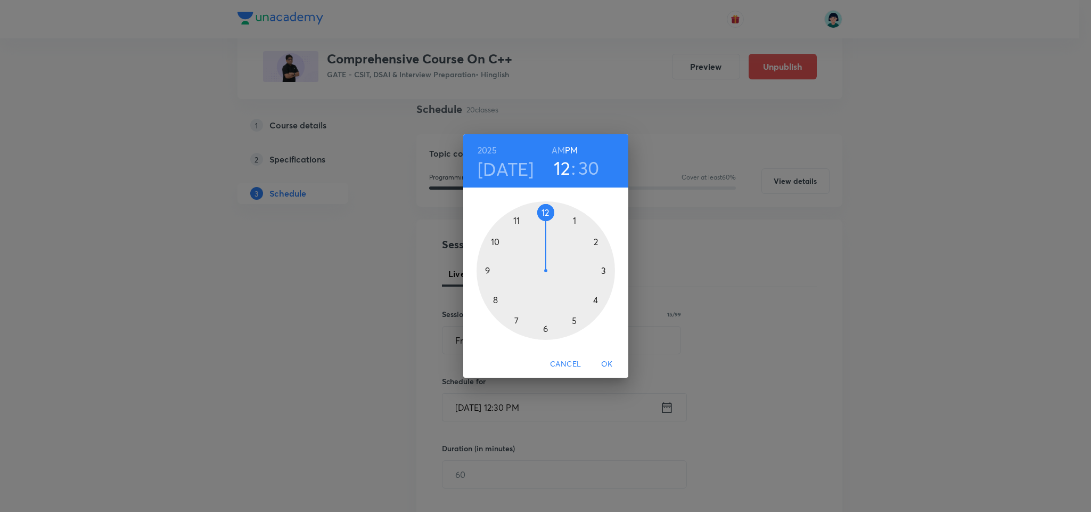
click at [492, 237] on div at bounding box center [546, 270] width 138 height 138
click at [561, 157] on h6 "AM" at bounding box center [558, 150] width 13 height 15
click at [614, 362] on span "OK" at bounding box center [607, 363] width 26 height 13
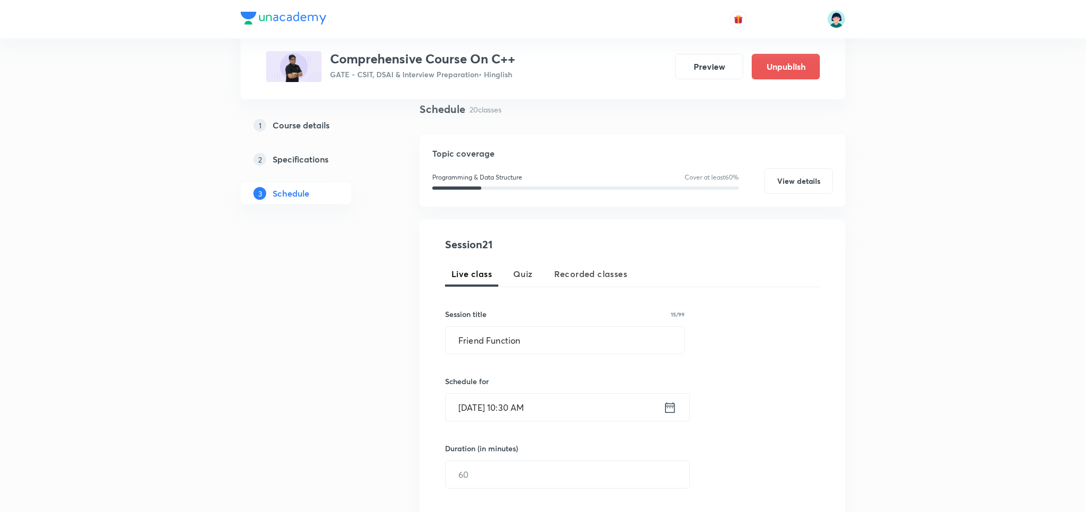
click at [793, 316] on div "Session 21 Live class Quiz Recorded classes Session title 15/99 Friend Function…" at bounding box center [632, 417] width 375 height 363
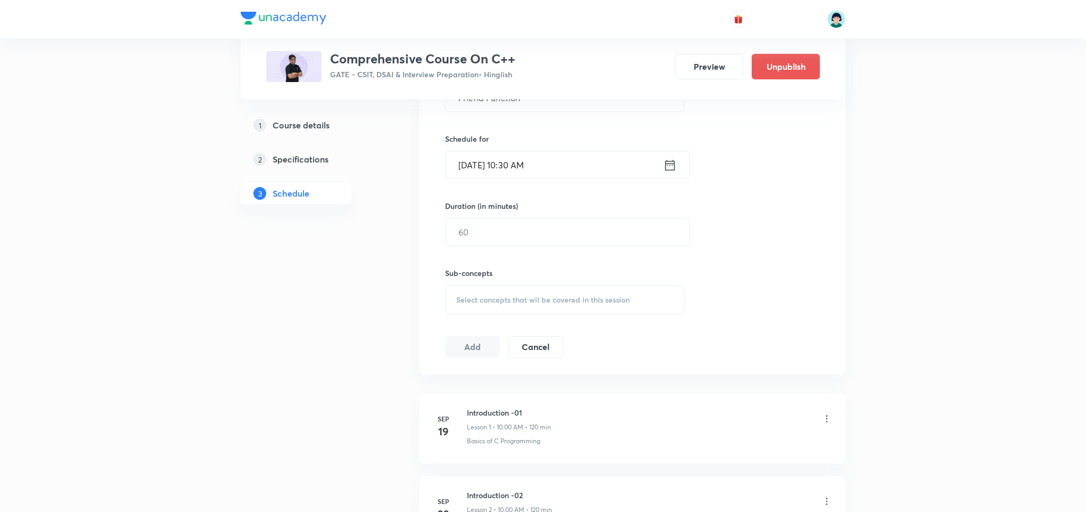
scroll to position [334, 0]
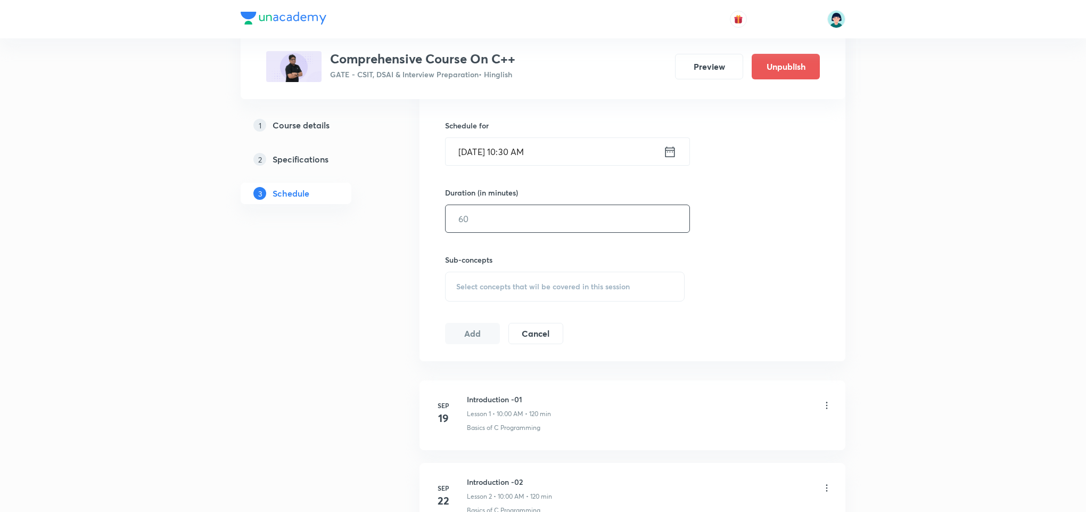
click at [494, 229] on input "text" at bounding box center [568, 218] width 244 height 27
type input "120"
click at [537, 307] on div "Session 21 Live class Quiz Recorded classes Session title 15/99 Friend Function…" at bounding box center [632, 162] width 375 height 363
click at [596, 291] on span "Select concepts that wil be covered in this session" at bounding box center [543, 286] width 174 height 9
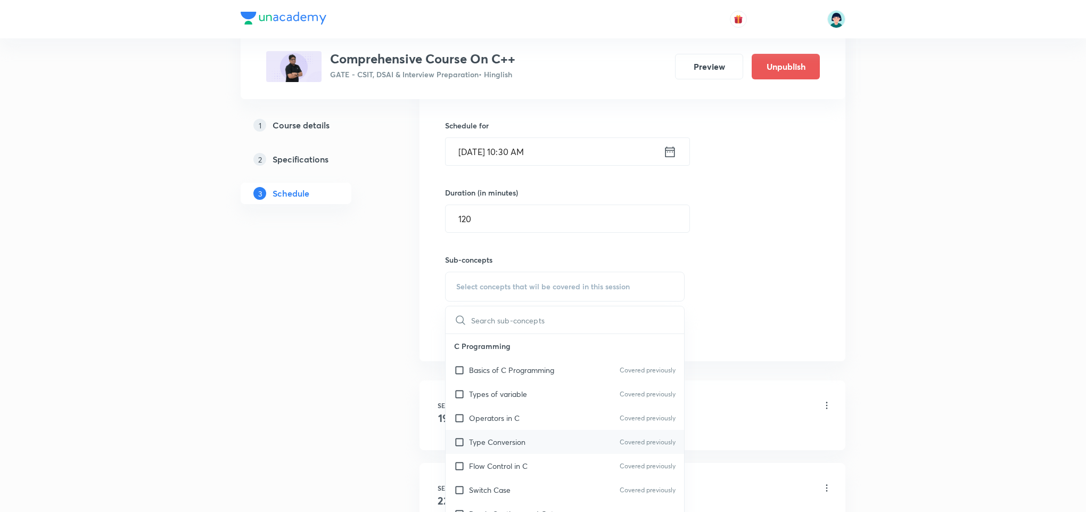
click at [547, 449] on div "Type Conversion Covered previously" at bounding box center [565, 442] width 239 height 24
checkbox input "true"
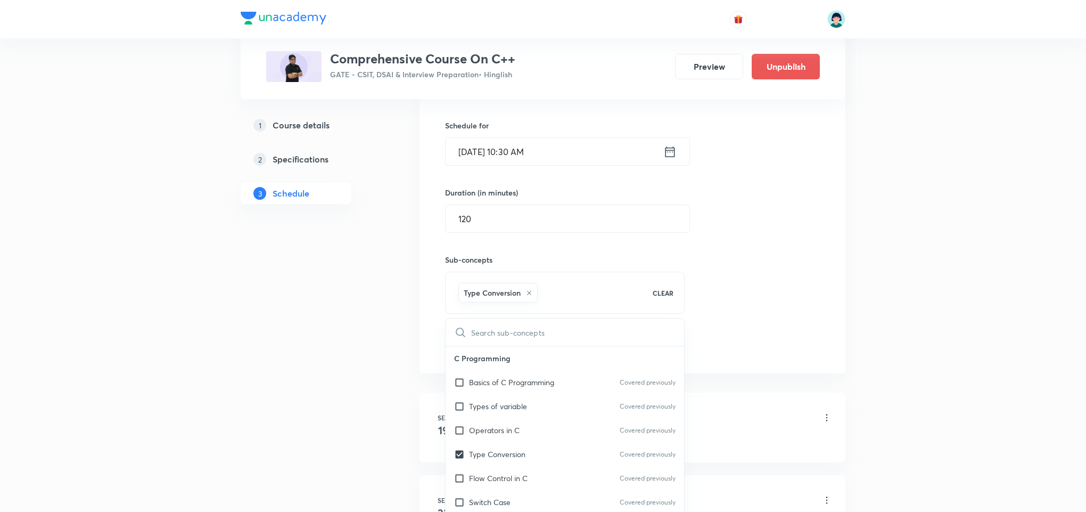
click at [774, 307] on div "Session 21 Live class Quiz Recorded classes Session title 15/99 Friend Function…" at bounding box center [632, 168] width 375 height 375
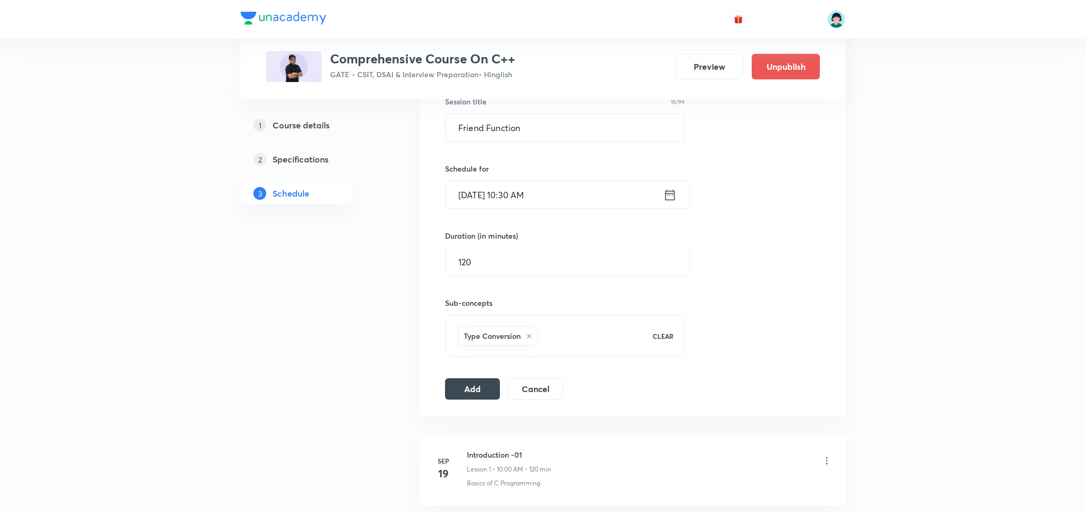
scroll to position [239, 0]
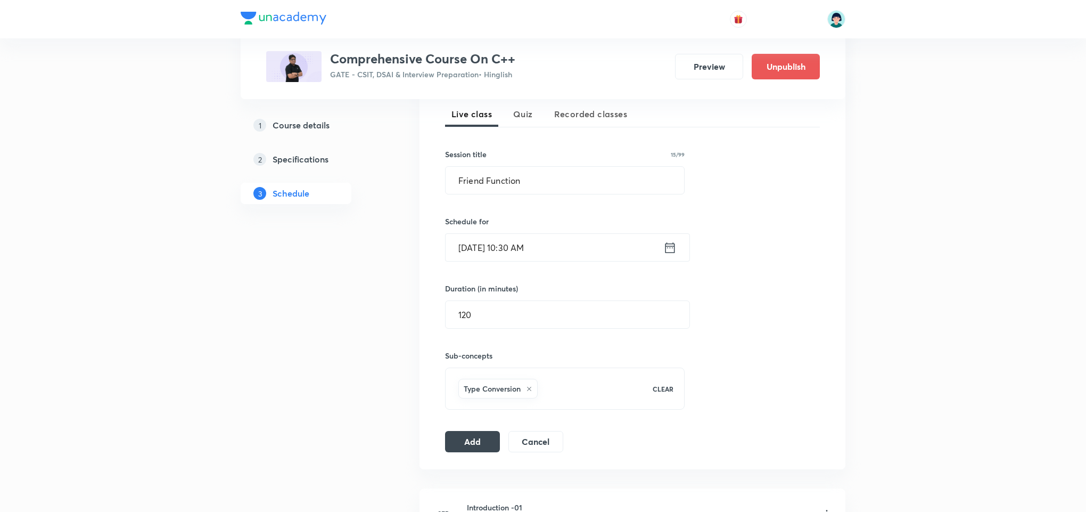
click at [483, 425] on div "Session 21 Live class Quiz Recorded classes Session title 15/99 Friend Function…" at bounding box center [632, 264] width 375 height 375
click at [465, 446] on button "Add" at bounding box center [472, 440] width 55 height 21
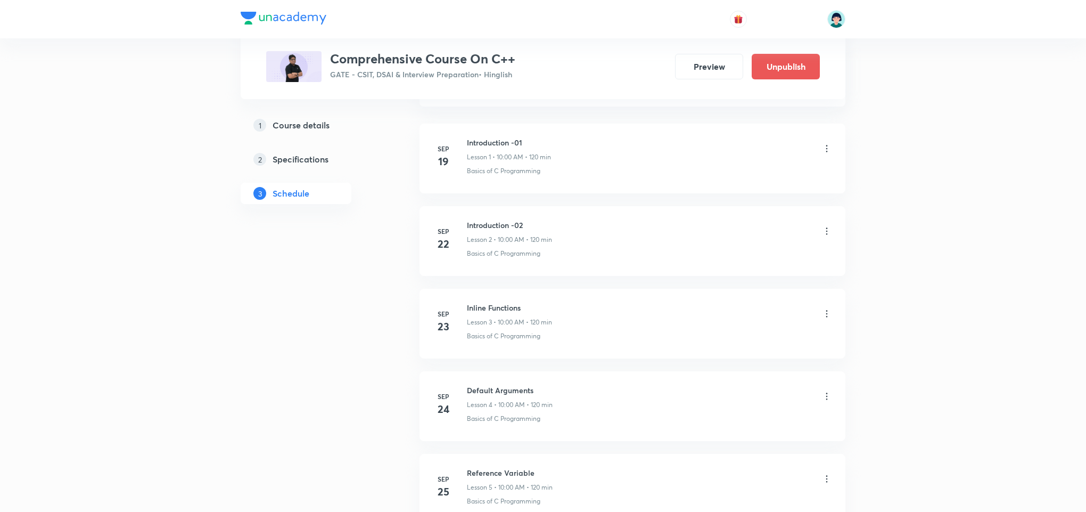
scroll to position [96, 0]
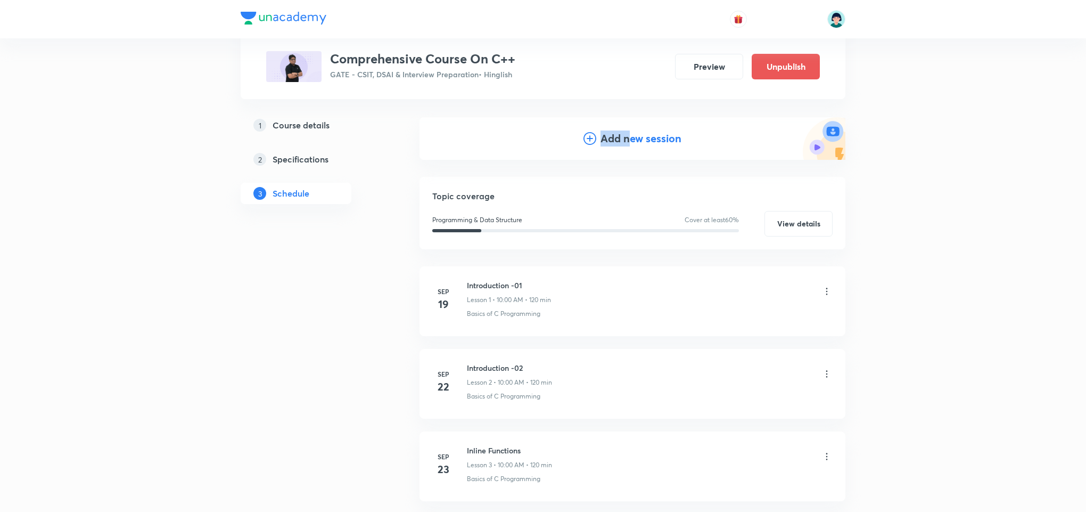
drag, startPoint x: 630, startPoint y: 120, endPoint x: 585, endPoint y: 144, distance: 51.0
click at [585, 144] on div "Add new session" at bounding box center [633, 138] width 426 height 43
click at [585, 144] on icon at bounding box center [590, 138] width 13 height 13
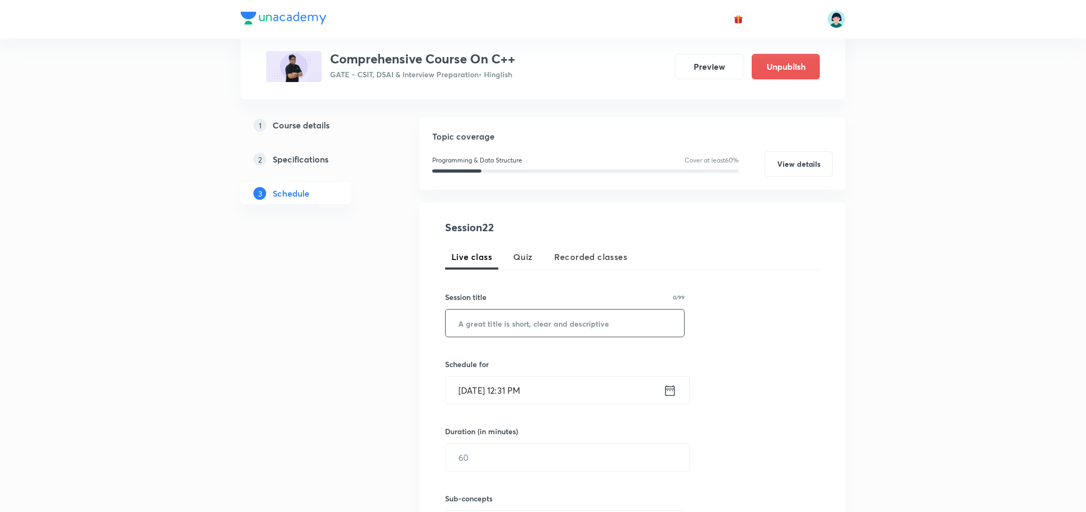
click at [481, 330] on input "text" at bounding box center [565, 322] width 239 height 27
paste input "Inheritance -part 1"
click at [514, 330] on input "Inheritance -part 1" at bounding box center [565, 322] width 239 height 27
type input "Inheritance -Part 1"
click at [471, 387] on input "Oct 6, 2025, 12:31 PM" at bounding box center [555, 390] width 218 height 27
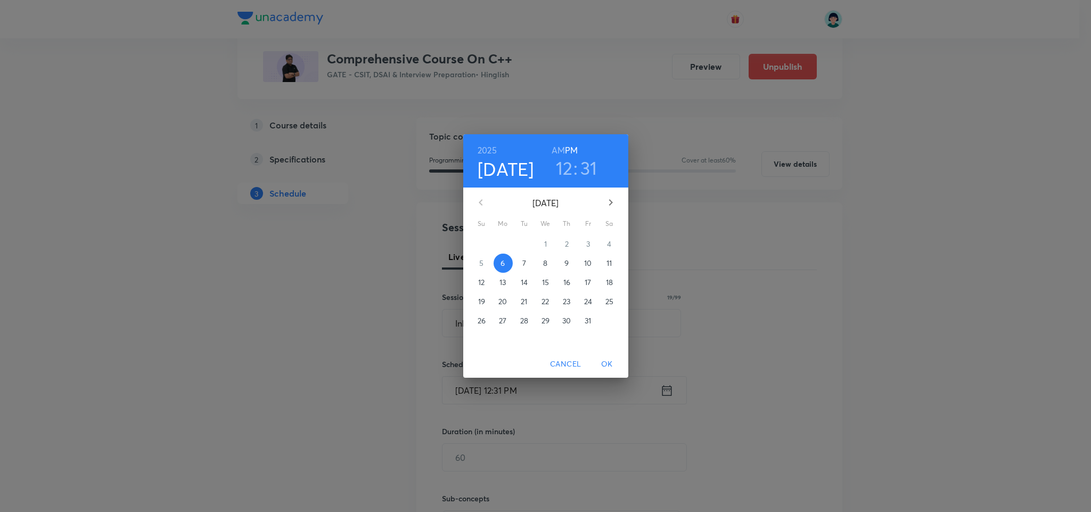
click at [583, 279] on span "17" at bounding box center [588, 282] width 19 height 11
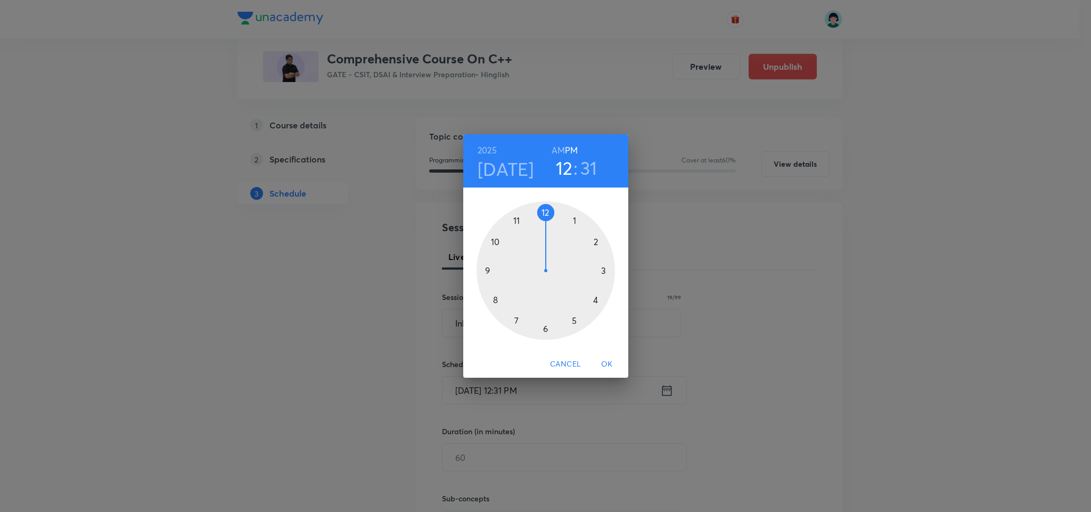
click at [496, 237] on div at bounding box center [546, 270] width 138 height 138
click at [558, 150] on h6 "AM" at bounding box center [558, 150] width 13 height 15
drag, startPoint x: 542, startPoint y: 326, endPoint x: 545, endPoint y: 331, distance: 5.7
click at [545, 331] on div at bounding box center [546, 270] width 138 height 138
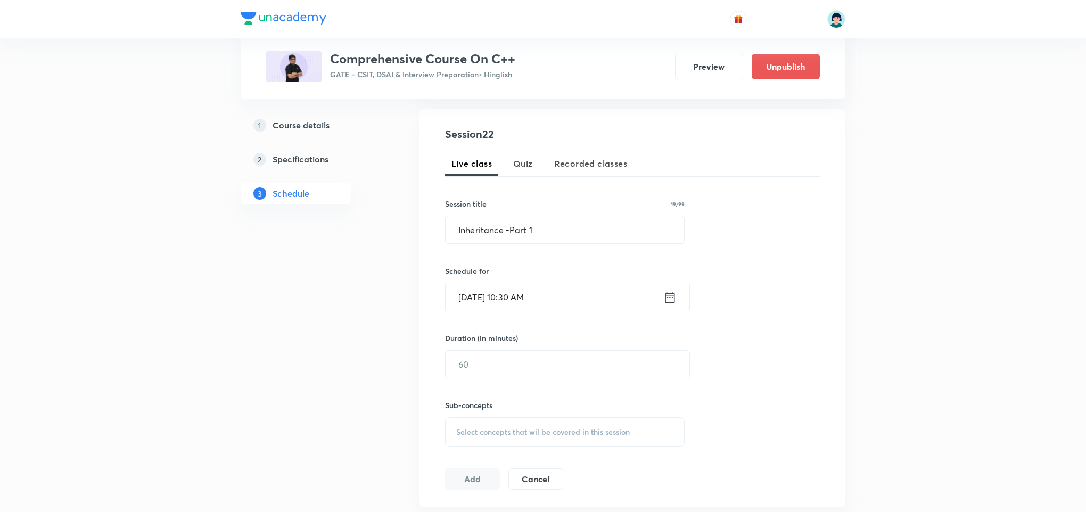
scroll to position [192, 0]
click at [471, 367] on input "text" at bounding box center [568, 361] width 244 height 27
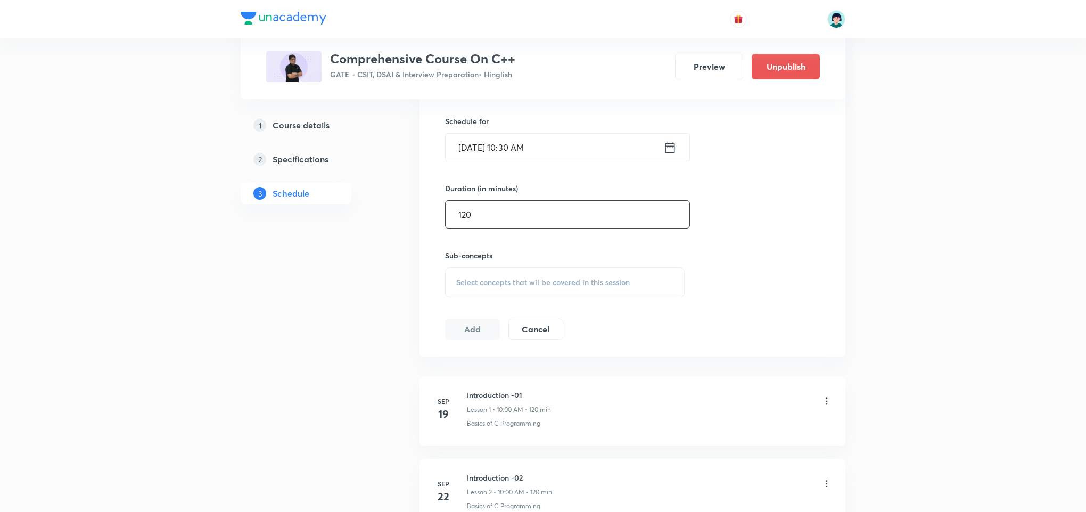
scroll to position [326, 0]
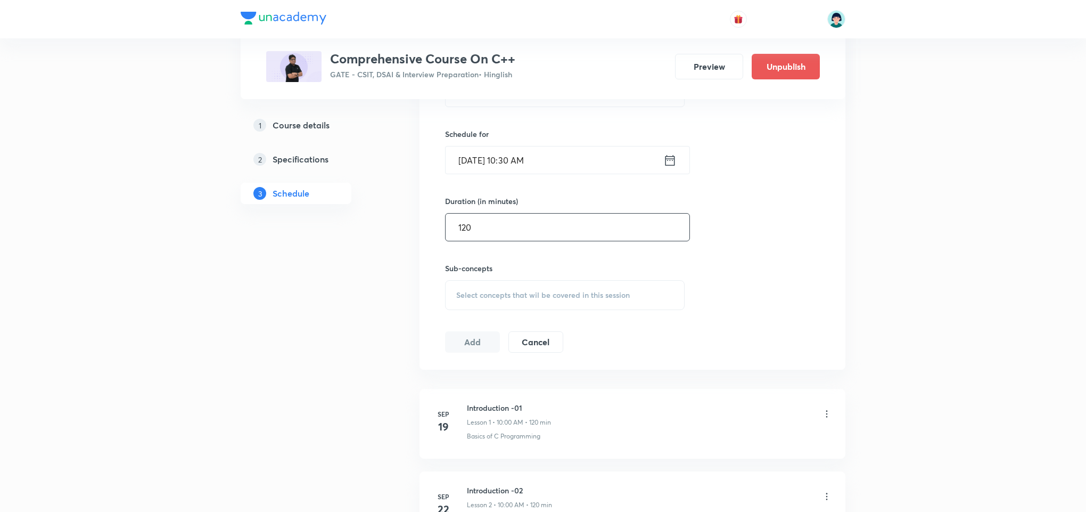
type input "120"
click at [615, 285] on div "Select concepts that wil be covered in this session" at bounding box center [565, 295] width 240 height 30
drag, startPoint x: 568, startPoint y: 388, endPoint x: 903, endPoint y: 296, distance: 347.4
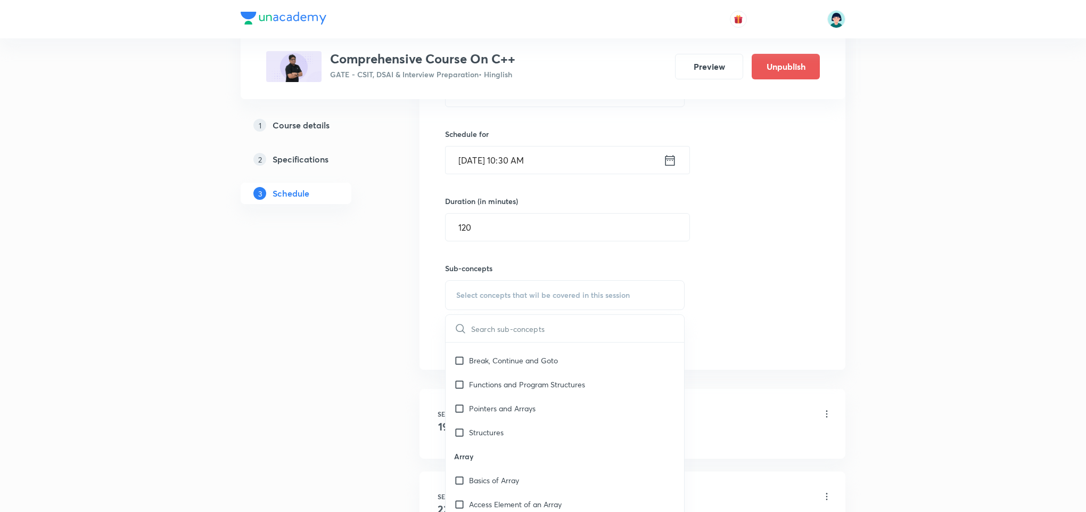
scroll to position [0, 0]
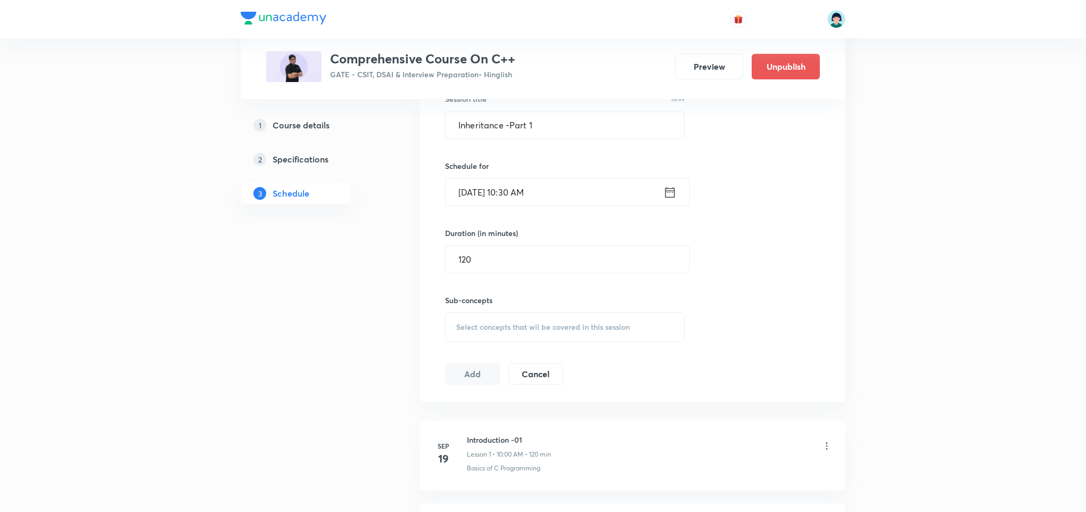
click at [662, 339] on div "Select concepts that wil be covered in this session" at bounding box center [565, 327] width 240 height 30
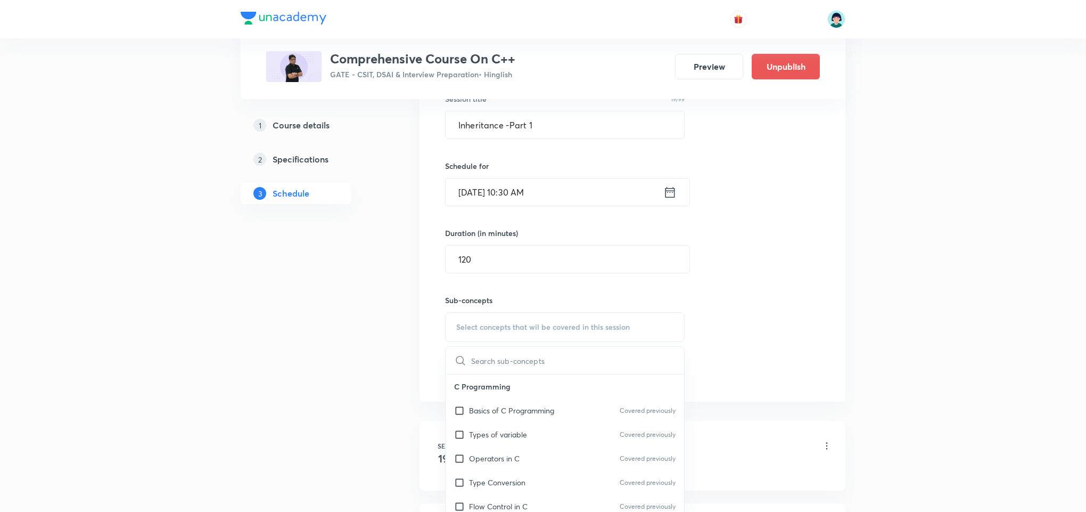
click at [684, 419] on div "​ C Programming Basics of C Programming Covered previously Types of variable Co…" at bounding box center [565, 453] width 240 height 215
click at [574, 449] on div "Pointers and Arrays" at bounding box center [565, 440] width 239 height 24
checkbox input "true"
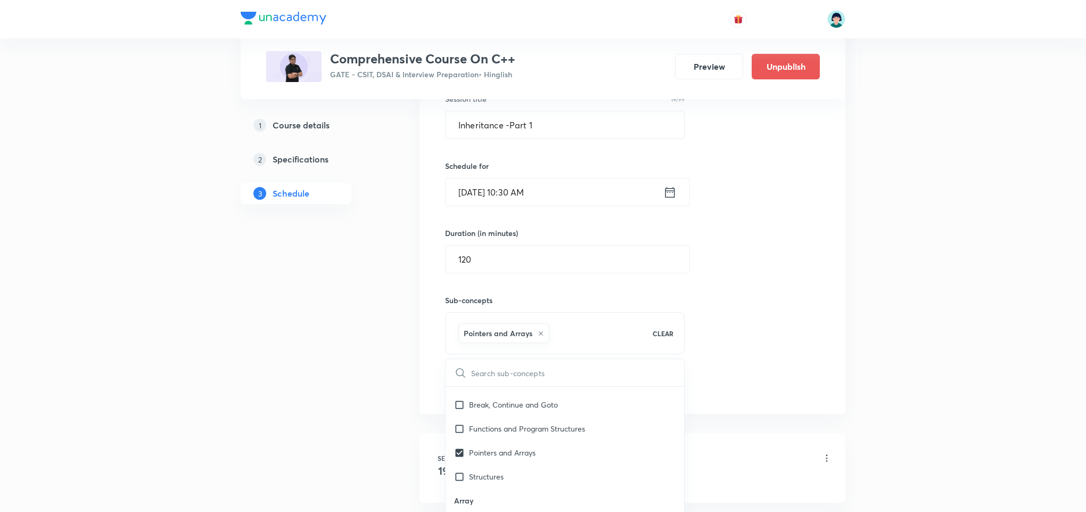
click at [780, 310] on div "Session 22 Live class Quiz Recorded classes Session title 19/99 Inheritance -Pa…" at bounding box center [632, 208] width 375 height 375
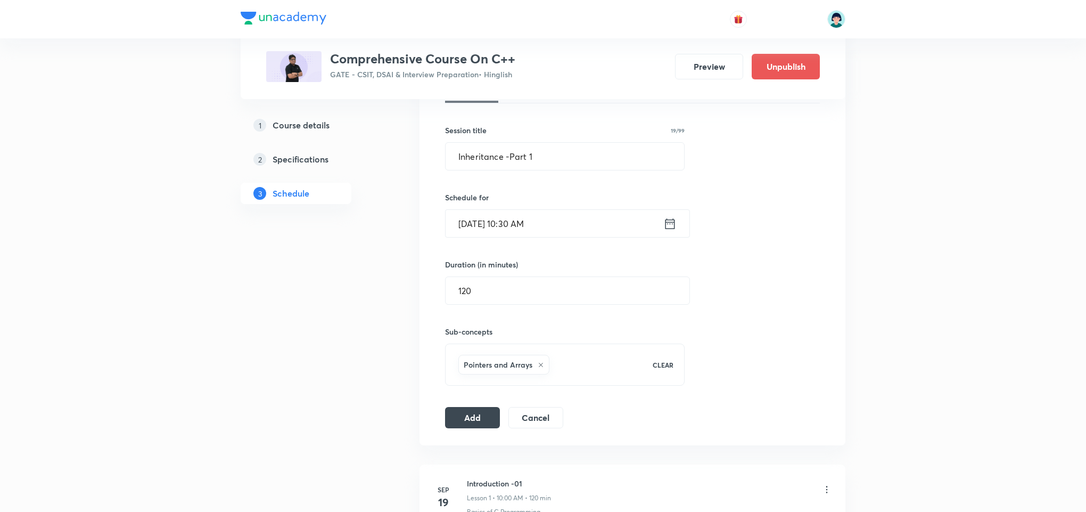
scroll to position [262, 0]
click at [467, 428] on button "Add" at bounding box center [472, 416] width 55 height 21
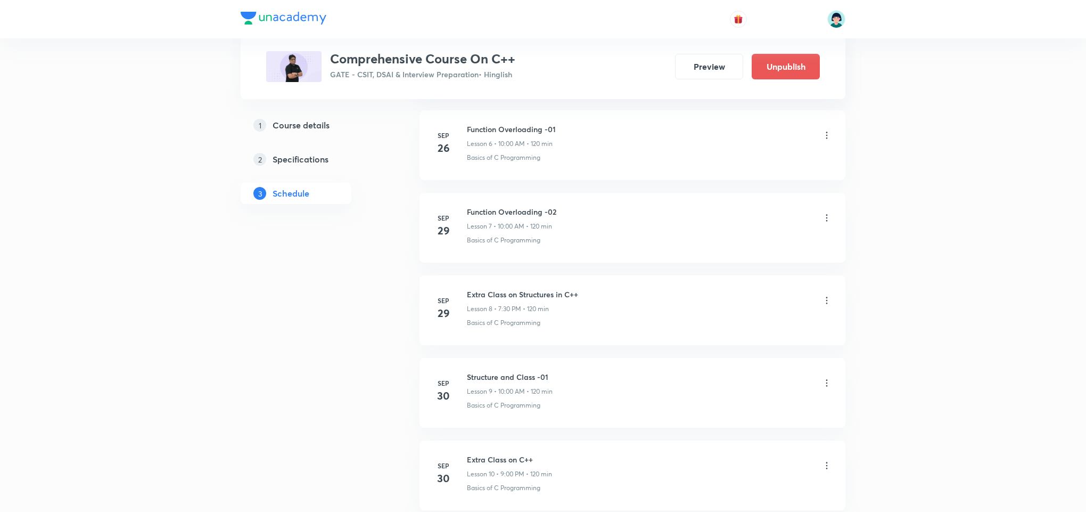
scroll to position [1764, 0]
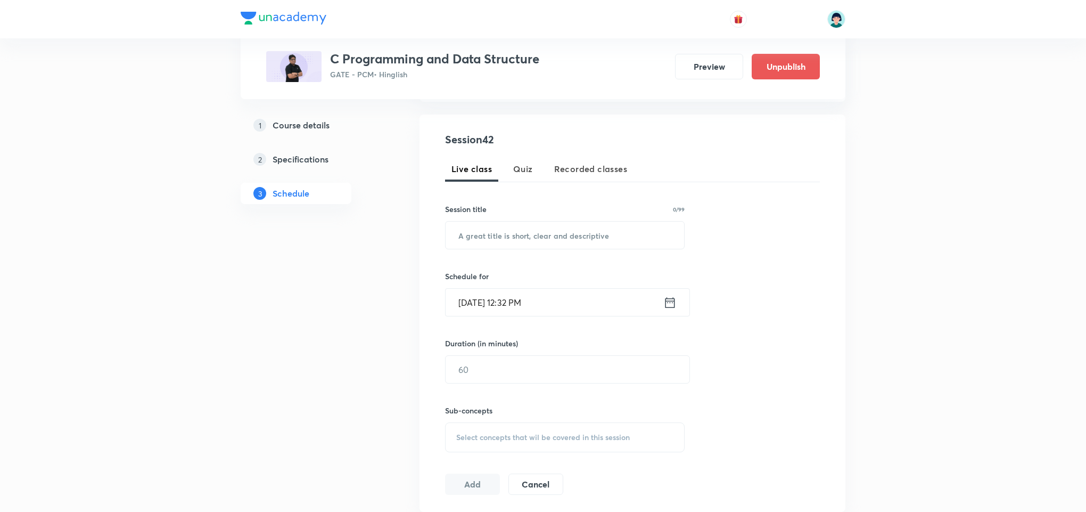
scroll to position [224, 0]
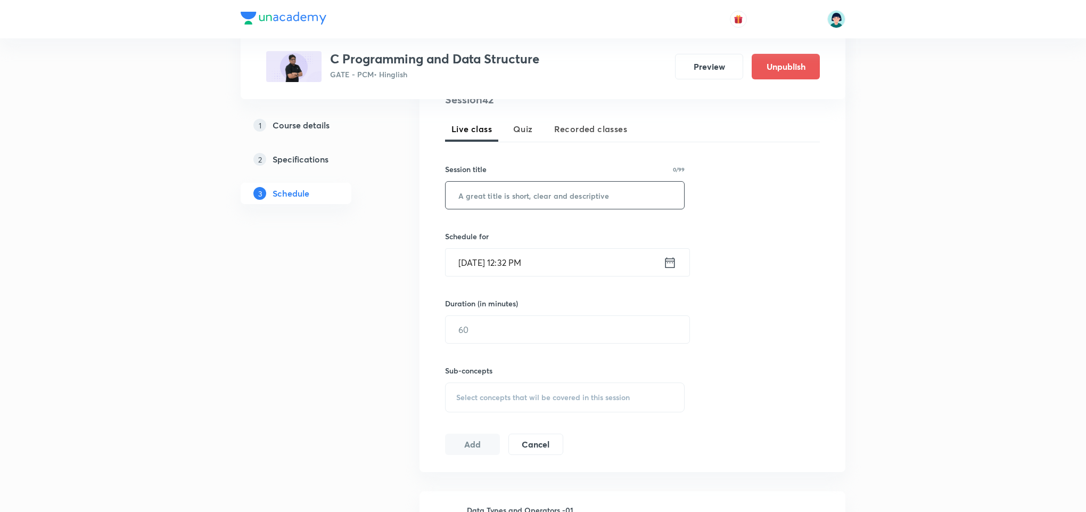
click at [617, 192] on input "text" at bounding box center [565, 195] width 239 height 27
paste input "Trees -03"
type input "Trees -03"
click at [473, 270] on input "Oct 6, 2025, 12:32 PM" at bounding box center [555, 262] width 218 height 27
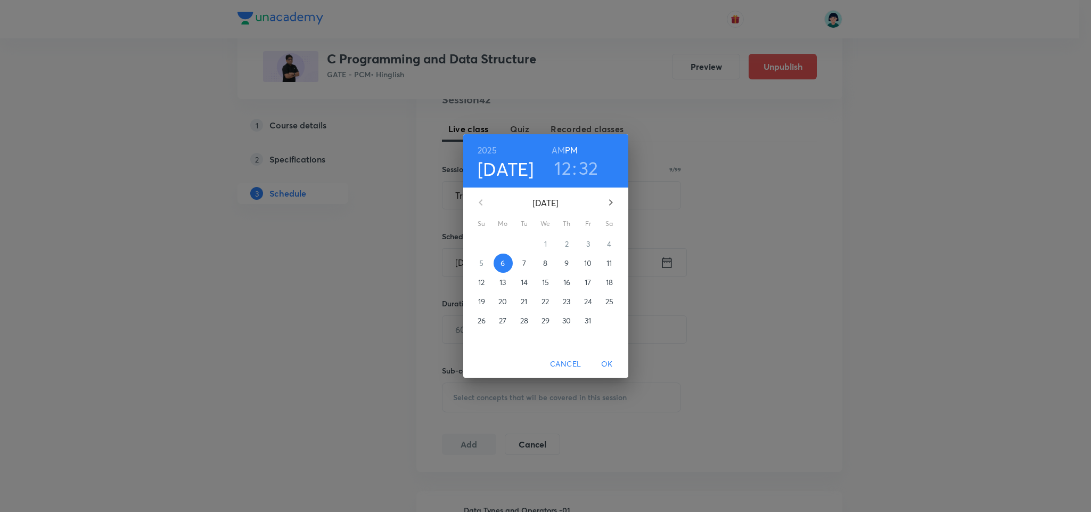
click at [566, 262] on p "9" at bounding box center [567, 263] width 4 height 11
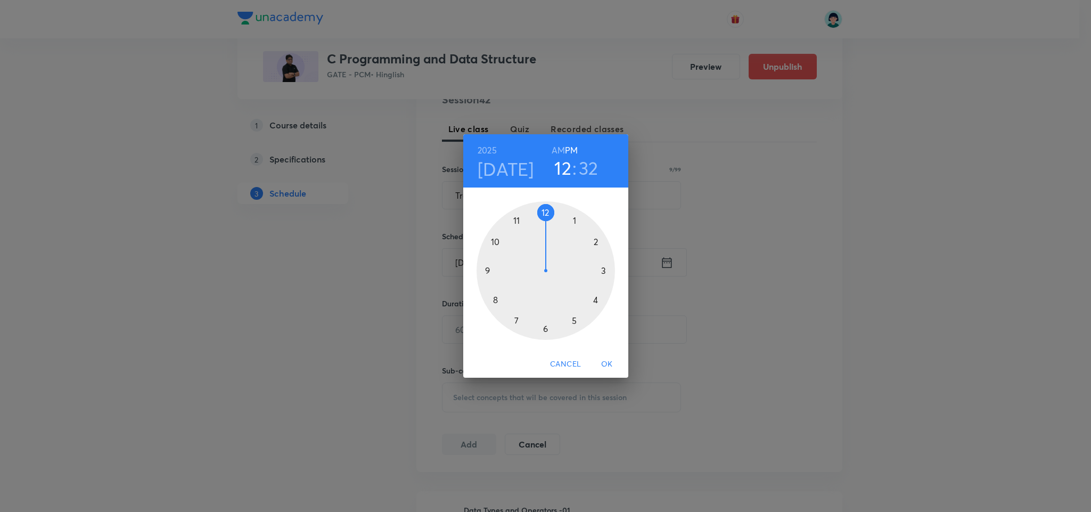
click at [578, 324] on div at bounding box center [546, 270] width 138 height 138
click at [544, 211] on div at bounding box center [546, 270] width 138 height 138
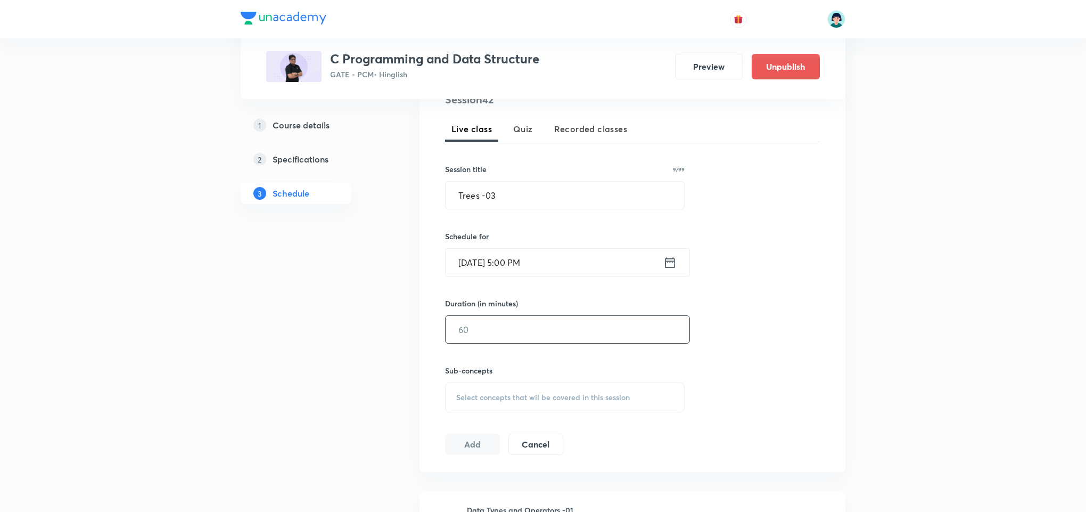
click at [513, 339] on input "text" at bounding box center [568, 329] width 244 height 27
type input "119"
click at [548, 369] on h6 "Sub-concepts" at bounding box center [565, 370] width 240 height 11
click at [566, 389] on div "Select concepts that wil be covered in this session" at bounding box center [565, 397] width 240 height 30
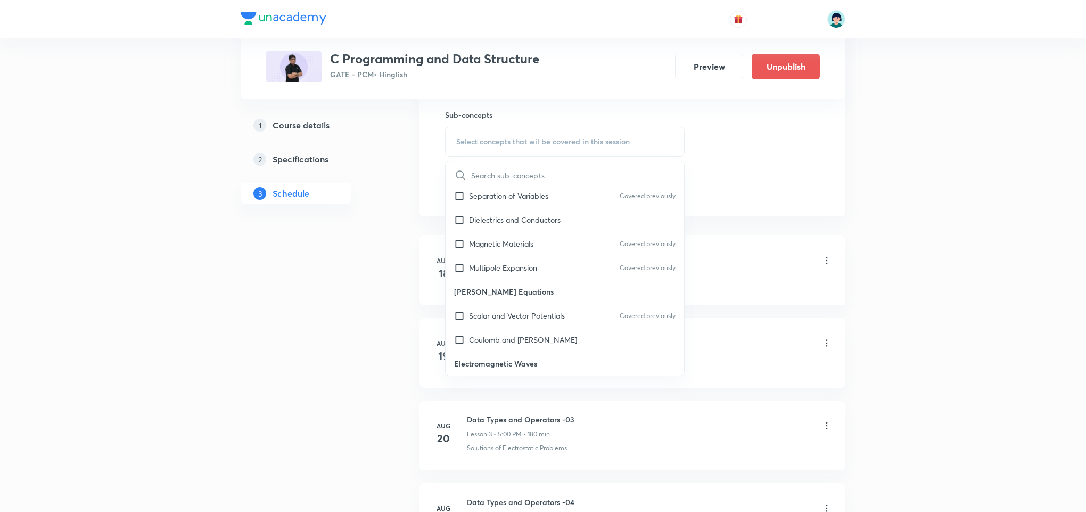
scroll to position [162, 0]
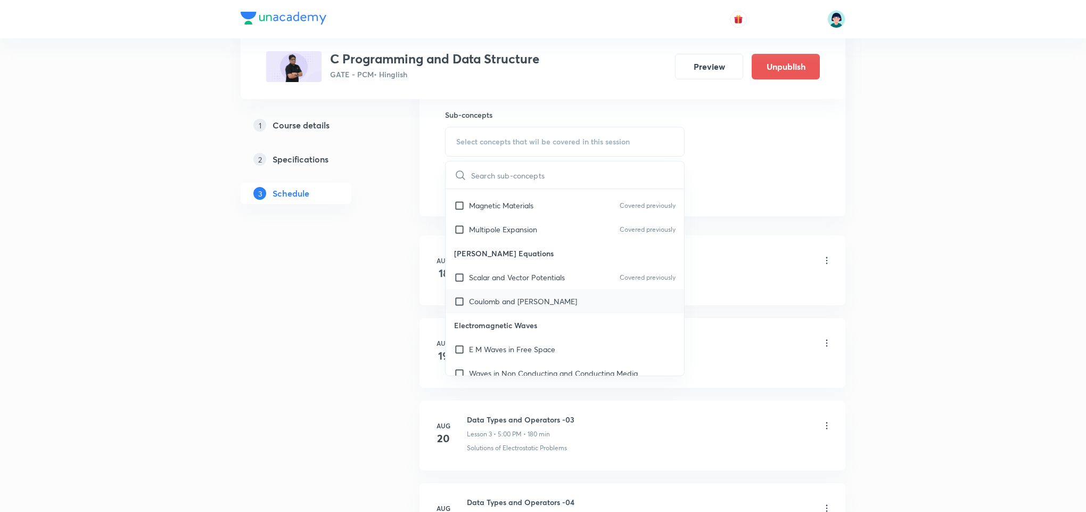
click at [606, 296] on div "Coulomb and Lorentz Gauge" at bounding box center [565, 301] width 239 height 24
checkbox input "true"
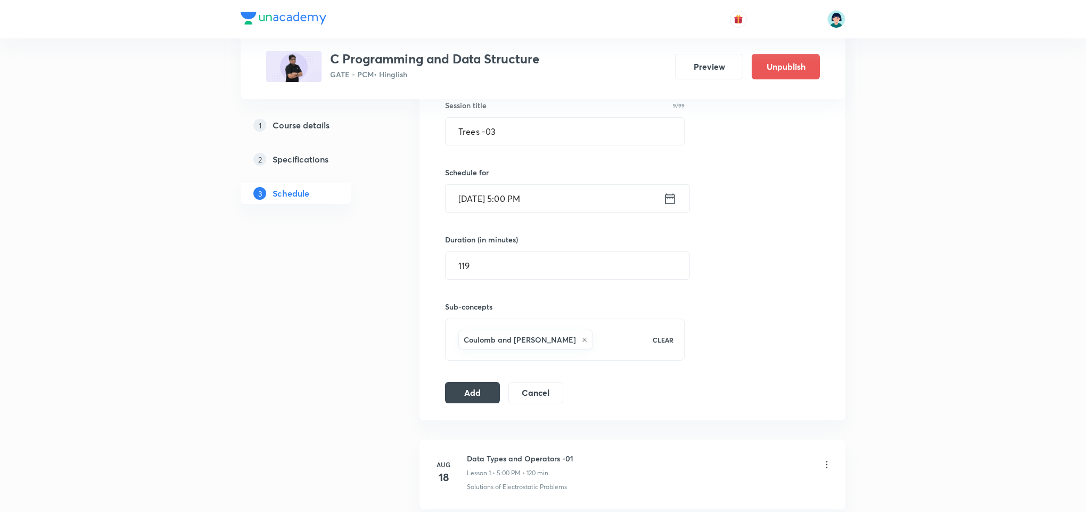
scroll to position [256, 0]
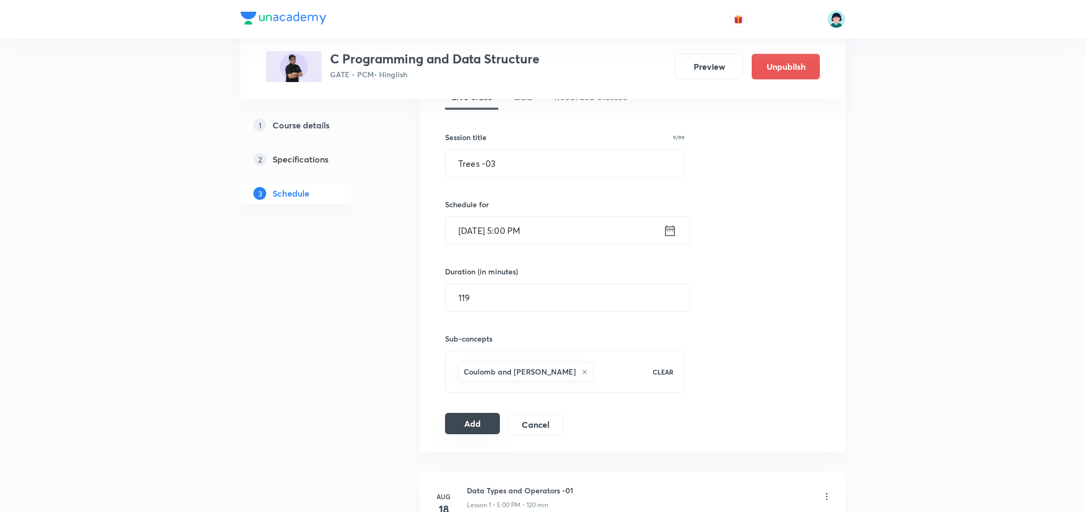
click at [472, 430] on button "Add" at bounding box center [472, 423] width 55 height 21
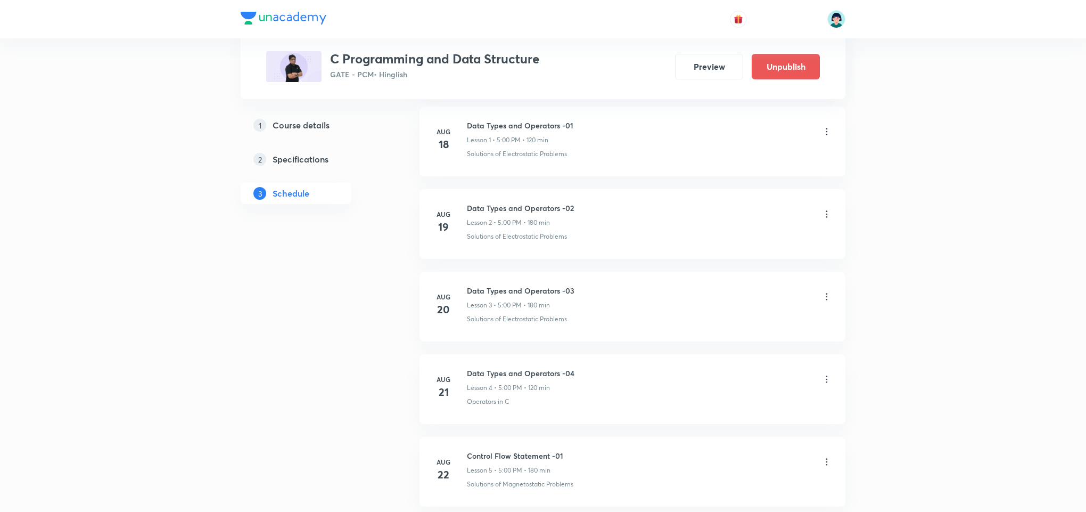
scroll to position [0, 0]
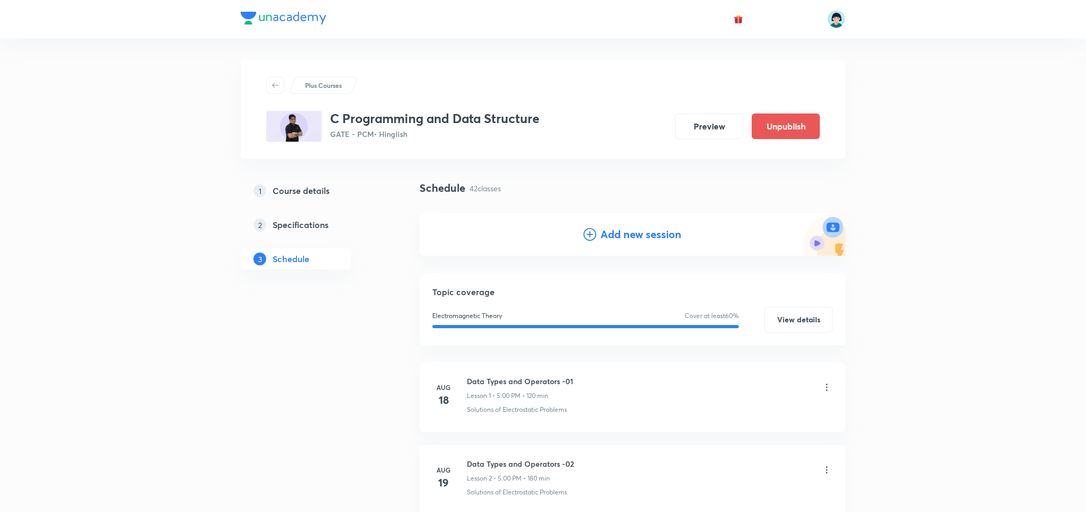
click at [588, 238] on icon at bounding box center [590, 234] width 13 height 13
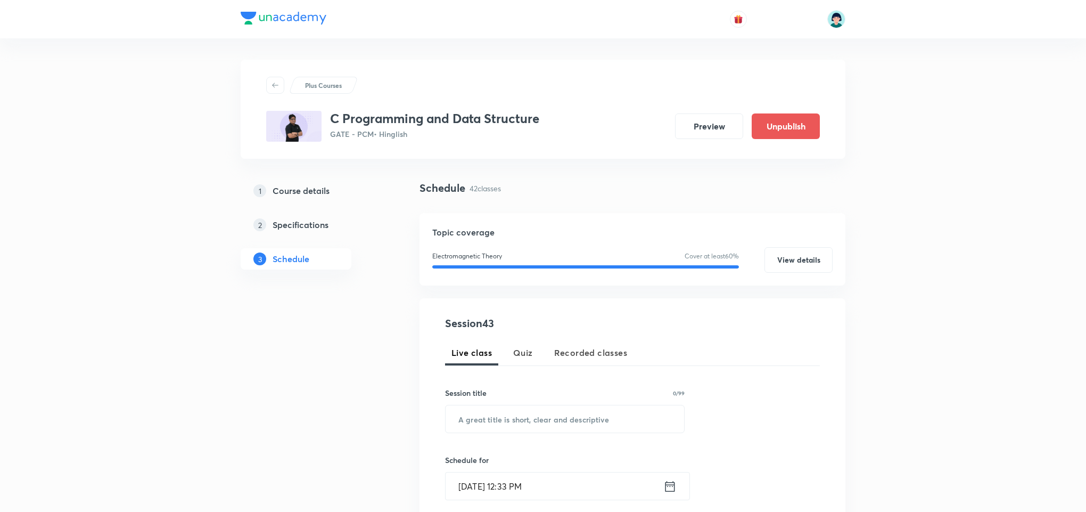
click at [486, 438] on div "Session 43 Live class Quiz Recorded classes Session title 0/99 ​ Schedule for O…" at bounding box center [632, 496] width 375 height 363
click at [515, 422] on input "text" at bounding box center [565, 418] width 239 height 27
paste input "Trees -04"
type input "Trees -04"
click at [475, 489] on input "Oct 6, 2025, 12:33 PM" at bounding box center [555, 485] width 218 height 27
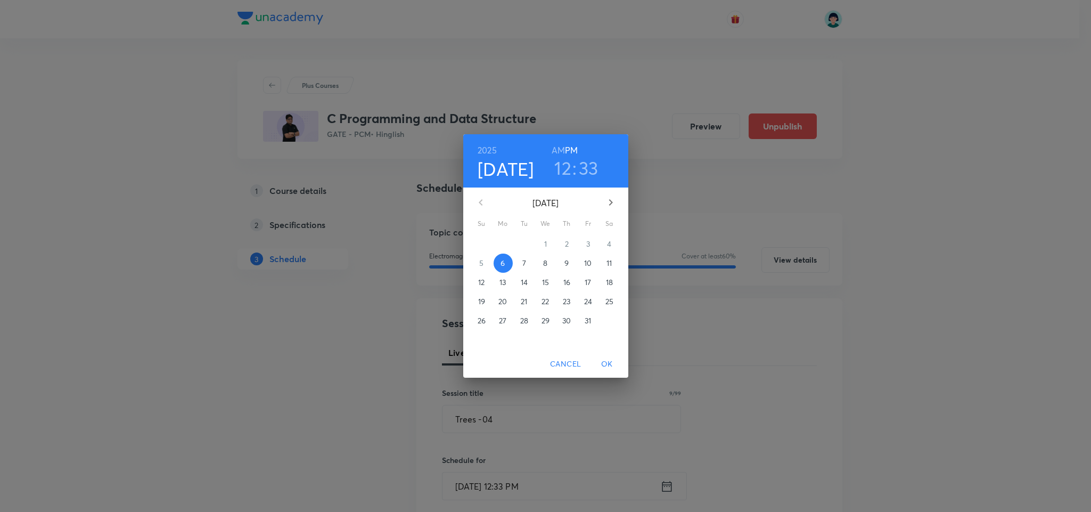
click at [586, 259] on p "10" at bounding box center [587, 263] width 7 height 11
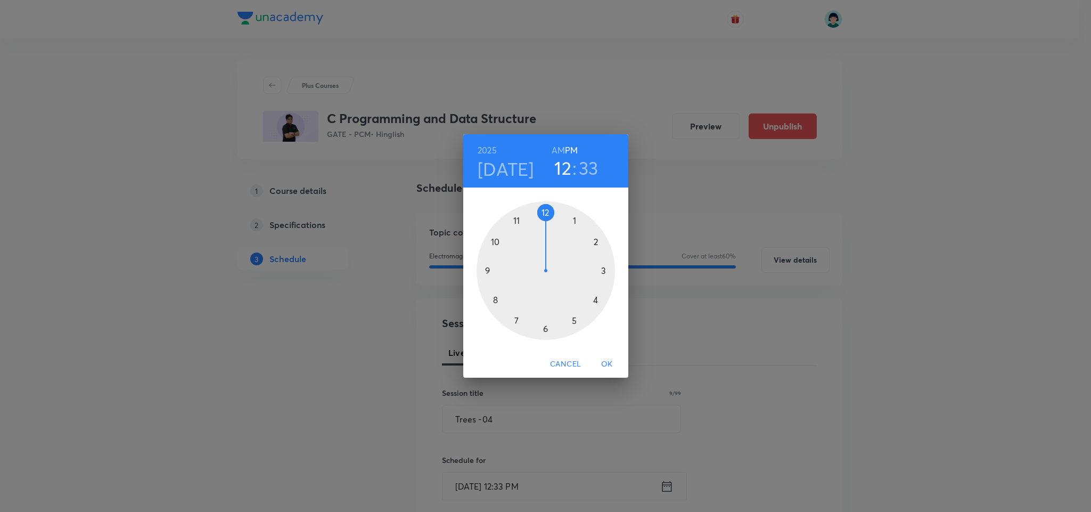
click at [577, 323] on div at bounding box center [546, 270] width 138 height 138
click at [545, 211] on div at bounding box center [546, 270] width 138 height 138
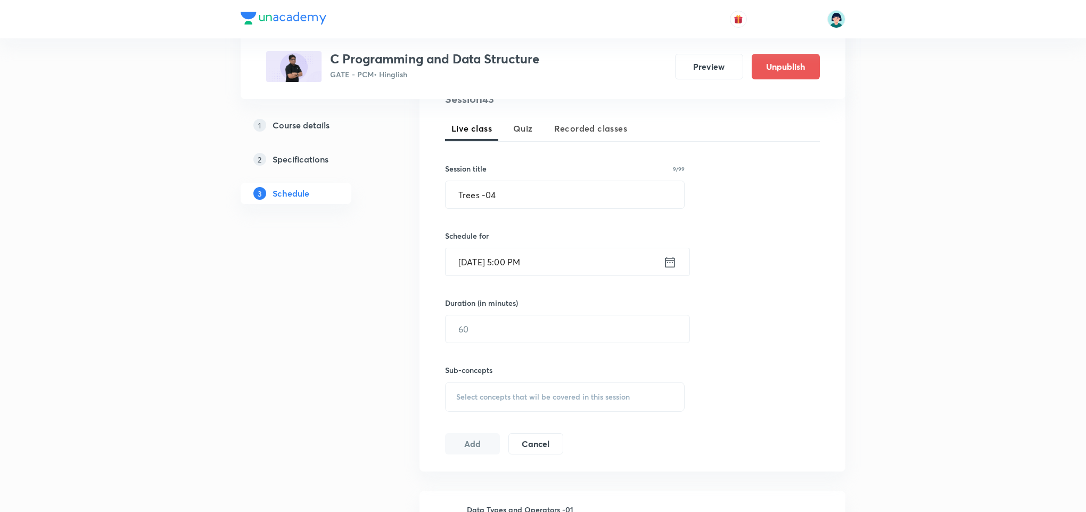
scroll to position [288, 0]
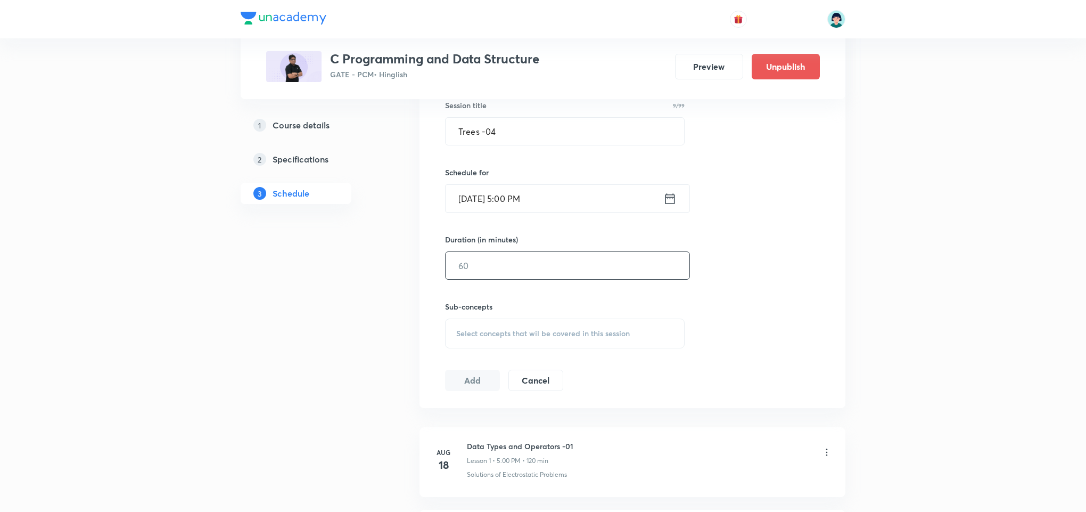
click at [522, 259] on input "text" at bounding box center [568, 265] width 244 height 27
type input "119"
click at [771, 257] on div "Session 43 Live class Quiz Recorded classes Session title 9/99 Trees -04 ​ Sche…" at bounding box center [632, 209] width 375 height 363
click at [644, 325] on div "Select concepts that wil be covered in this session" at bounding box center [565, 333] width 240 height 30
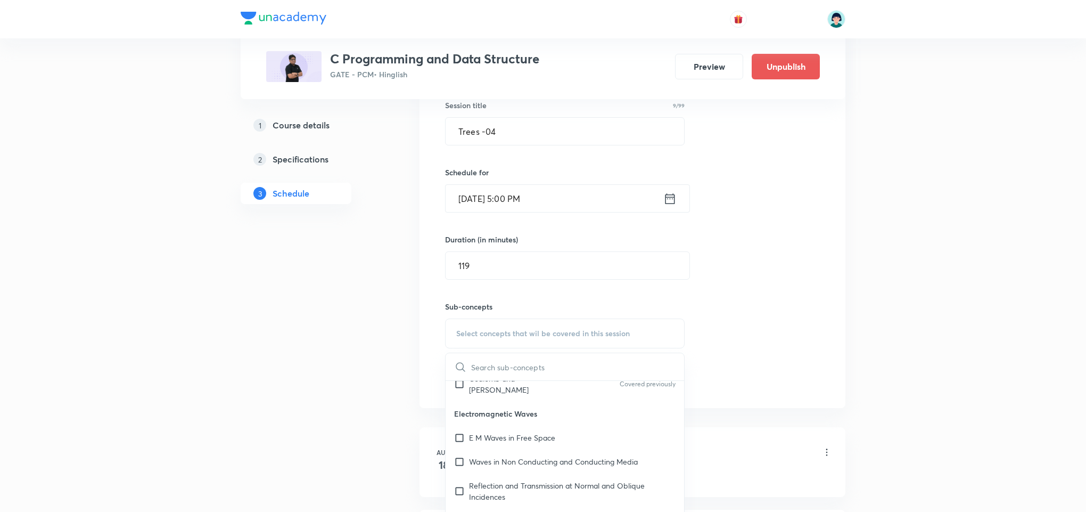
scroll to position [287, 0]
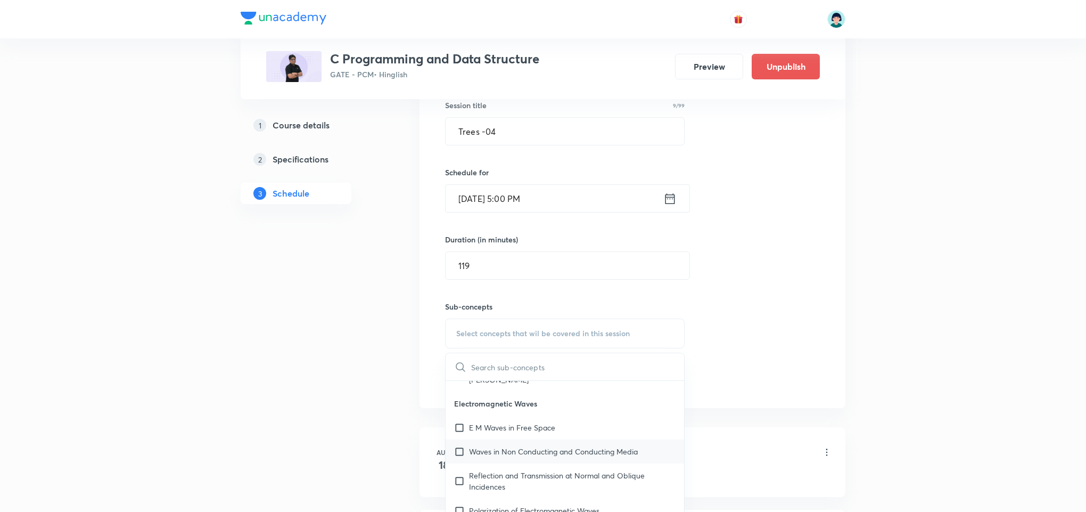
click at [579, 452] on div "Waves in Non Conducting and Conducting Media" at bounding box center [565, 451] width 239 height 24
checkbox input "true"
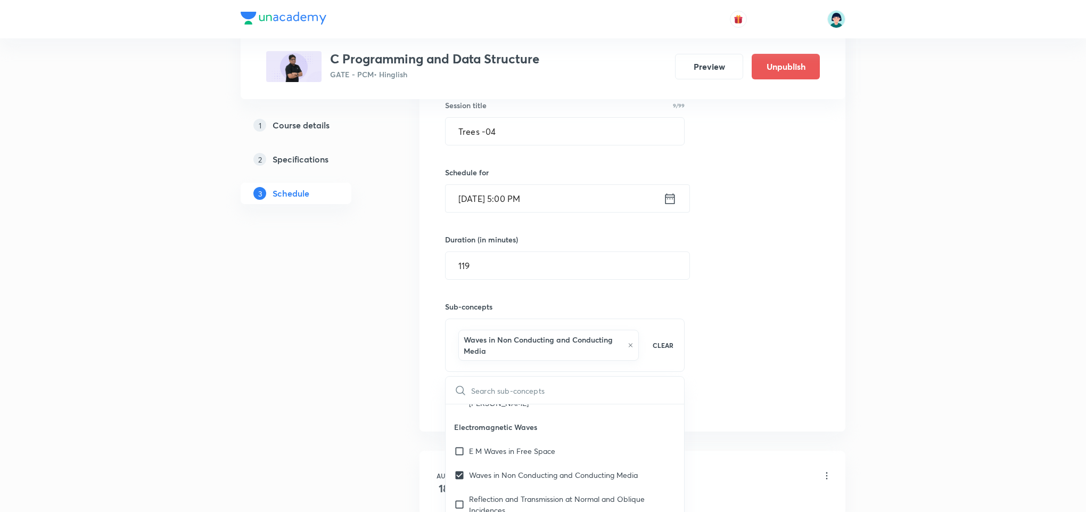
click at [775, 363] on div "Session 43 Live class Quiz Recorded classes Session title 9/99 Trees -04 ​ Sche…" at bounding box center [632, 221] width 375 height 387
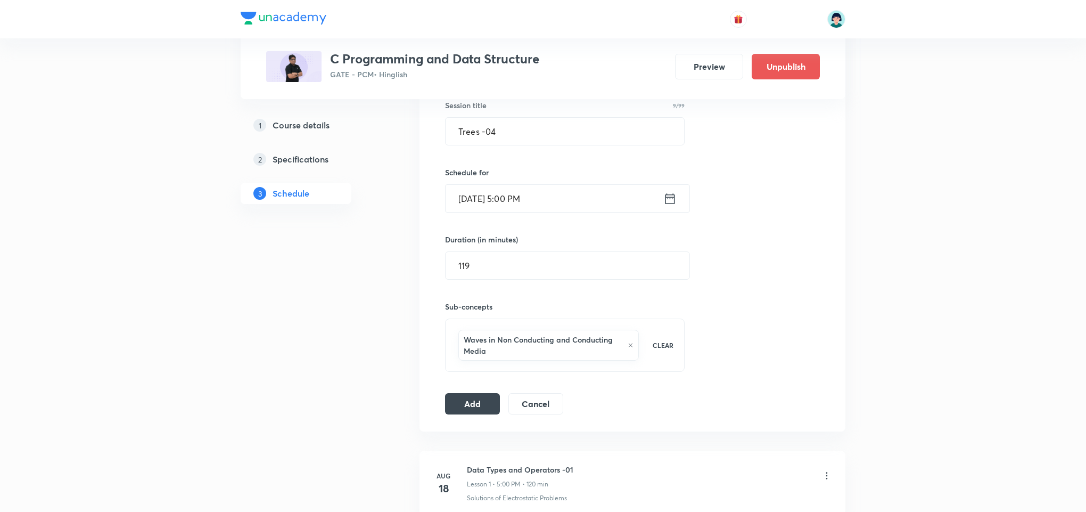
scroll to position [256, 0]
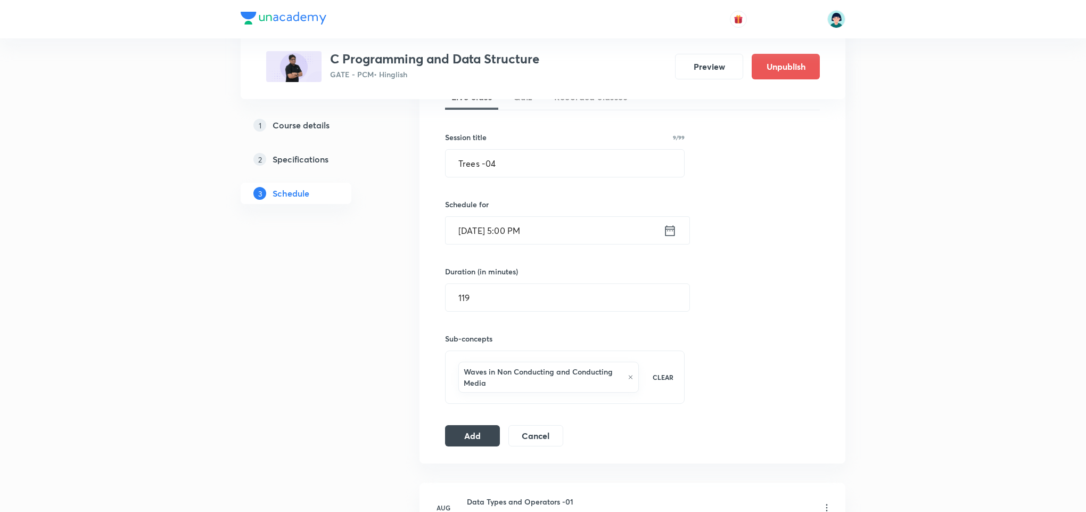
click at [486, 451] on div "Session 43 Live class Quiz Recorded classes Session title 9/99 Trees -04 ​ Sche…" at bounding box center [633, 253] width 426 height 421
click at [454, 435] on button "Add" at bounding box center [472, 434] width 55 height 21
click at [835, 189] on div "Session 43 Live class Quiz Recorded classes Session title 9/99 Trees -04 ​ Sche…" at bounding box center [633, 253] width 426 height 421
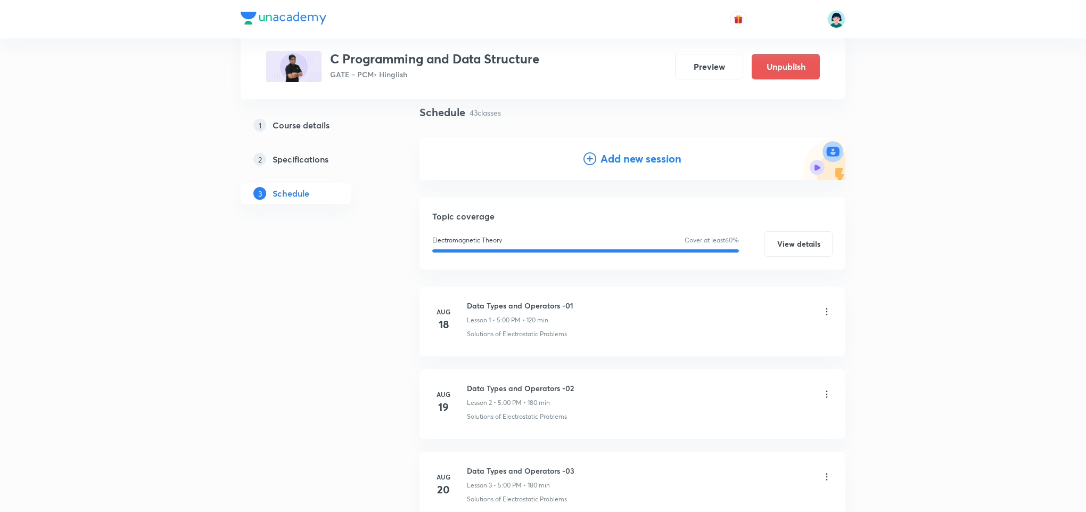
scroll to position [0, 0]
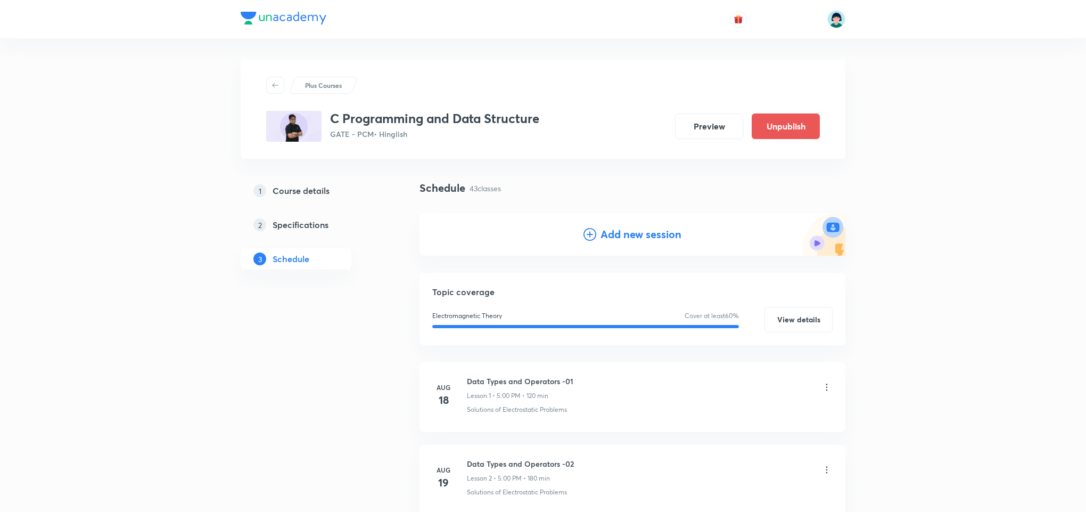
click at [644, 224] on div "Add new session" at bounding box center [633, 234] width 426 height 43
click at [618, 234] on h4 "Add new session" at bounding box center [641, 234] width 81 height 16
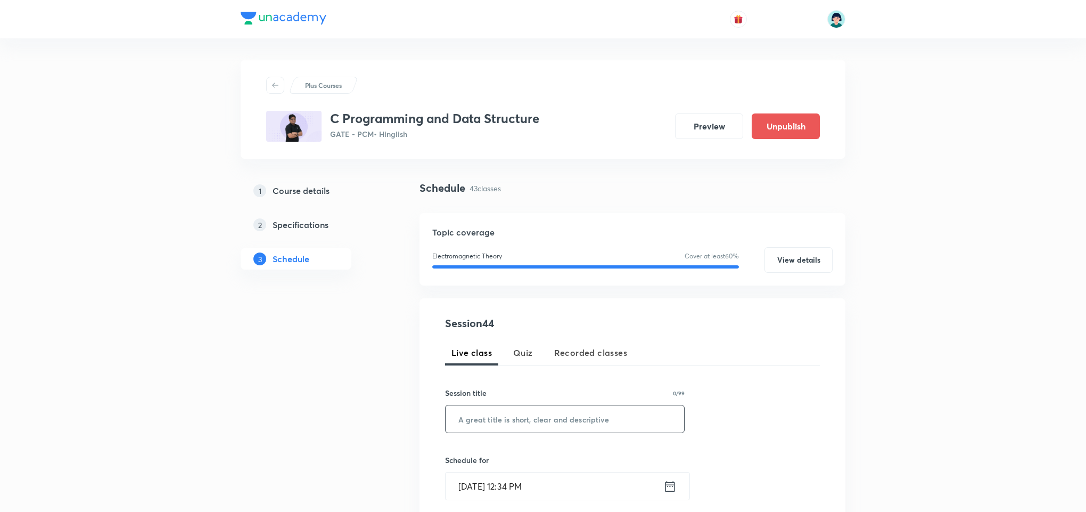
click at [538, 425] on input "text" at bounding box center [565, 418] width 239 height 27
paste input "Trees -05"
type input "Trees -05"
click at [471, 478] on input "Oct 6, 2025, 12:34 PM" at bounding box center [555, 485] width 218 height 27
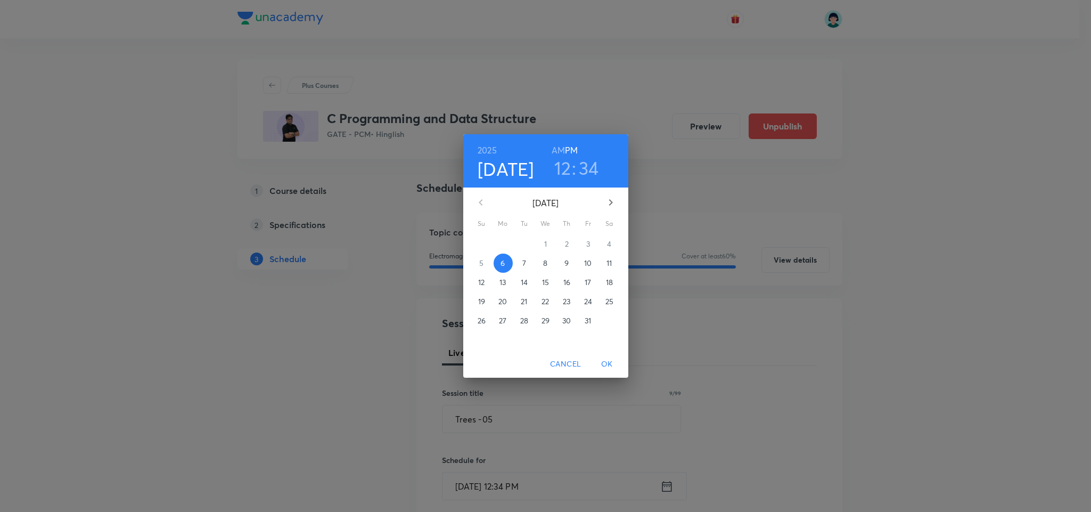
click at [614, 272] on button "11" at bounding box center [609, 263] width 19 height 19
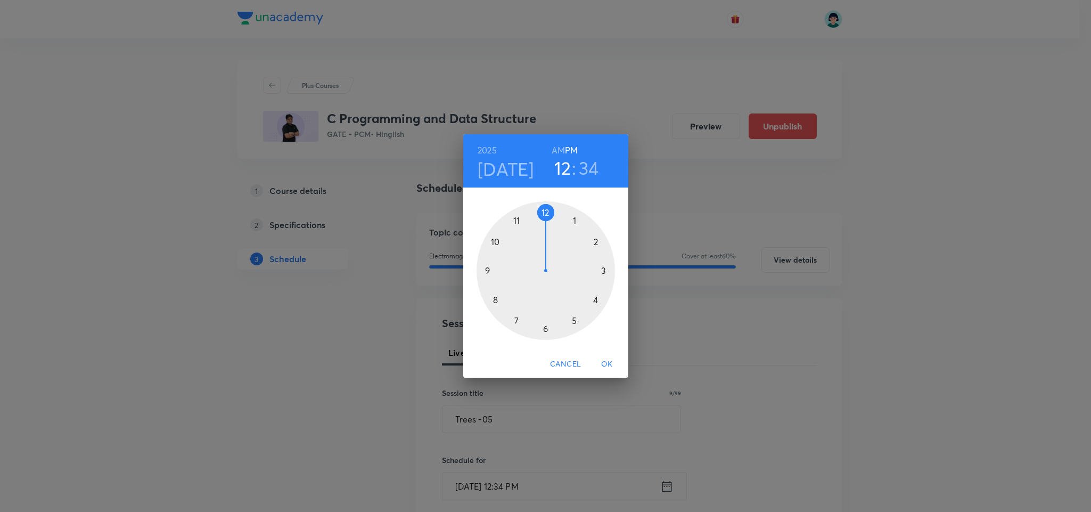
click at [518, 220] on div at bounding box center [546, 270] width 138 height 138
click at [564, 171] on h3 "11" at bounding box center [562, 168] width 14 height 22
click at [579, 321] on div at bounding box center [546, 270] width 138 height 138
click at [545, 211] on div at bounding box center [546, 270] width 138 height 138
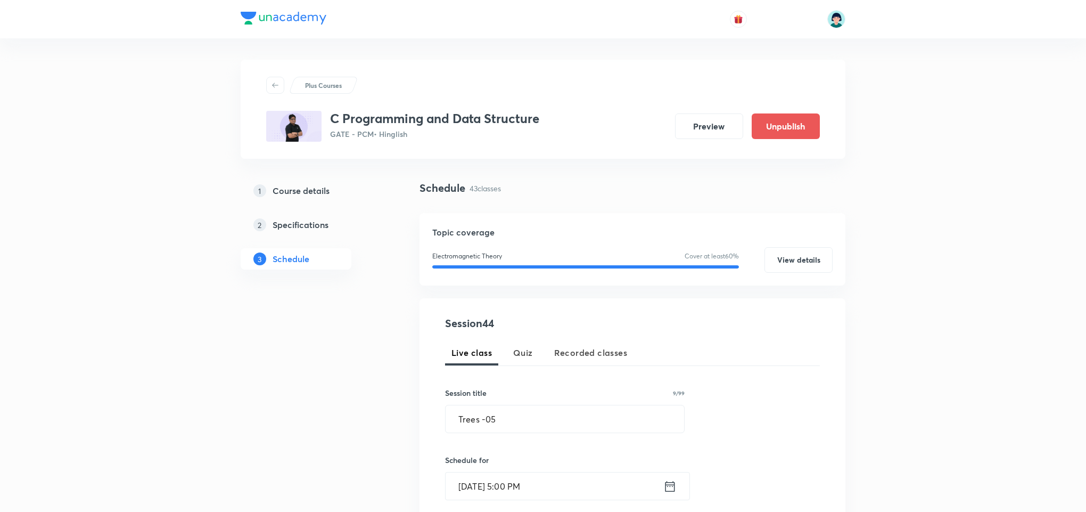
click at [804, 338] on div "Session 44 Live class Quiz Recorded classes Session title 9/99 Trees -05 ​ Sche…" at bounding box center [632, 496] width 375 height 363
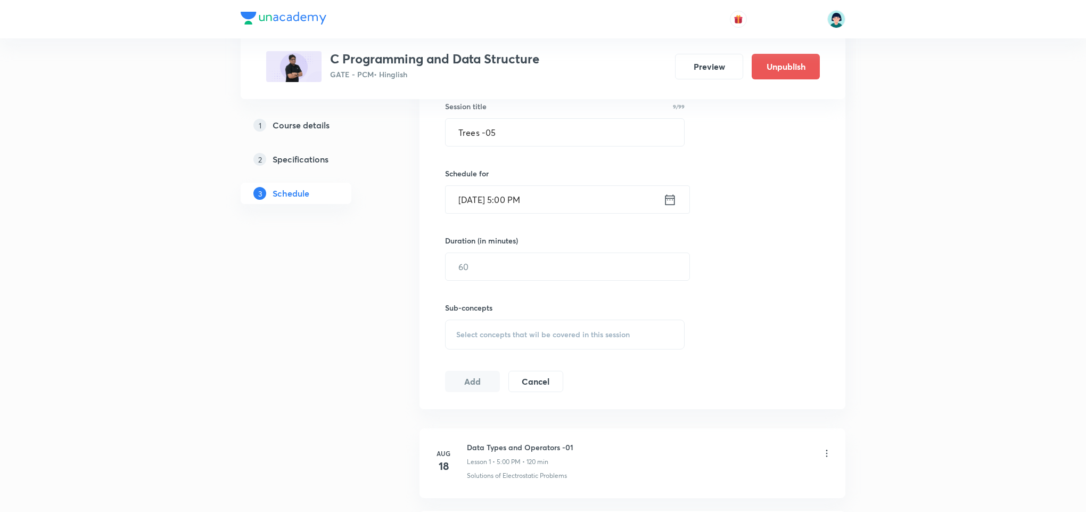
scroll to position [288, 0]
click at [558, 267] on input "text" at bounding box center [568, 265] width 244 height 27
type input "119"
click at [600, 334] on span "Select concepts that wil be covered in this session" at bounding box center [543, 333] width 174 height 9
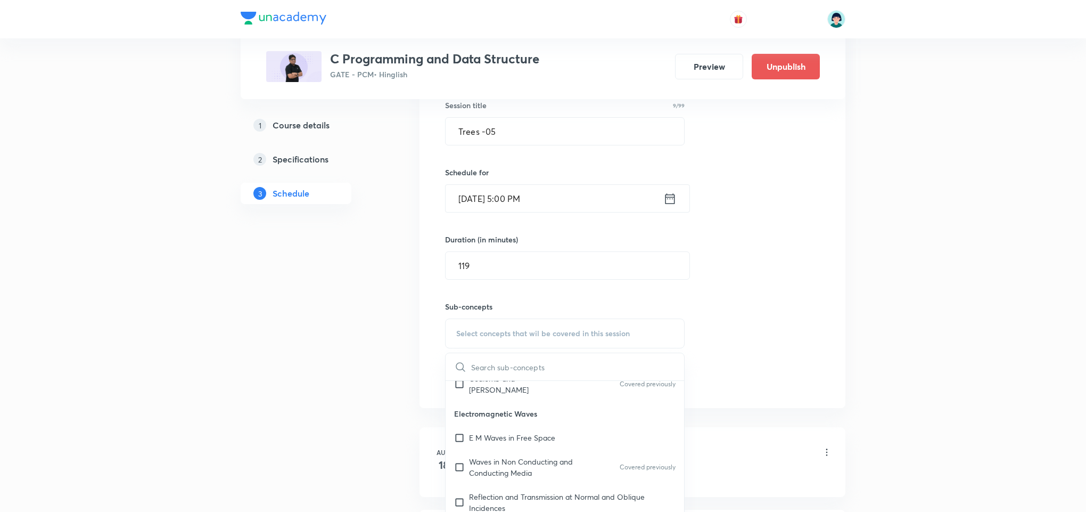
scroll to position [304, 0]
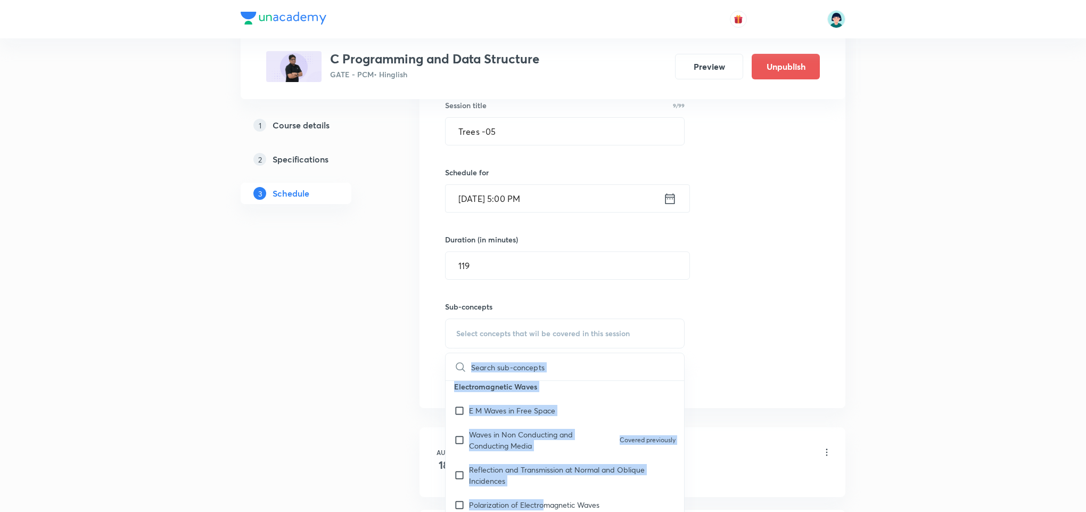
drag, startPoint x: 544, startPoint y: 487, endPoint x: 874, endPoint y: 333, distance: 364.5
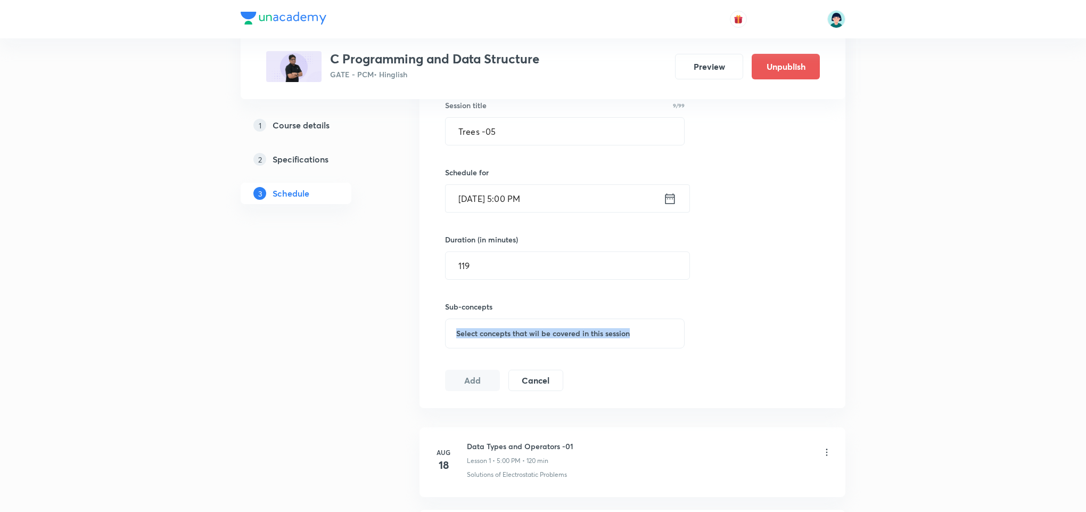
click at [626, 328] on div "Select concepts that wil be covered in this session" at bounding box center [565, 333] width 240 height 30
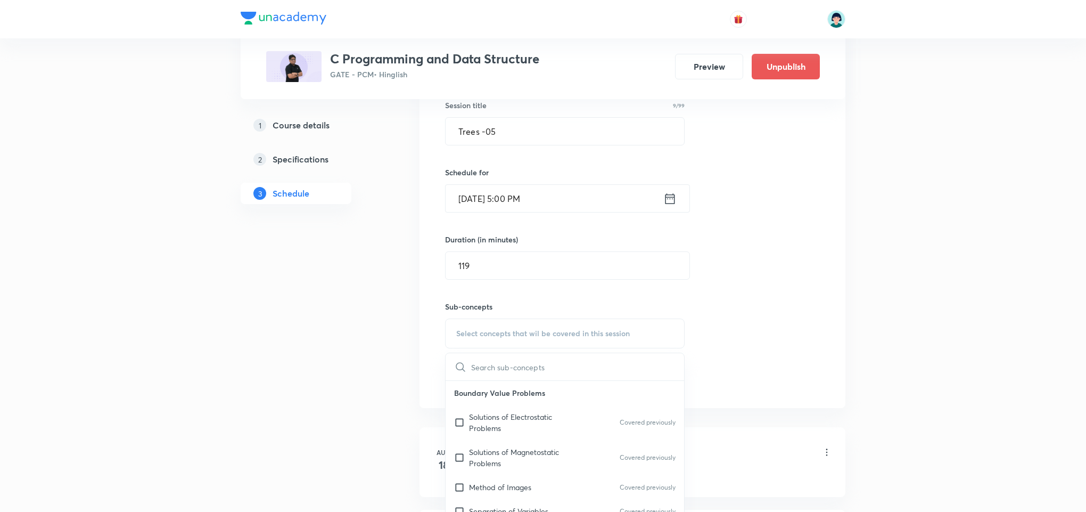
scroll to position [338, 0]
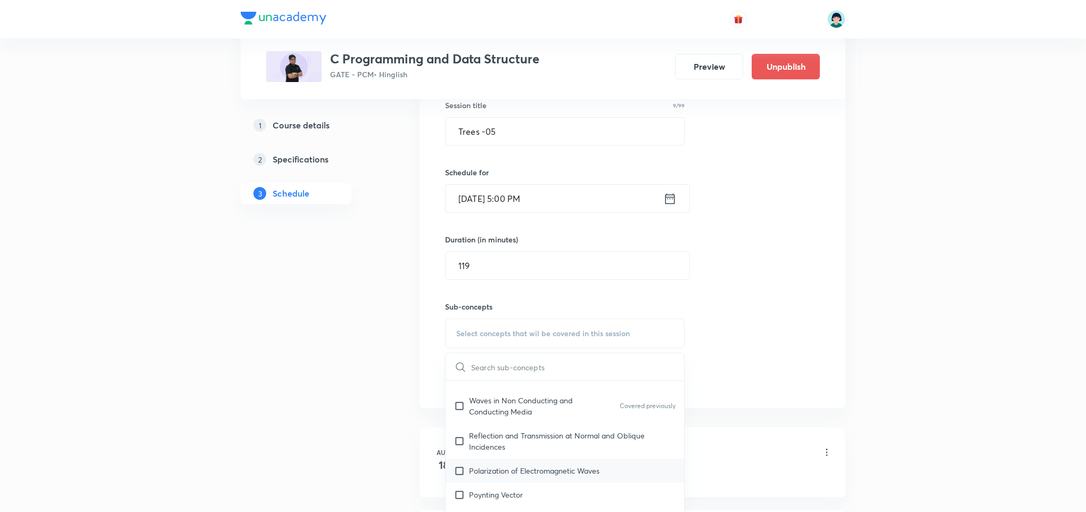
click at [532, 465] on p "Polarization of Electromagnetic Waves" at bounding box center [534, 470] width 130 height 11
checkbox input "true"
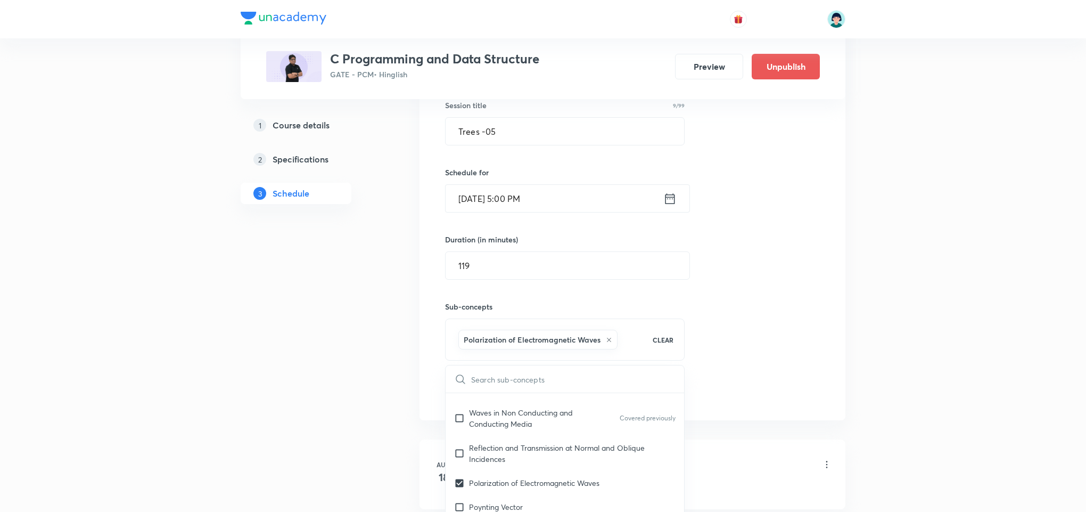
click at [805, 344] on div "Session 44 Live class Quiz Recorded classes Session title 9/99 Trees -05 ​ Sche…" at bounding box center [632, 215] width 375 height 375
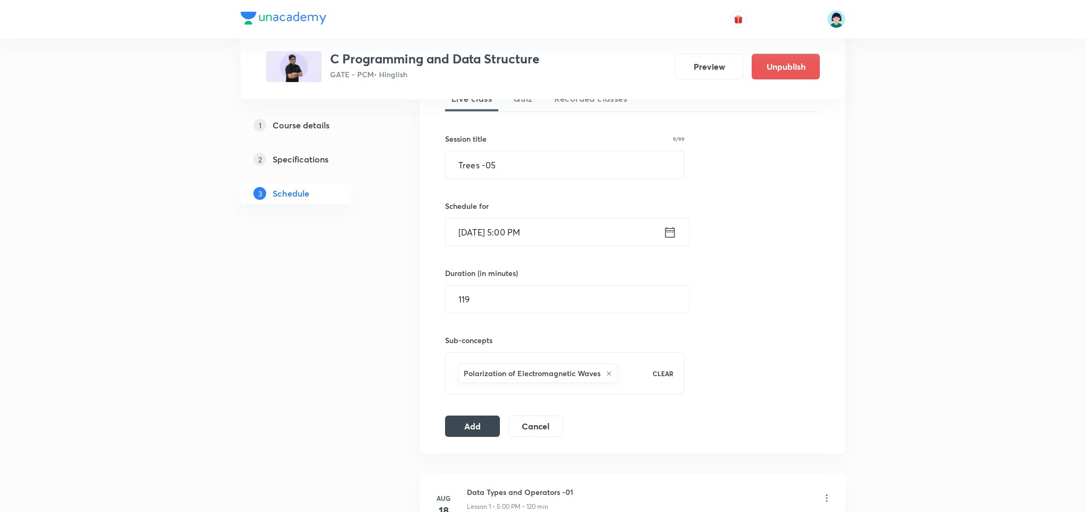
scroll to position [224, 0]
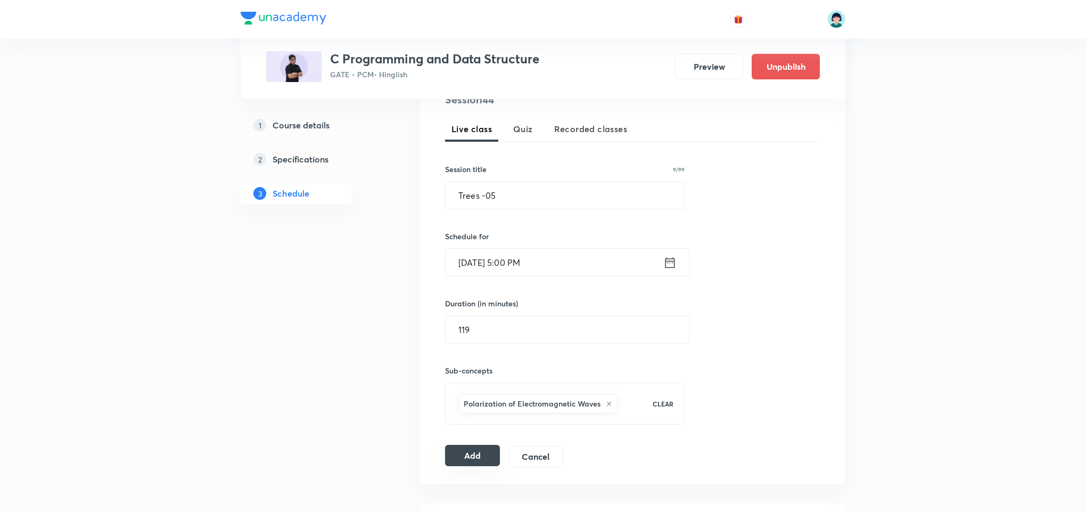
click at [471, 451] on button "Add" at bounding box center [472, 455] width 55 height 21
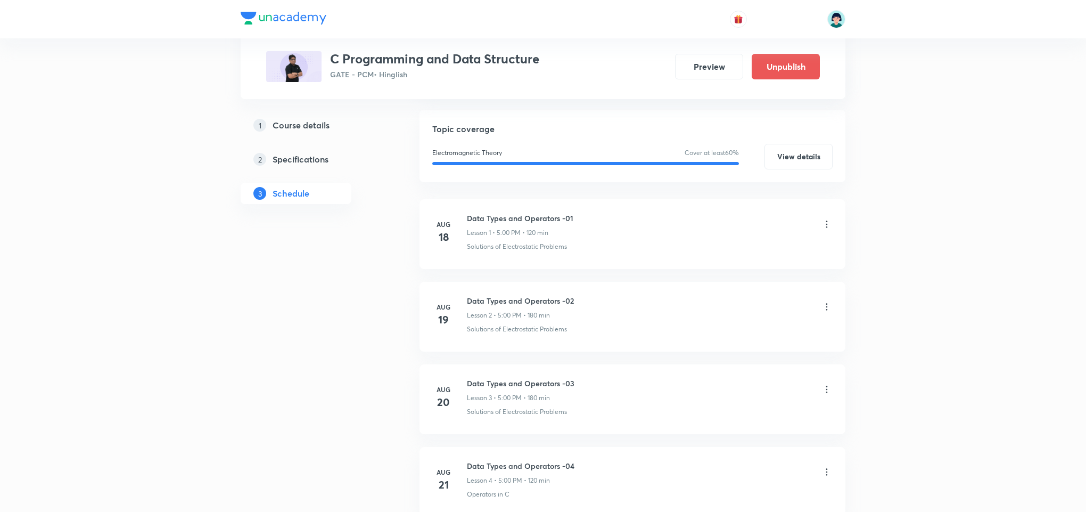
scroll to position [238, 0]
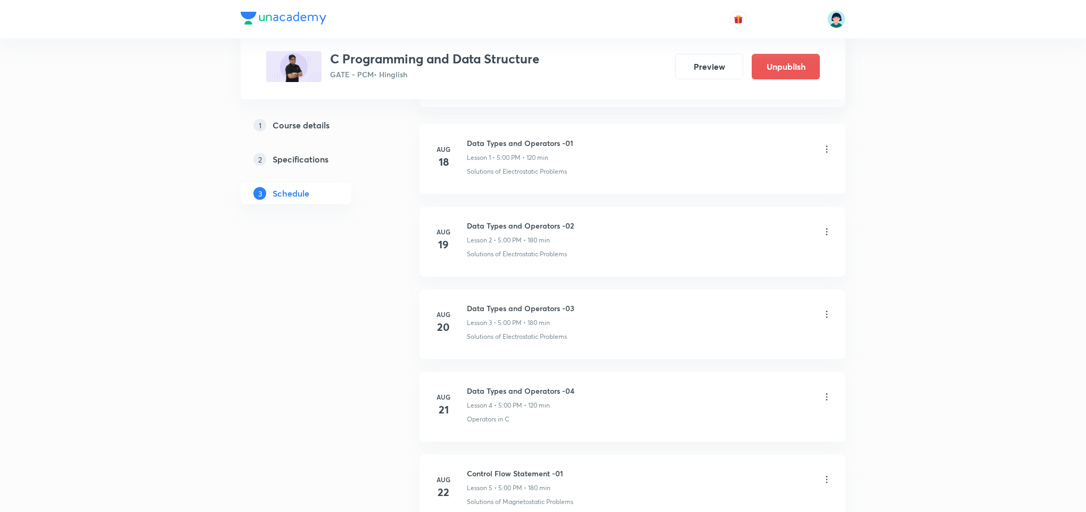
drag, startPoint x: 1085, startPoint y: 73, endPoint x: 1090, endPoint y: 38, distance: 35.6
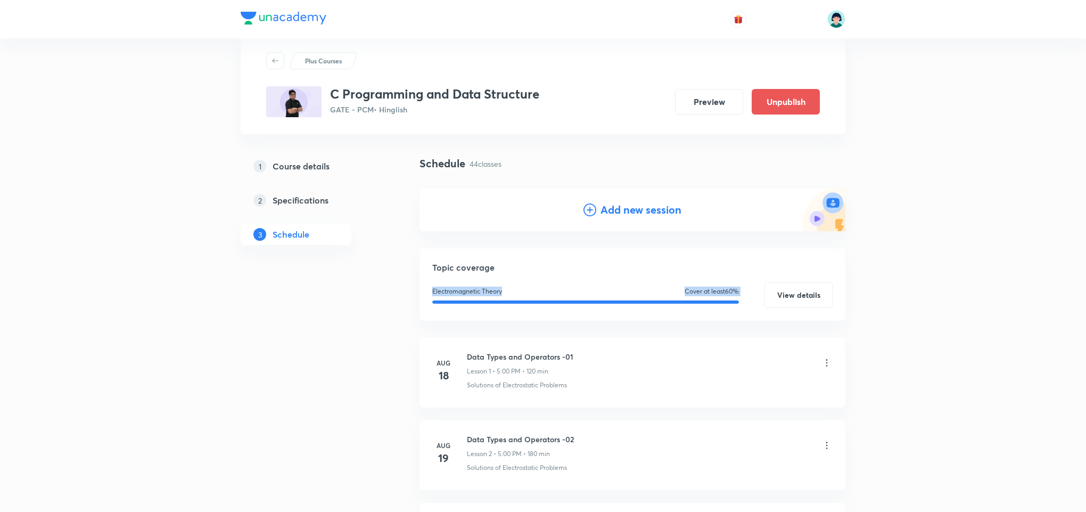
scroll to position [0, 0]
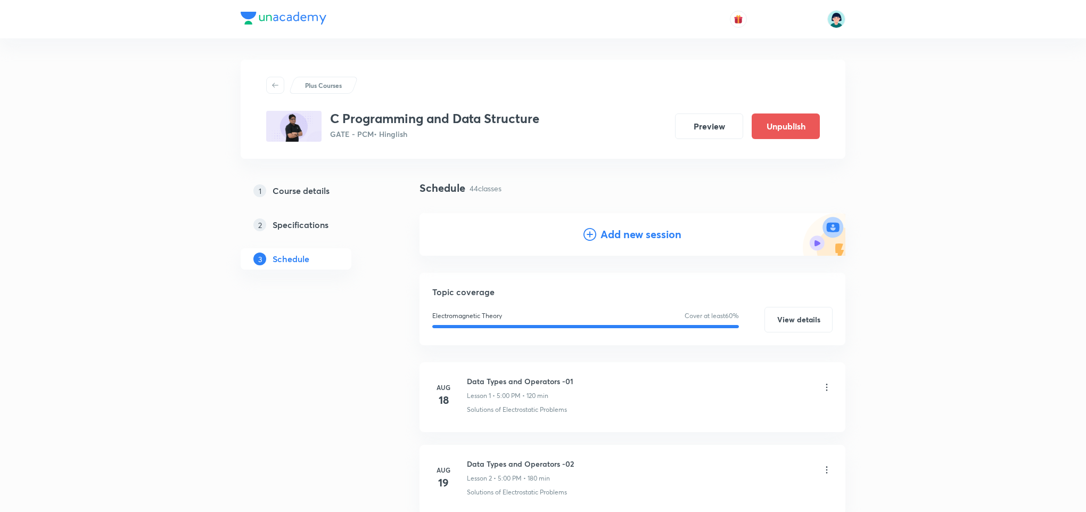
click at [636, 225] on div "Add new session" at bounding box center [633, 234] width 426 height 43
click at [617, 227] on h4 "Add new session" at bounding box center [641, 234] width 81 height 16
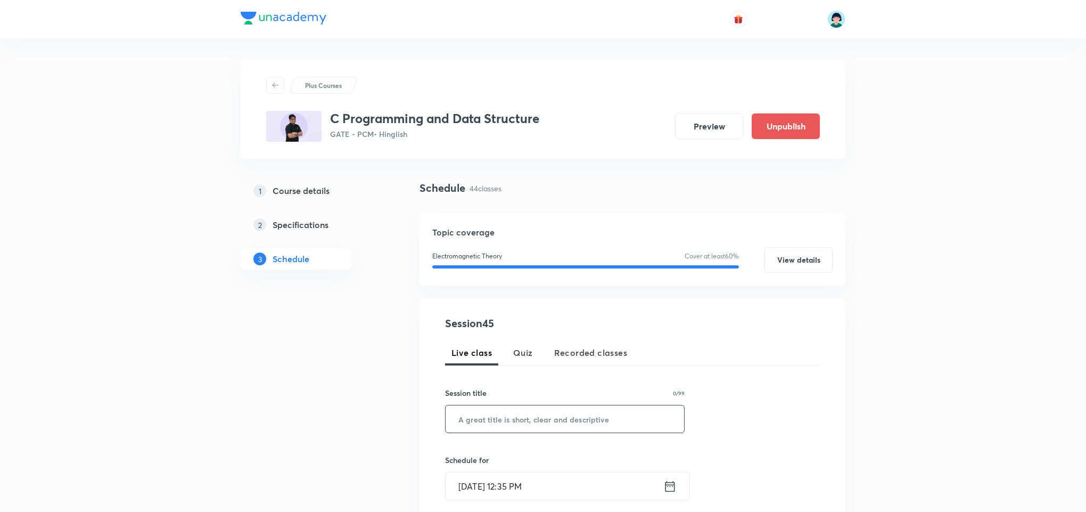
click at [478, 411] on input "text" at bounding box center [565, 418] width 239 height 27
paste input "Trees -06"
type input "Trees -06"
click at [468, 476] on input "Oct 6, 2025, 12:35 PM" at bounding box center [555, 485] width 218 height 27
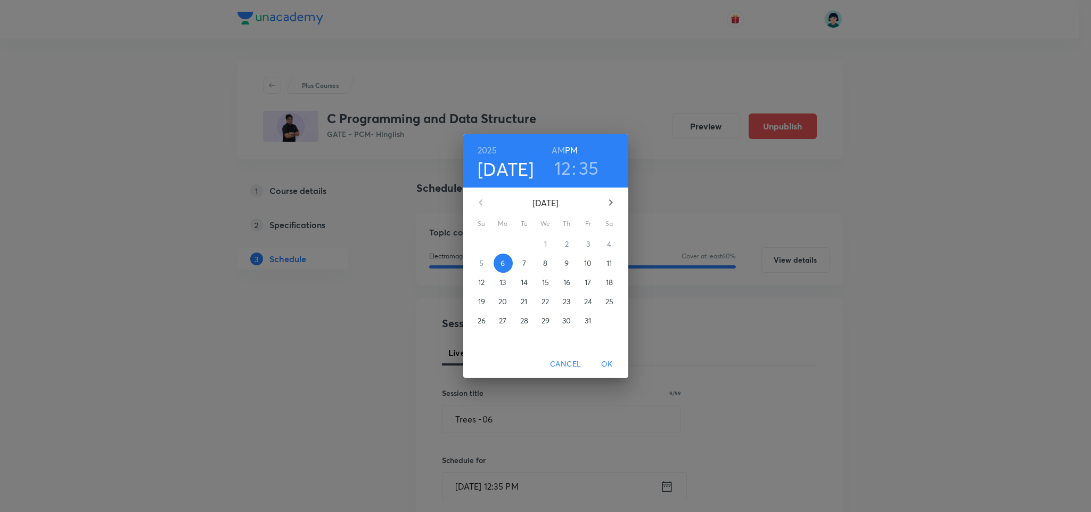
click at [484, 288] on button "12" at bounding box center [481, 282] width 19 height 19
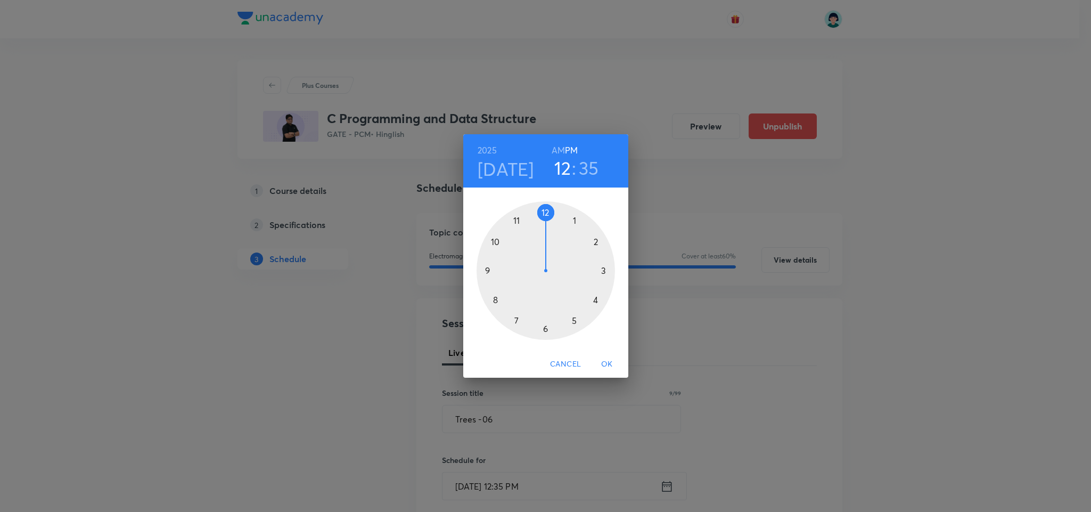
click at [574, 318] on div at bounding box center [546, 270] width 138 height 138
click at [545, 216] on div at bounding box center [546, 270] width 138 height 138
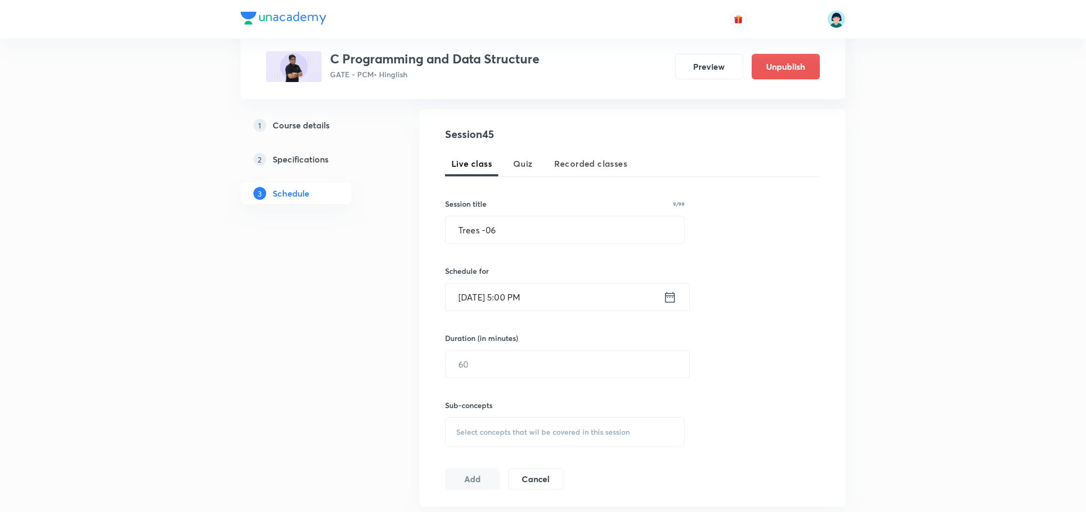
scroll to position [256, 0]
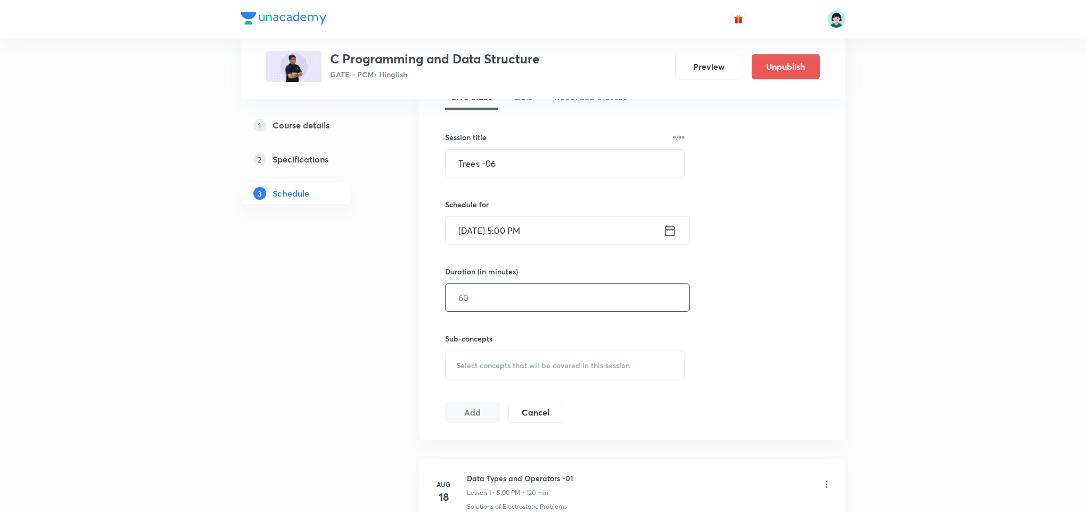
click at [528, 291] on input "text" at bounding box center [568, 297] width 244 height 27
type input "119"
click at [558, 361] on span "Select concepts that wil be covered in this session" at bounding box center [543, 365] width 174 height 9
click at [504, 497] on p "Solutions of Magnetostatic Problems" at bounding box center [523, 489] width 108 height 22
checkbox input "true"
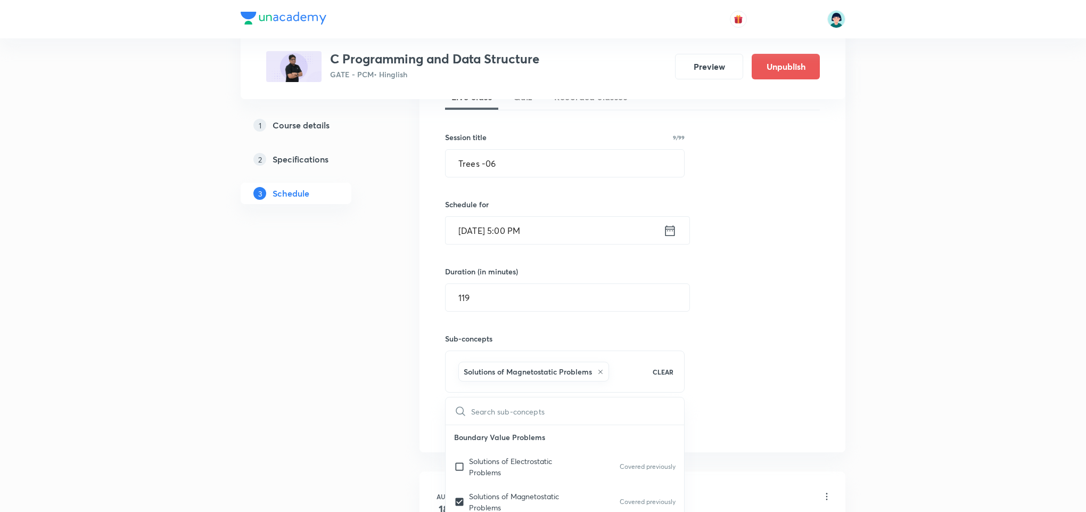
click at [838, 317] on div "Session 45 Live class Quiz Recorded classes Session title 9/99 Trees -06 ​ Sche…" at bounding box center [633, 248] width 426 height 410
click at [467, 421] on button "Add" at bounding box center [472, 423] width 55 height 21
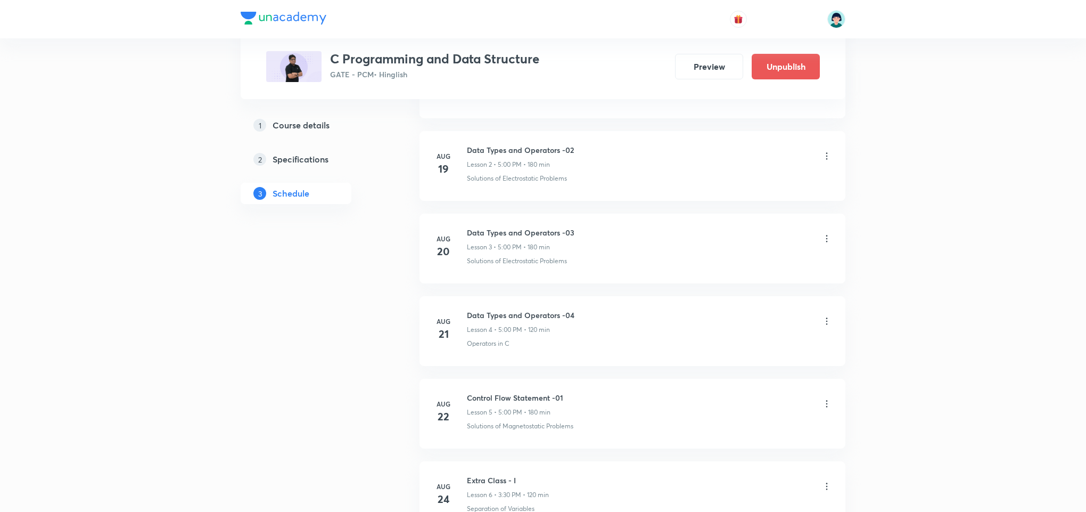
scroll to position [0, 0]
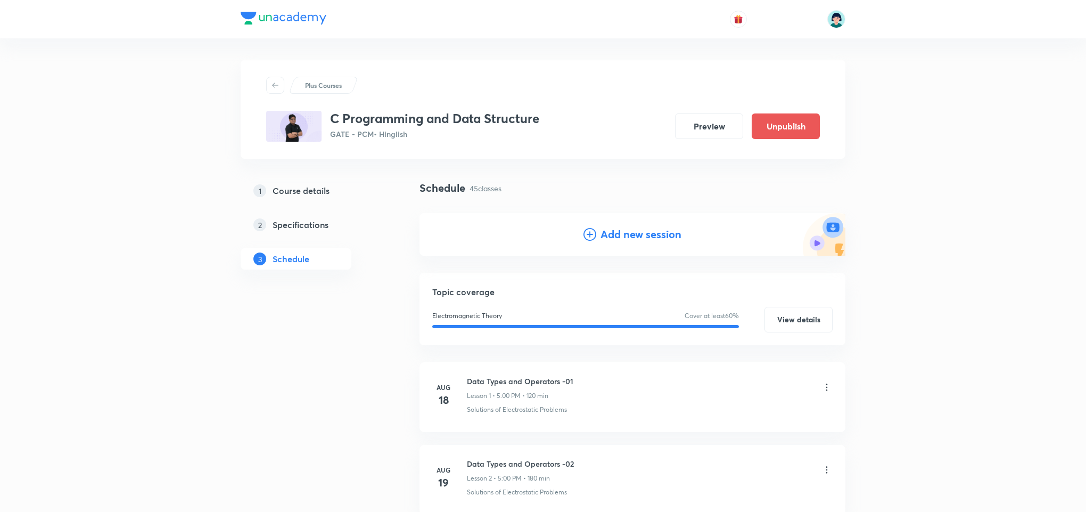
click at [606, 226] on h4 "Add new session" at bounding box center [641, 234] width 81 height 16
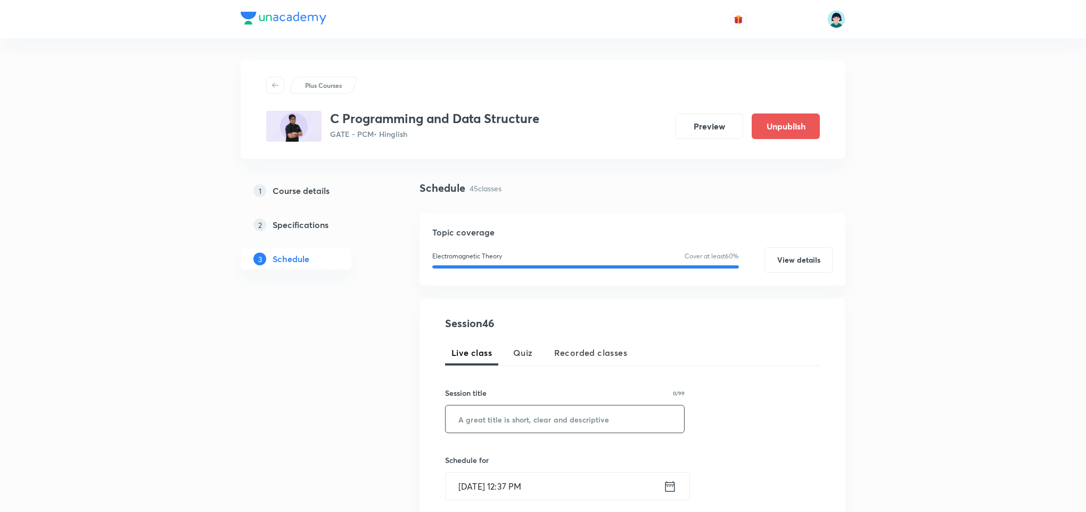
click at [533, 407] on input "text" at bounding box center [565, 418] width 239 height 27
paste input "Trees -07"
type input "Trees -07"
click at [465, 488] on input "Oct 6, 2025, 12:37 PM" at bounding box center [555, 485] width 218 height 27
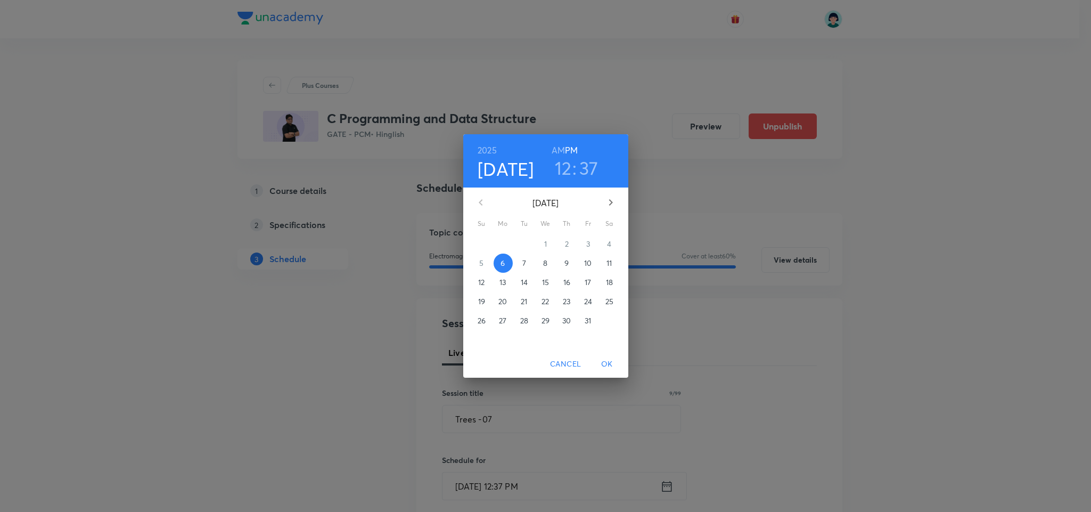
click at [504, 281] on p "13" at bounding box center [503, 282] width 6 height 11
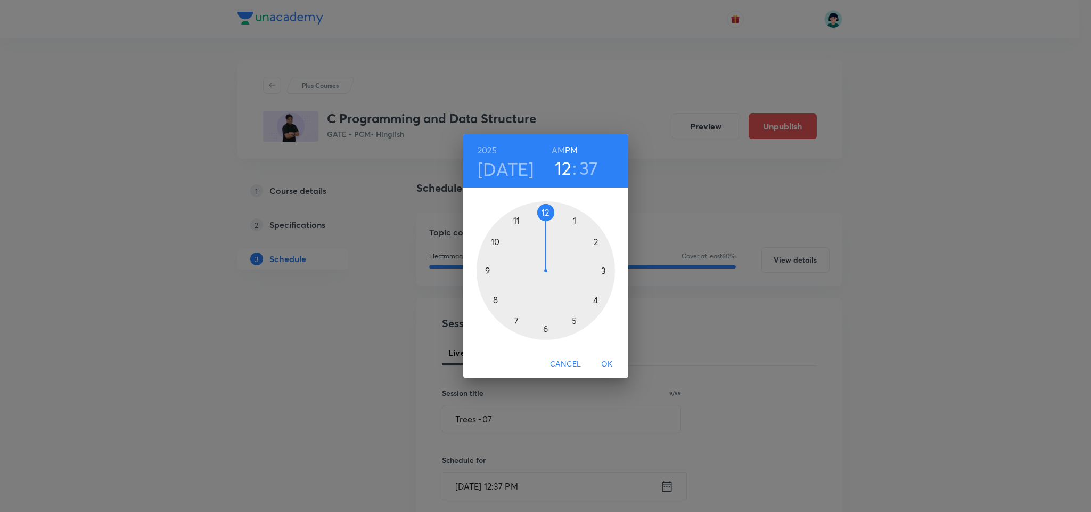
click at [577, 320] on div at bounding box center [546, 270] width 138 height 138
click at [545, 208] on div at bounding box center [546, 270] width 138 height 138
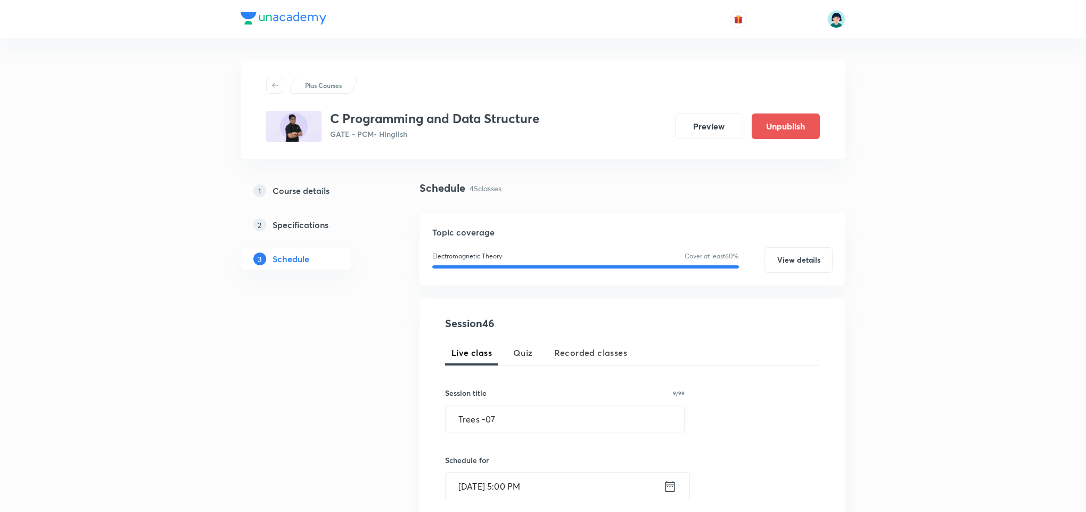
click at [694, 312] on div "Session 46 Live class Quiz Recorded classes Session title 9/99 Trees -07 ​ Sche…" at bounding box center [633, 496] width 426 height 397
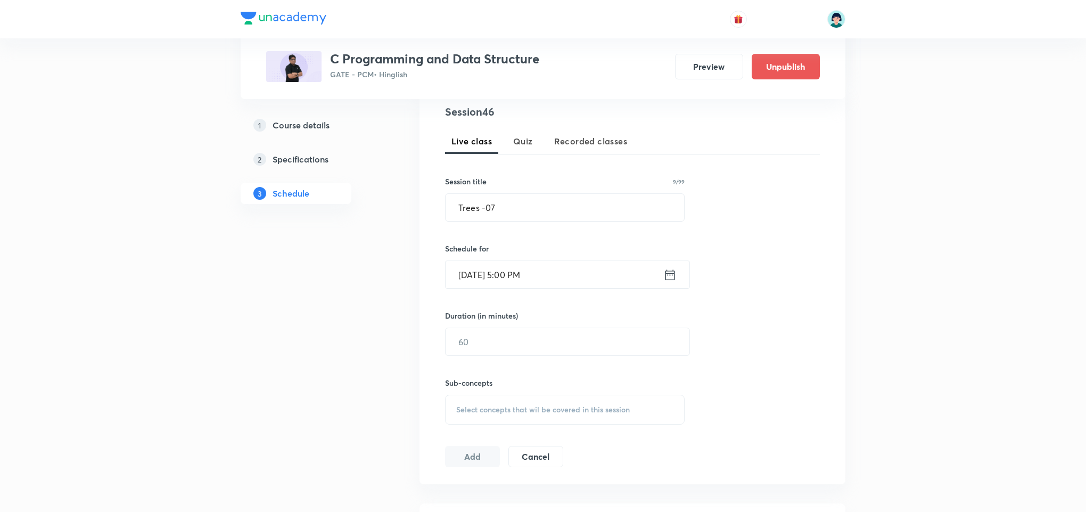
scroll to position [320, 0]
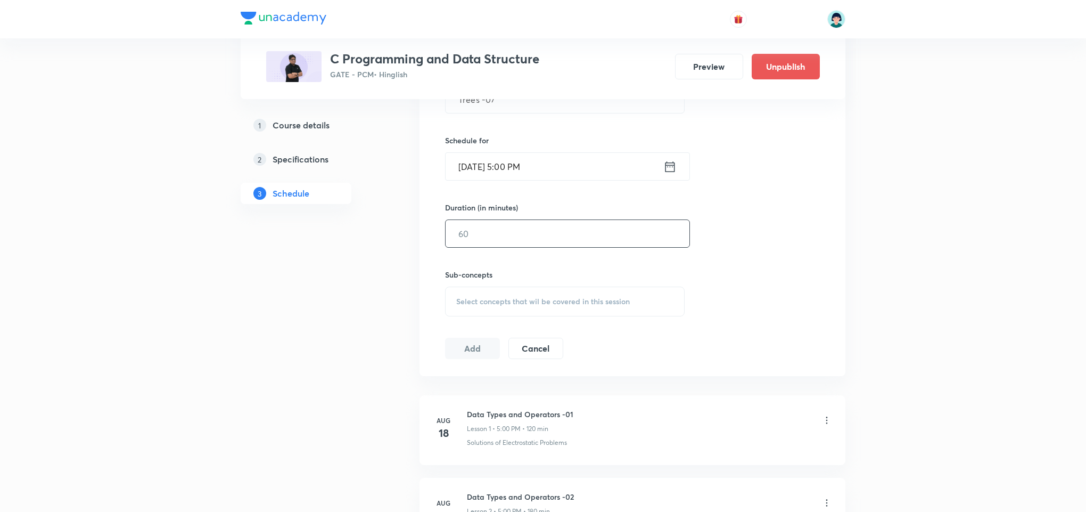
click at [483, 235] on input "text" at bounding box center [568, 233] width 244 height 27
type input "119"
click at [598, 290] on div "Select concepts that wil be covered in this session" at bounding box center [565, 302] width 240 height 30
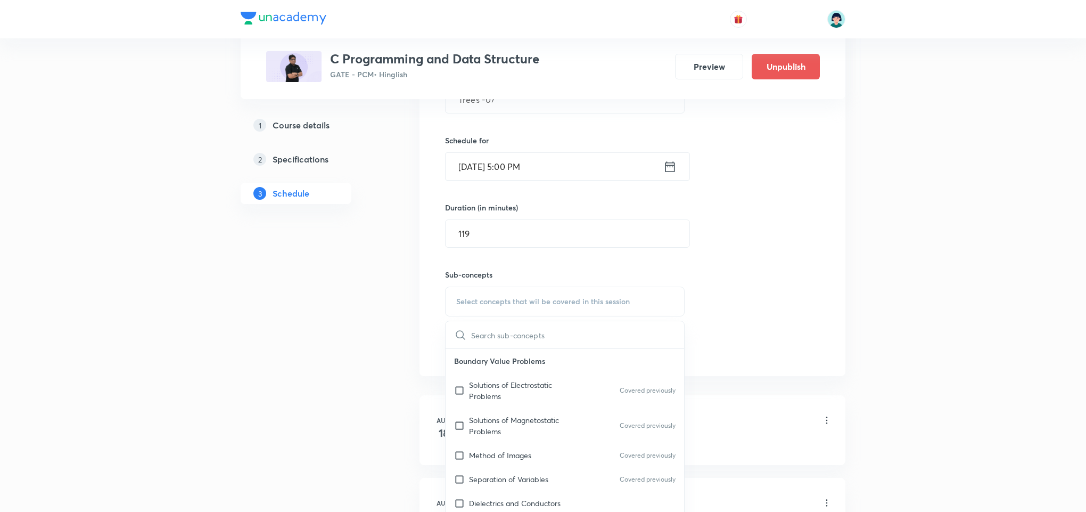
drag, startPoint x: 671, startPoint y: 387, endPoint x: 674, endPoint y: 402, distance: 15.3
click at [674, 402] on div "Boundary Value Problems Solutions of Electrostatic Problems Covered previously …" at bounding box center [565, 442] width 239 height 186
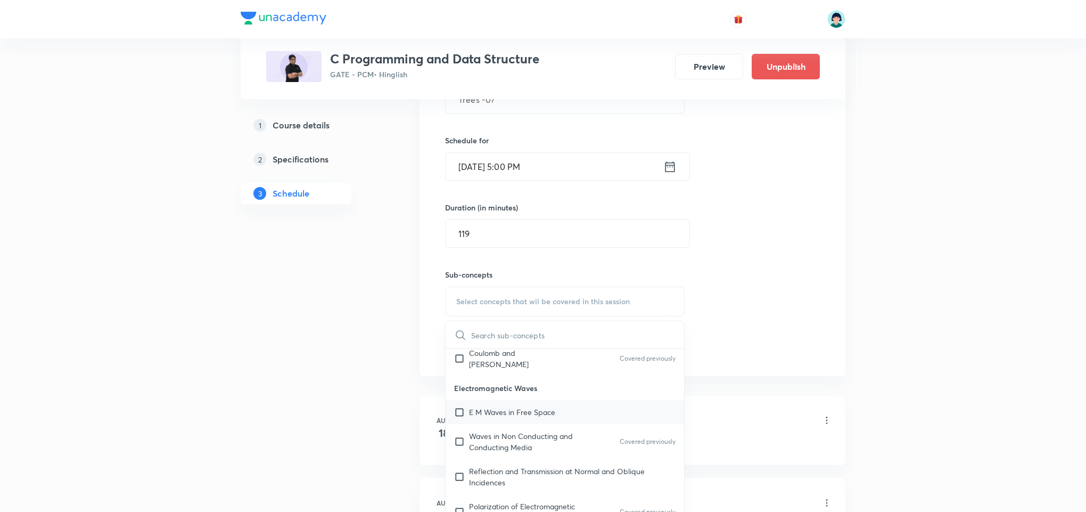
click at [561, 404] on div "E M Waves in Free Space" at bounding box center [565, 412] width 239 height 24
checkbox input "true"
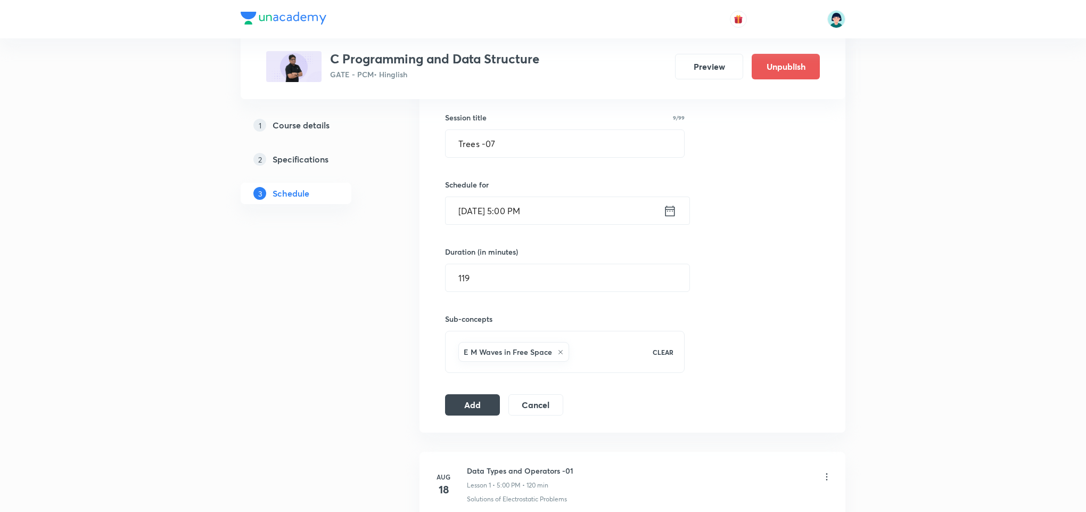
scroll to position [256, 0]
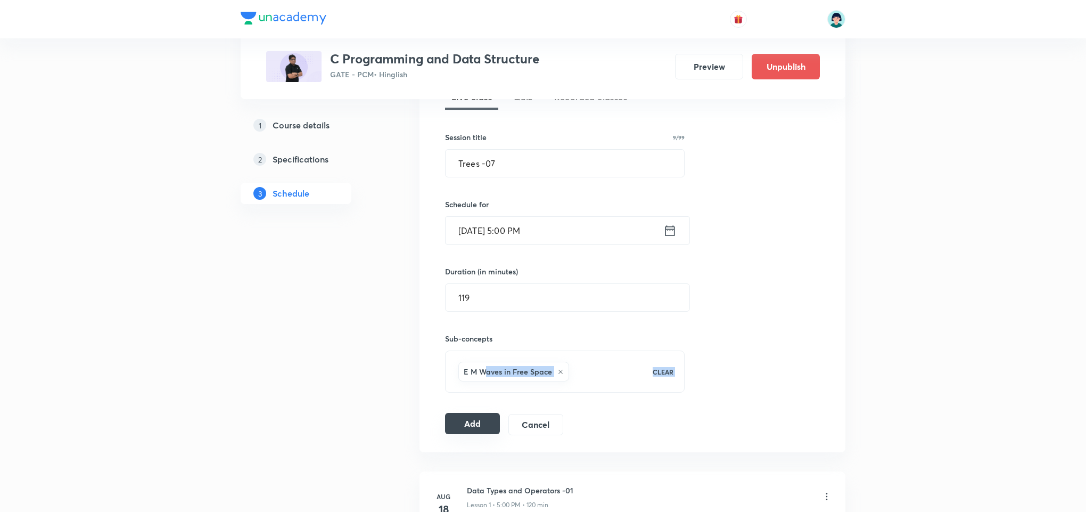
drag, startPoint x: 486, startPoint y: 395, endPoint x: 475, endPoint y: 426, distance: 32.4
click at [475, 426] on div "Session 46 Live class Quiz Recorded classes Session title 9/99 Trees -07 ​ Sche…" at bounding box center [632, 247] width 375 height 375
click at [475, 426] on button "Add" at bounding box center [472, 423] width 55 height 21
click at [797, 270] on div "Session 46 Live class Quiz Recorded classes Session title 9/99 Trees -07 ​ Sche…" at bounding box center [632, 247] width 375 height 375
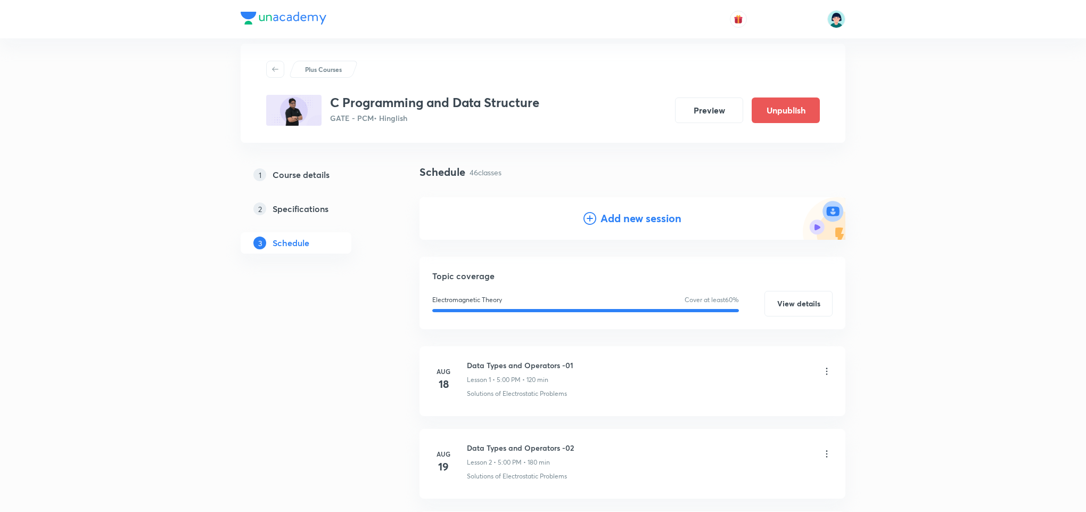
scroll to position [6, 0]
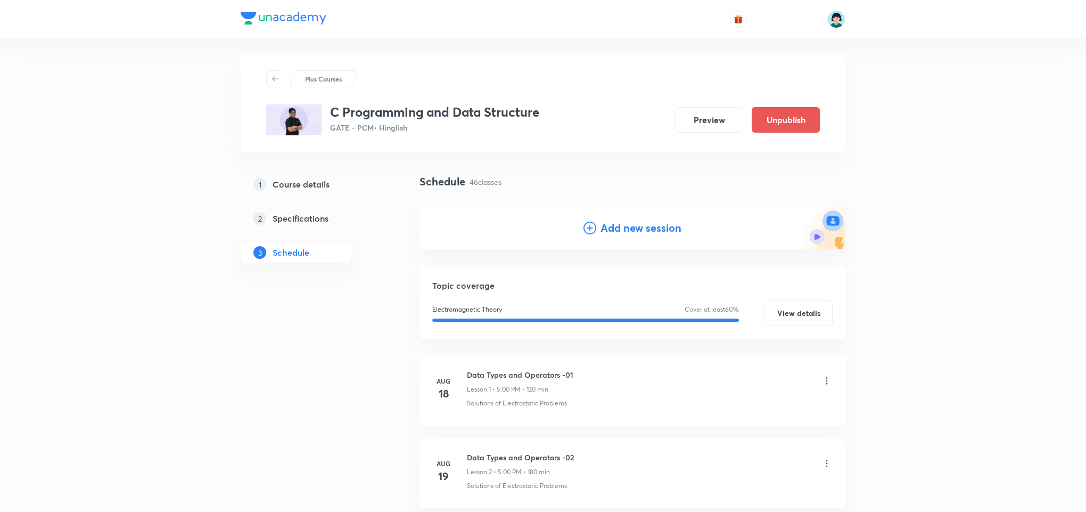
click at [622, 218] on div "Add new session" at bounding box center [633, 228] width 426 height 43
click at [623, 221] on h4 "Add new session" at bounding box center [641, 228] width 81 height 16
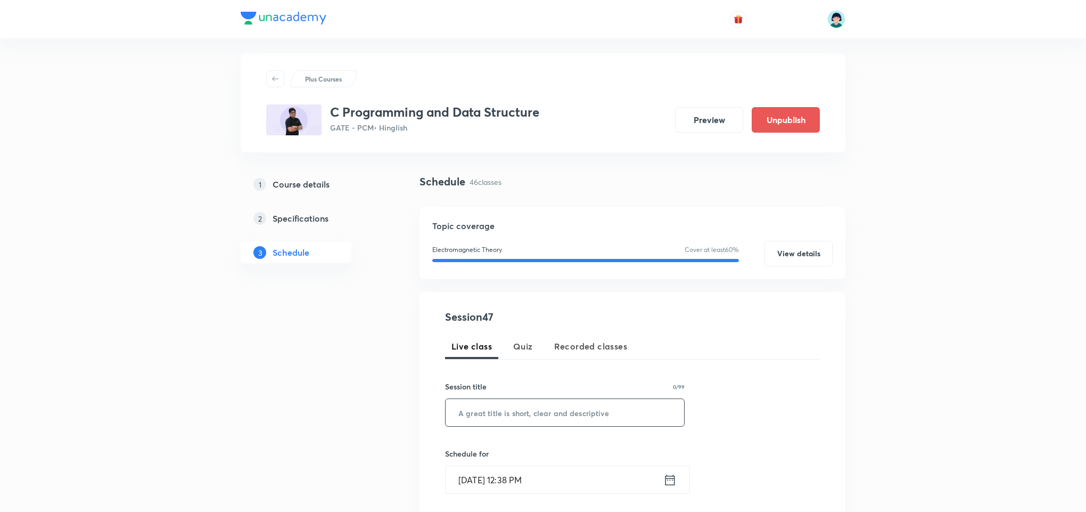
click at [487, 406] on input "text" at bounding box center [565, 412] width 239 height 27
paste input "Hashing -01"
type input "Hashing -01"
click at [475, 462] on div "Schedule for Oct 6, 2025, 12:38 PM ​" at bounding box center [565, 471] width 240 height 46
click at [473, 473] on input "Oct 6, 2025, 12:38 PM" at bounding box center [555, 479] width 218 height 27
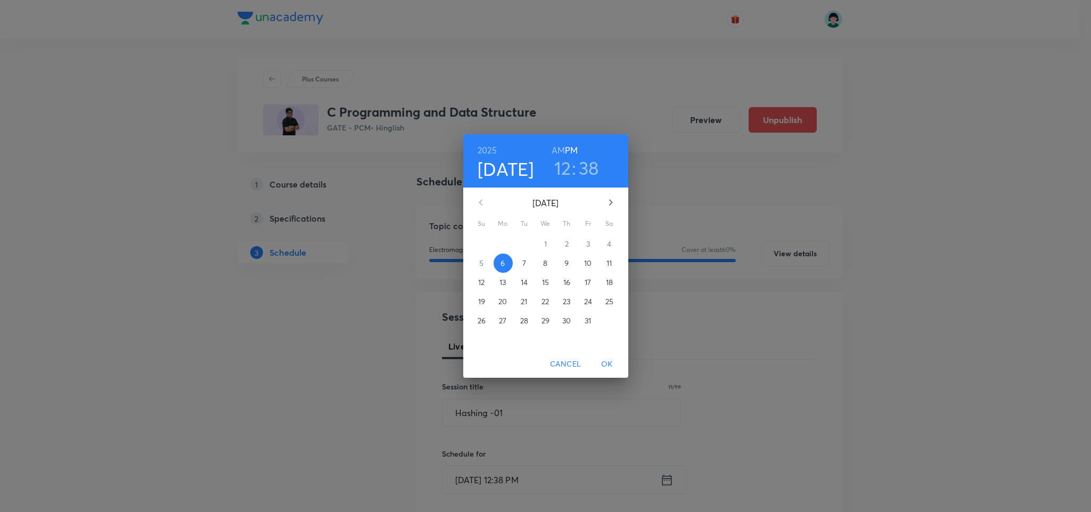
click at [521, 286] on p "14" at bounding box center [524, 282] width 7 height 11
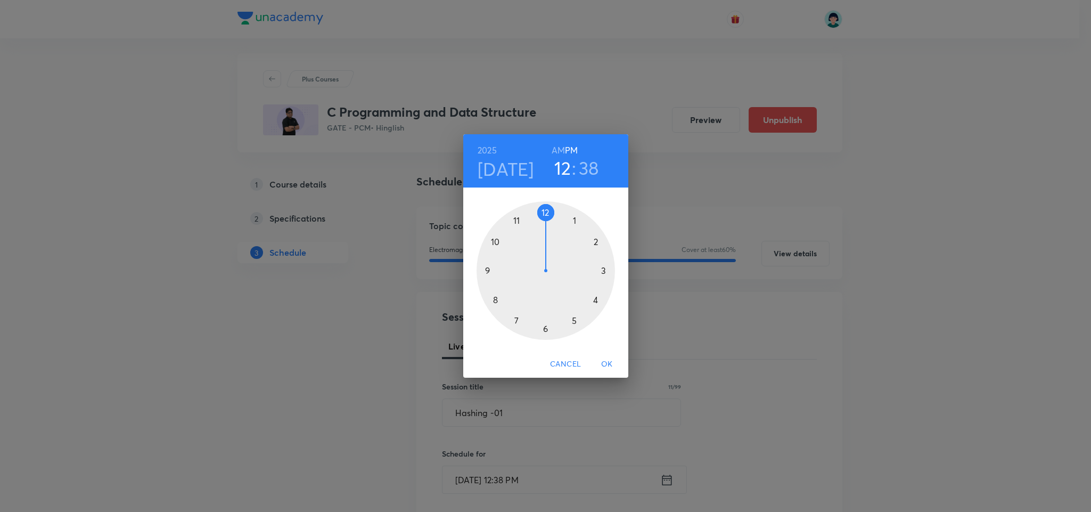
click at [577, 323] on div at bounding box center [546, 270] width 138 height 138
click at [544, 211] on div at bounding box center [546, 270] width 138 height 138
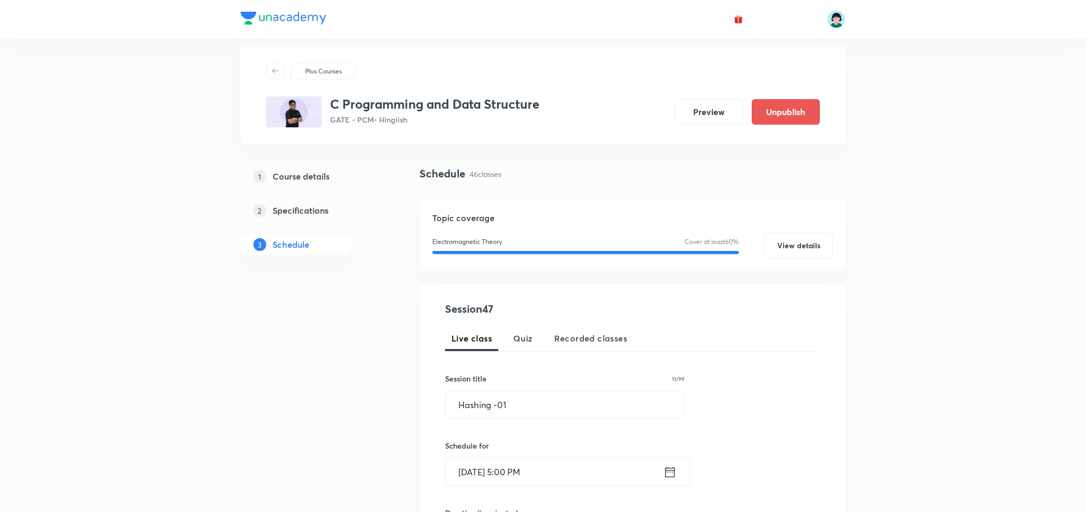
click at [788, 382] on div "Session 47 Live class Quiz Recorded classes Session title 11/99 Hashing -01 ​ S…" at bounding box center [632, 482] width 375 height 363
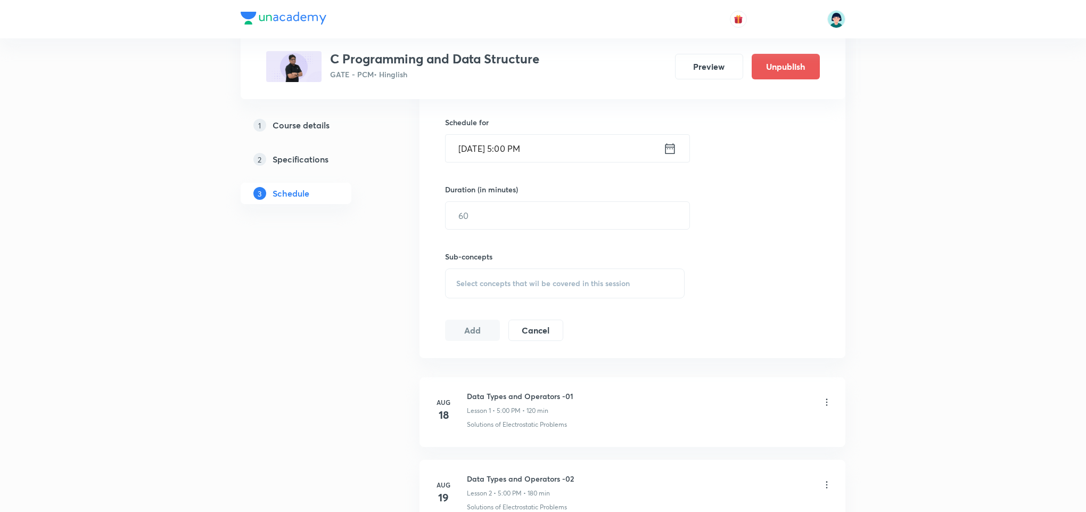
scroll to position [358, 0]
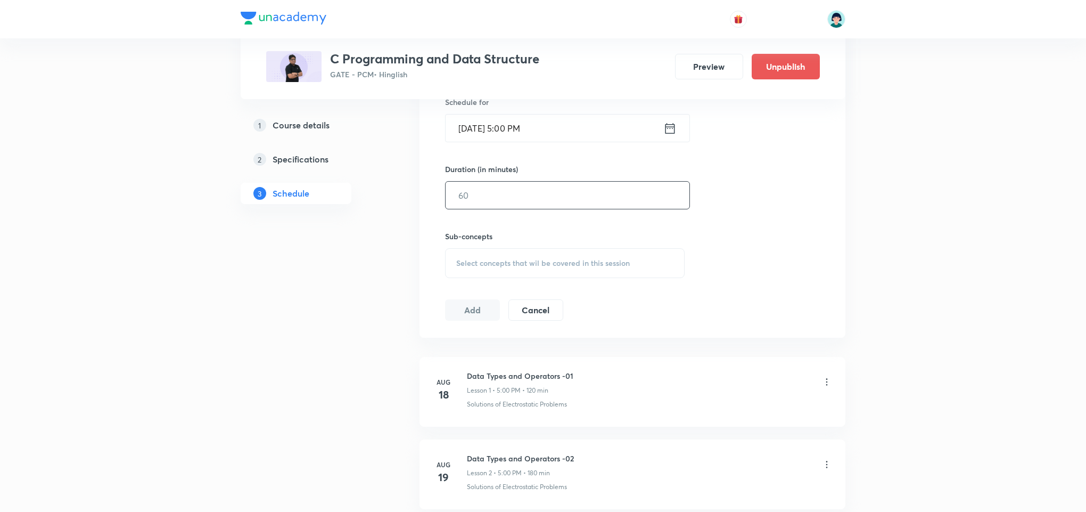
click at [521, 199] on input "text" at bounding box center [568, 195] width 244 height 27
type input "119"
click at [582, 256] on div "Select concepts that wil be covered in this session" at bounding box center [565, 263] width 240 height 30
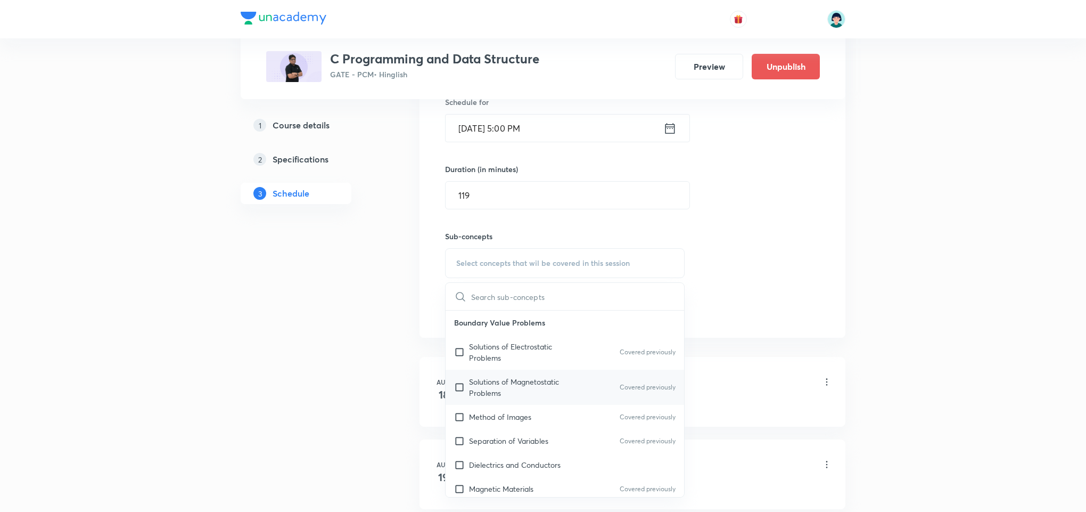
click at [526, 381] on p "Solutions of Magnetostatic Problems" at bounding box center [523, 387] width 108 height 22
checkbox input "true"
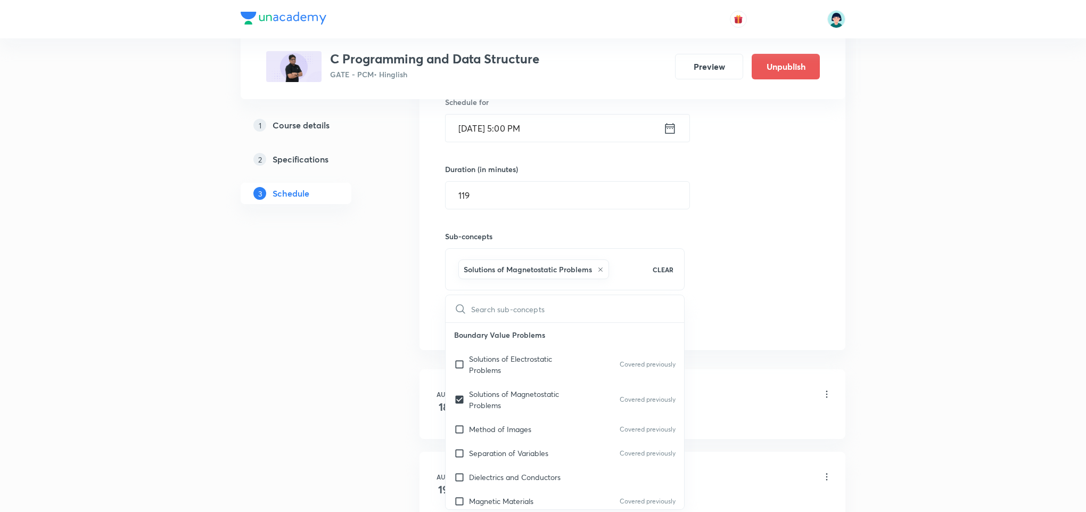
click at [804, 264] on div "Session 47 Live class Quiz Recorded classes Session title 11/99 Hashing -01 ​ S…" at bounding box center [632, 144] width 375 height 375
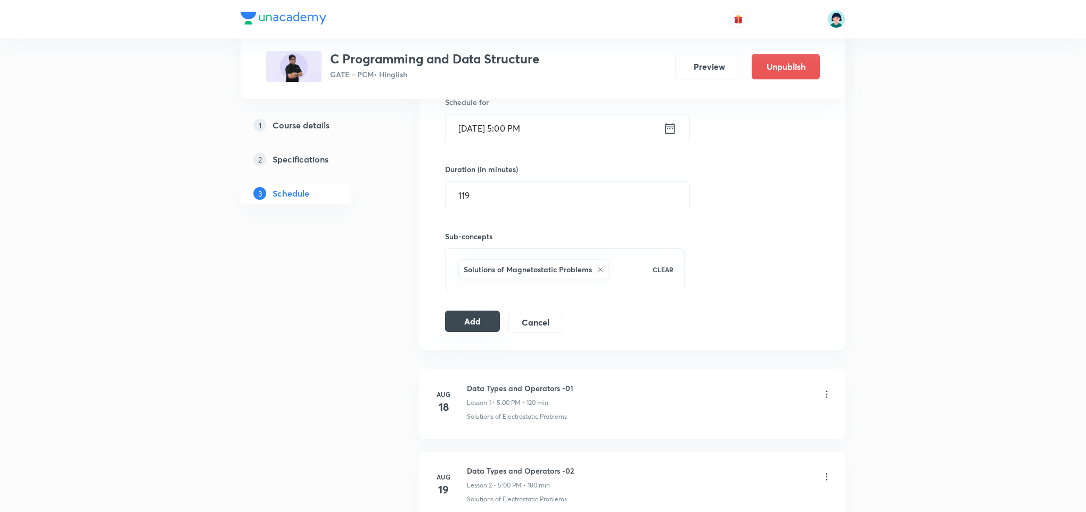
click at [493, 320] on button "Add" at bounding box center [472, 320] width 55 height 21
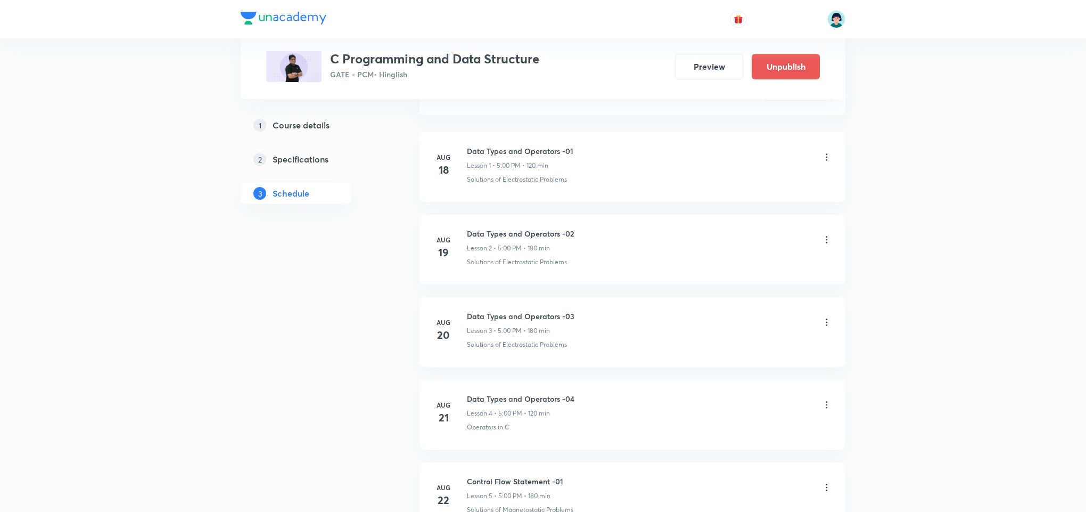
scroll to position [100, 0]
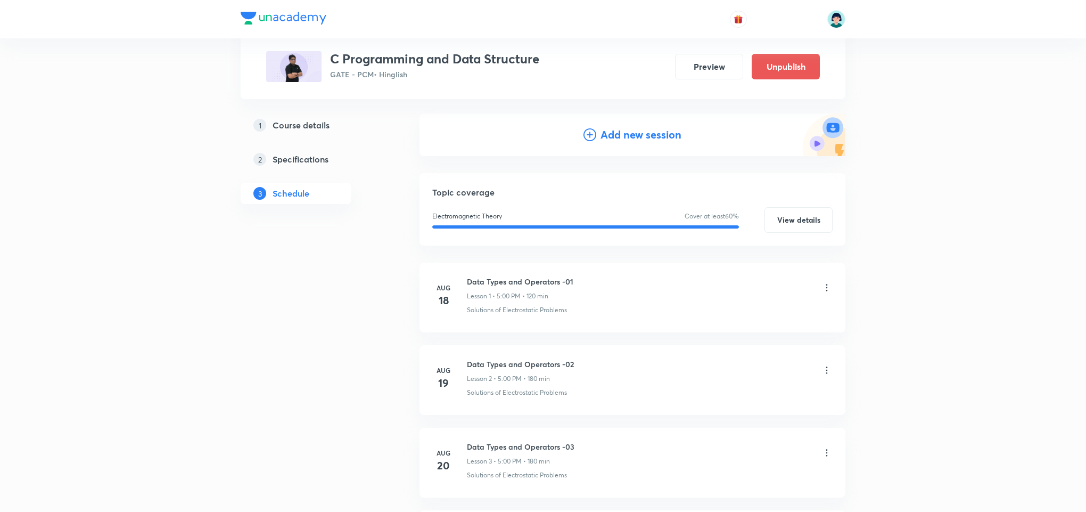
click at [615, 130] on h4 "Add new session" at bounding box center [641, 135] width 81 height 16
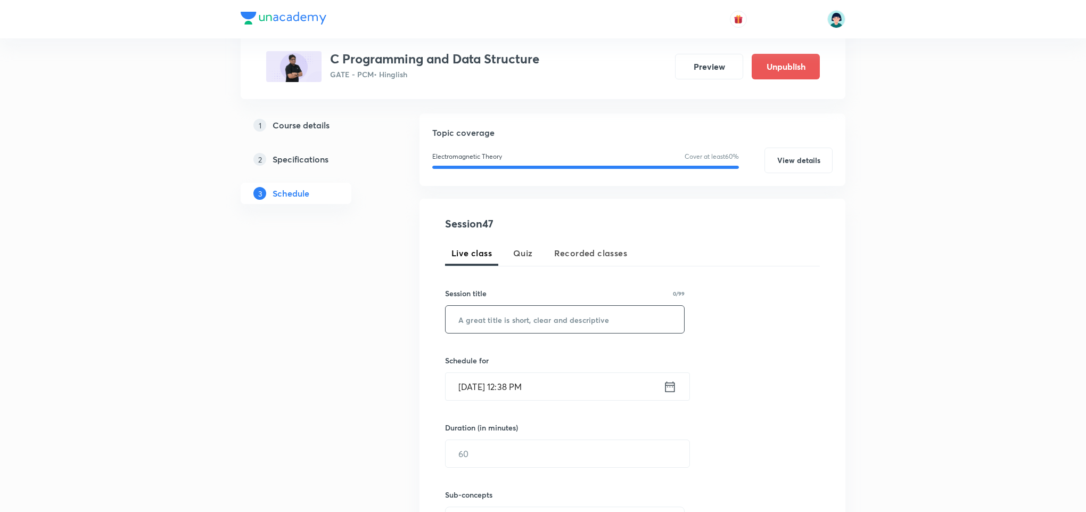
click at [521, 328] on input "text" at bounding box center [565, 319] width 239 height 27
paste input "Hashing -02"
type input "Hashing -02"
click at [475, 399] on input "Oct 6, 2025, 12:38 PM" at bounding box center [555, 386] width 218 height 27
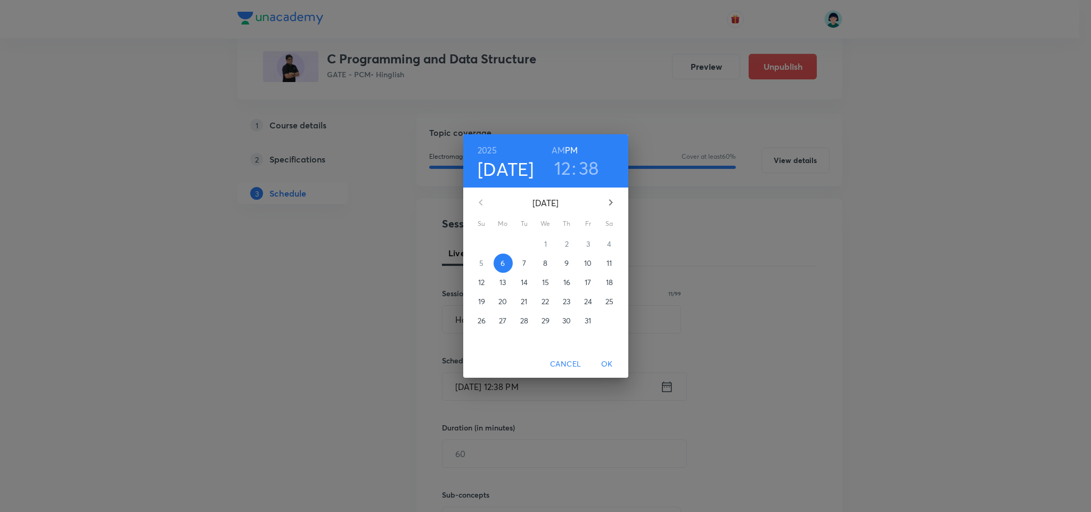
click at [545, 280] on p "15" at bounding box center [545, 282] width 7 height 11
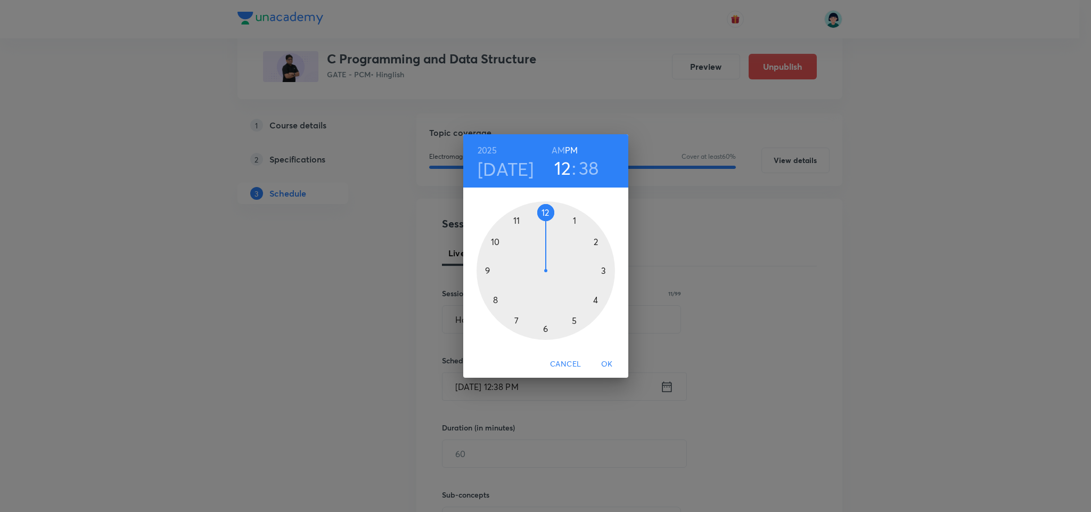
click at [578, 323] on div at bounding box center [546, 270] width 138 height 138
click at [547, 210] on div at bounding box center [546, 270] width 138 height 138
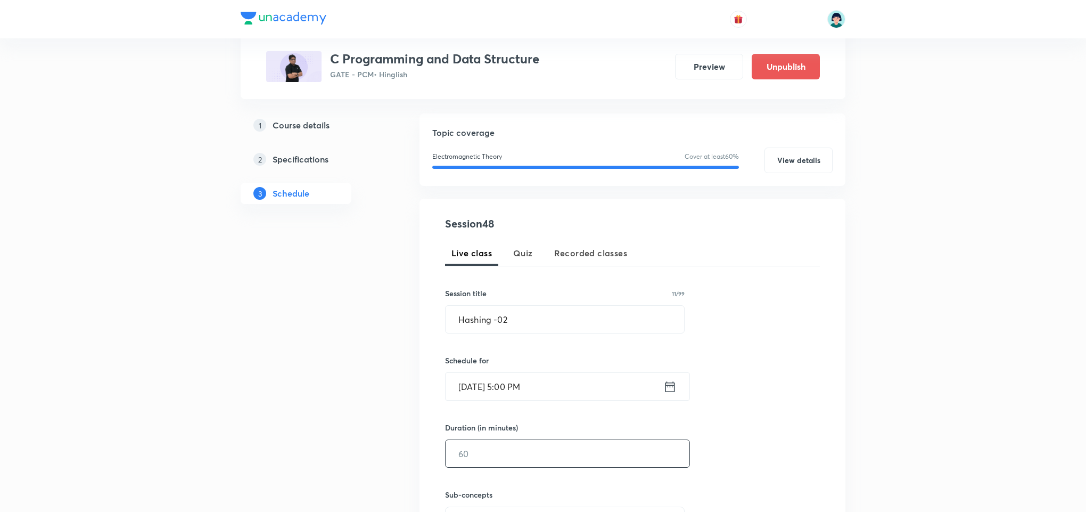
click at [475, 460] on input "text" at bounding box center [568, 453] width 244 height 27
type input "119"
click at [792, 292] on div "Session 48 Live class Quiz Recorded classes Session title 11/99 Hashing -02 ​ S…" at bounding box center [632, 397] width 375 height 363
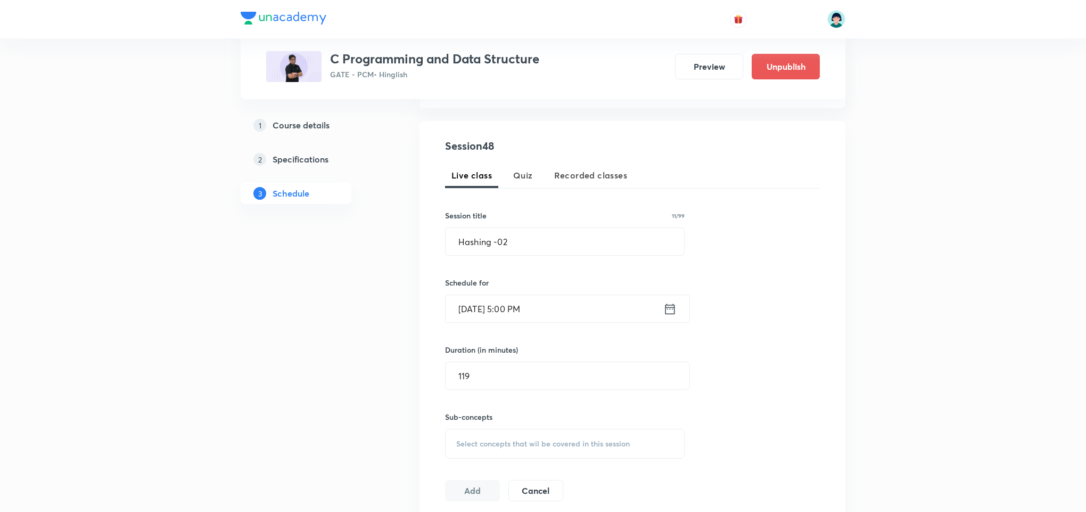
scroll to position [227, 0]
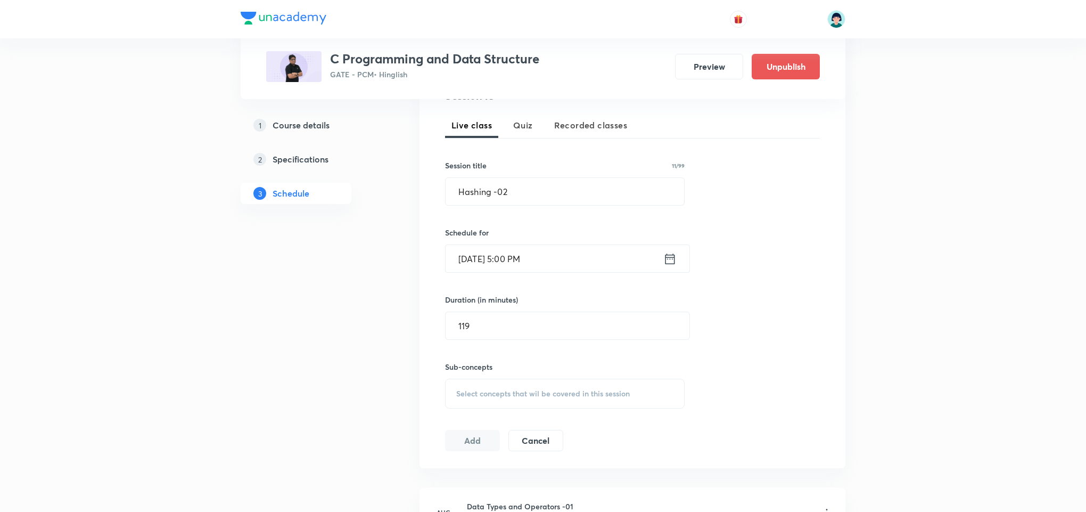
click at [577, 390] on span "Select concepts that wil be covered in this session" at bounding box center [543, 393] width 174 height 9
click at [554, 498] on div "Solutions of Electrostatic Problems Covered previously" at bounding box center [565, 482] width 239 height 35
checkbox input "true"
click at [826, 347] on div "Session 48 Live class Quiz Recorded classes Session title 11/99 Hashing -02 ​ S…" at bounding box center [633, 276] width 426 height 410
click at [477, 451] on button "Add" at bounding box center [472, 451] width 55 height 21
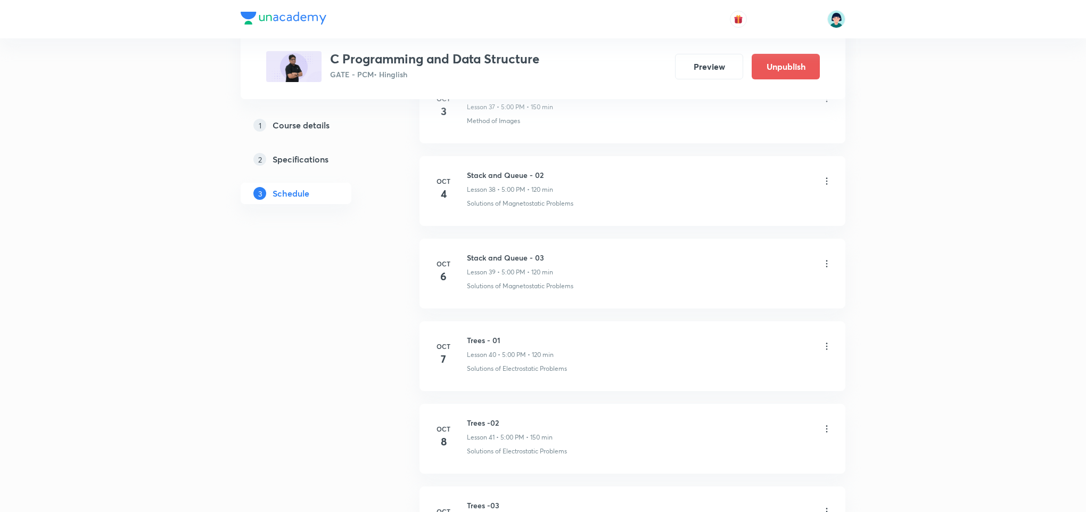
scroll to position [3178, 0]
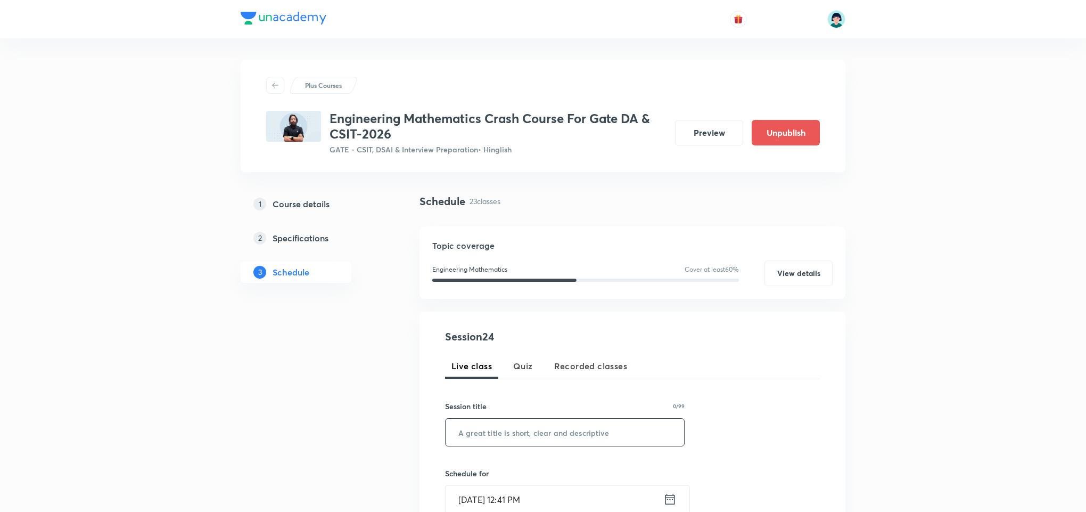
drag, startPoint x: 529, startPoint y: 455, endPoint x: 557, endPoint y: 430, distance: 36.9
click at [557, 430] on div "Session 24 Live class Quiz Recorded classes Session title 0/99 ​ Schedule for O…" at bounding box center [632, 510] width 375 height 363
click at [557, 430] on input "text" at bounding box center [565, 432] width 239 height 27
paste input "Problem solving session"
click at [499, 435] on input "Problem solving session" at bounding box center [565, 432] width 239 height 27
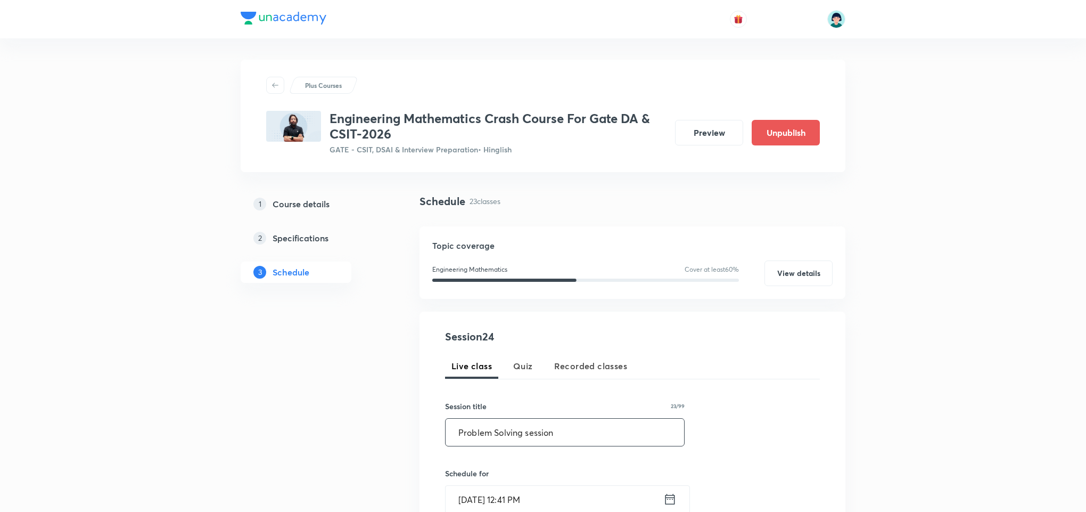
click at [529, 438] on input "Problem Solving session" at bounding box center [565, 432] width 239 height 27
type input "Problem Solving Session"
click at [465, 501] on input "Oct 6, 2025, 12:41 PM" at bounding box center [555, 499] width 218 height 27
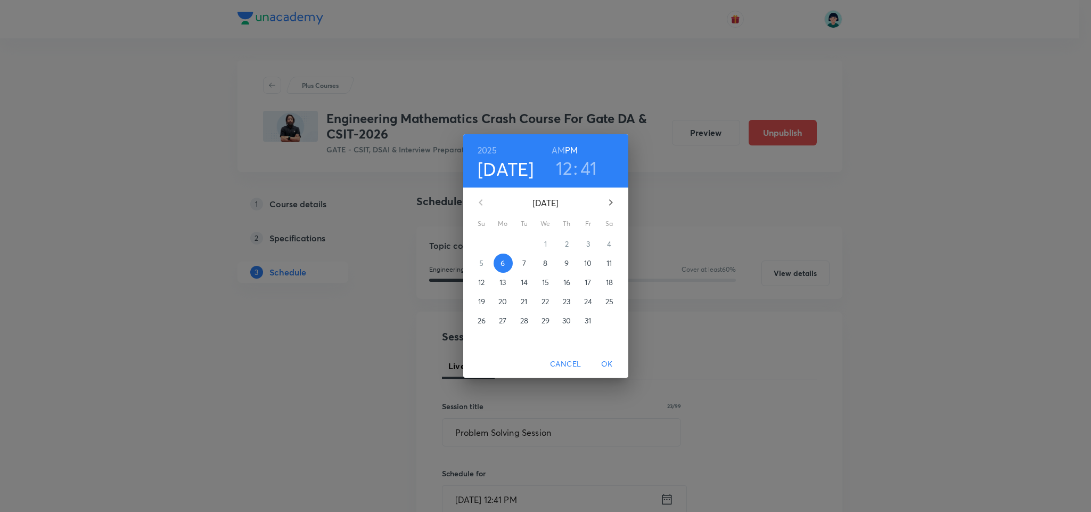
click at [543, 259] on p "8" at bounding box center [545, 263] width 4 height 11
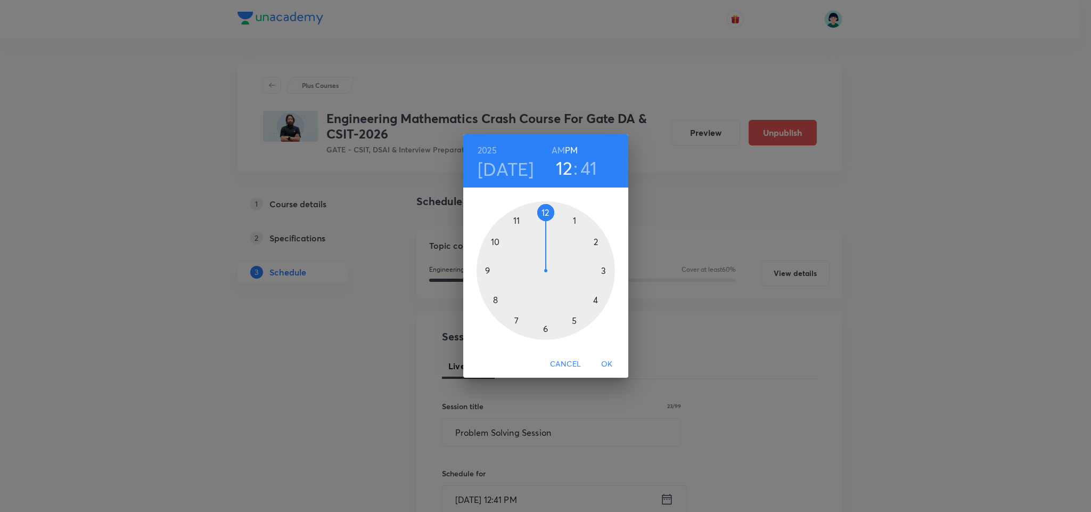
click at [585, 171] on h3 "41" at bounding box center [589, 168] width 17 height 22
click at [546, 209] on div at bounding box center [546, 270] width 138 height 138
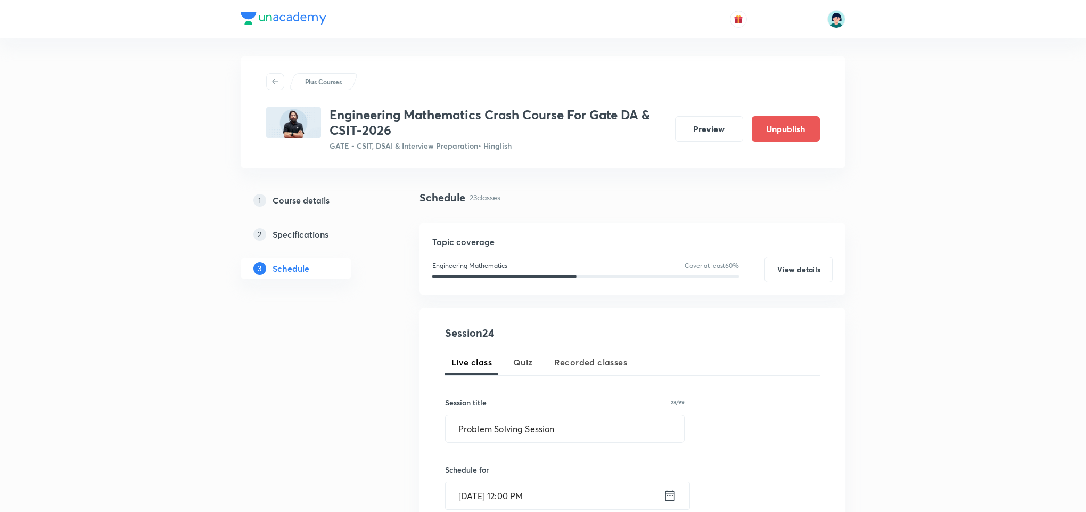
click at [803, 390] on div "Session 24 Live class Quiz Recorded classes Session title 23/99 Problem Solving…" at bounding box center [632, 506] width 375 height 363
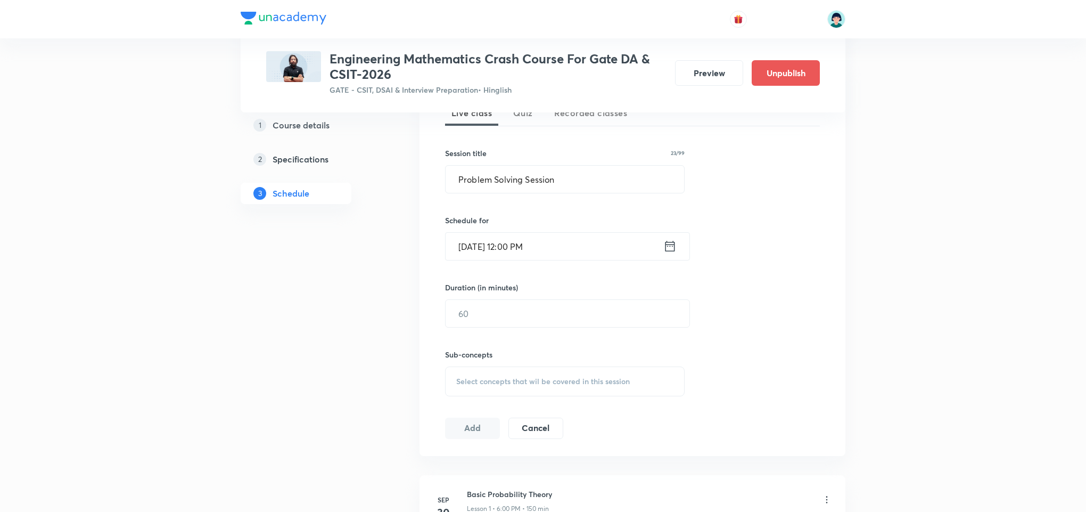
scroll to position [256, 0]
click at [533, 318] on input "text" at bounding box center [568, 310] width 244 height 27
type input "180"
drag, startPoint x: 607, startPoint y: 355, endPoint x: 588, endPoint y: 387, distance: 37.5
click at [588, 387] on div "Sub-concepts Select concepts that wil be covered in this session" at bounding box center [565, 369] width 240 height 47
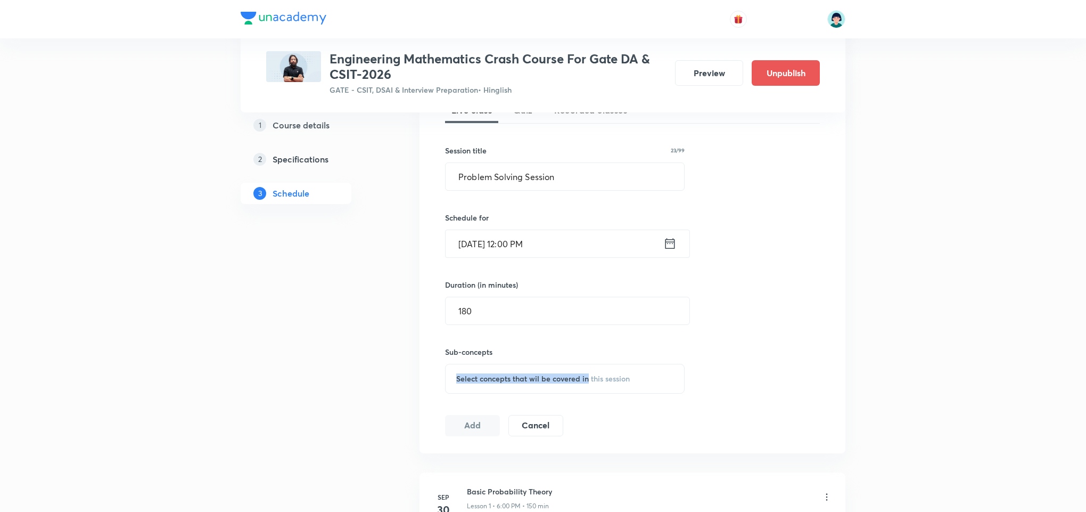
click at [588, 387] on div "Select concepts that wil be covered in this session" at bounding box center [565, 379] width 240 height 30
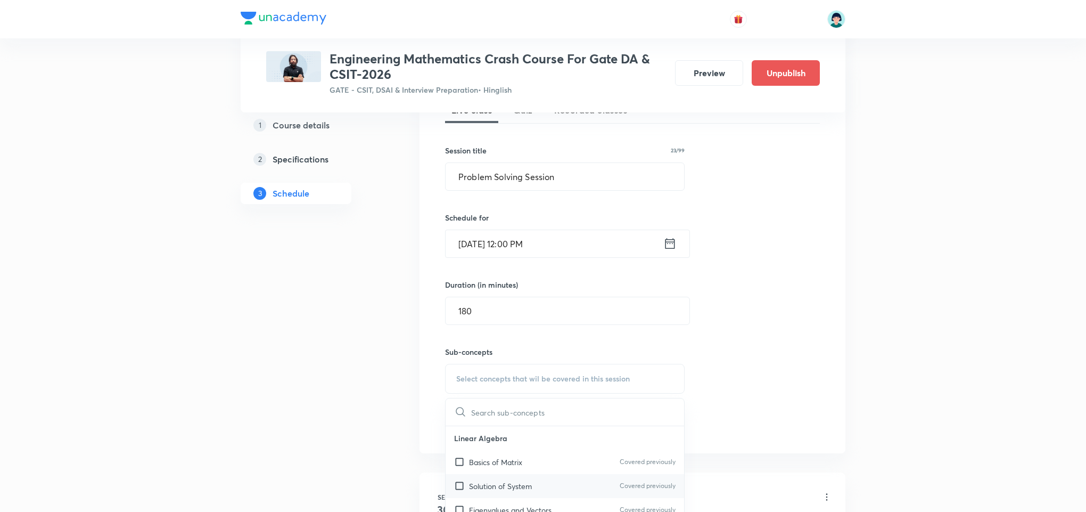
click at [521, 491] on p "Solution of System" at bounding box center [500, 485] width 63 height 11
checkbox input "true"
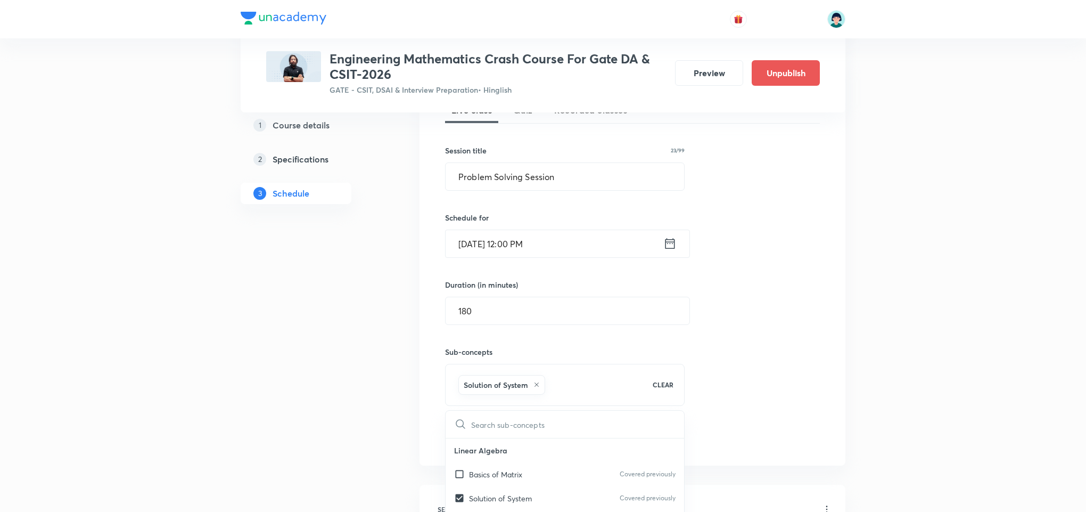
click at [743, 451] on div "Session 24 Live class Quiz Recorded classes Session title 23/99 Problem Solving…" at bounding box center [633, 261] width 426 height 410
click at [472, 440] on button "Add" at bounding box center [472, 436] width 55 height 21
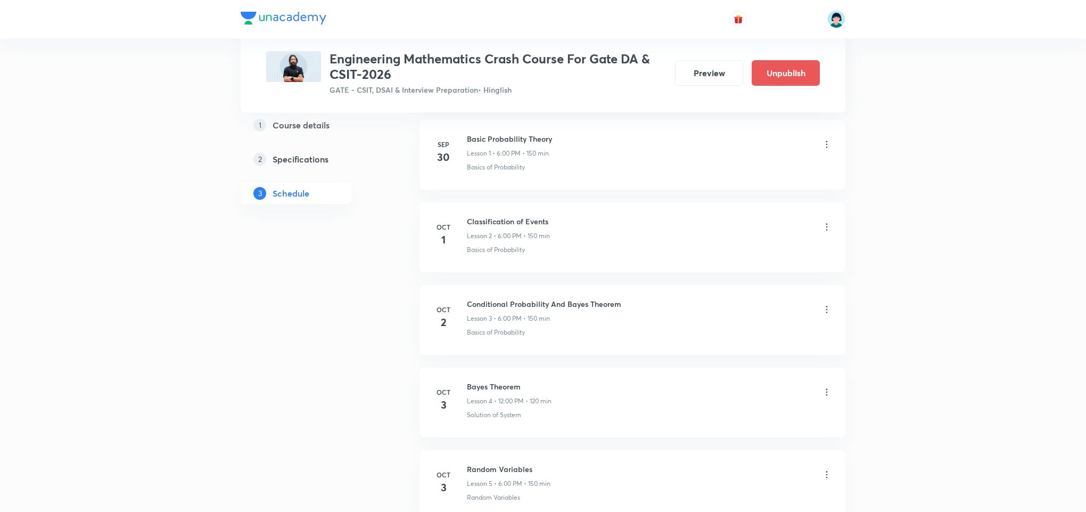
scroll to position [1944, 0]
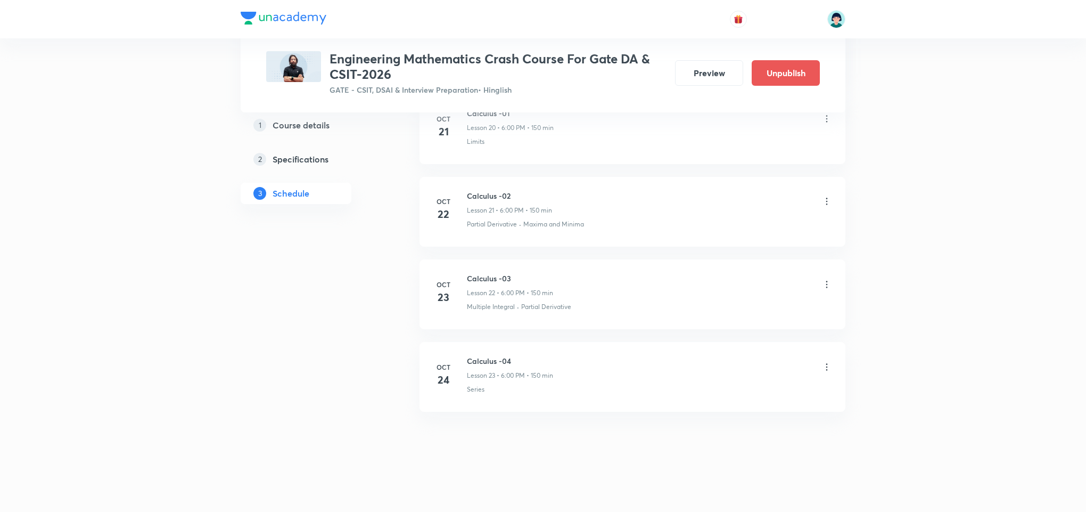
click at [545, 354] on li "Oct 24 Calculus -04 Lesson 23 • 6:00 PM • 150 min Series" at bounding box center [633, 377] width 426 height 70
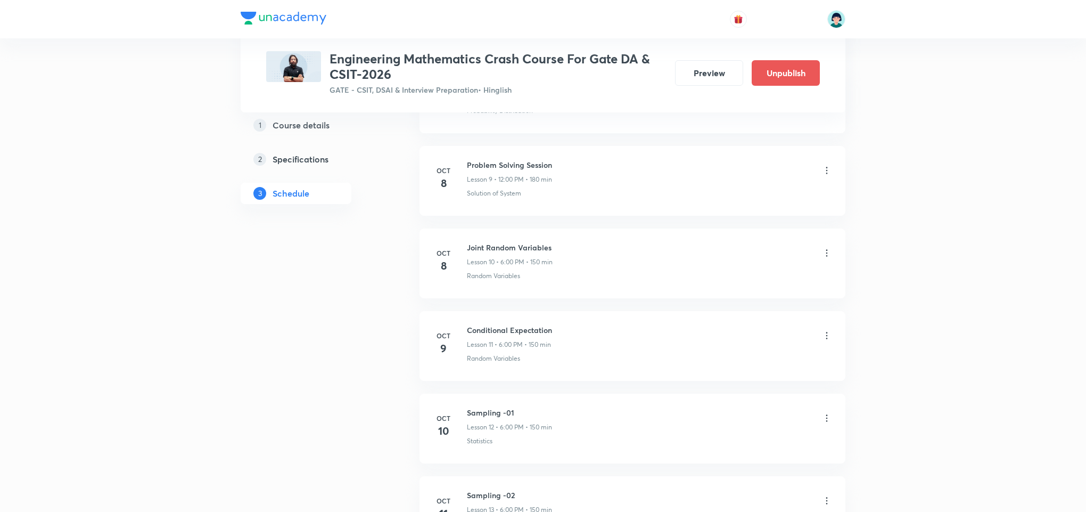
scroll to position [858, 0]
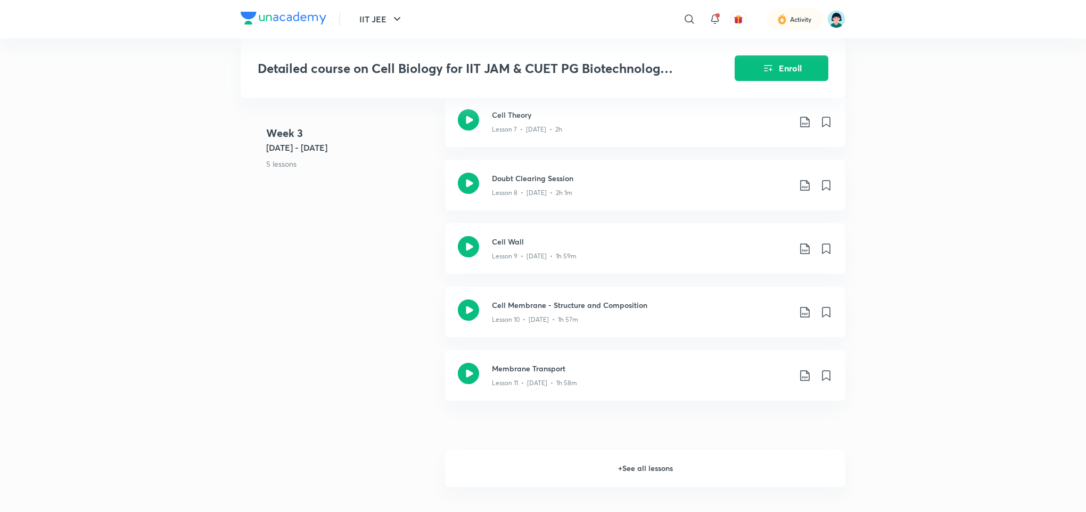
scroll to position [1011, 0]
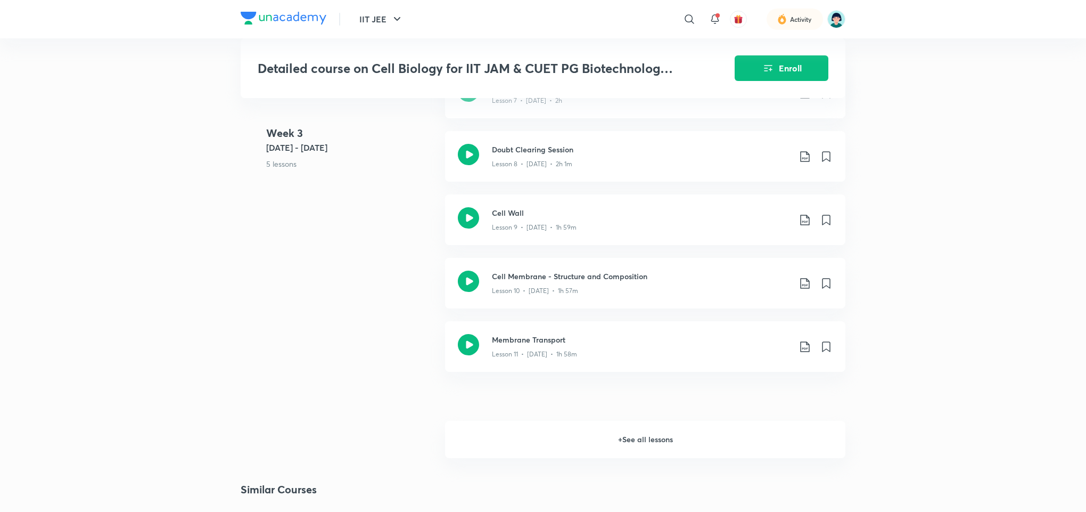
click at [672, 455] on h6 "+ See all lessons" at bounding box center [645, 439] width 400 height 37
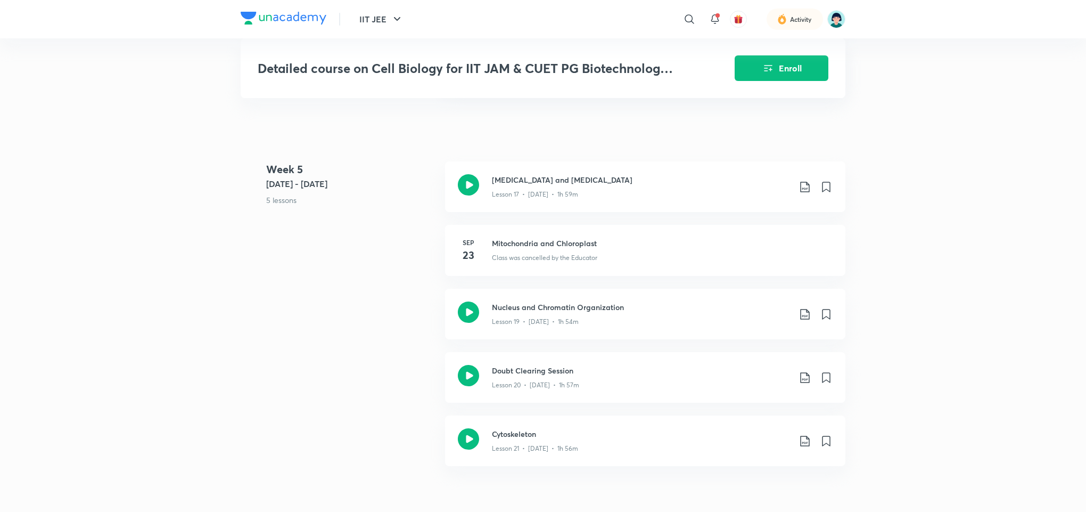
scroll to position [1656, 0]
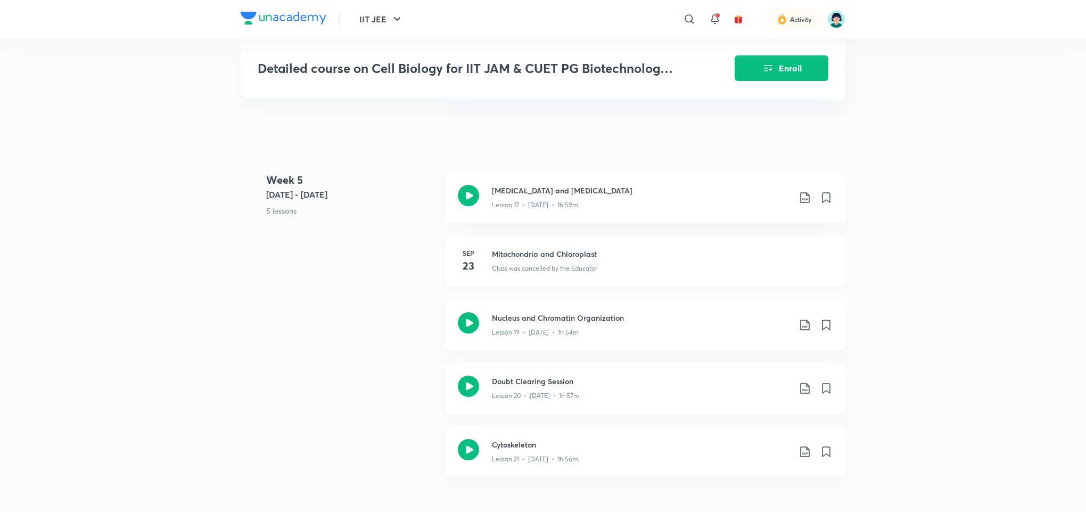
click at [584, 264] on p "Class was cancelled by the Educator" at bounding box center [544, 269] width 105 height 10
click at [552, 257] on h3 "Mitochondria and Chloroplast" at bounding box center [662, 253] width 341 height 11
